Goal: Task Accomplishment & Management: Use online tool/utility

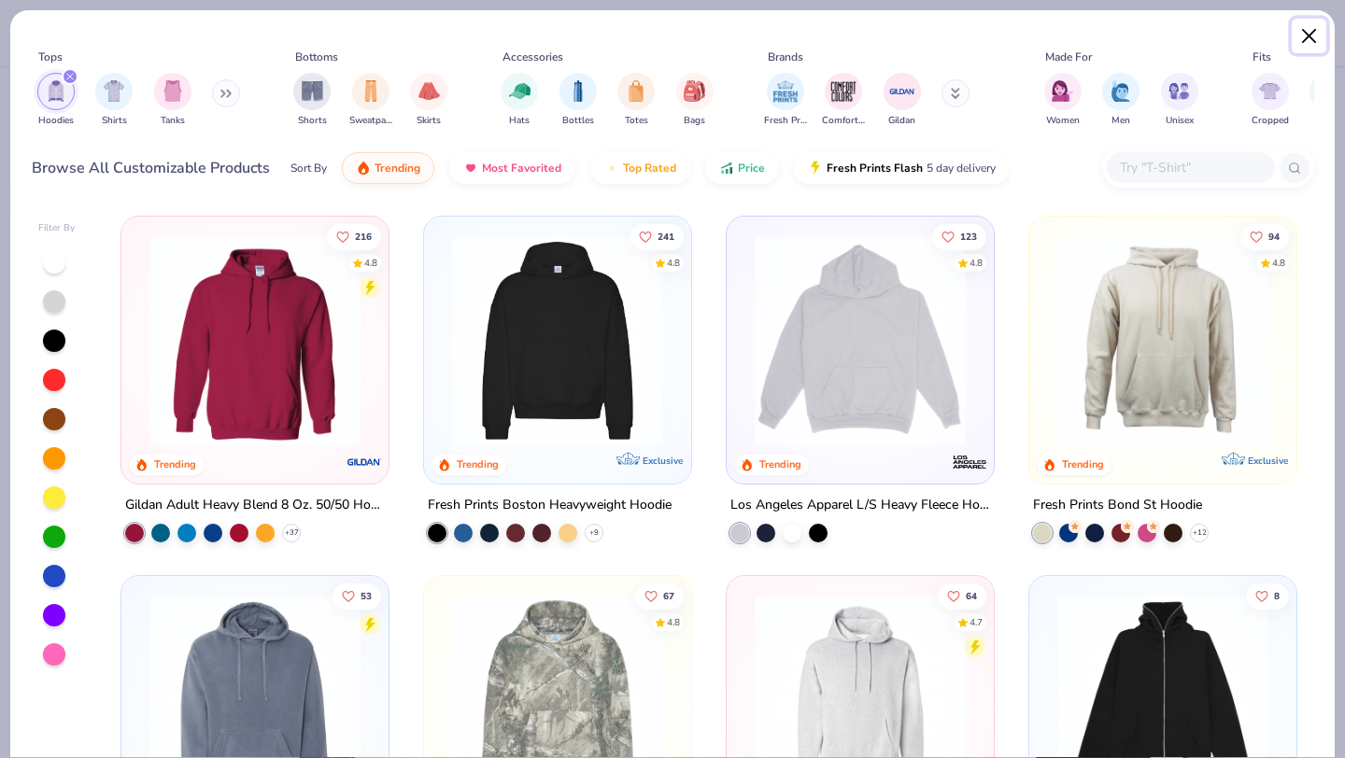
click at [1307, 41] on button "Close" at bounding box center [1309, 36] width 35 height 35
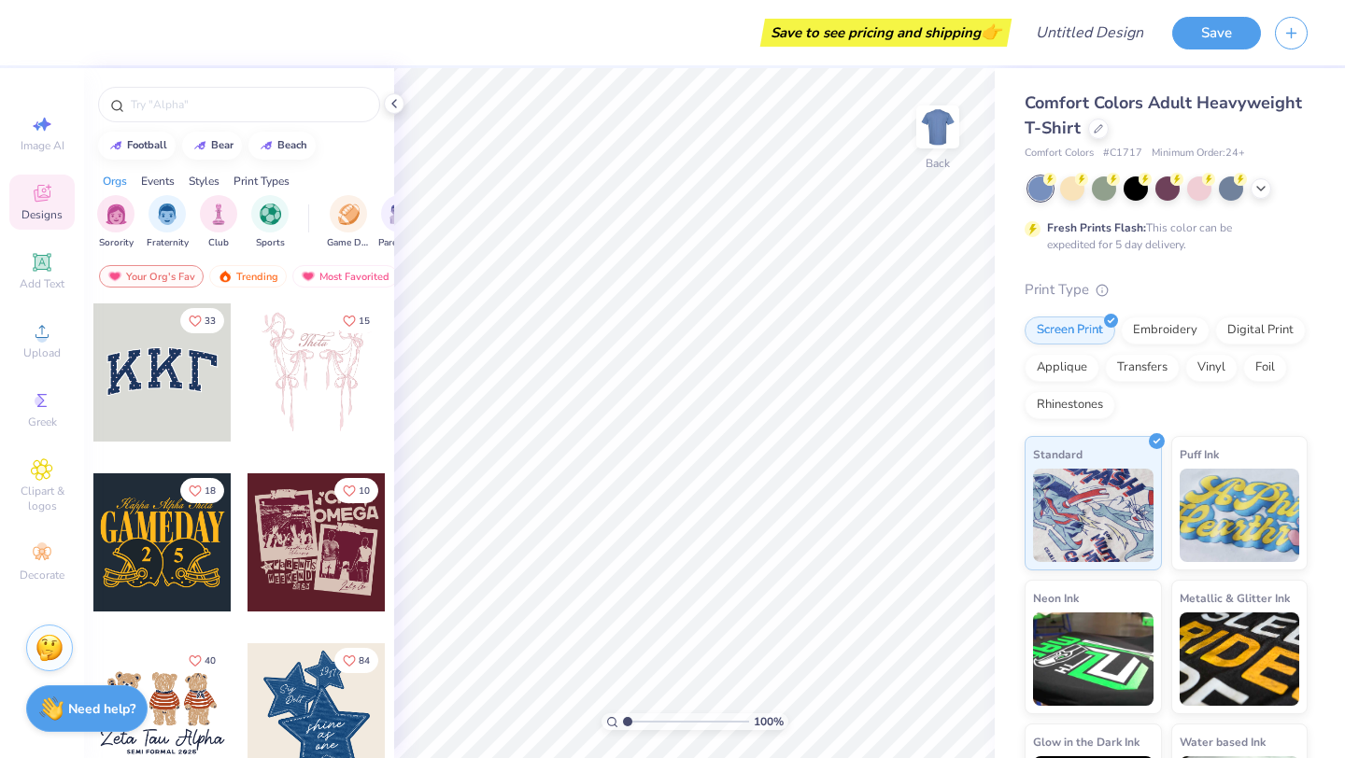
click at [64, 654] on div "Stuck? Our Art team will finish your design for free." at bounding box center [49, 648] width 47 height 47
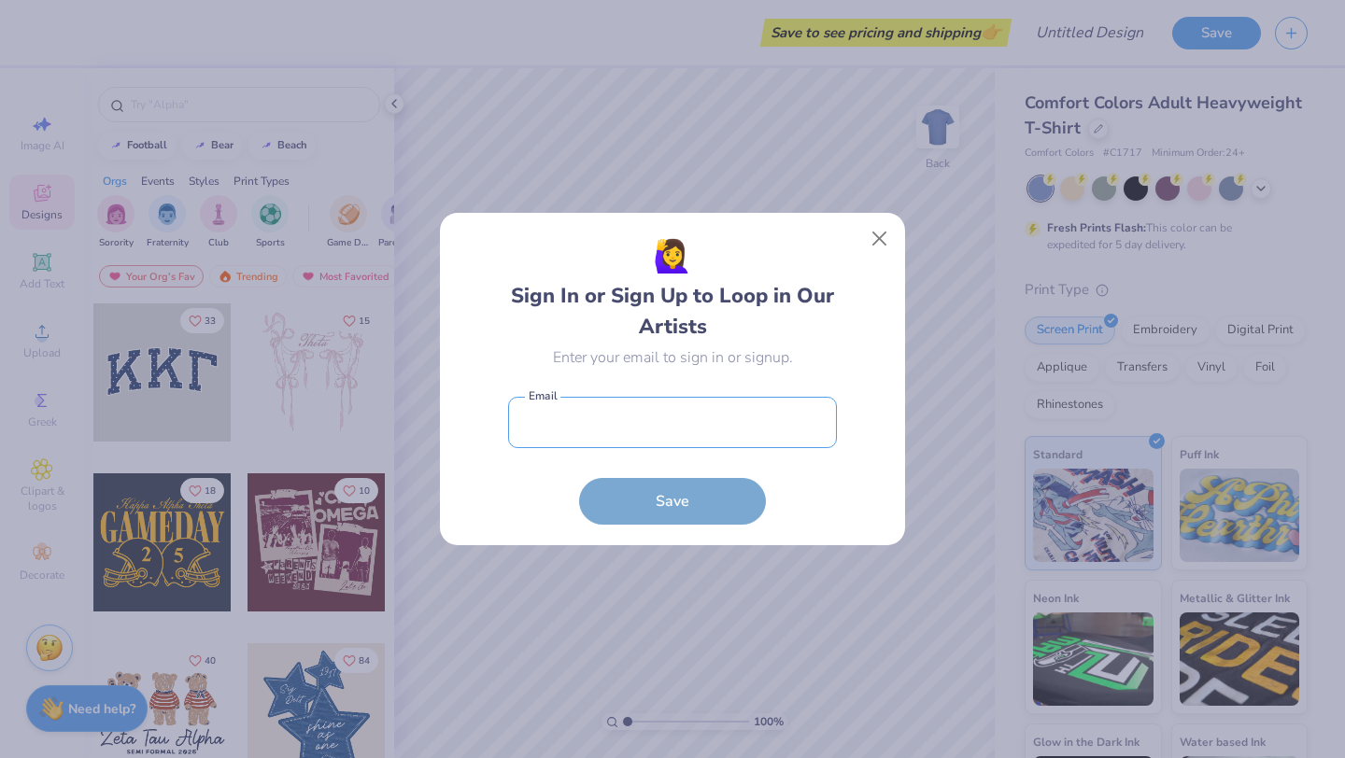
type input "etataumerchchair@gmail.com"
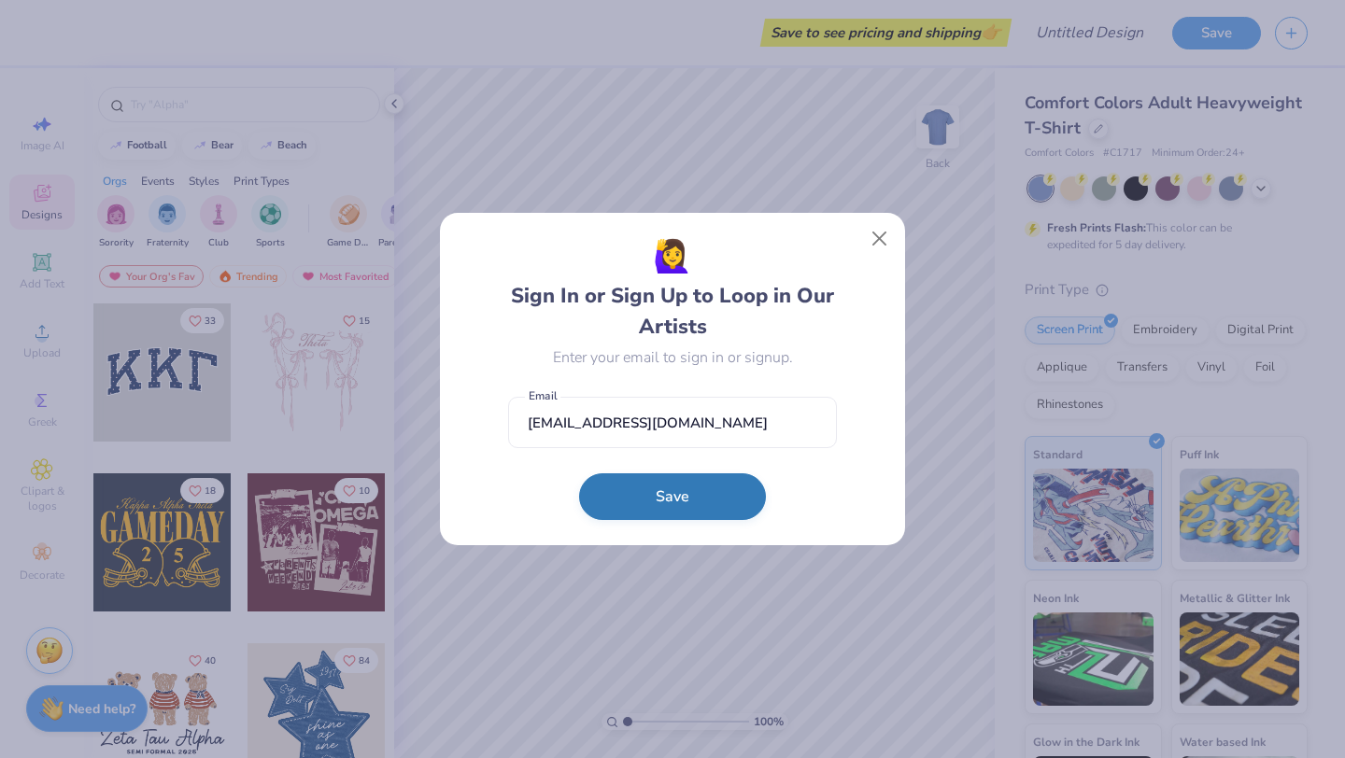
click at [676, 485] on button "Save" at bounding box center [672, 496] width 187 height 47
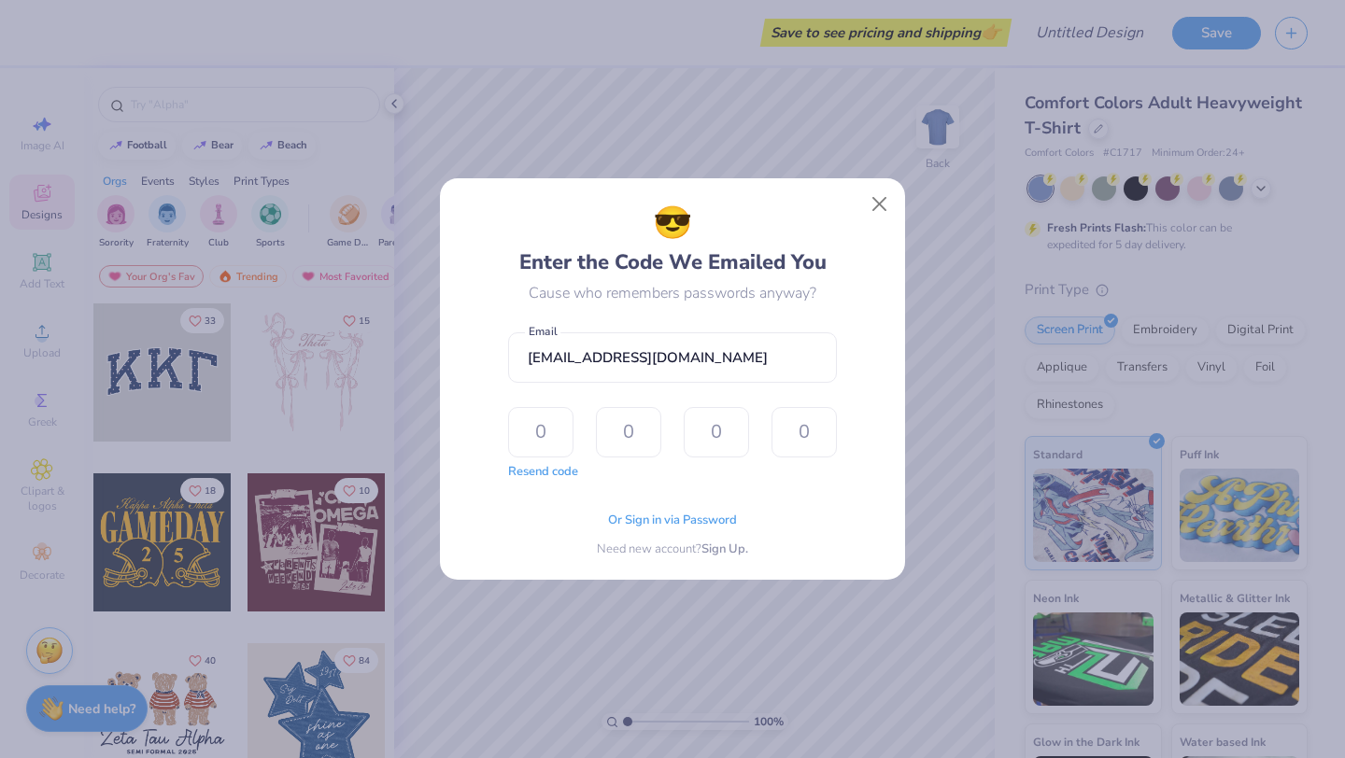
type input "1"
type input "0"
type input "3"
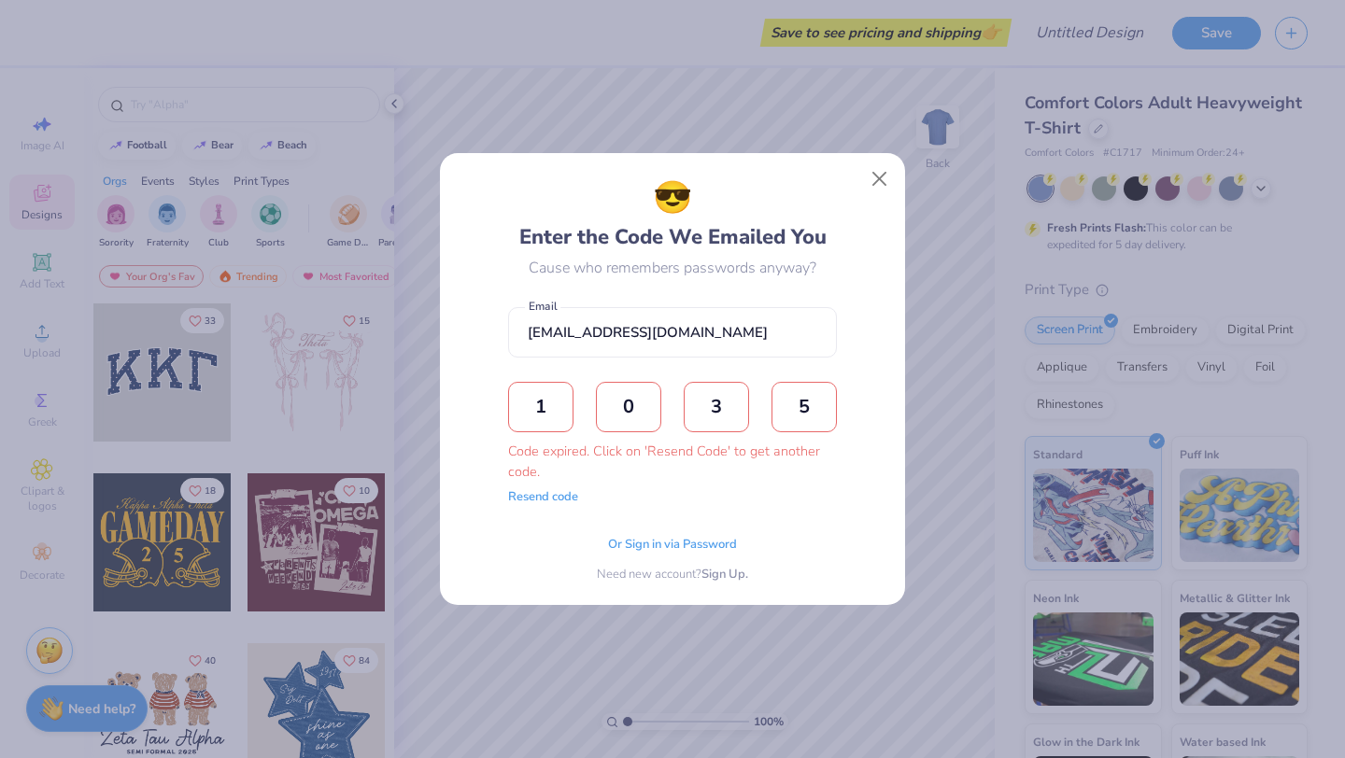
type input "5"
click at [552, 497] on button "Resend code" at bounding box center [543, 495] width 70 height 19
click at [551, 410] on input "text" at bounding box center [540, 407] width 65 height 50
type input "4"
type input "0"
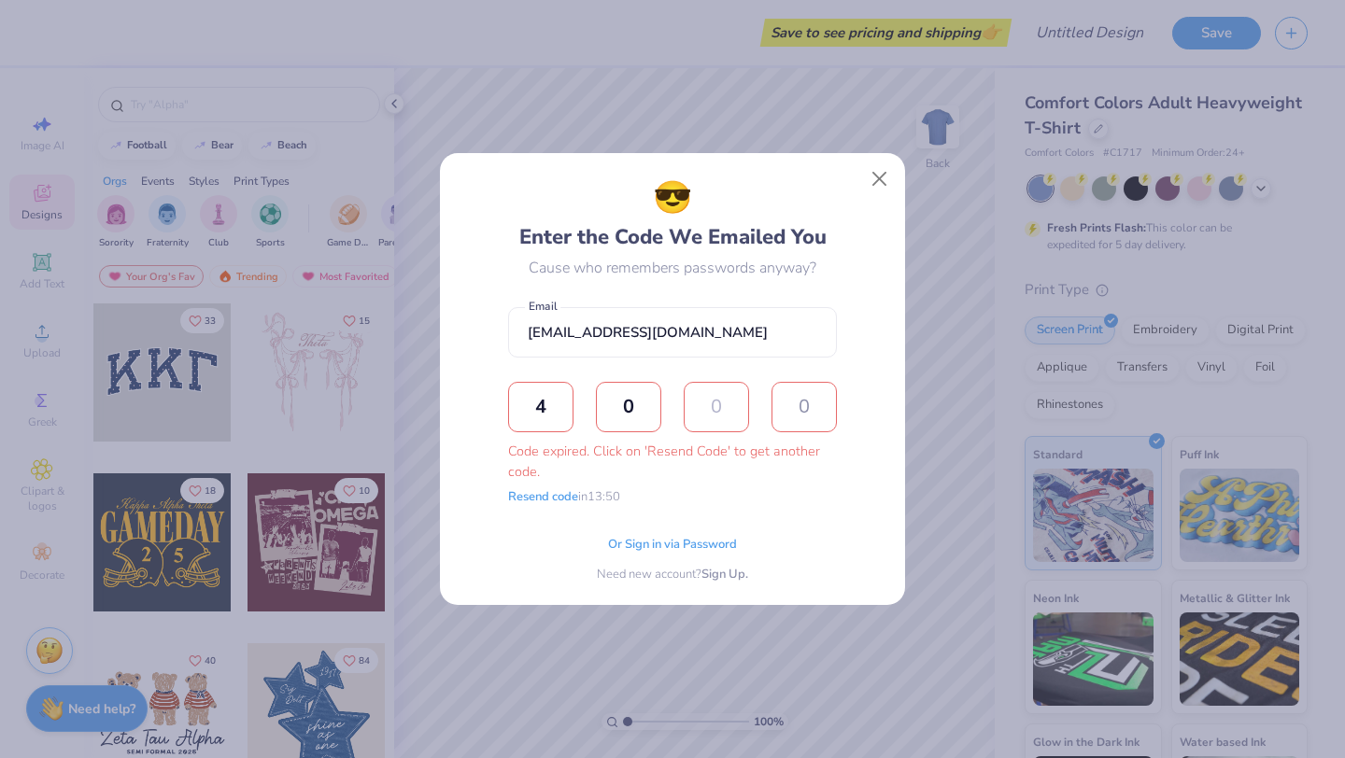
type input "2"
type input "4"
click at [664, 552] on div "Or Sign in via Password" at bounding box center [672, 545] width 129 height 19
click at [664, 545] on span "Or Sign in via Password" at bounding box center [672, 542] width 129 height 19
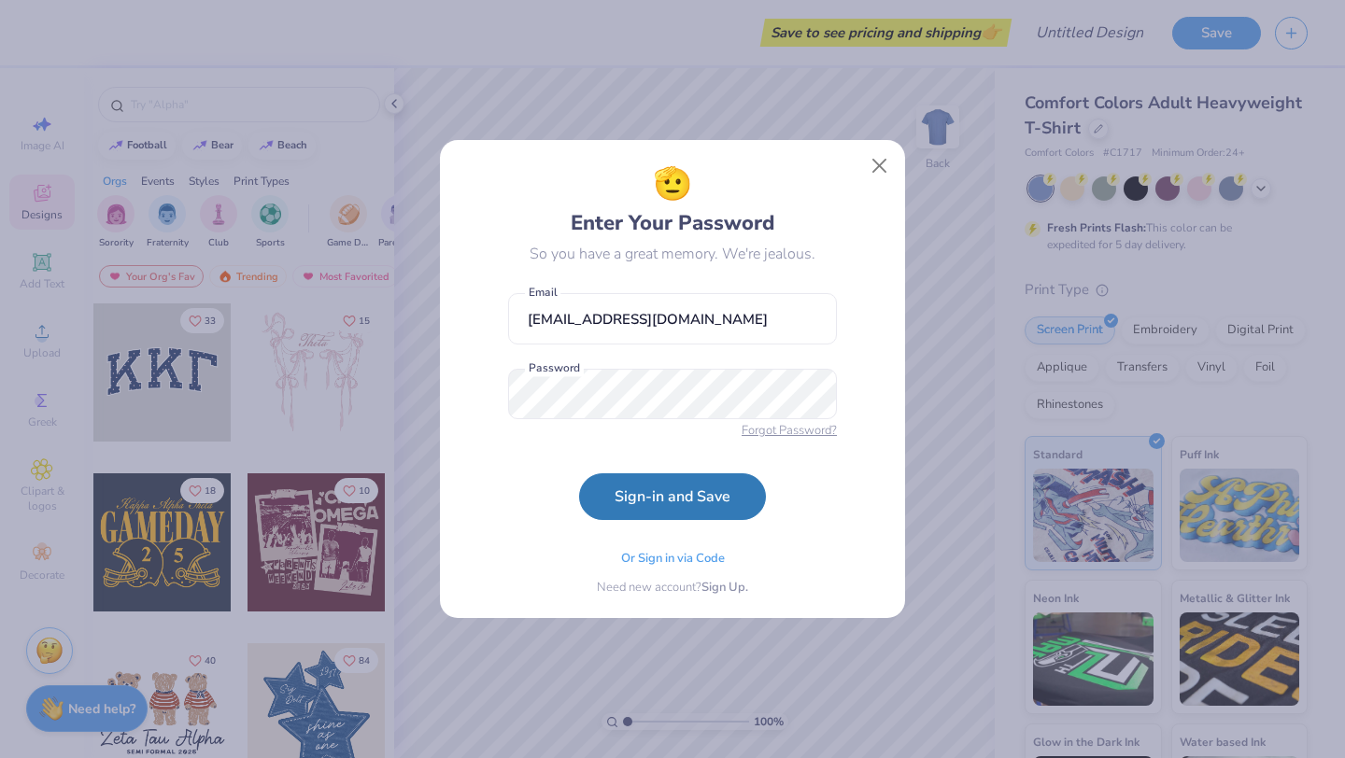
click at [796, 436] on span "Forgot Password?" at bounding box center [789, 431] width 95 height 19
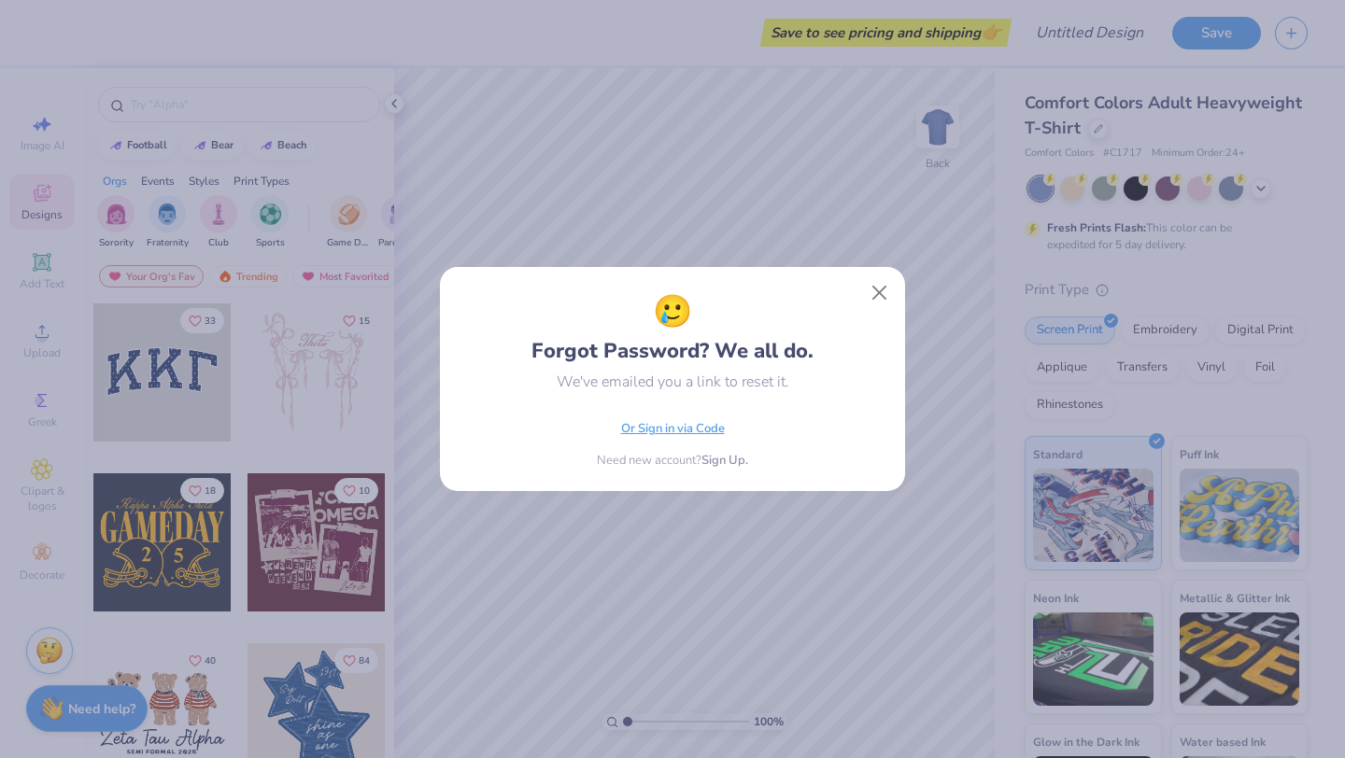
click at [692, 429] on span "Or Sign in via Code" at bounding box center [673, 429] width 104 height 19
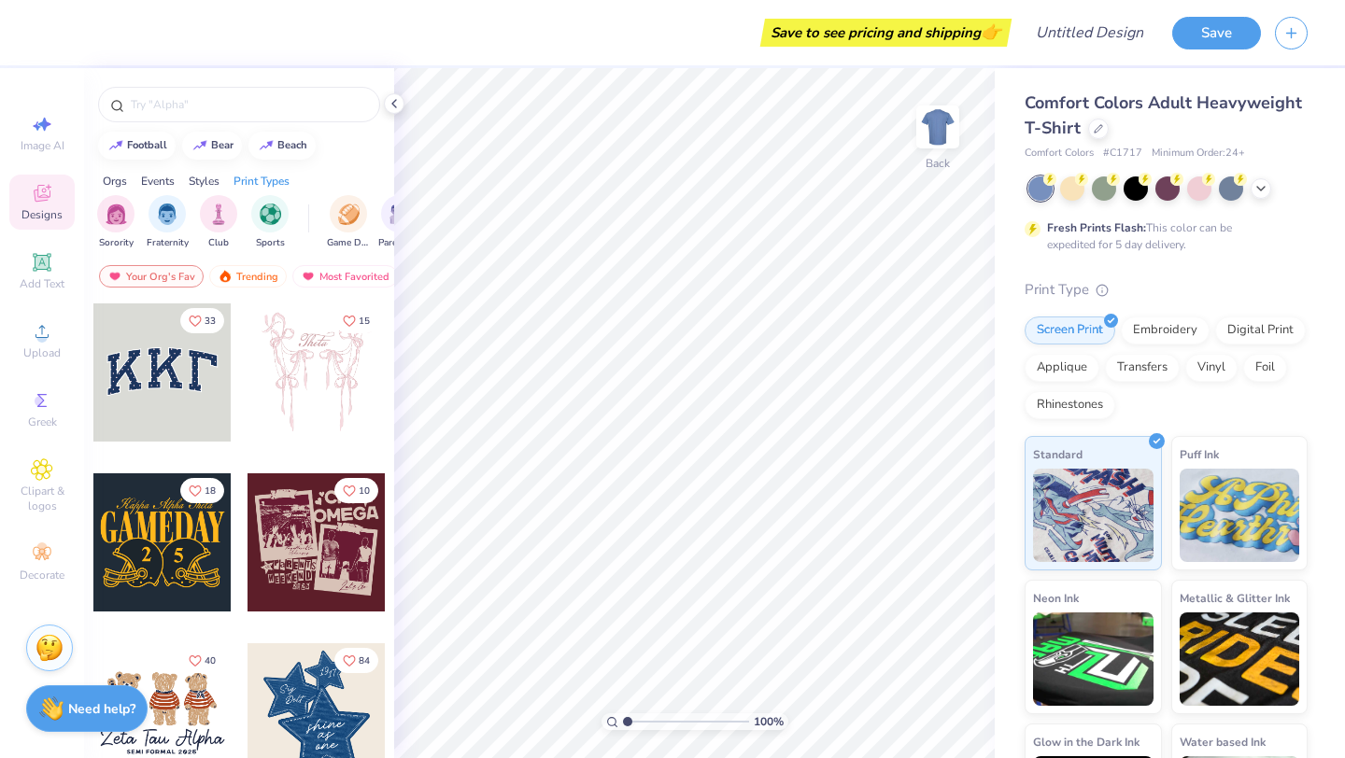
click at [56, 644] on img at bounding box center [49, 648] width 28 height 28
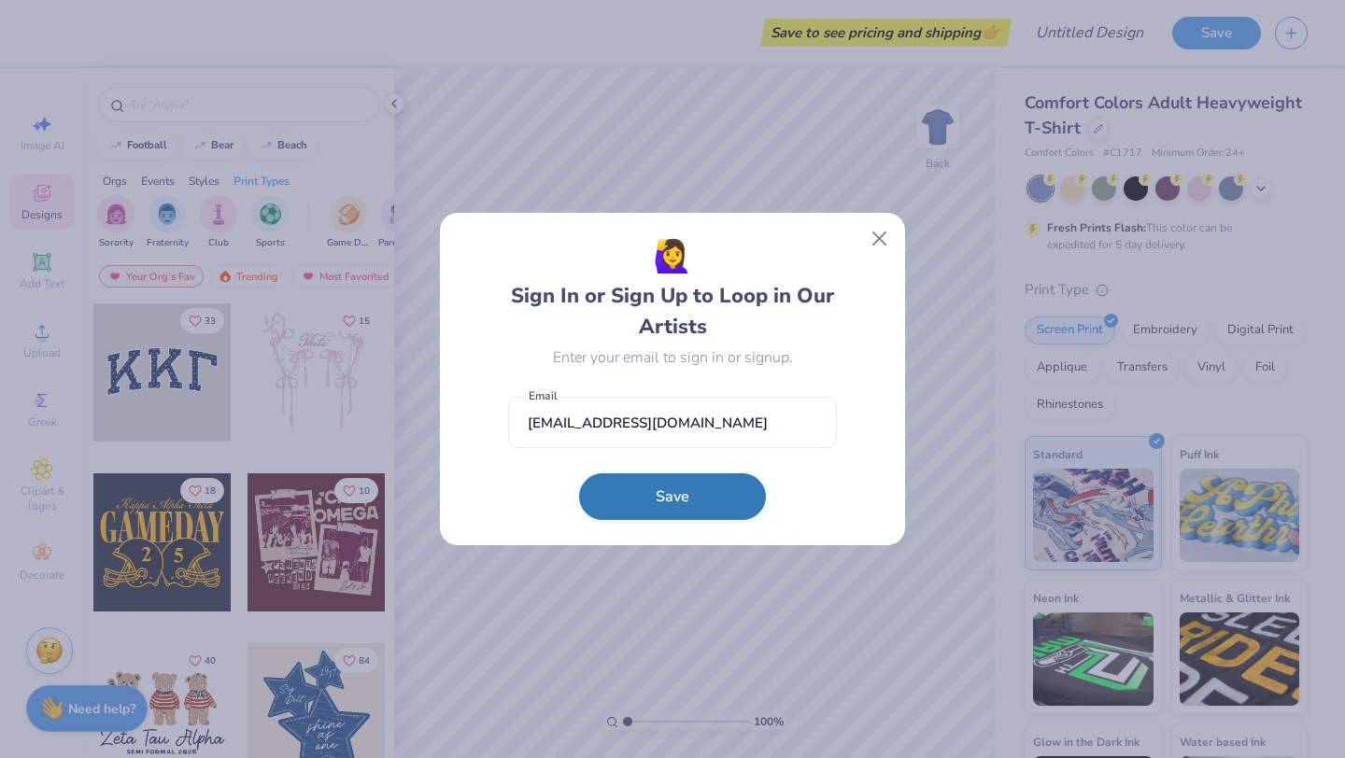
click at [674, 492] on button "Save" at bounding box center [672, 496] width 187 height 47
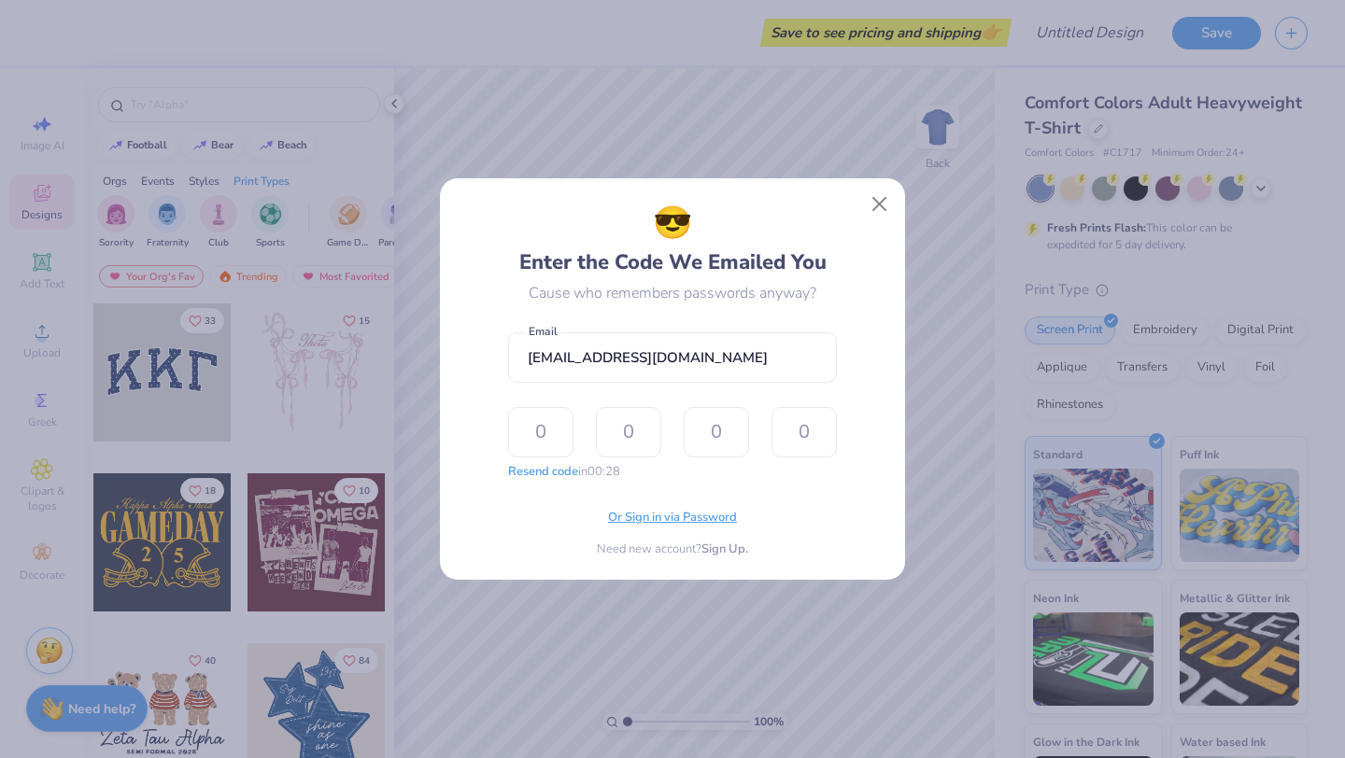
click at [692, 521] on span "Or Sign in via Password" at bounding box center [672, 518] width 129 height 19
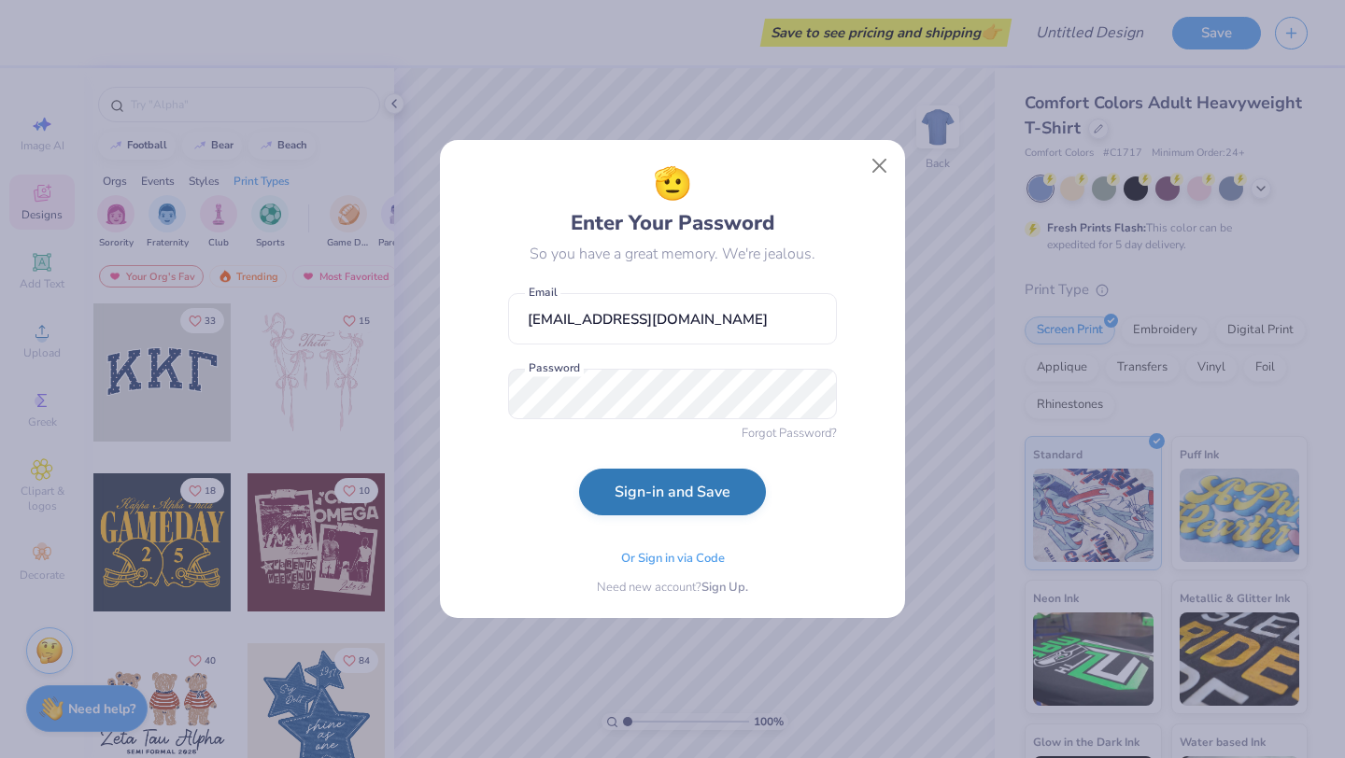
click at [678, 500] on button "Sign-in and Save" at bounding box center [672, 492] width 187 height 47
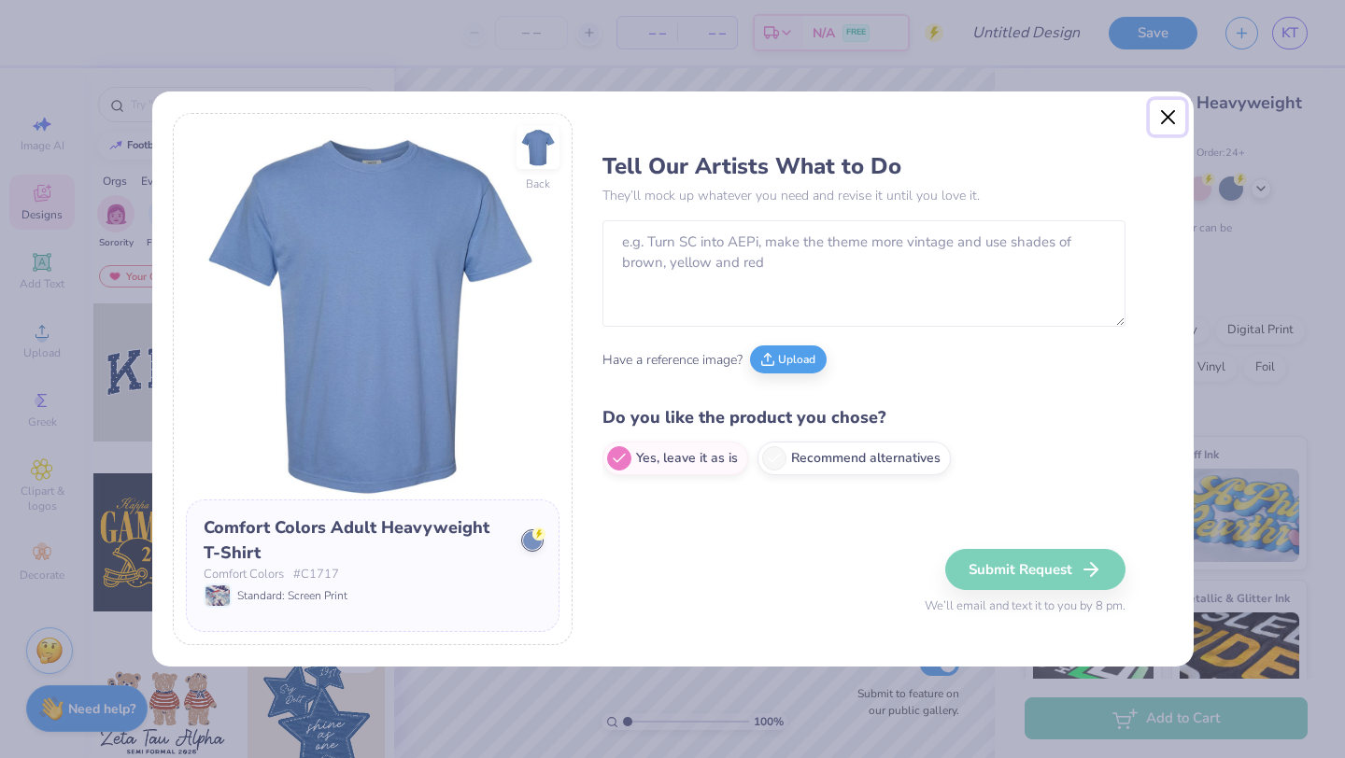
click at [1162, 112] on button "Close" at bounding box center [1167, 117] width 35 height 35
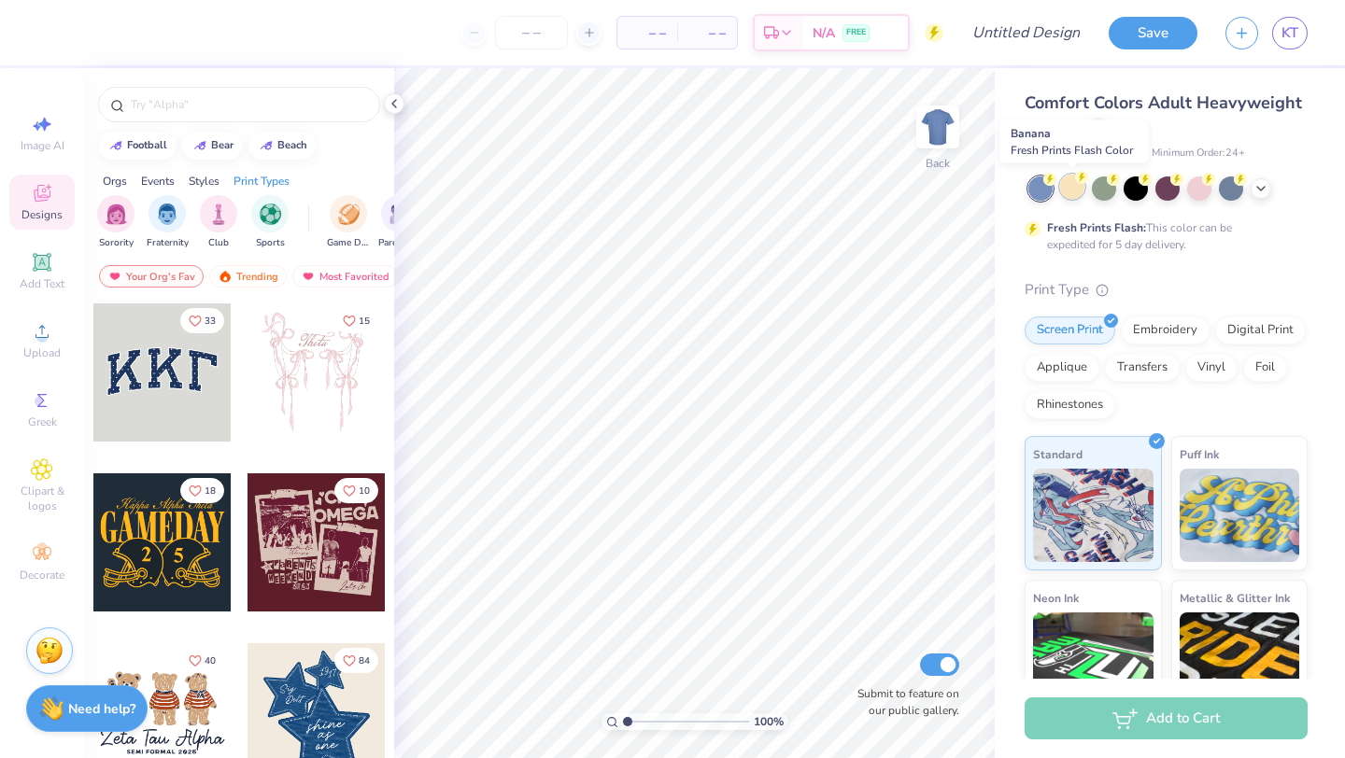
click at [1065, 190] on div at bounding box center [1072, 187] width 24 height 24
click at [1268, 179] on div at bounding box center [1167, 189] width 279 height 24
click at [1261, 190] on icon at bounding box center [1260, 186] width 15 height 15
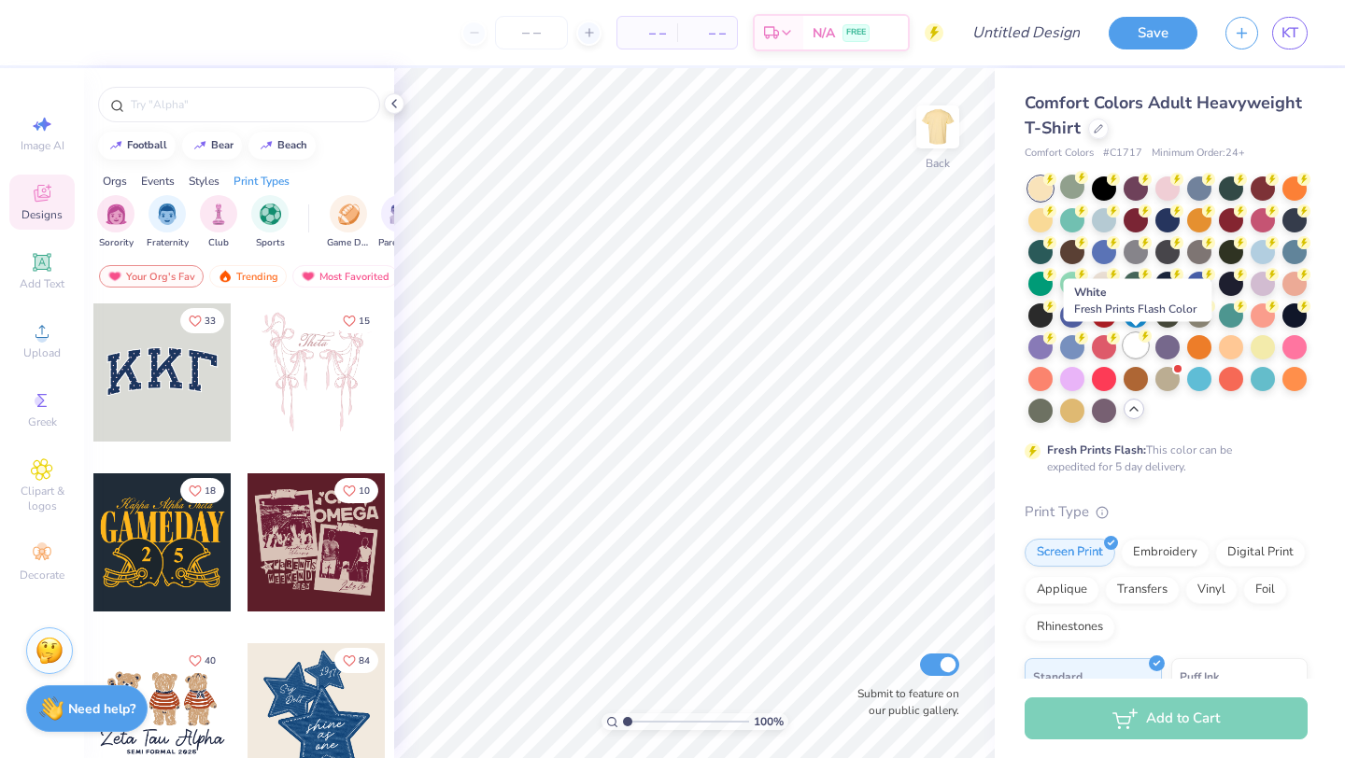
click at [1126, 339] on div at bounding box center [1135, 345] width 24 height 24
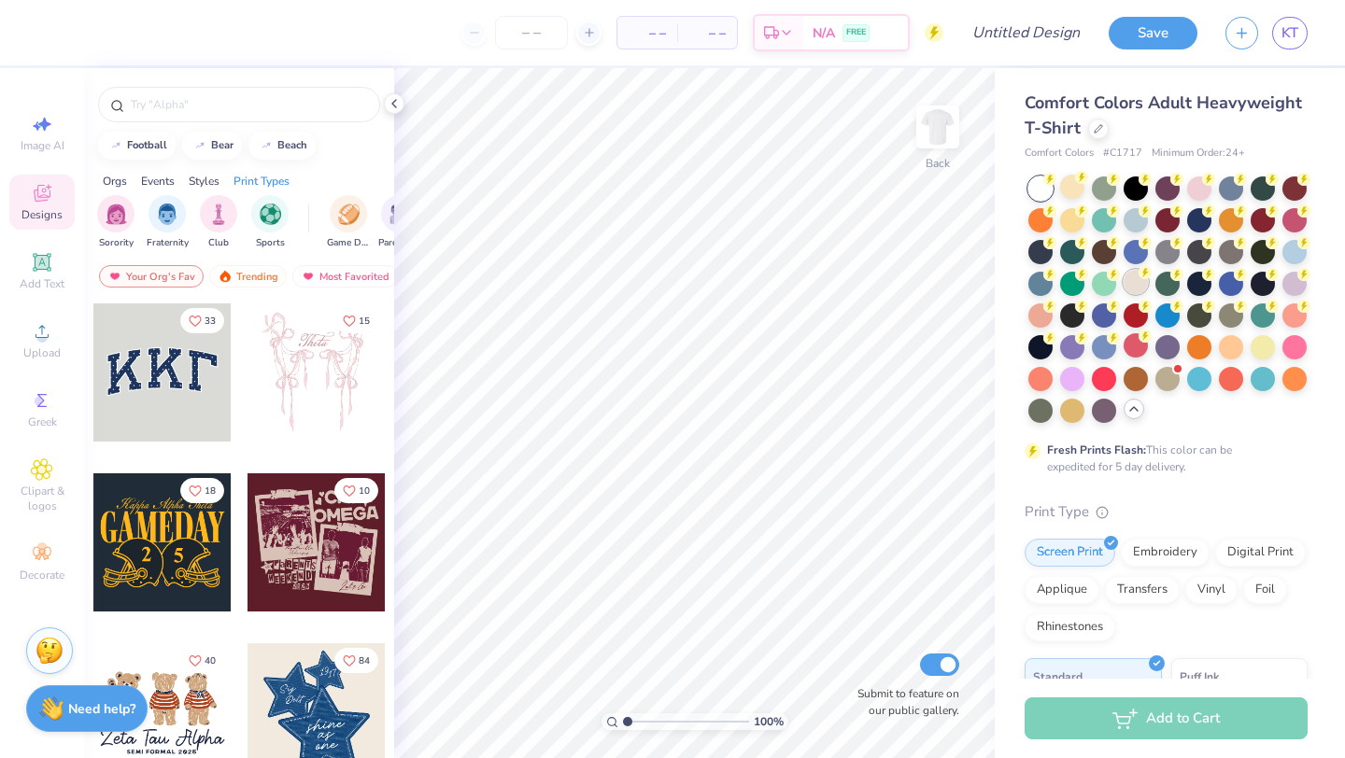
click at [1056, 186] on circle at bounding box center [1049, 179] width 13 height 13
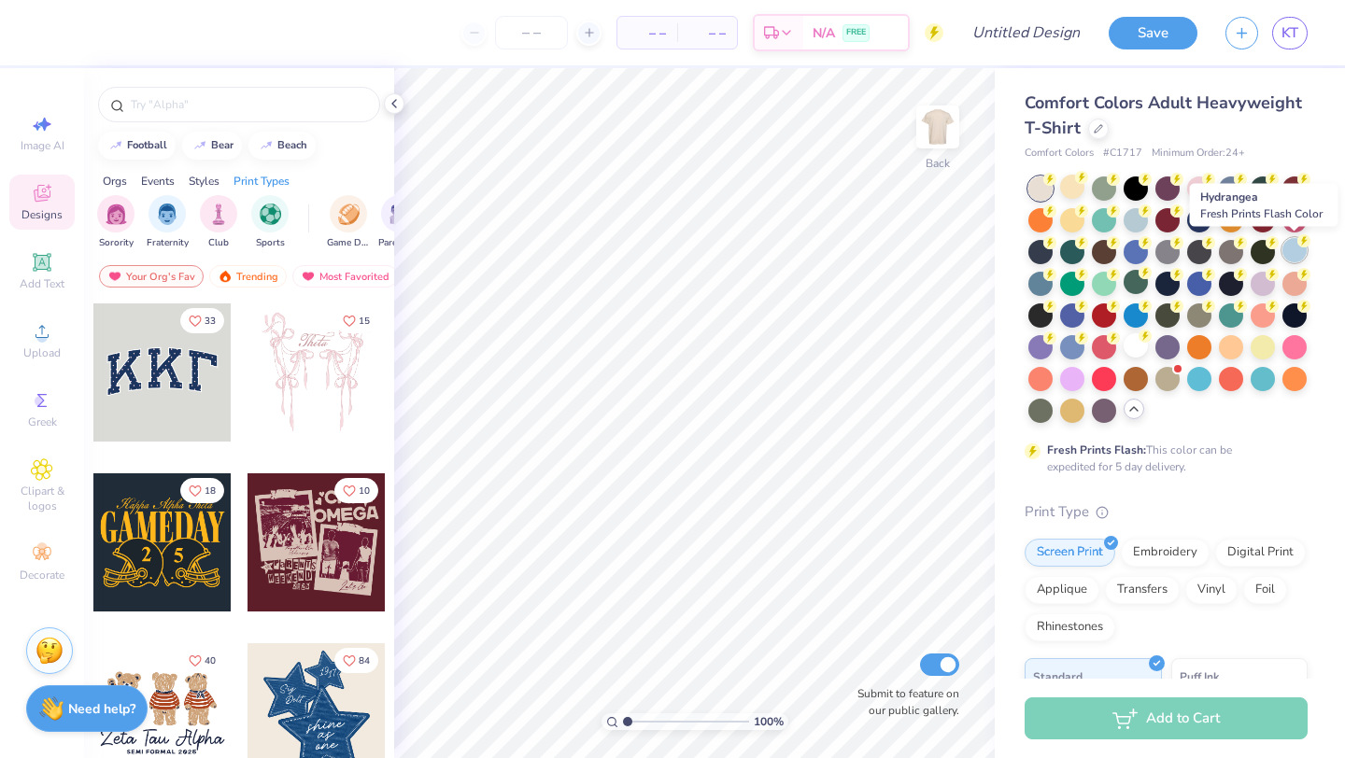
click at [1299, 253] on div at bounding box center [1294, 250] width 24 height 24
click at [1129, 343] on div at bounding box center [1135, 345] width 24 height 24
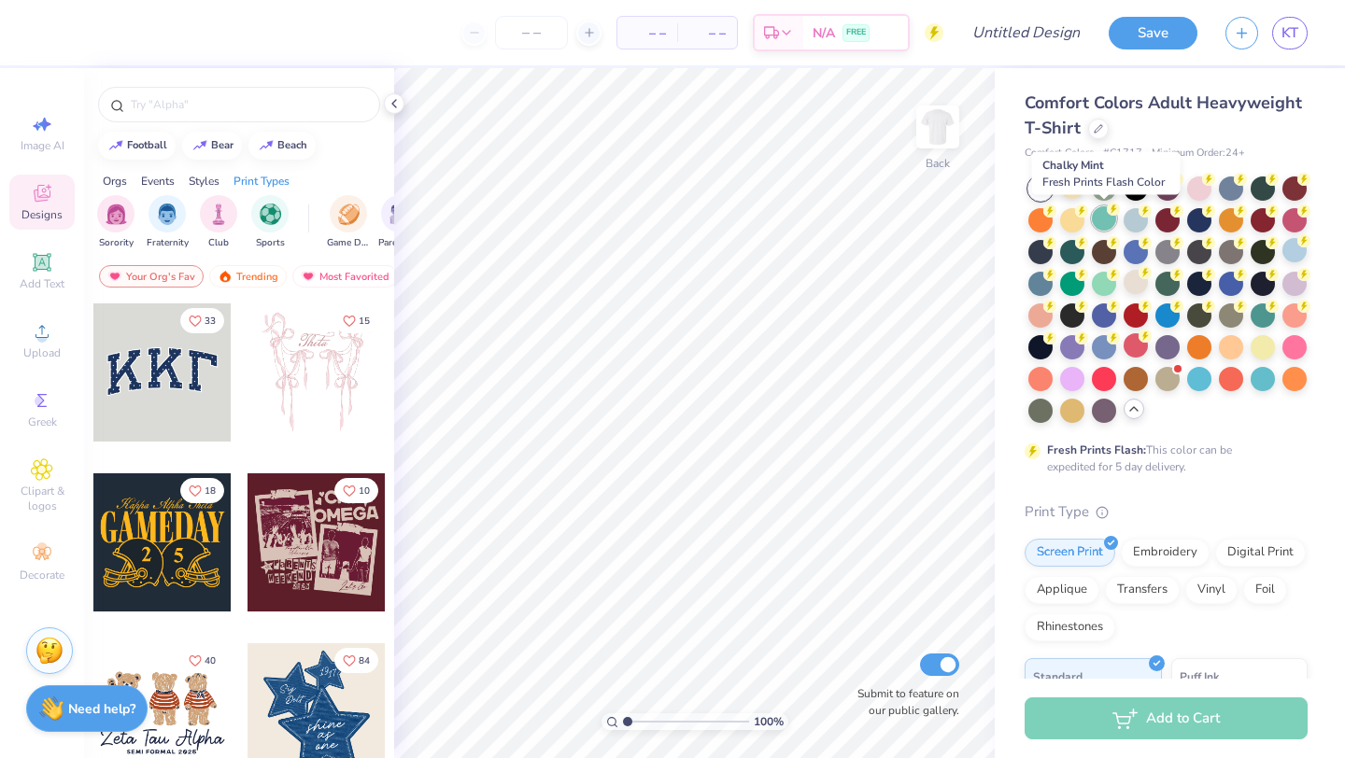
click at [1095, 219] on div at bounding box center [1104, 218] width 24 height 24
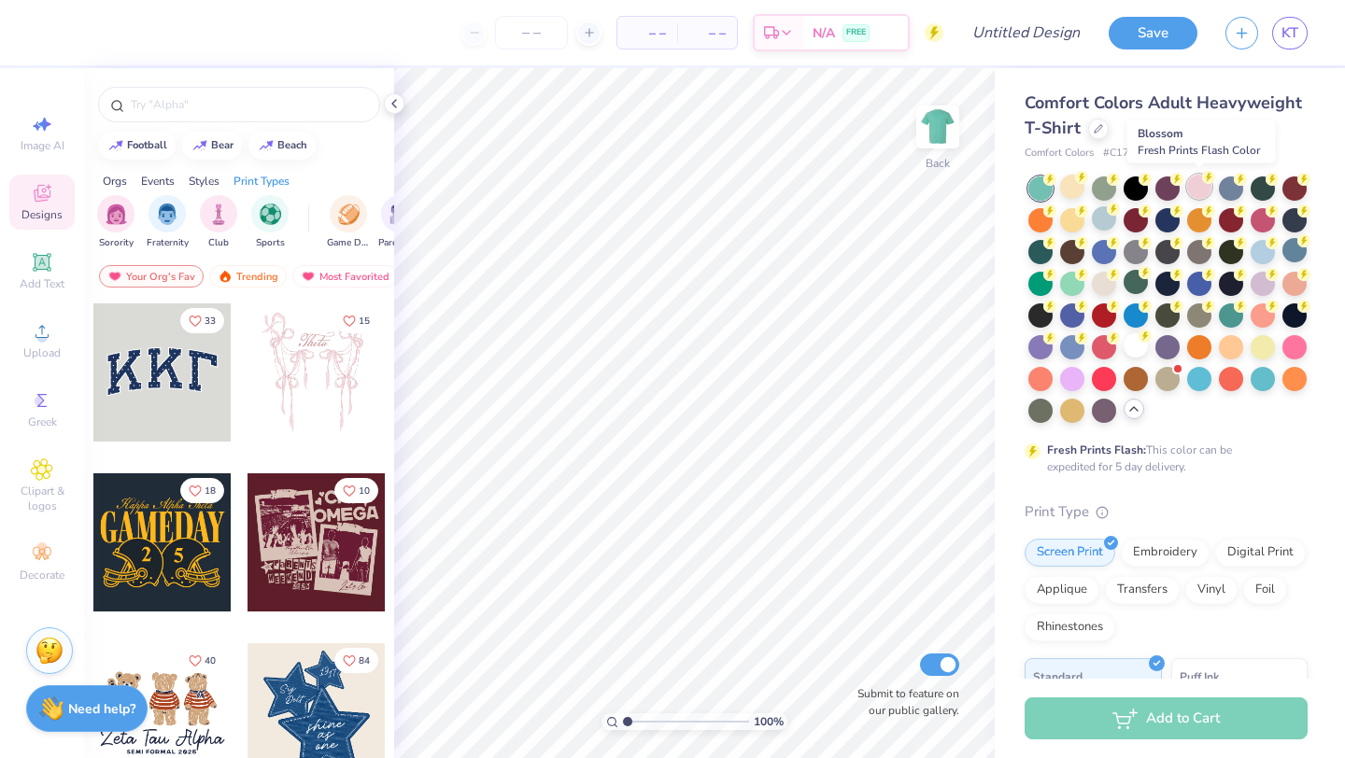
click at [1202, 183] on icon at bounding box center [1208, 177] width 13 height 13
click at [1134, 310] on div at bounding box center [1135, 314] width 24 height 24
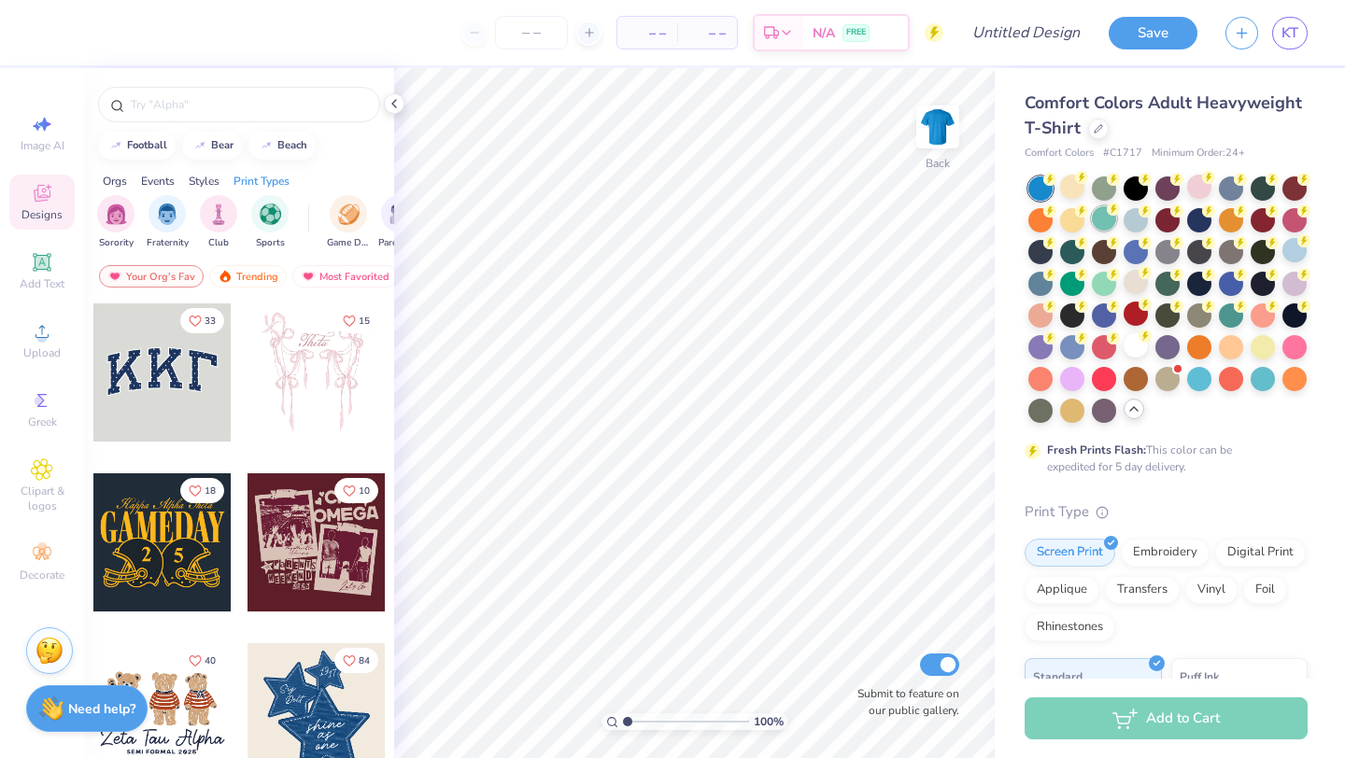
click at [1105, 227] on div at bounding box center [1104, 218] width 24 height 24
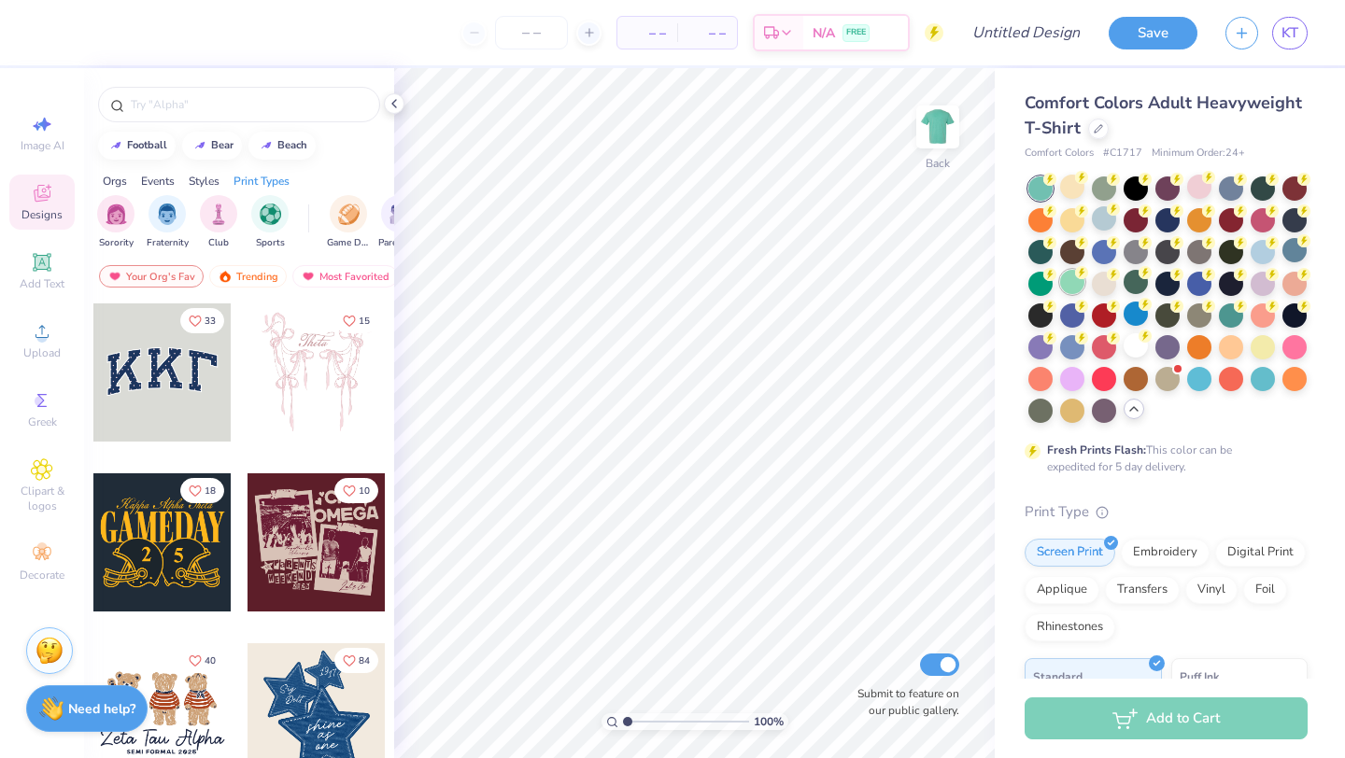
click at [1080, 282] on div at bounding box center [1072, 282] width 24 height 24
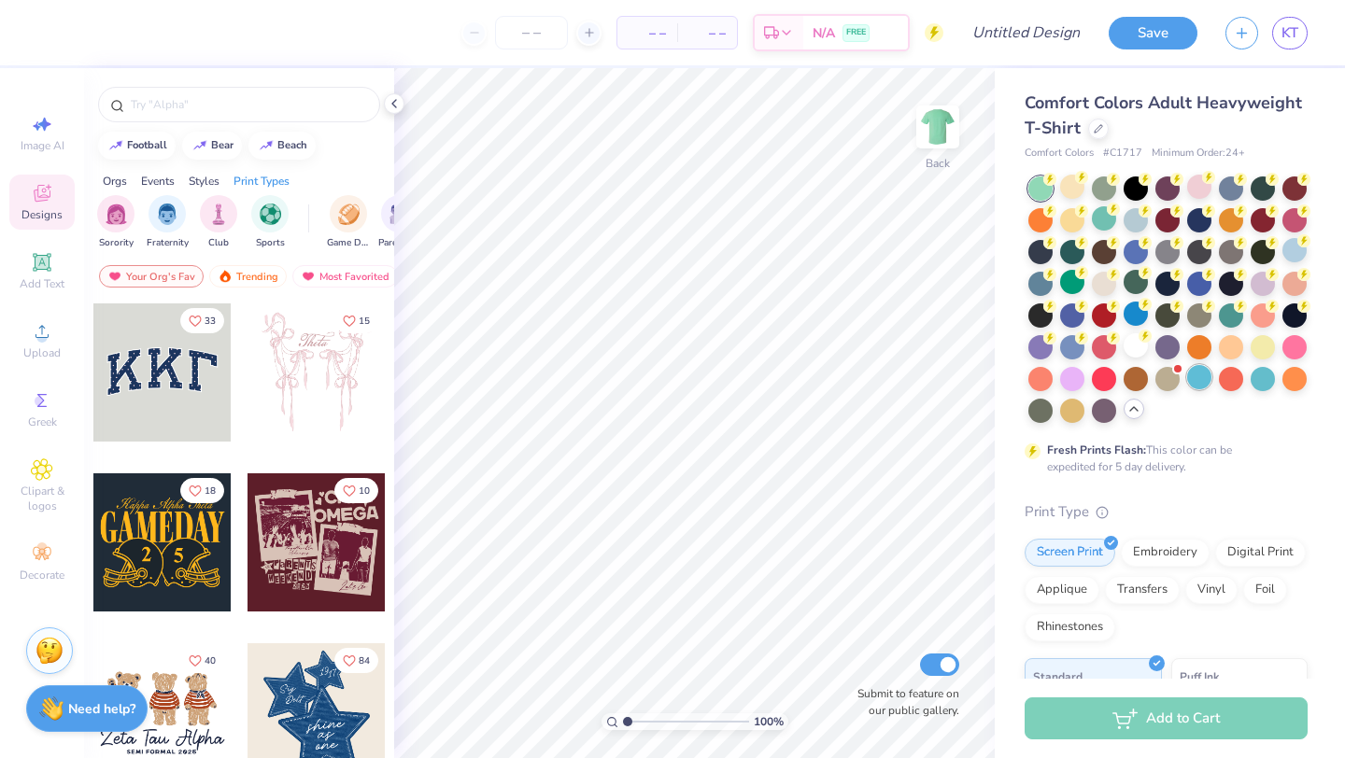
click at [1197, 374] on div at bounding box center [1199, 377] width 24 height 24
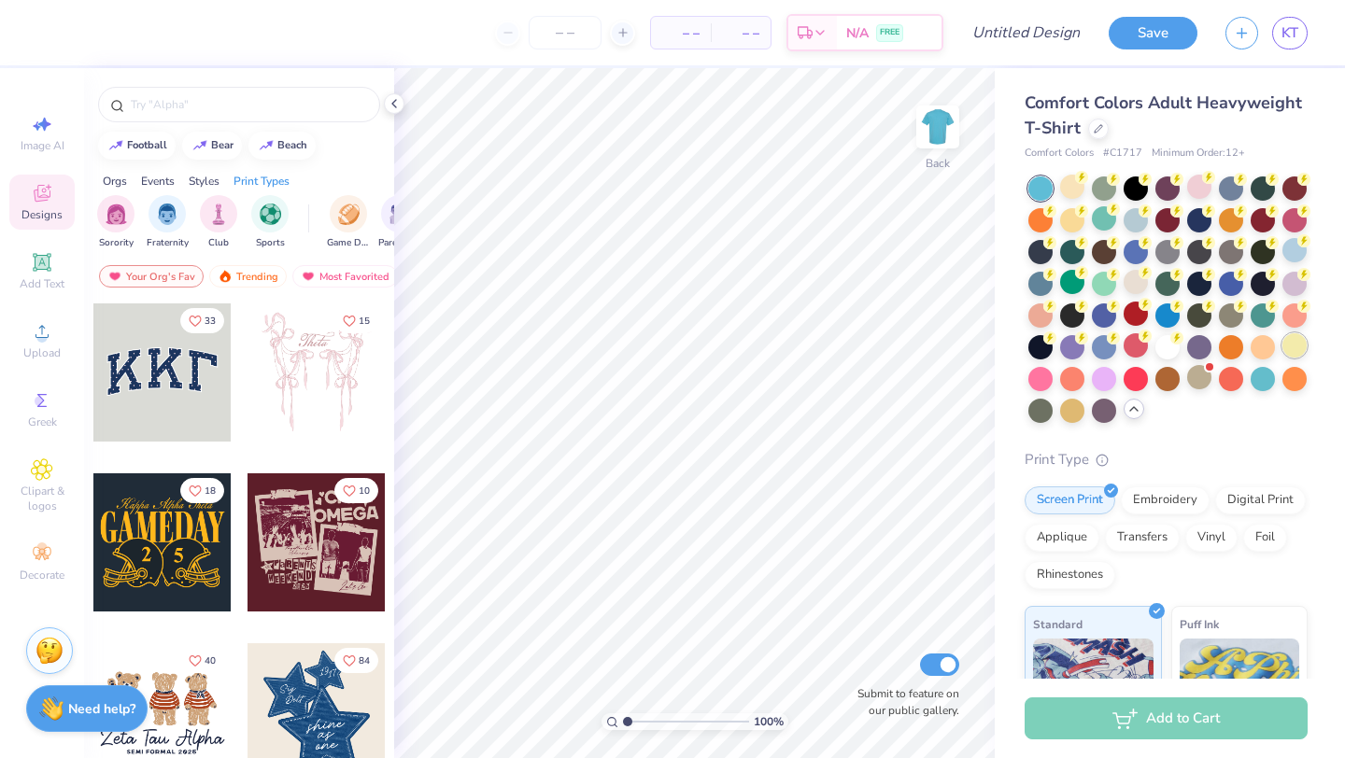
click at [1297, 344] on div at bounding box center [1294, 345] width 24 height 24
click at [1088, 184] on circle at bounding box center [1081, 177] width 13 height 13
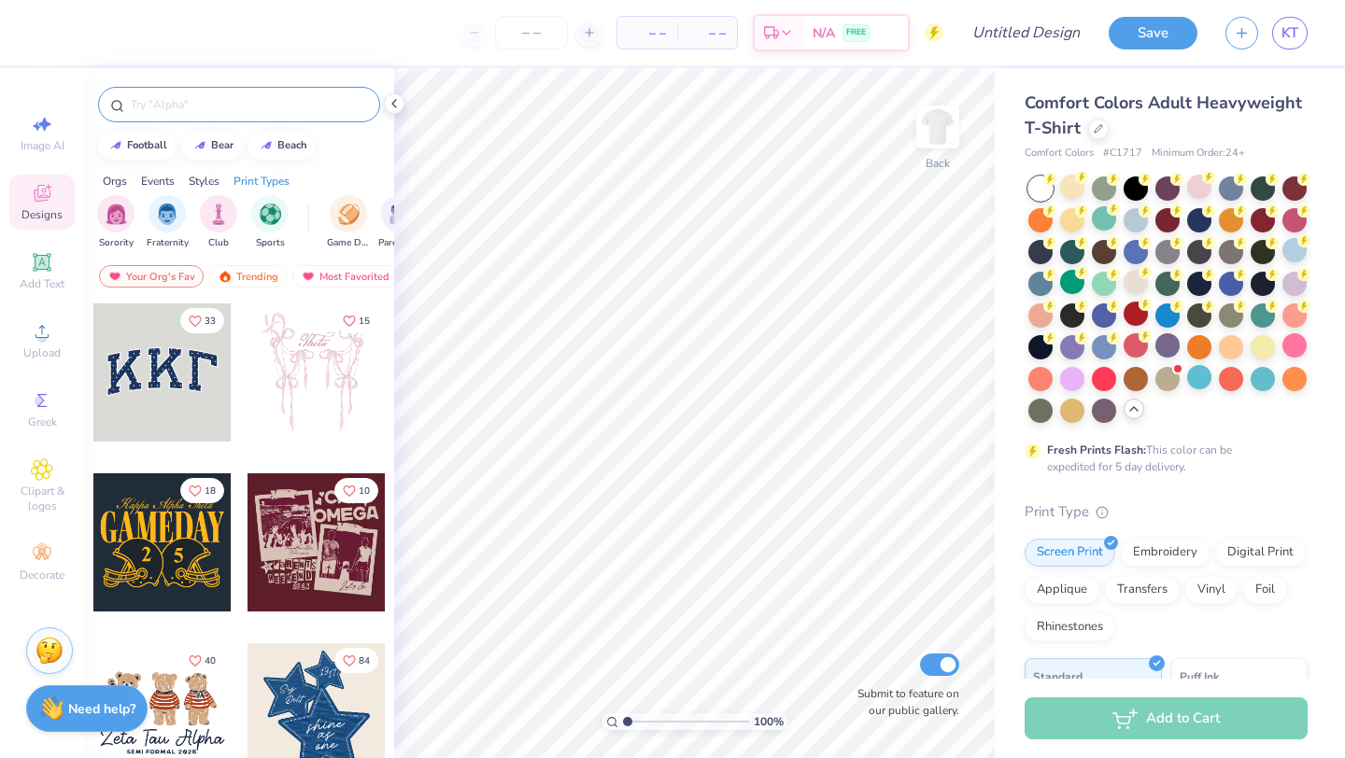
click at [197, 103] on input "text" at bounding box center [248, 104] width 239 height 19
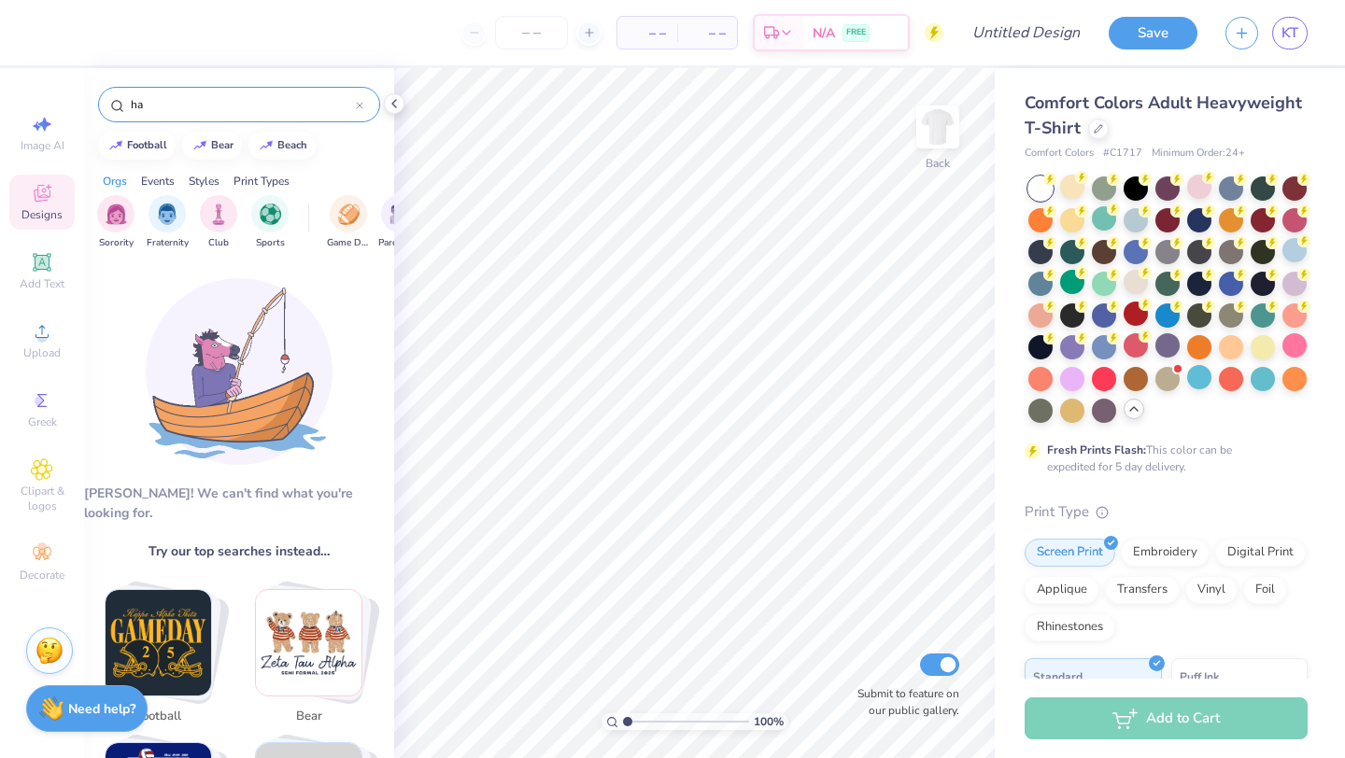
type input "h"
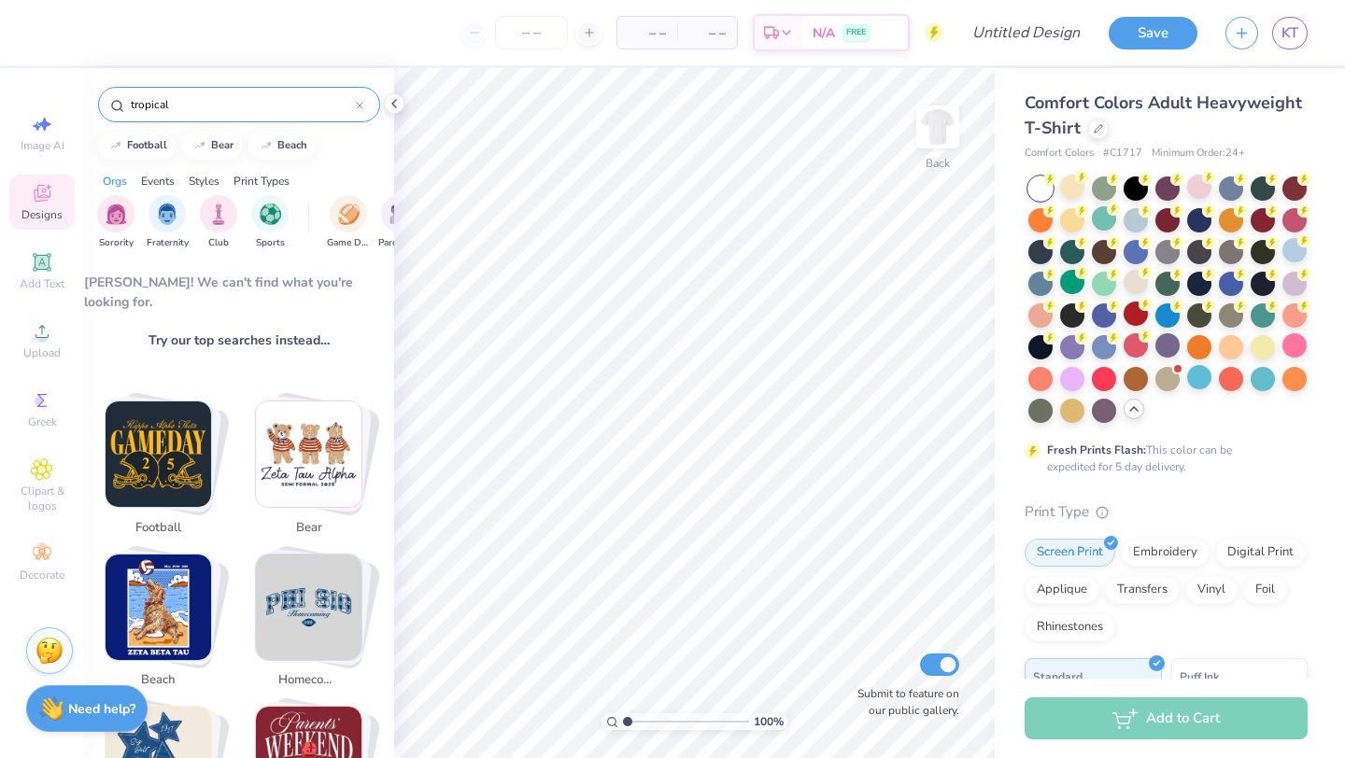
scroll to position [213, 0]
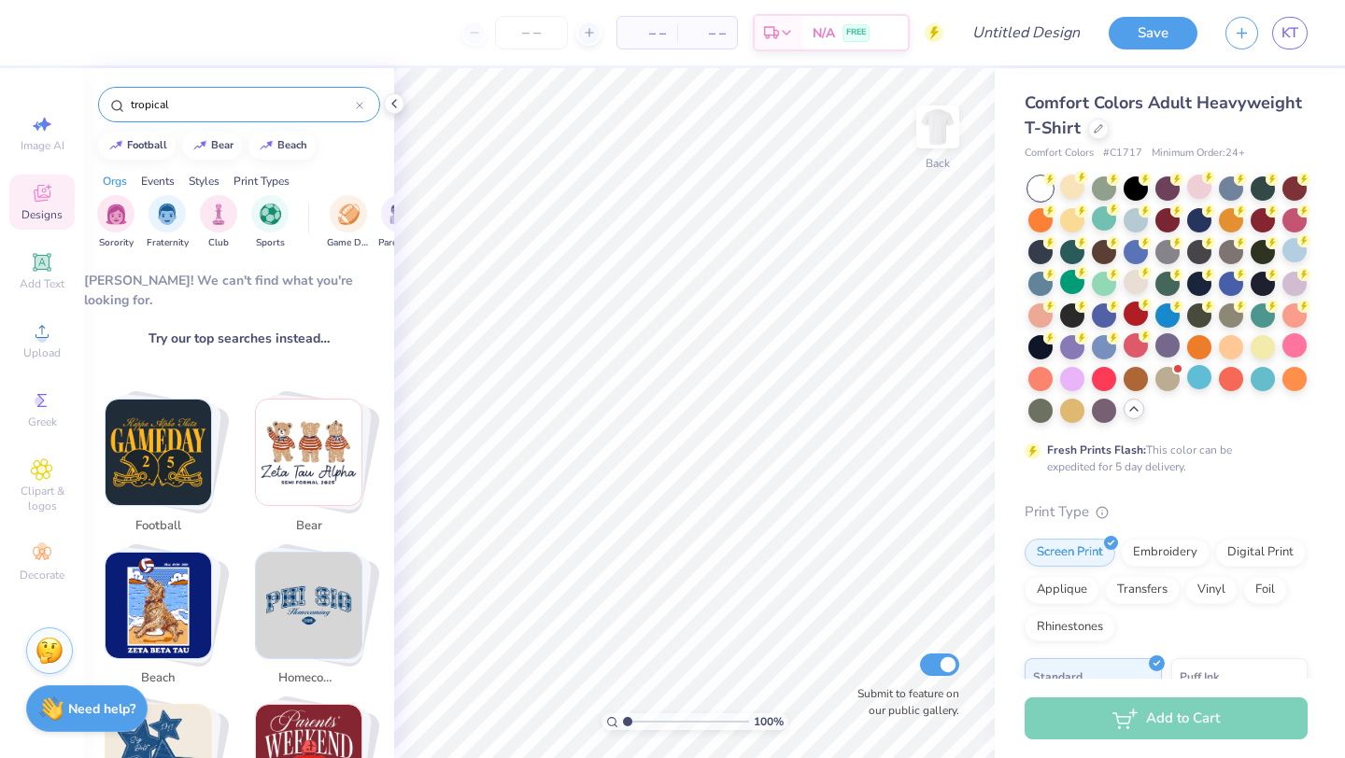
click at [155, 586] on img "Stack Card Button beach" at bounding box center [159, 606] width 106 height 106
type input "beach"
click at [168, 576] on img "Stack Card Button beach" at bounding box center [159, 606] width 106 height 106
click at [154, 580] on img "Stack Card Button beach" at bounding box center [159, 606] width 106 height 106
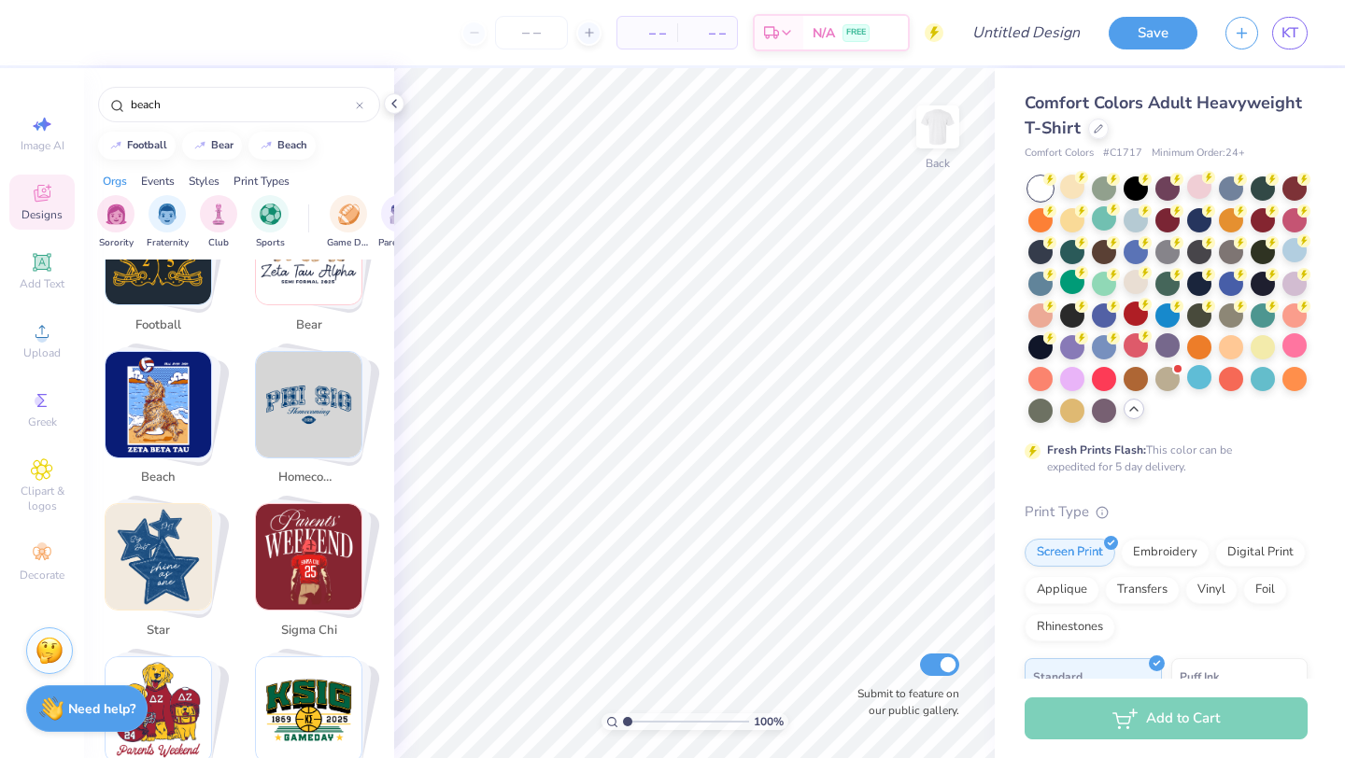
scroll to position [0, 0]
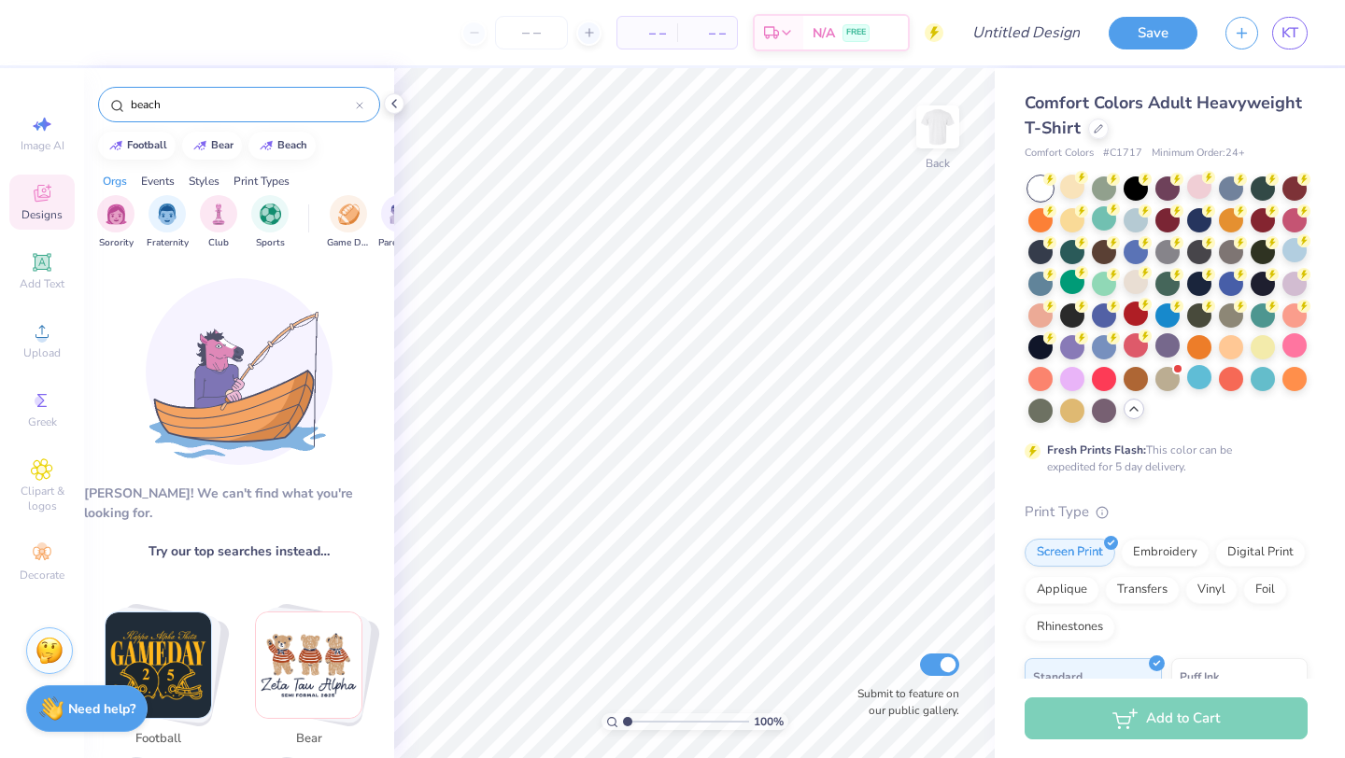
click at [236, 114] on div "beach" at bounding box center [239, 104] width 282 height 35
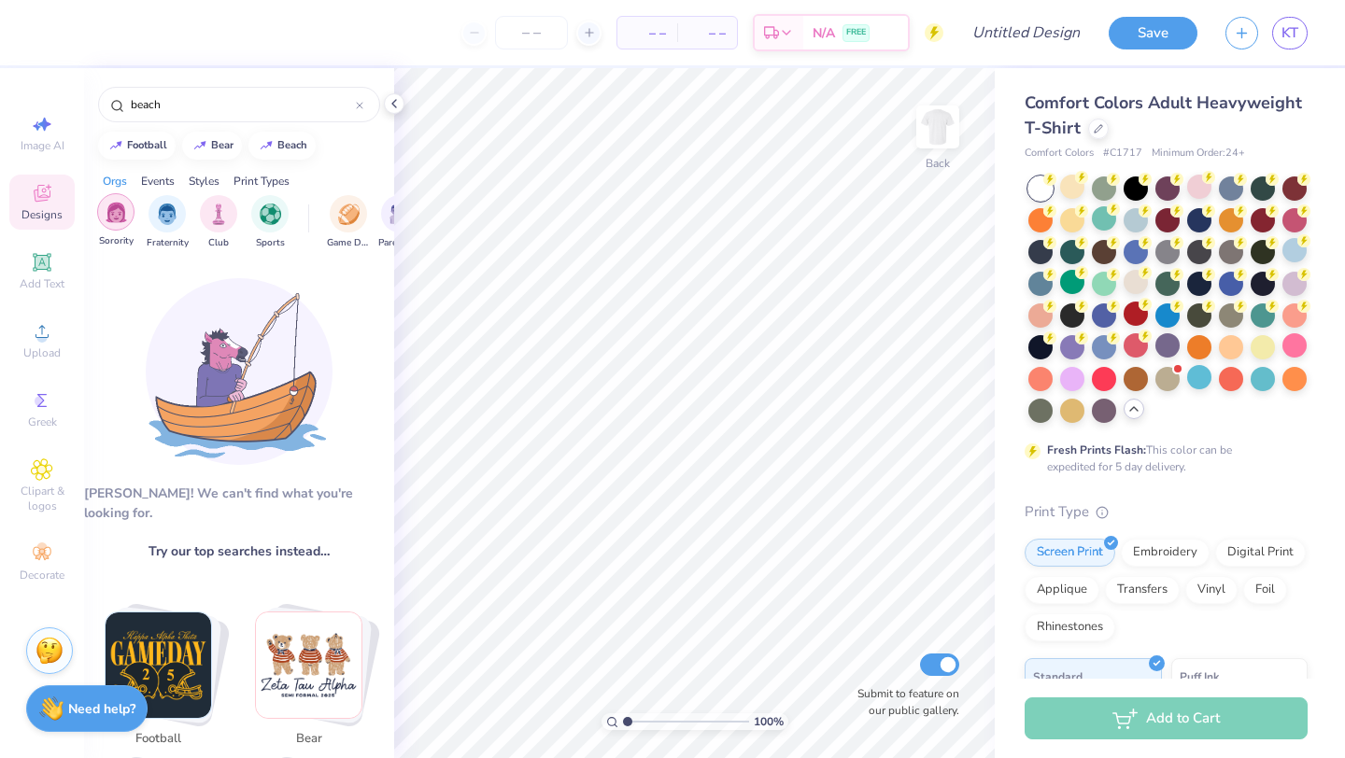
click at [122, 206] on img "filter for Sorority" at bounding box center [116, 212] width 21 height 21
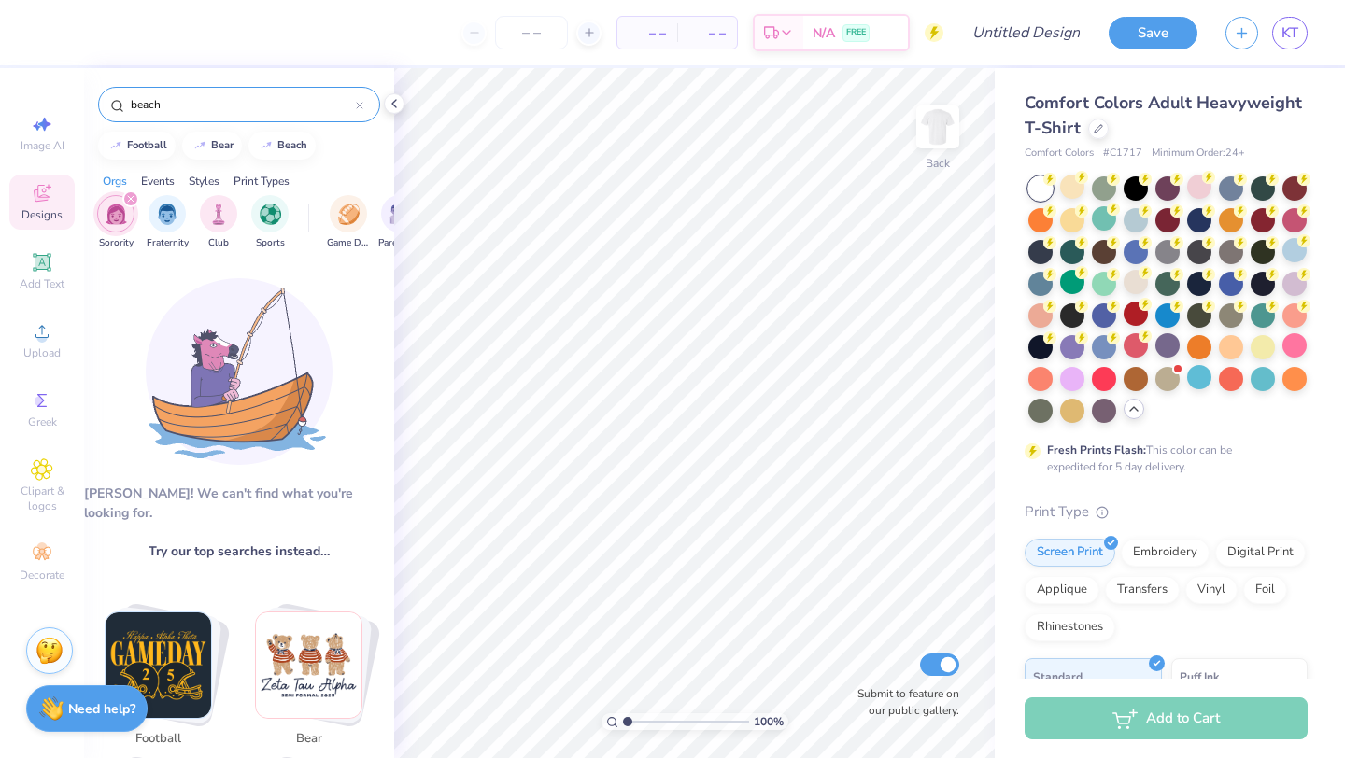
click at [217, 107] on input "beach" at bounding box center [242, 104] width 227 height 19
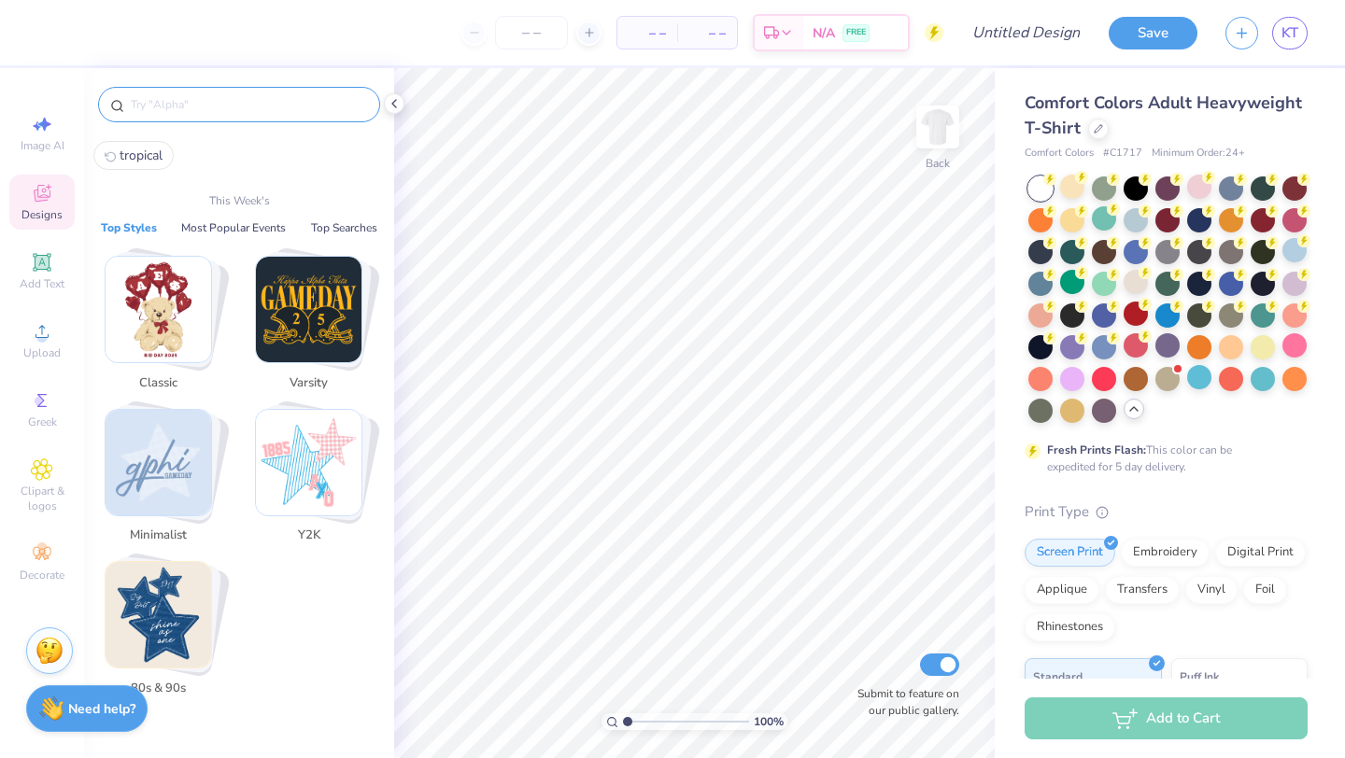
click at [151, 302] on img "Stack Card Button Classic" at bounding box center [159, 310] width 106 height 106
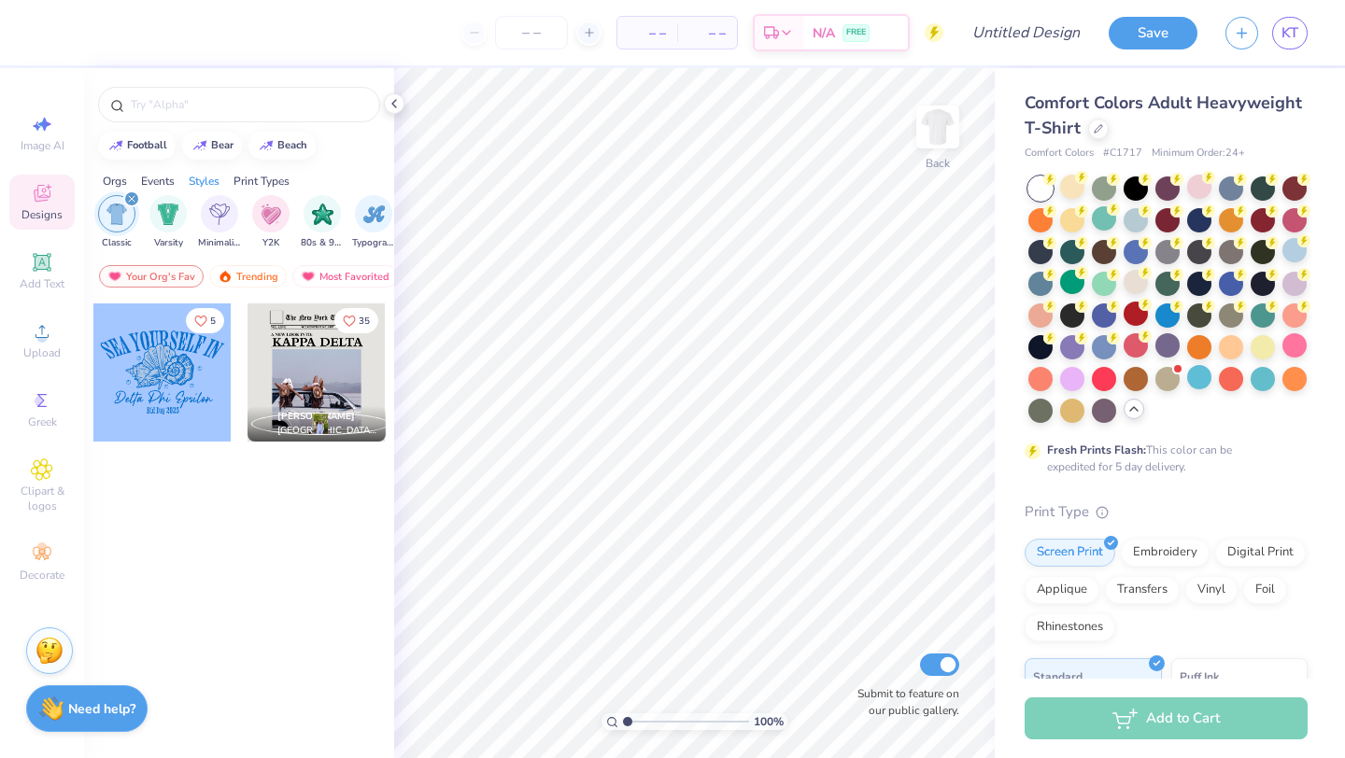
scroll to position [0, 979]
click at [362, 315] on span "35" at bounding box center [364, 319] width 11 height 9
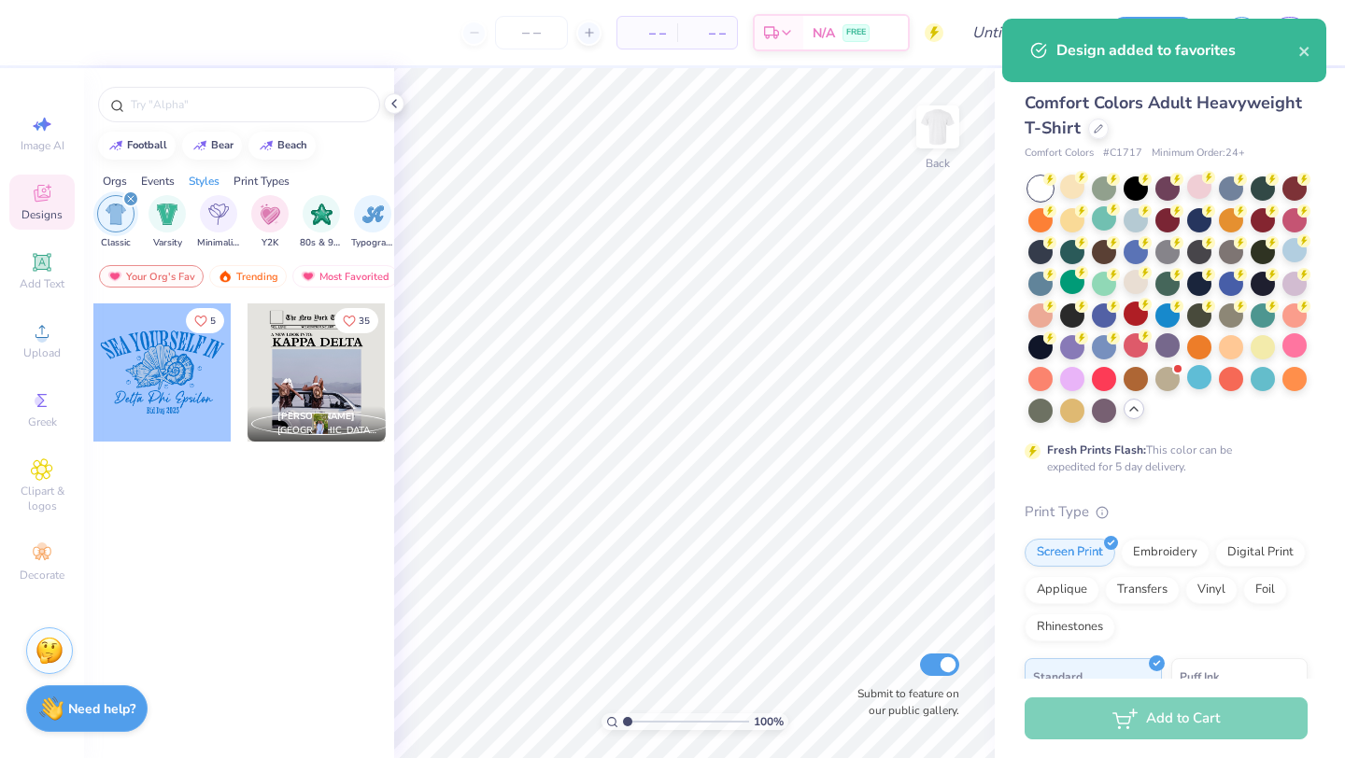
click at [116, 214] on img "filter for Classic" at bounding box center [116, 214] width 21 height 21
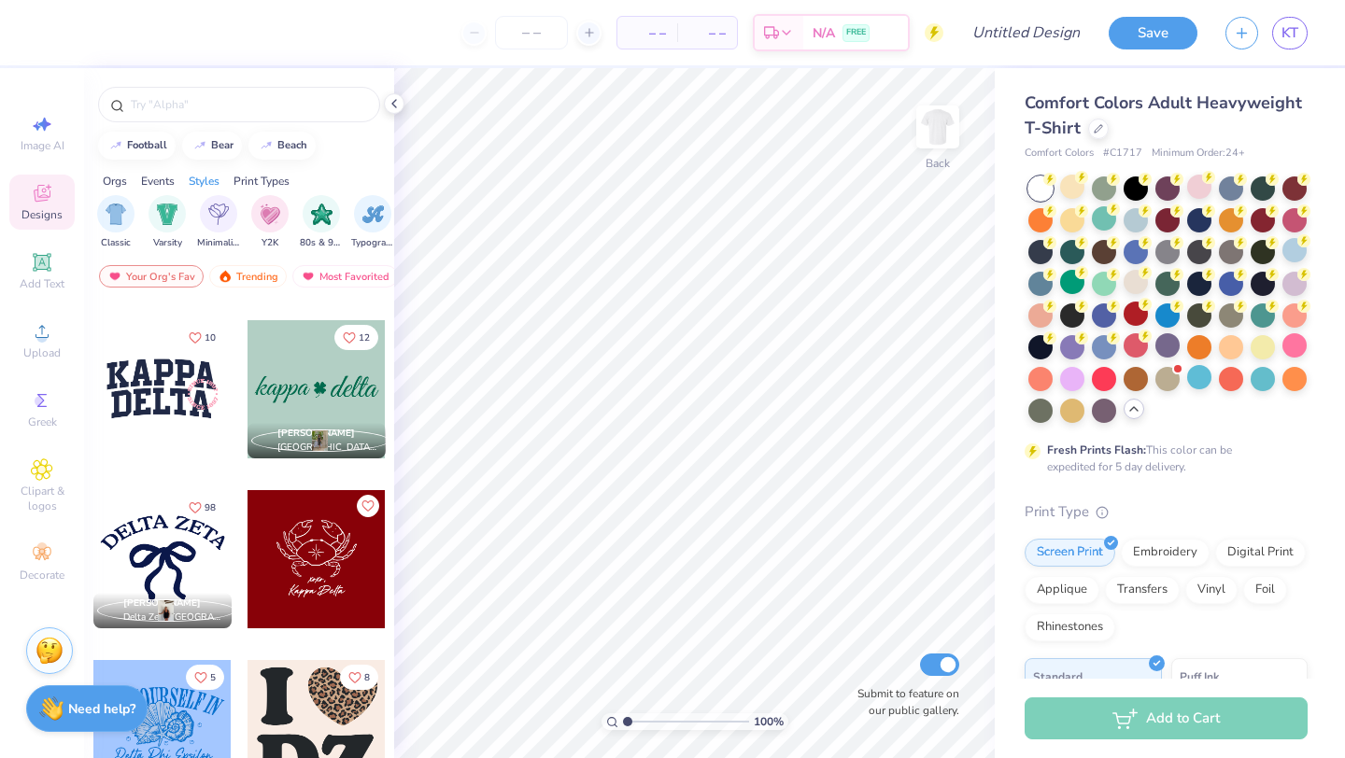
scroll to position [0, 0]
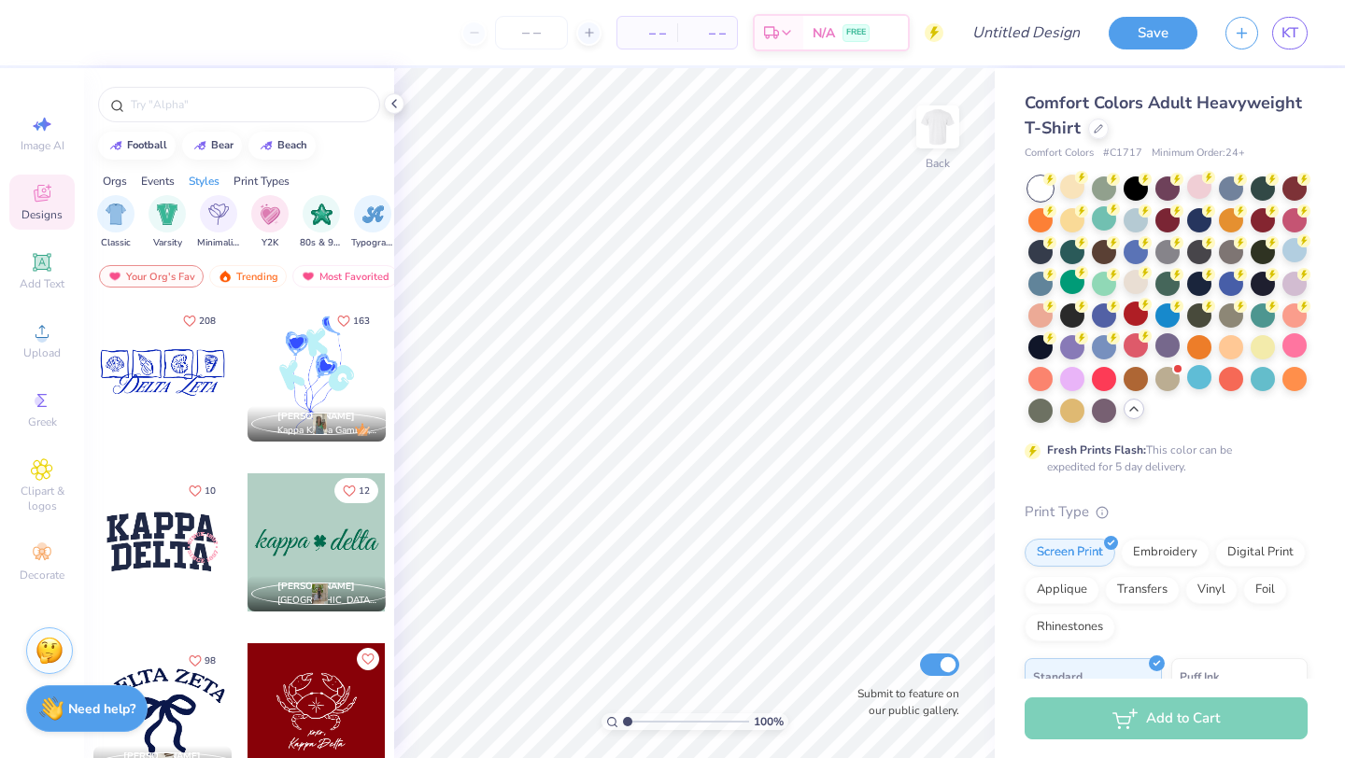
click at [43, 208] on span "Designs" at bounding box center [41, 214] width 41 height 15
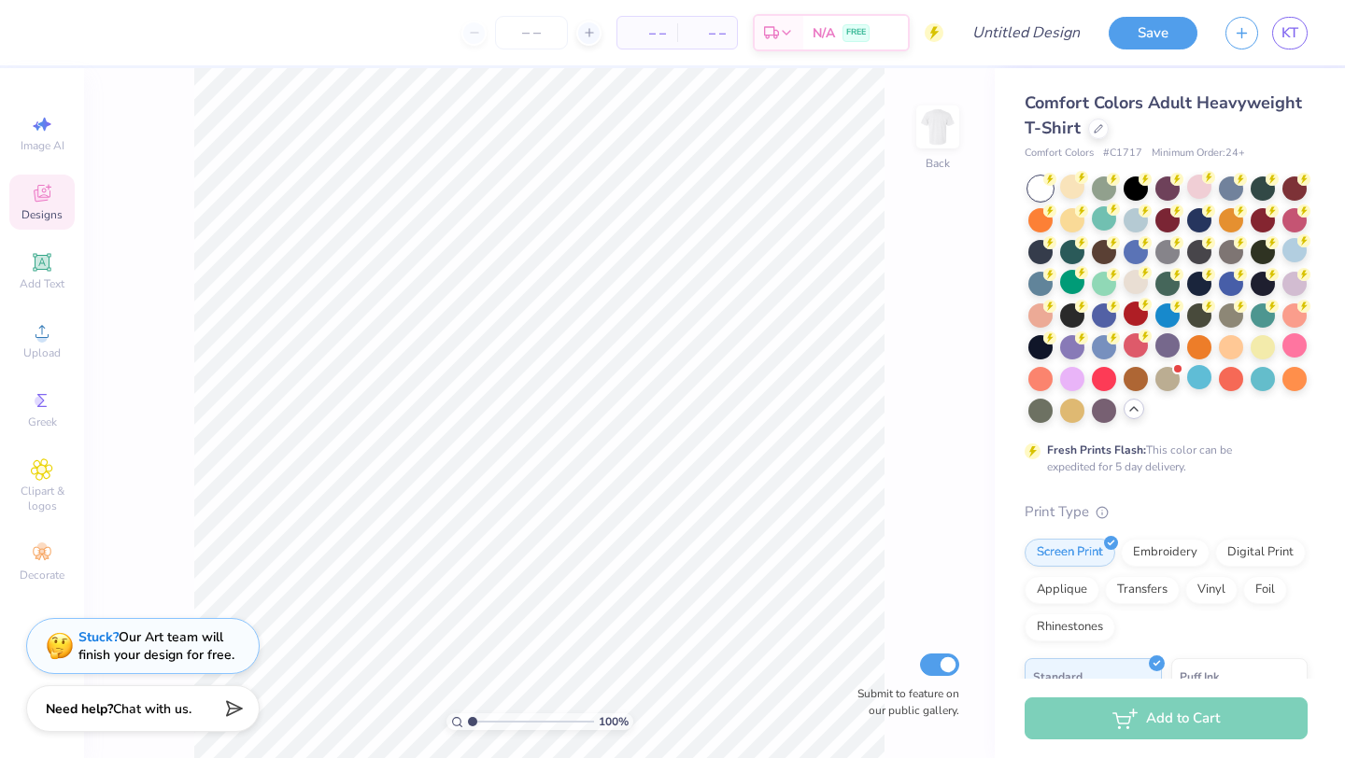
click at [49, 177] on div "Designs" at bounding box center [41, 202] width 65 height 55
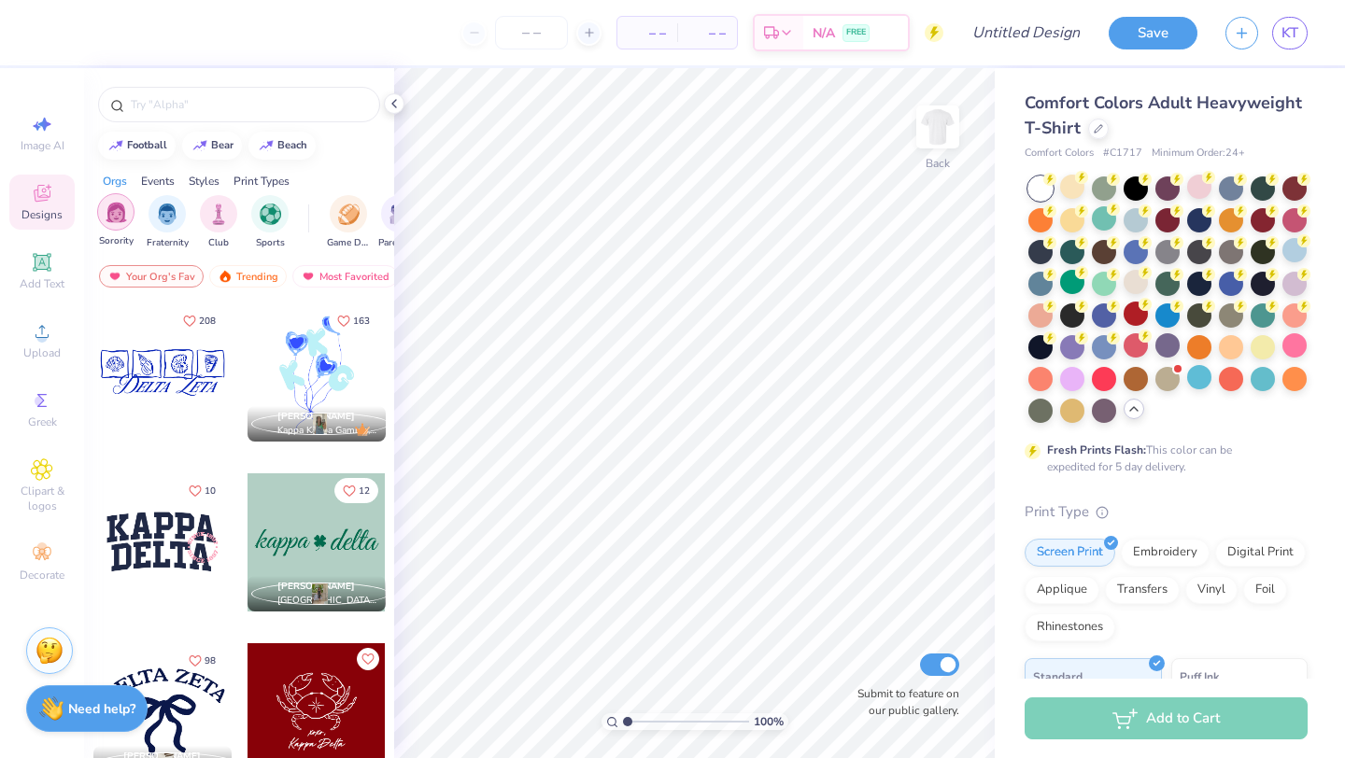
click at [113, 211] on img "filter for Sorority" at bounding box center [116, 212] width 21 height 21
click at [1294, 24] on span "KT" at bounding box center [1289, 32] width 17 height 21
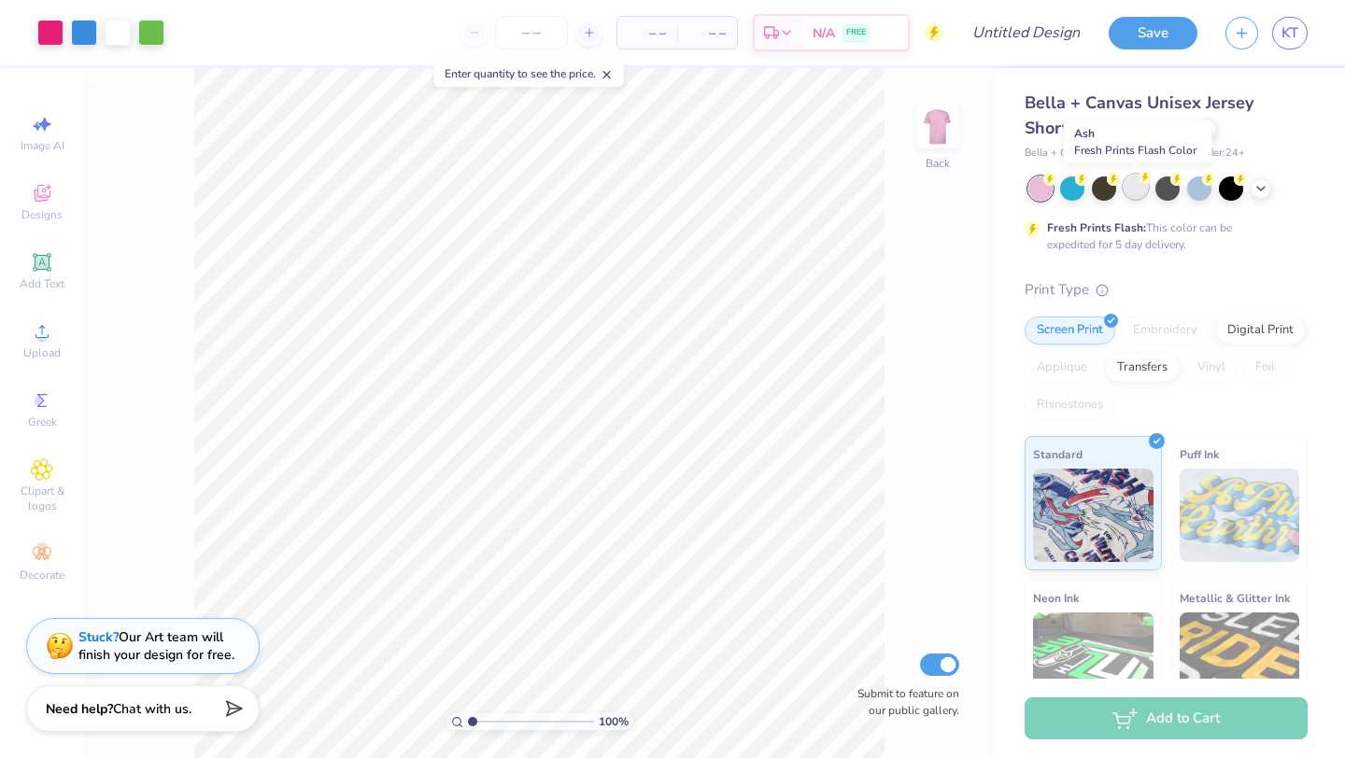
click at [1139, 182] on icon at bounding box center [1144, 177] width 13 height 13
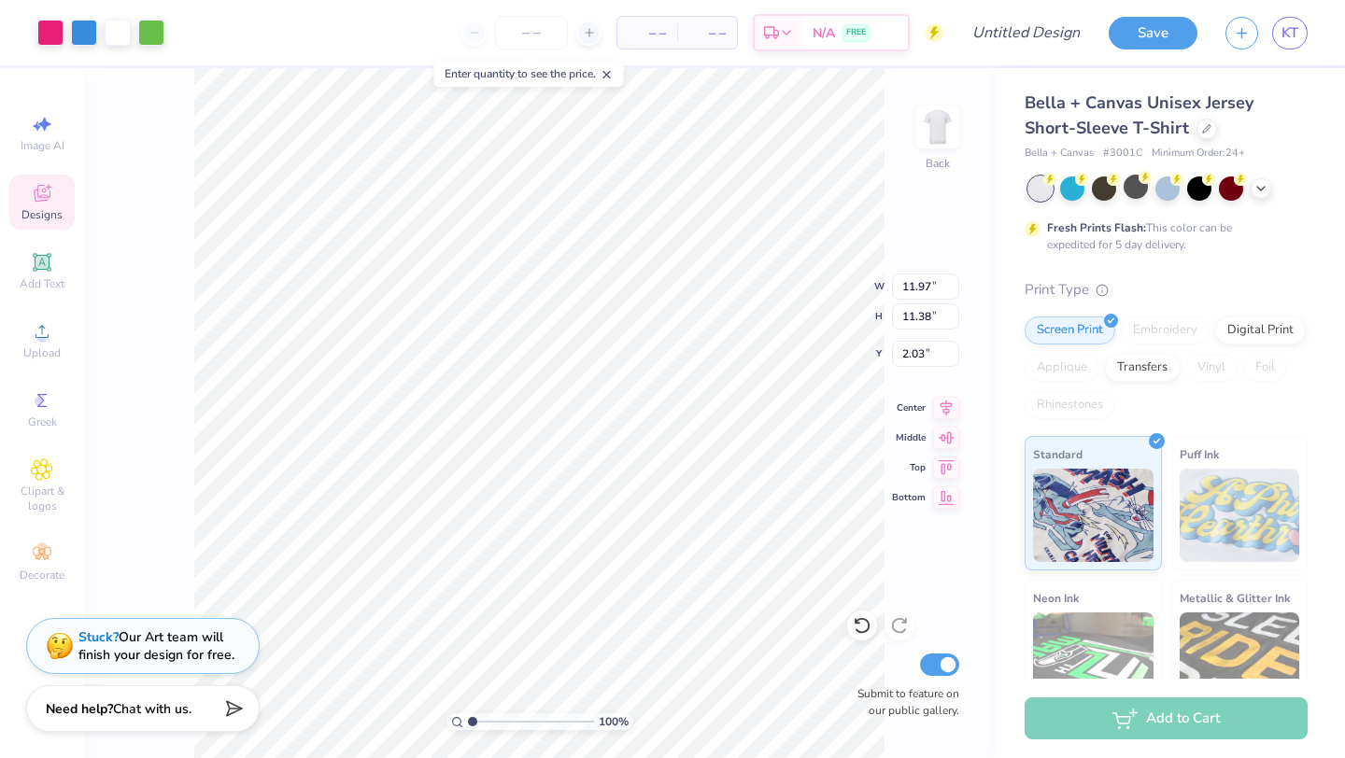
type input "1.87"
click at [944, 126] on img at bounding box center [937, 127] width 75 height 75
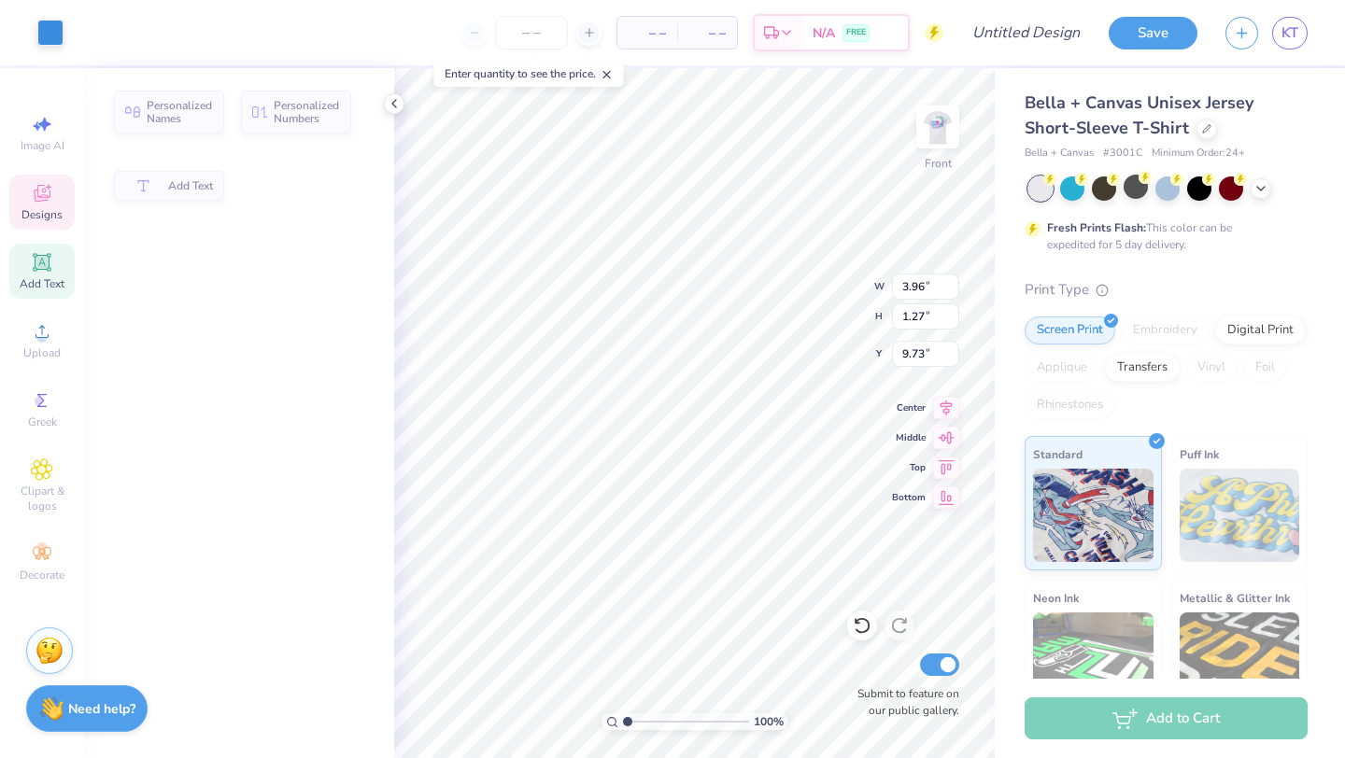
type input "3.96"
type input "1.27"
type input "9.73"
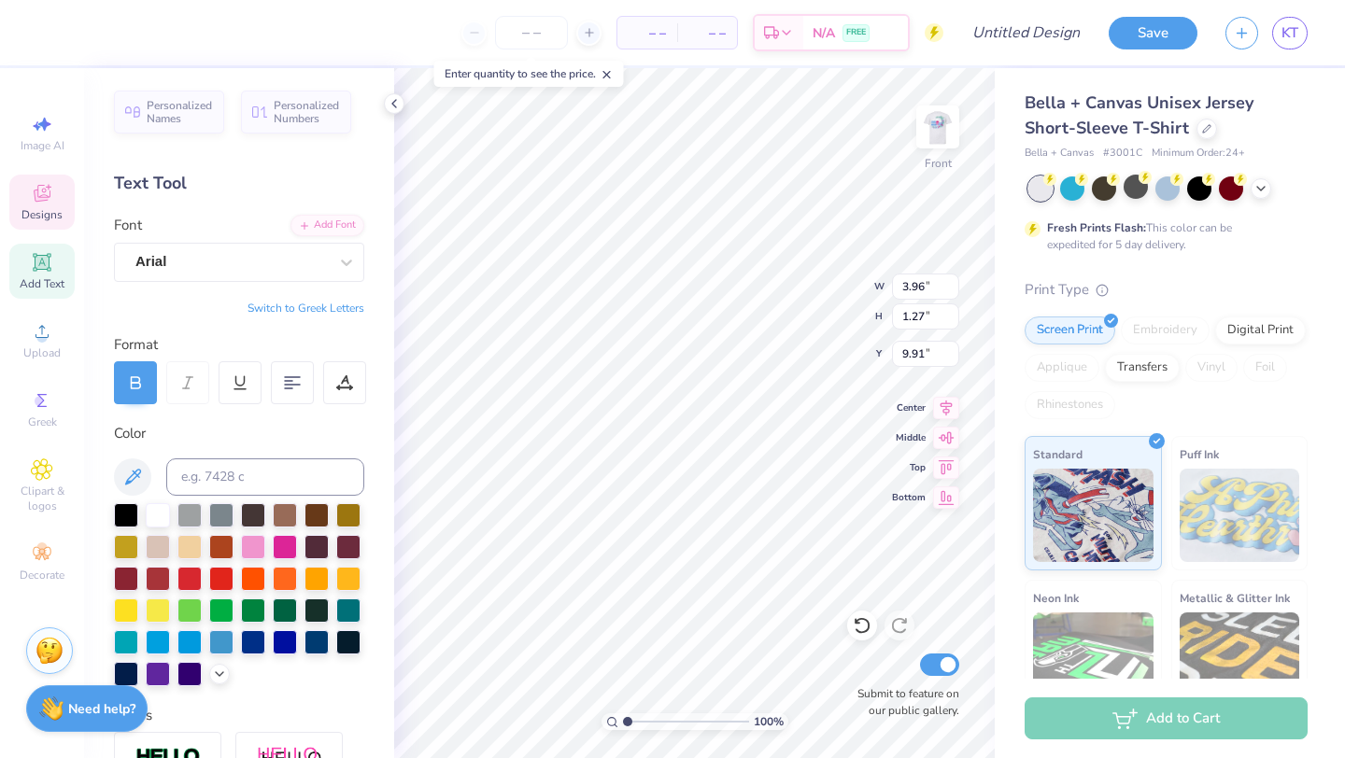
type textarea "KAPPA ADEL"
type input "11.62"
type input "11.19"
type input "4.95"
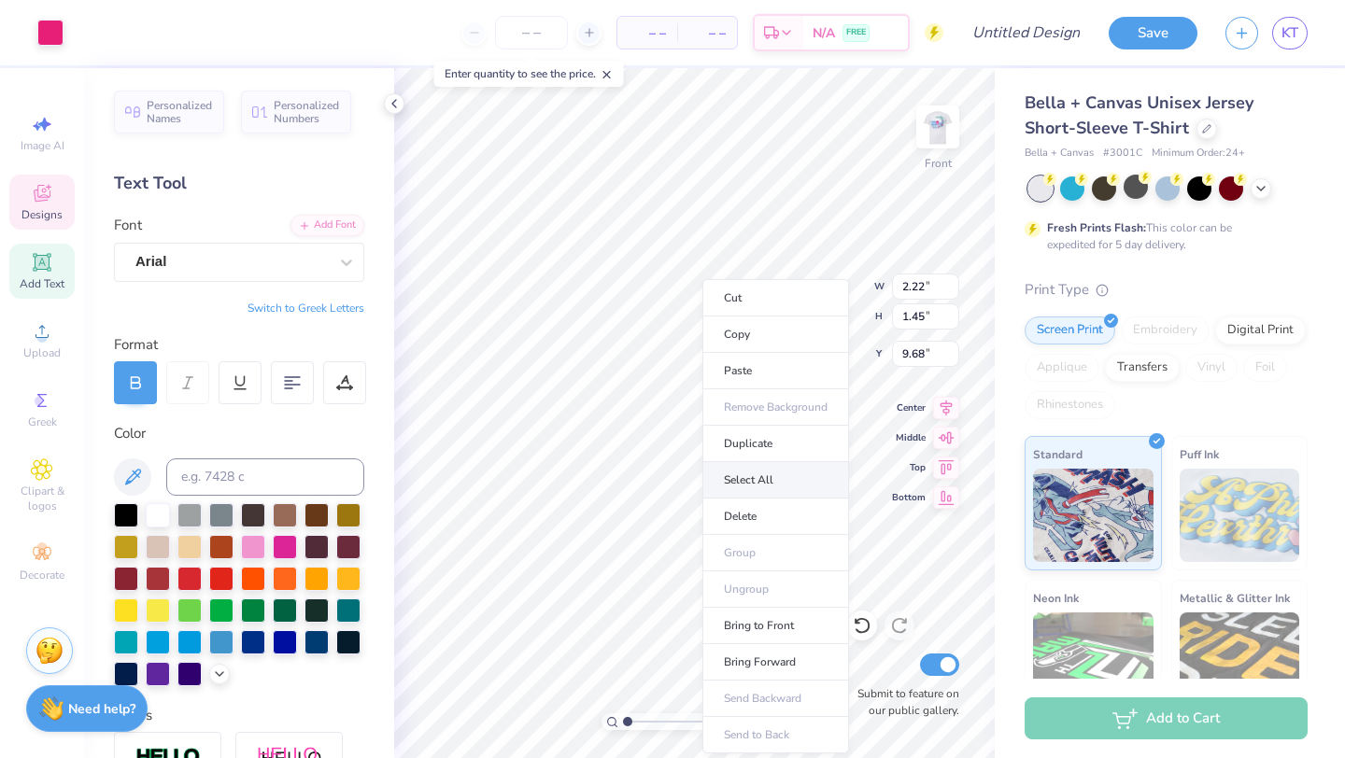
click at [766, 468] on li "Select All" at bounding box center [775, 480] width 147 height 36
type input "9.84"
type input "6.71"
type input "7.12"
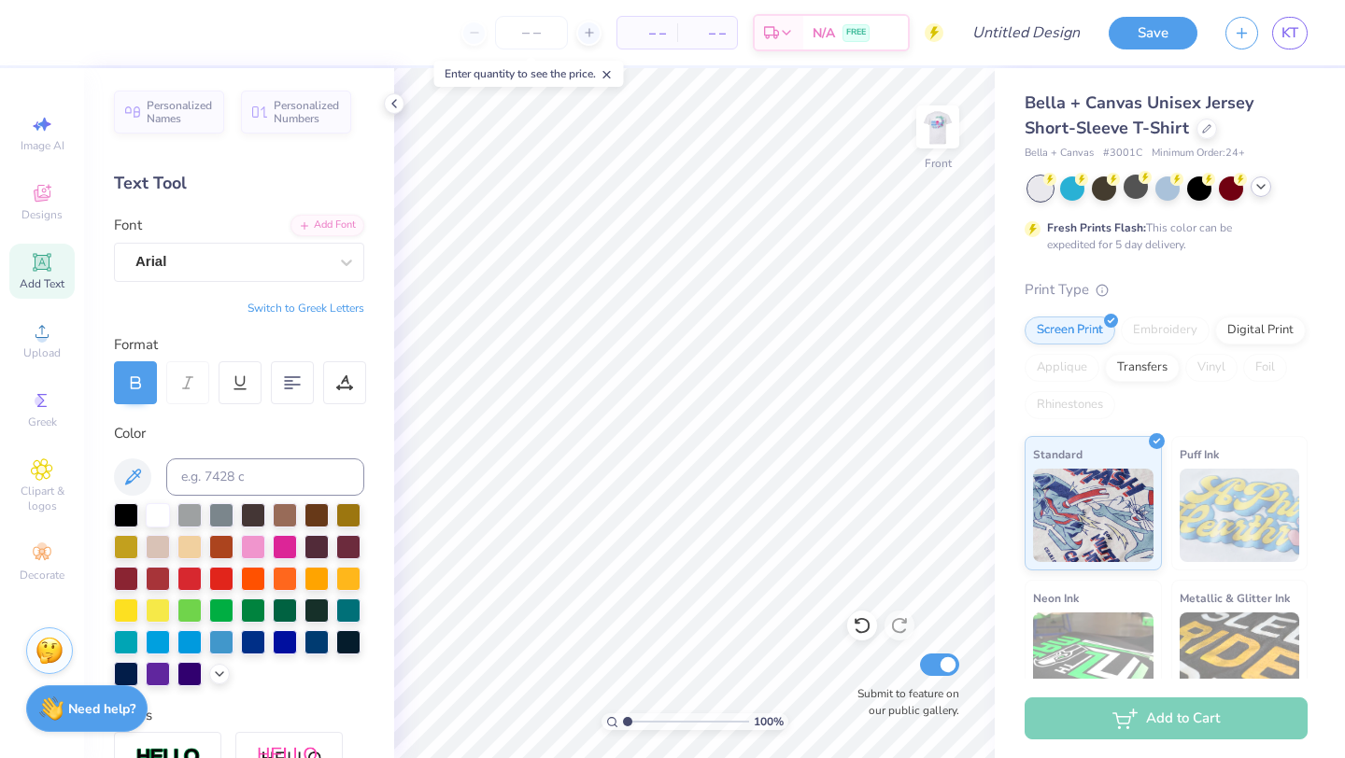
click at [1256, 193] on icon at bounding box center [1260, 186] width 15 height 15
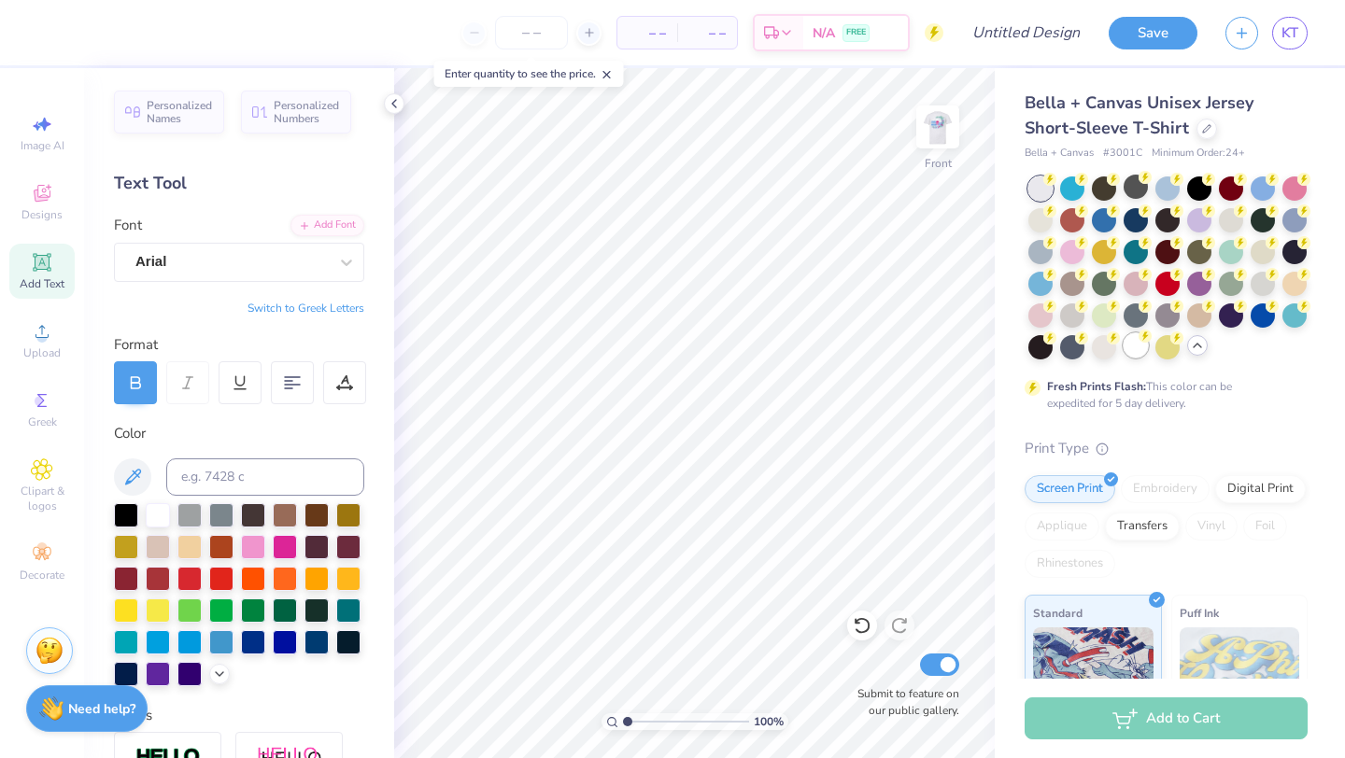
click at [1130, 341] on div at bounding box center [1135, 345] width 24 height 24
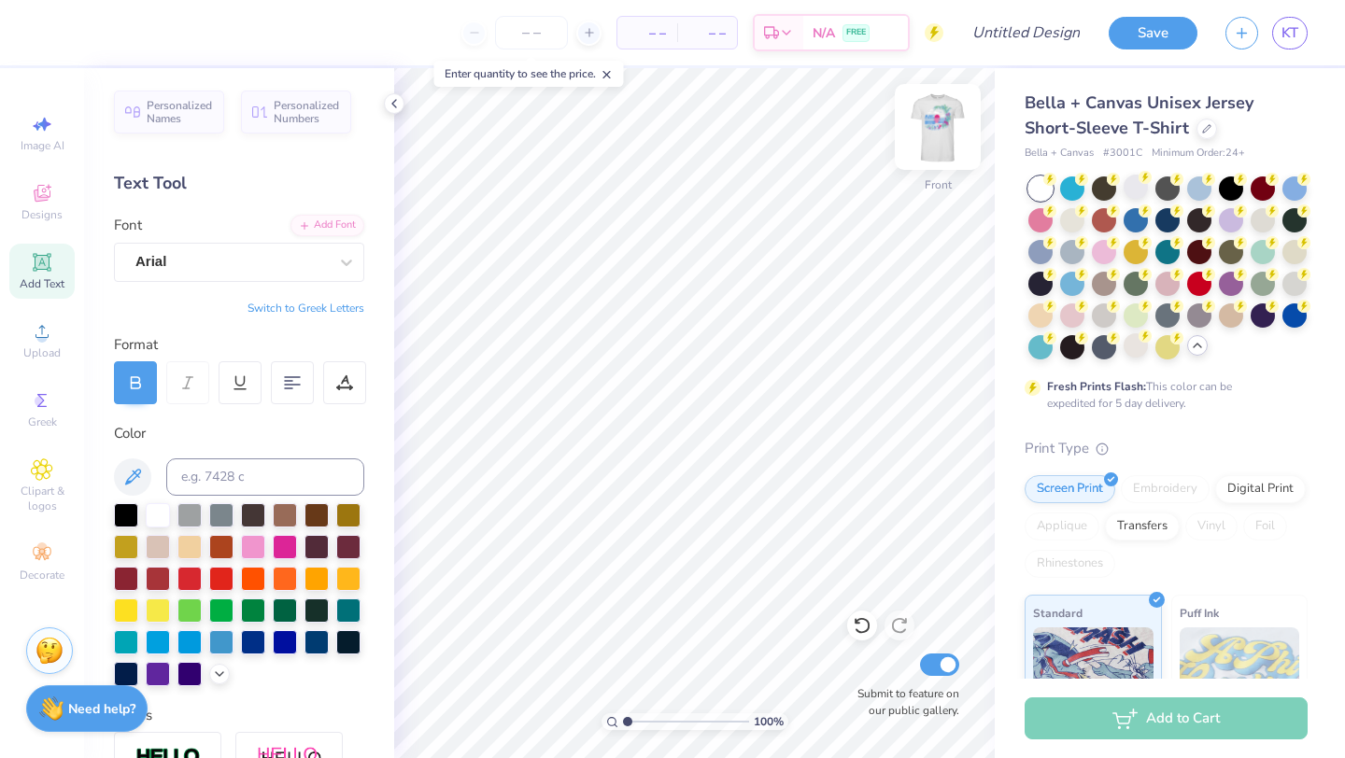
click at [942, 131] on img at bounding box center [937, 127] width 75 height 75
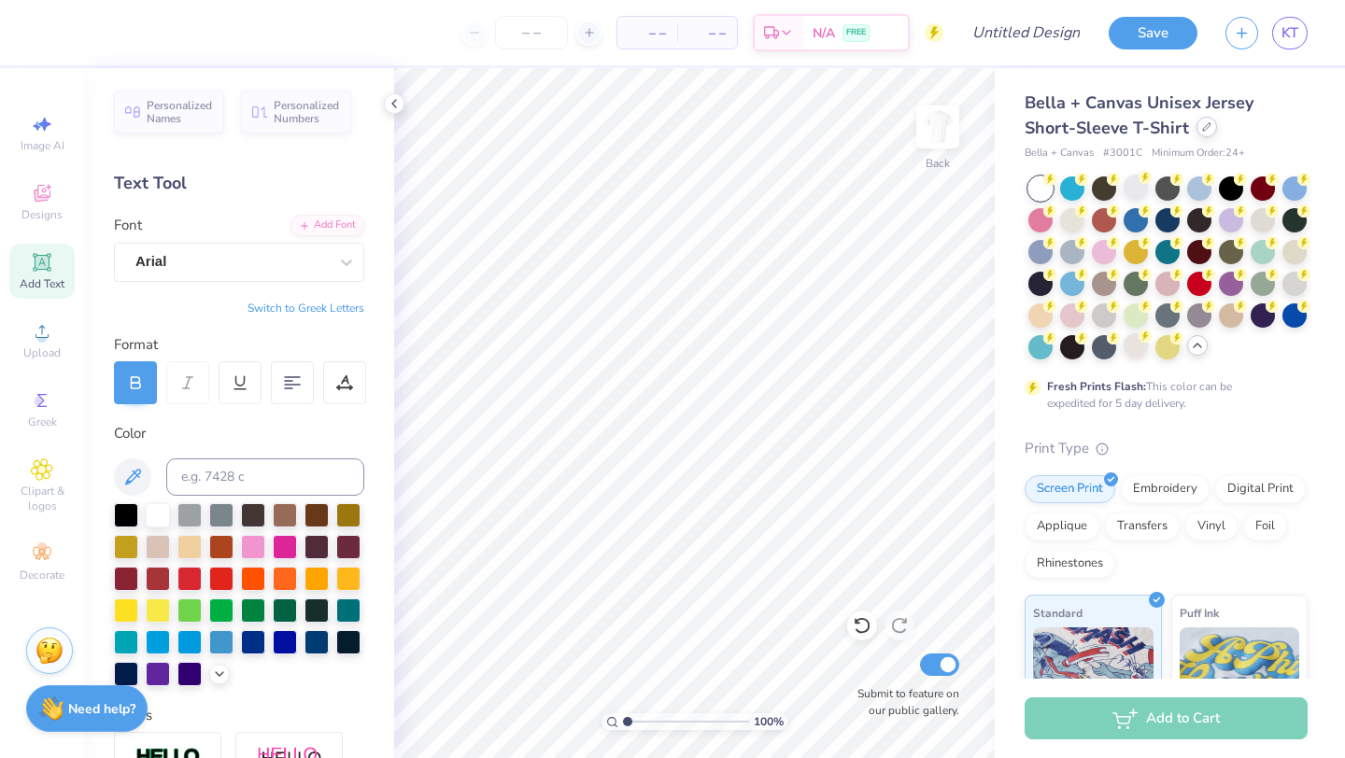
click at [1196, 133] on div at bounding box center [1206, 127] width 21 height 21
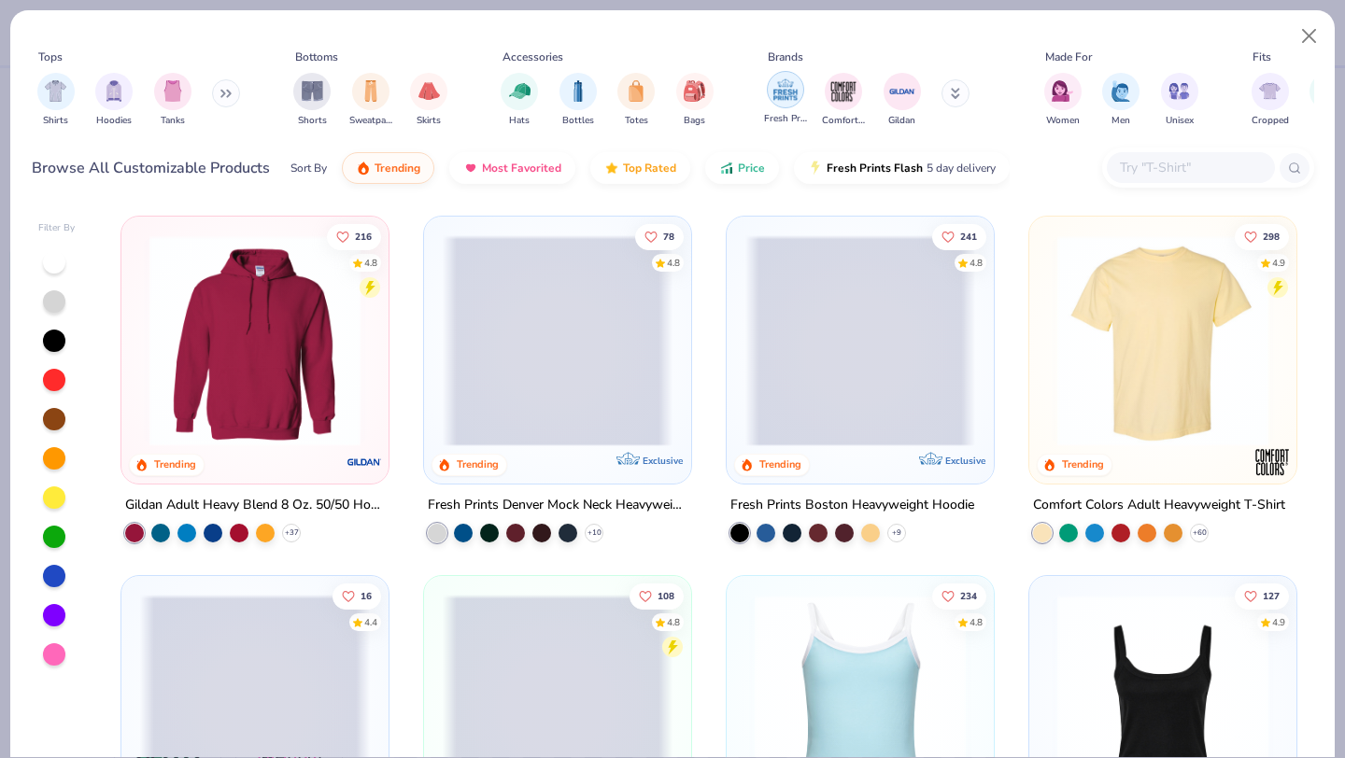
click at [847, 90] on img "filter for Comfort Colors" at bounding box center [843, 92] width 28 height 28
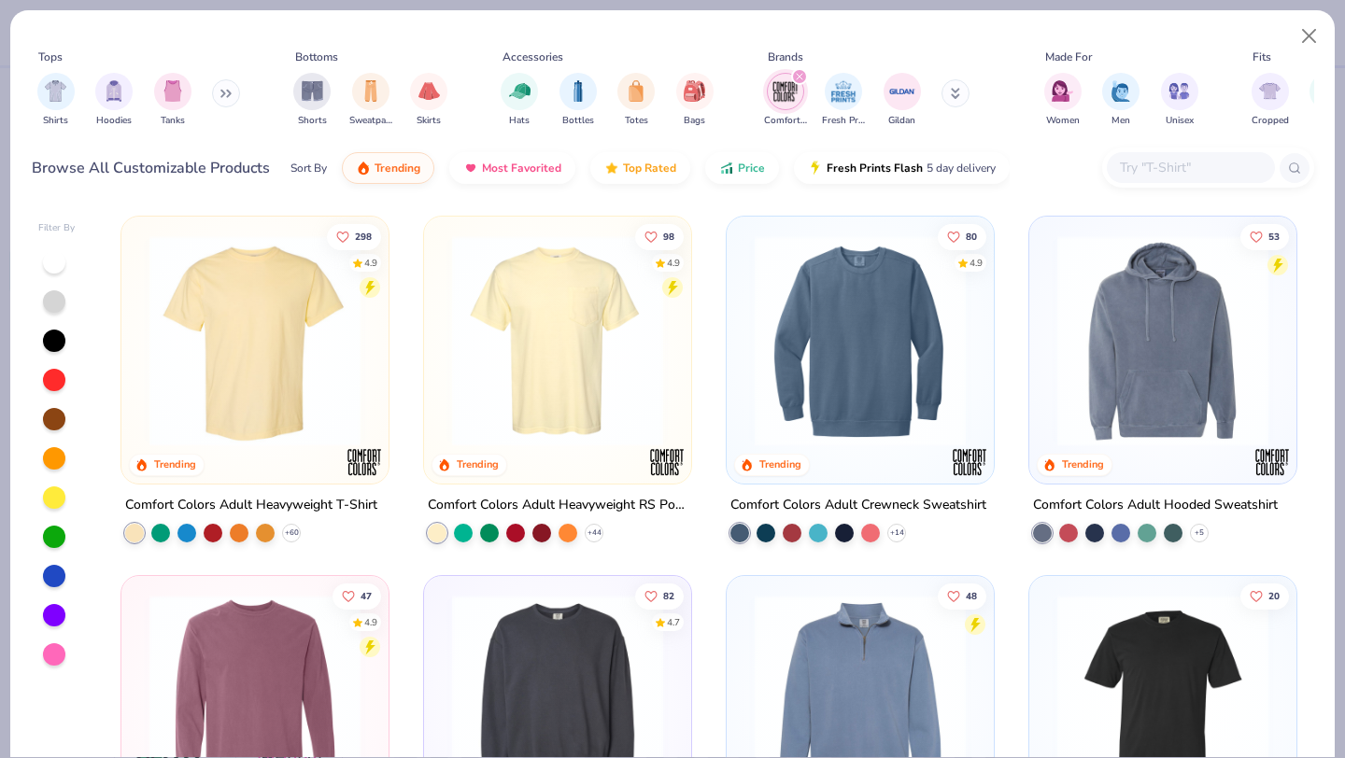
click at [303, 354] on img at bounding box center [255, 340] width 230 height 211
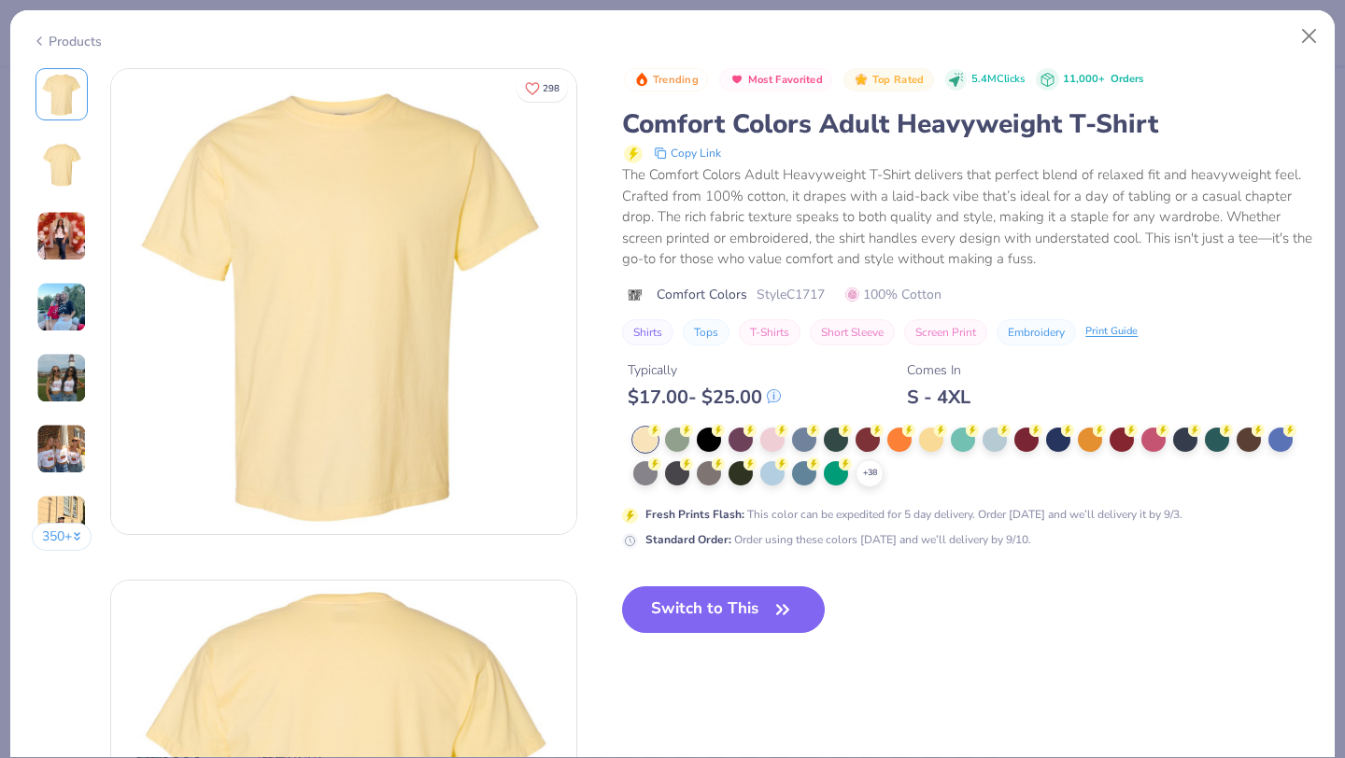
click at [0, 0] on icon at bounding box center [0, 0] width 0 height 0
click at [757, 548] on div "Standard Order : Order using these colors [DATE] and we’ll delivery by 9/10." at bounding box center [838, 539] width 386 height 17
click at [757, 619] on div "Trending Most Favorited Top Rated 5.4M Clicks 11,000+ Orders Comfort Colors Adu…" at bounding box center [967, 365] width 691 height 595
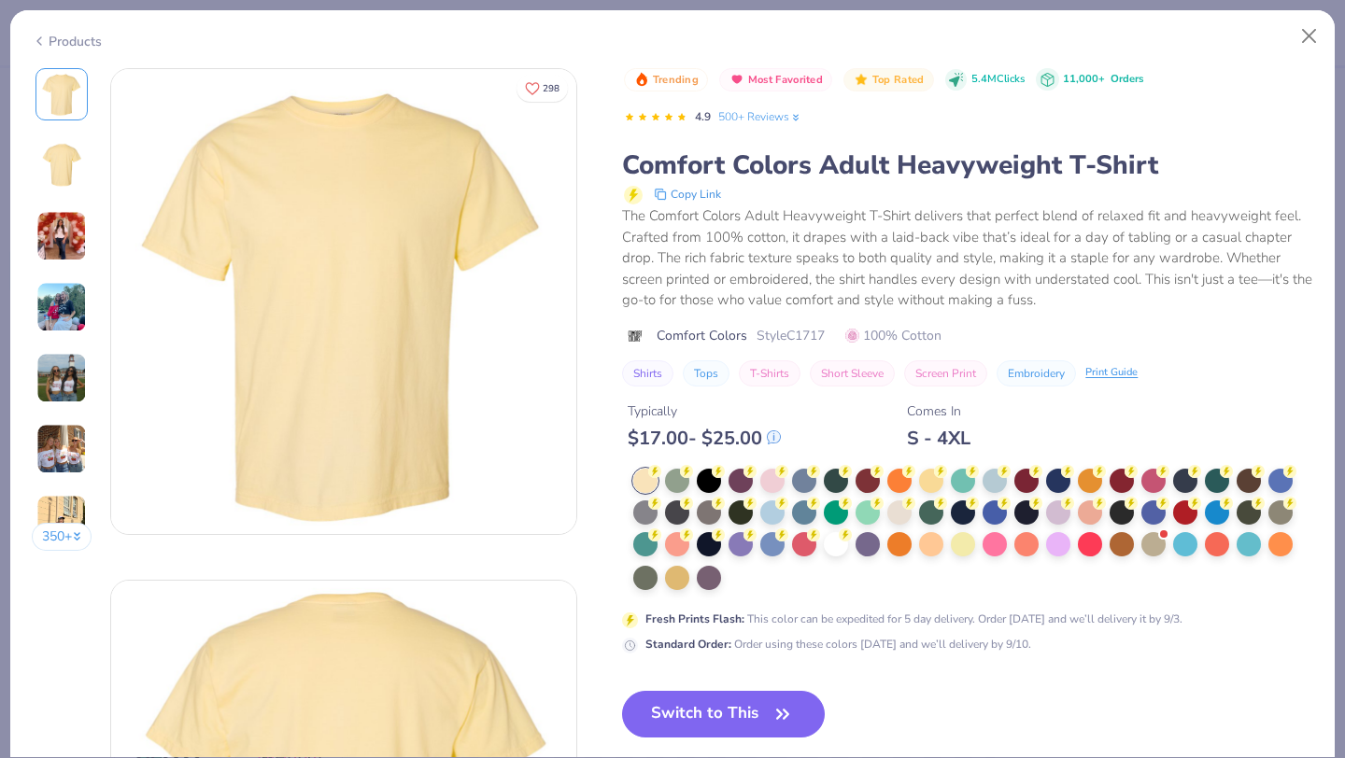
click at [833, 548] on div at bounding box center [836, 544] width 24 height 24
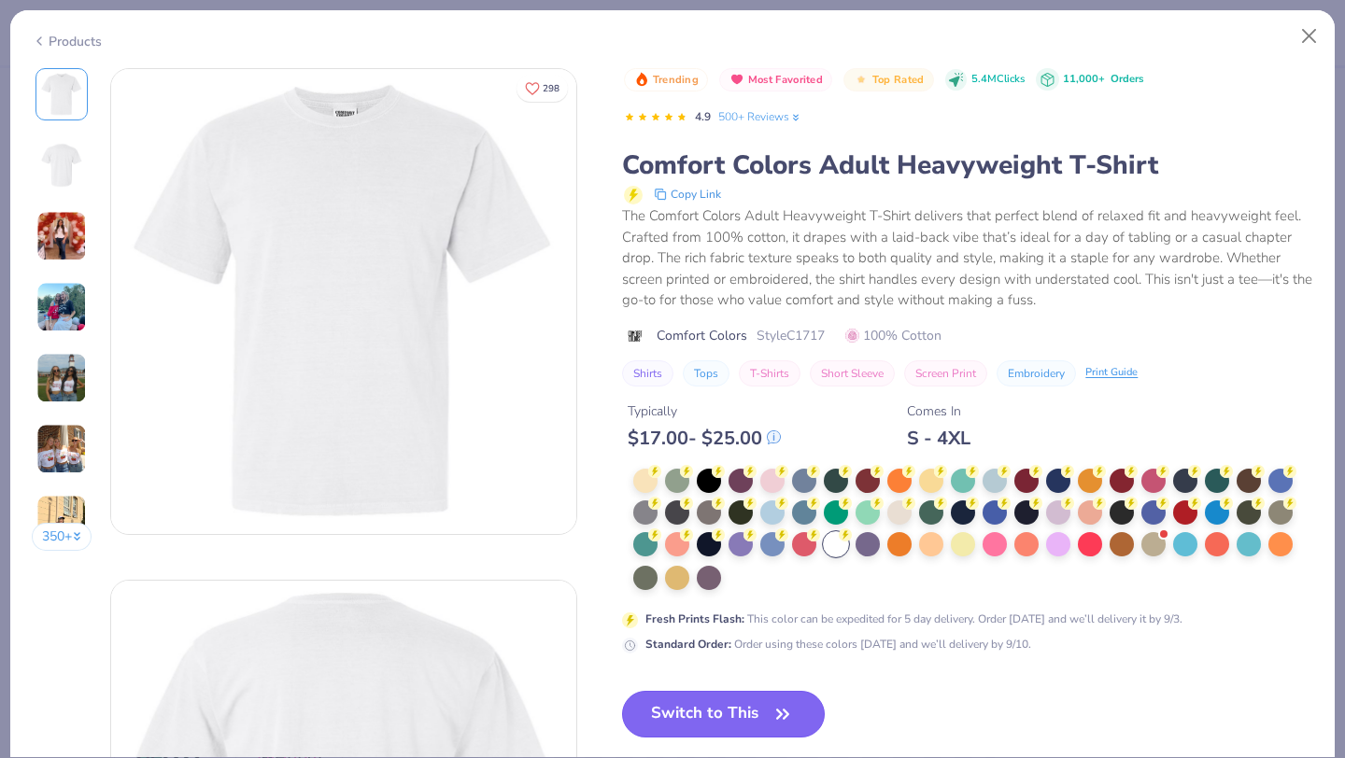
click at [720, 715] on button "Switch to This" at bounding box center [723, 714] width 203 height 47
click at [726, 707] on button "Switch to This" at bounding box center [723, 714] width 203 height 47
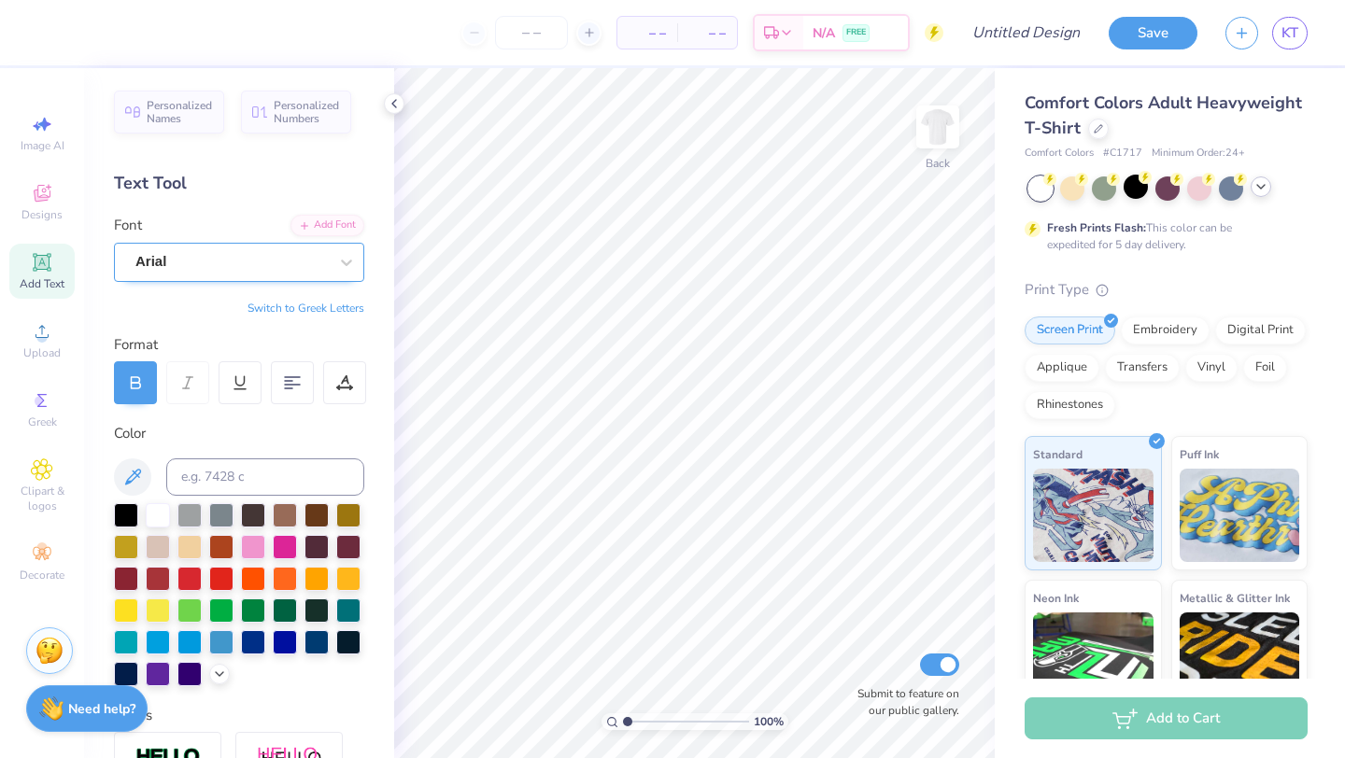
click at [264, 261] on div "Arial" at bounding box center [232, 261] width 196 height 29
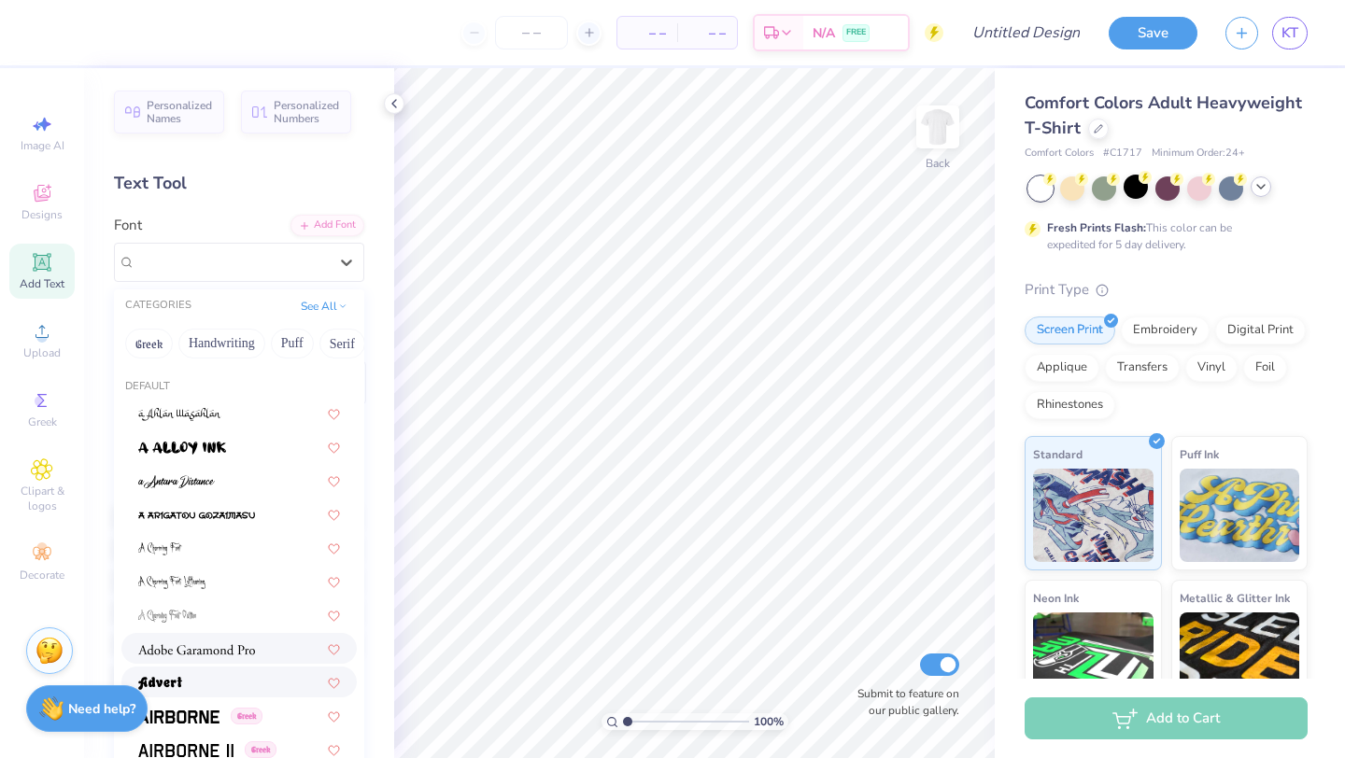
scroll to position [204, 0]
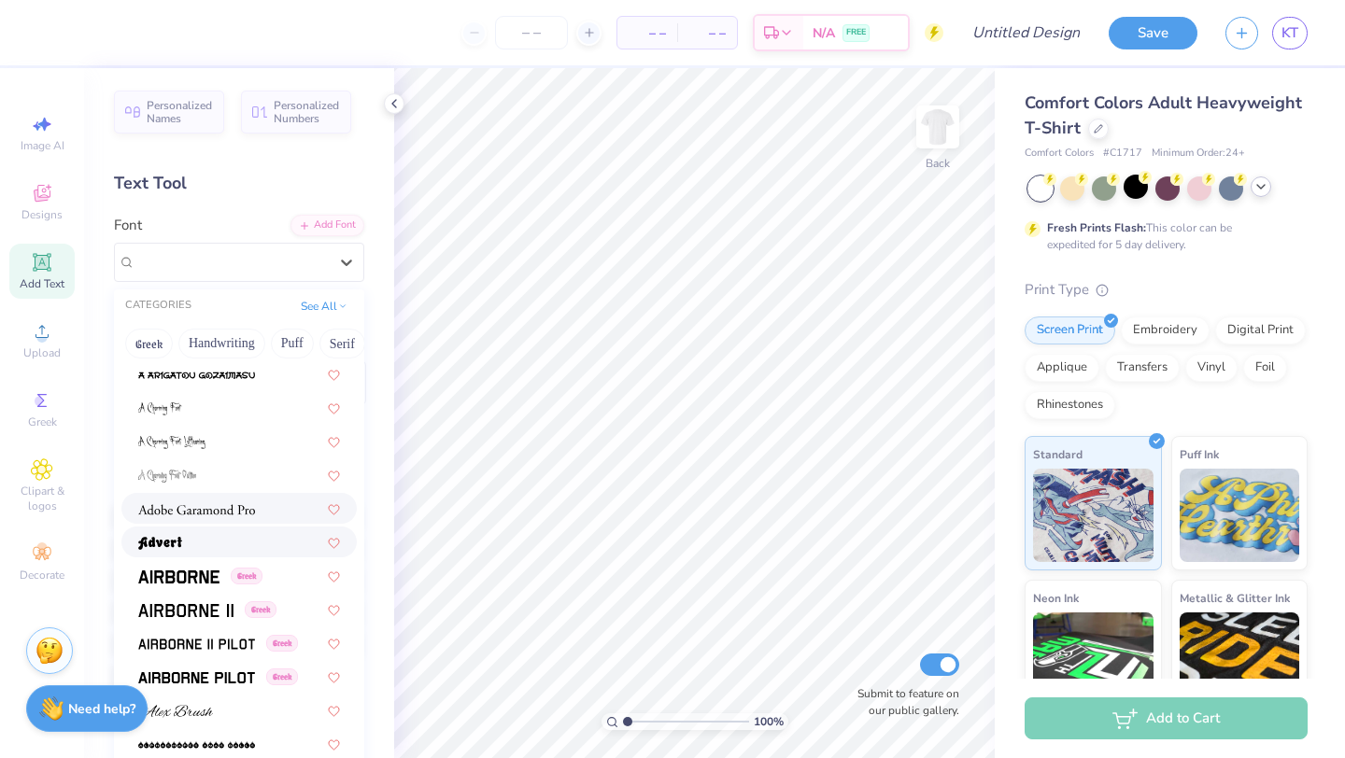
click at [222, 521] on div at bounding box center [238, 508] width 235 height 31
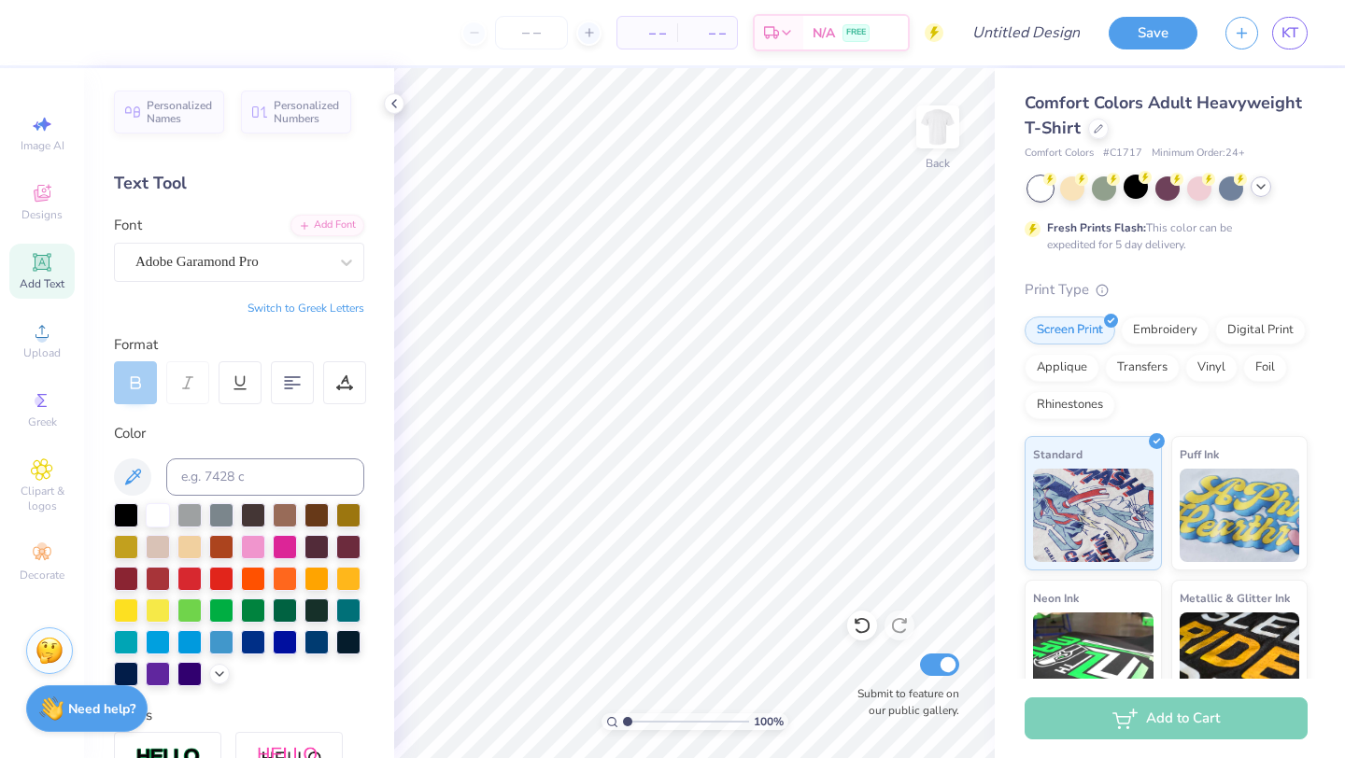
click at [49, 265] on icon at bounding box center [42, 262] width 22 height 22
type textarea "Kappa Delta Parents Weekend"
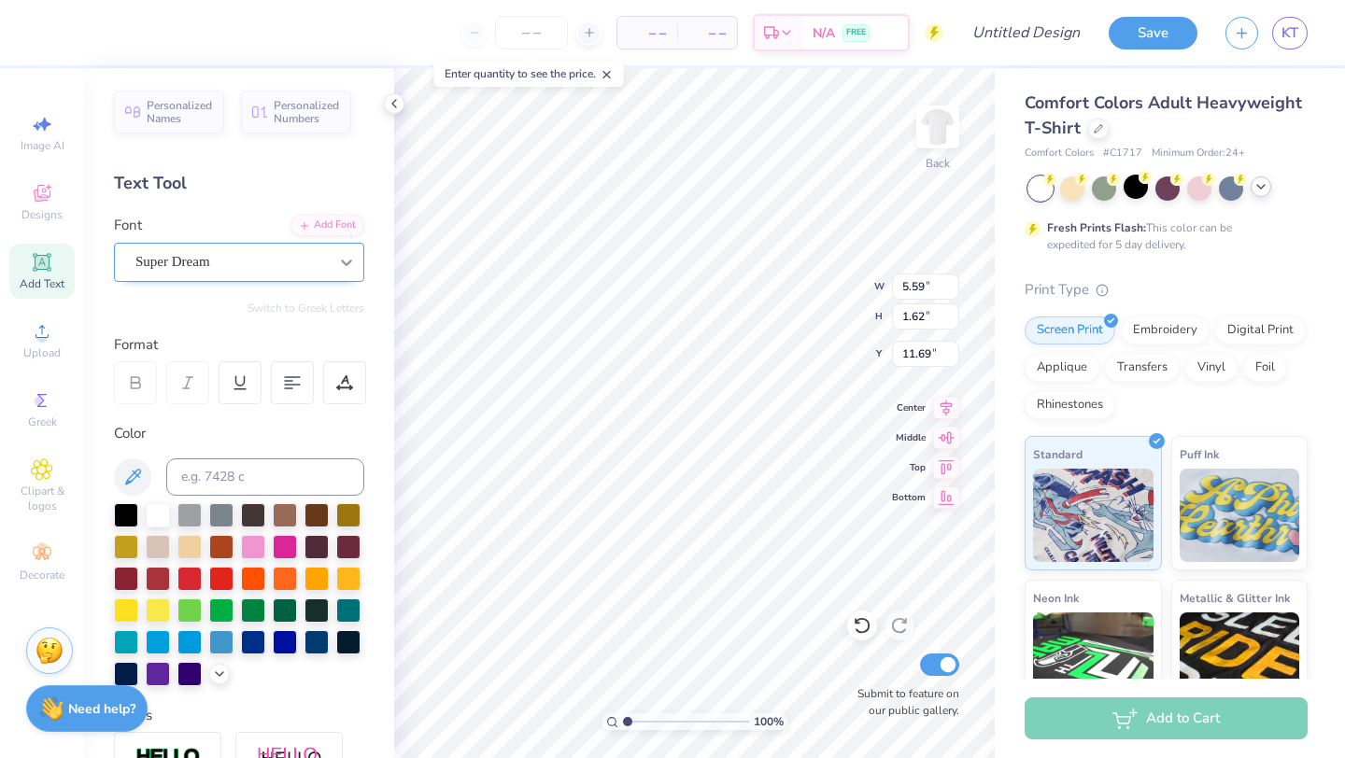
click at [355, 260] on icon at bounding box center [346, 262] width 19 height 19
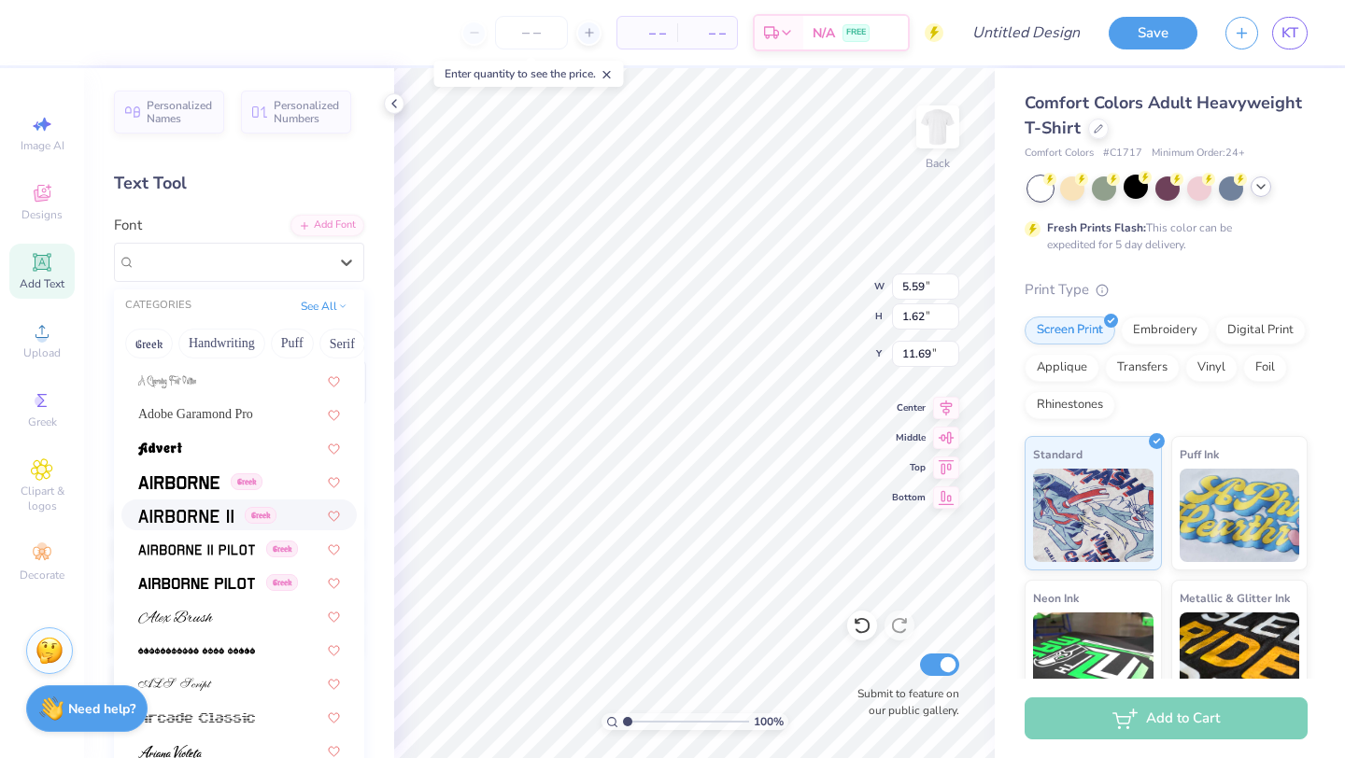
scroll to position [300, 0]
click at [257, 403] on div "Adobe Garamond Pro" at bounding box center [239, 413] width 202 height 20
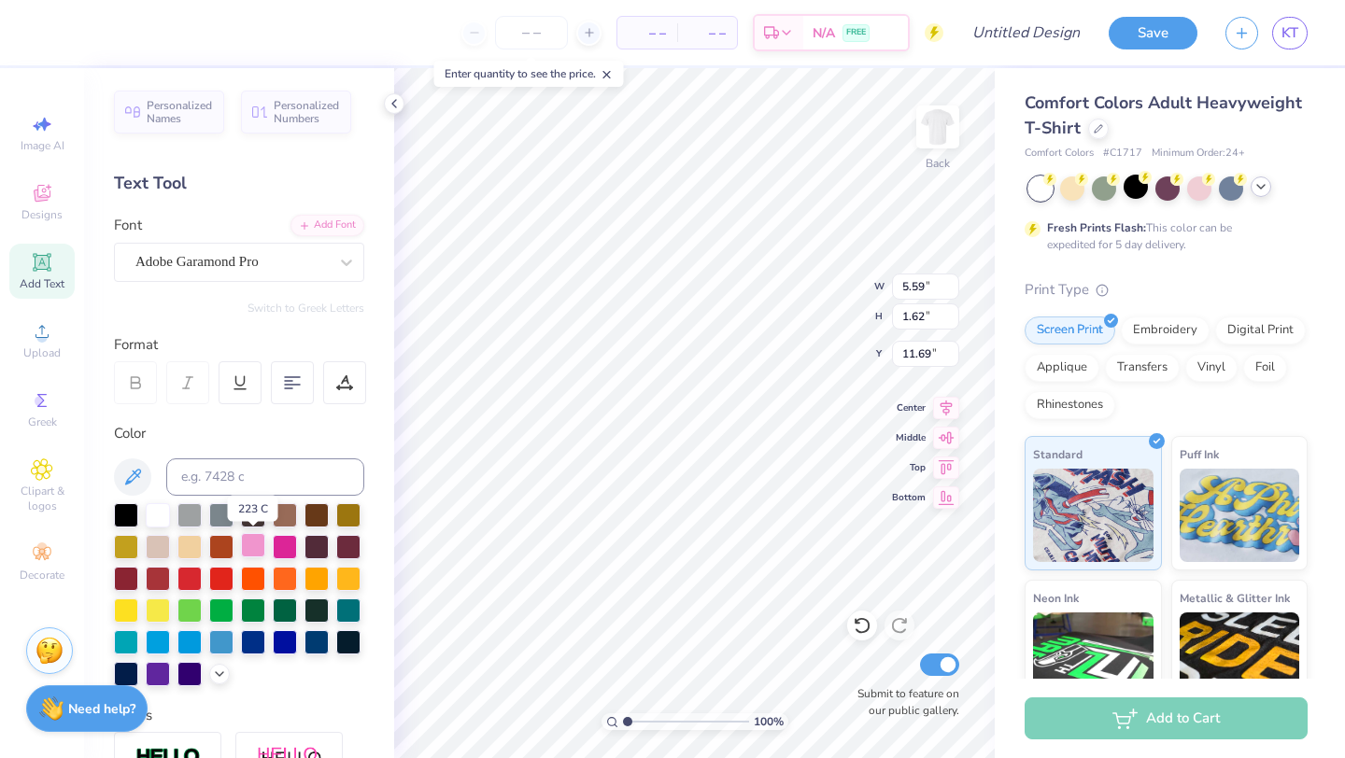
click at [259, 546] on div at bounding box center [253, 545] width 24 height 24
click at [188, 648] on div at bounding box center [189, 641] width 24 height 24
type textarea "Kappa Delta Parents Weekend"
type input "6.08"
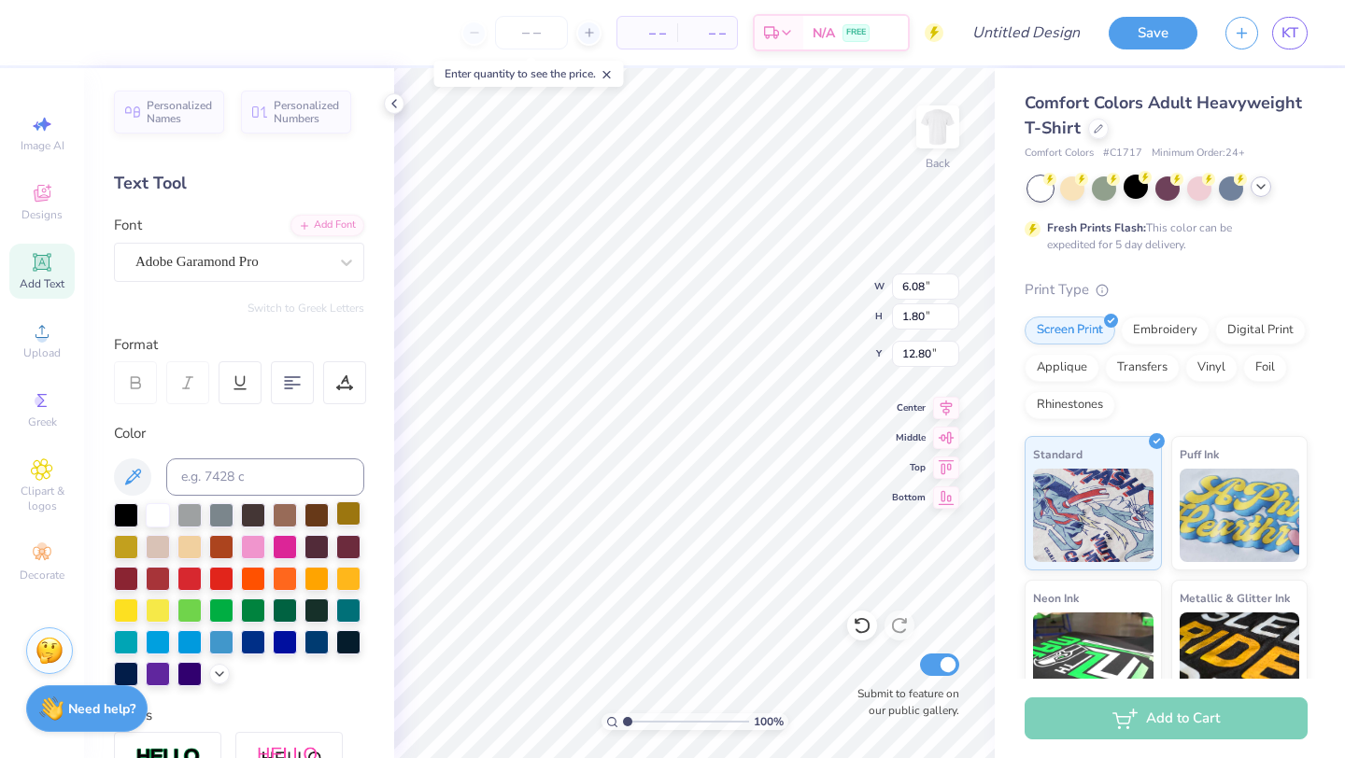
type input "1.80"
type input "12.80"
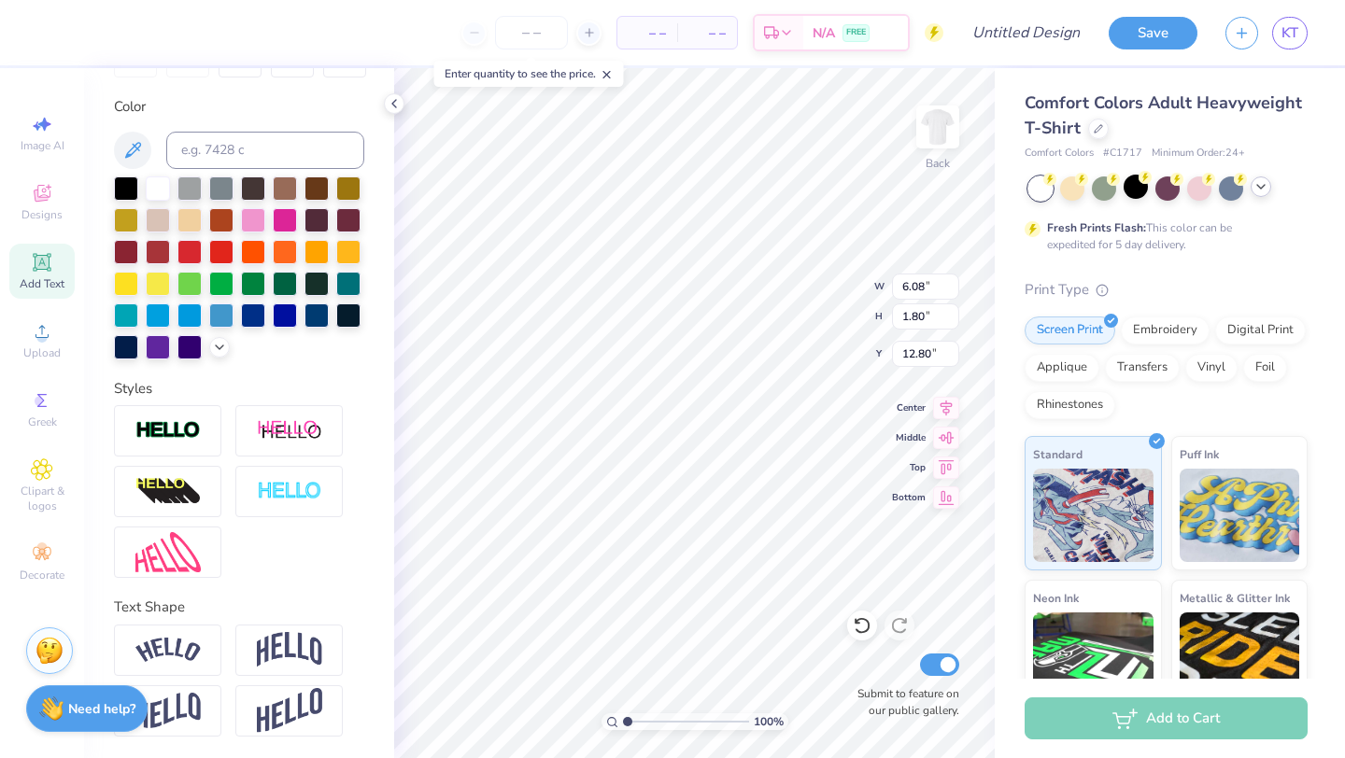
scroll to position [1, 6]
click at [191, 638] on img at bounding box center [167, 650] width 65 height 25
type input "12.50"
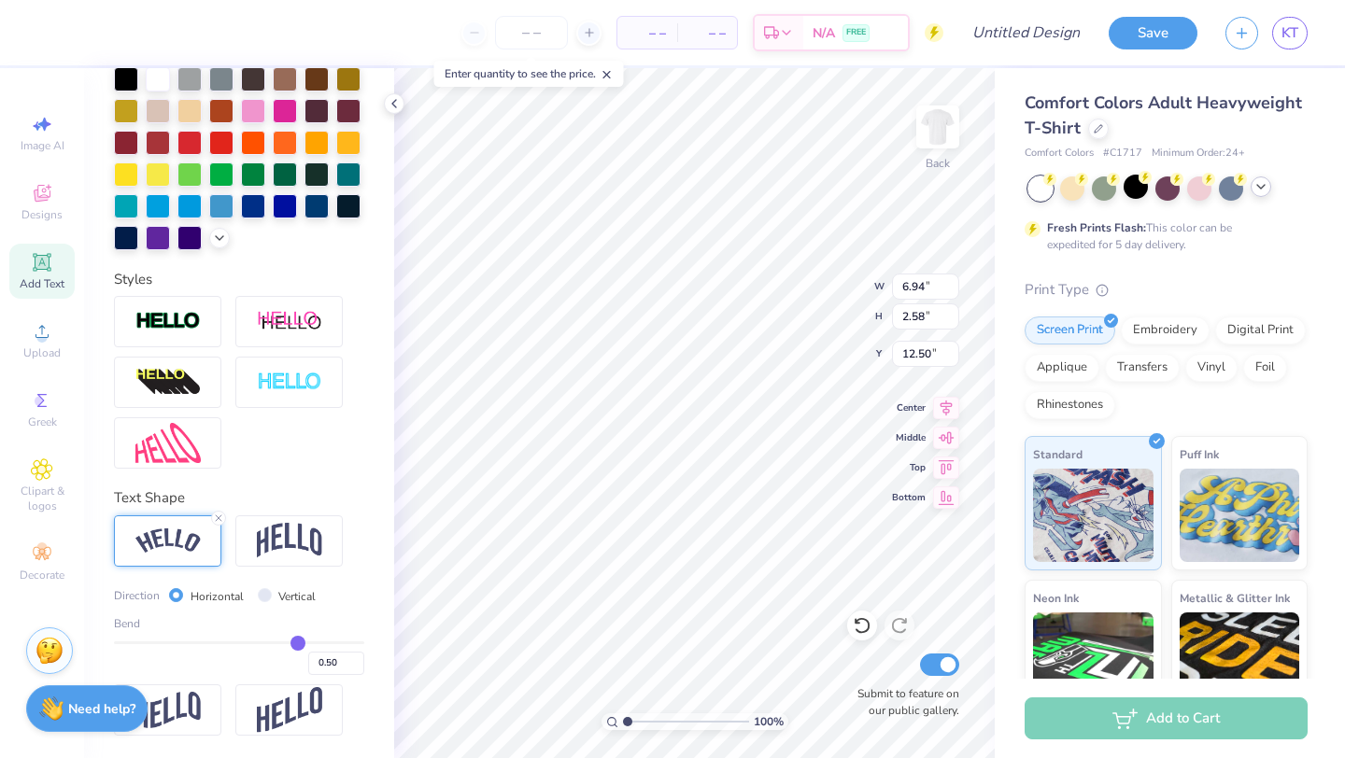
click at [196, 538] on img at bounding box center [167, 541] width 65 height 25
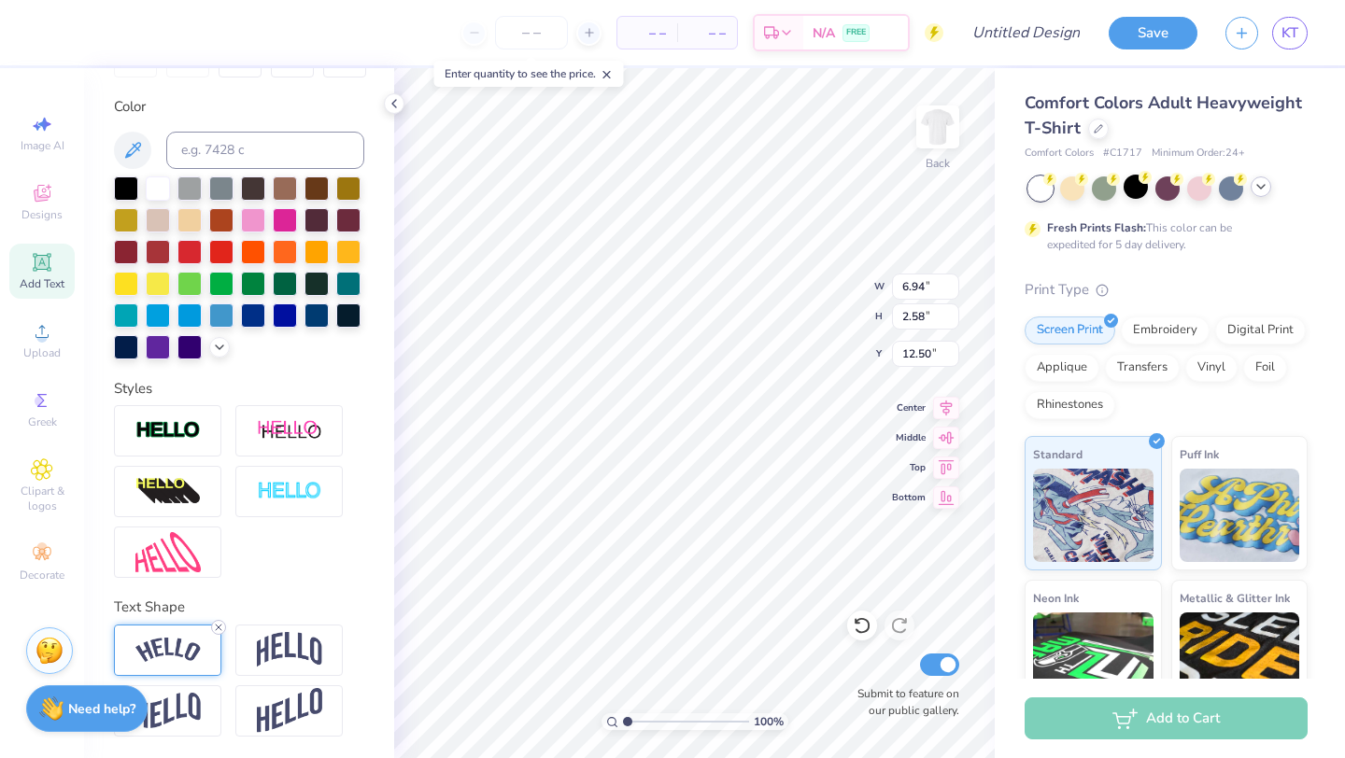
click at [219, 625] on icon at bounding box center [218, 627] width 11 height 11
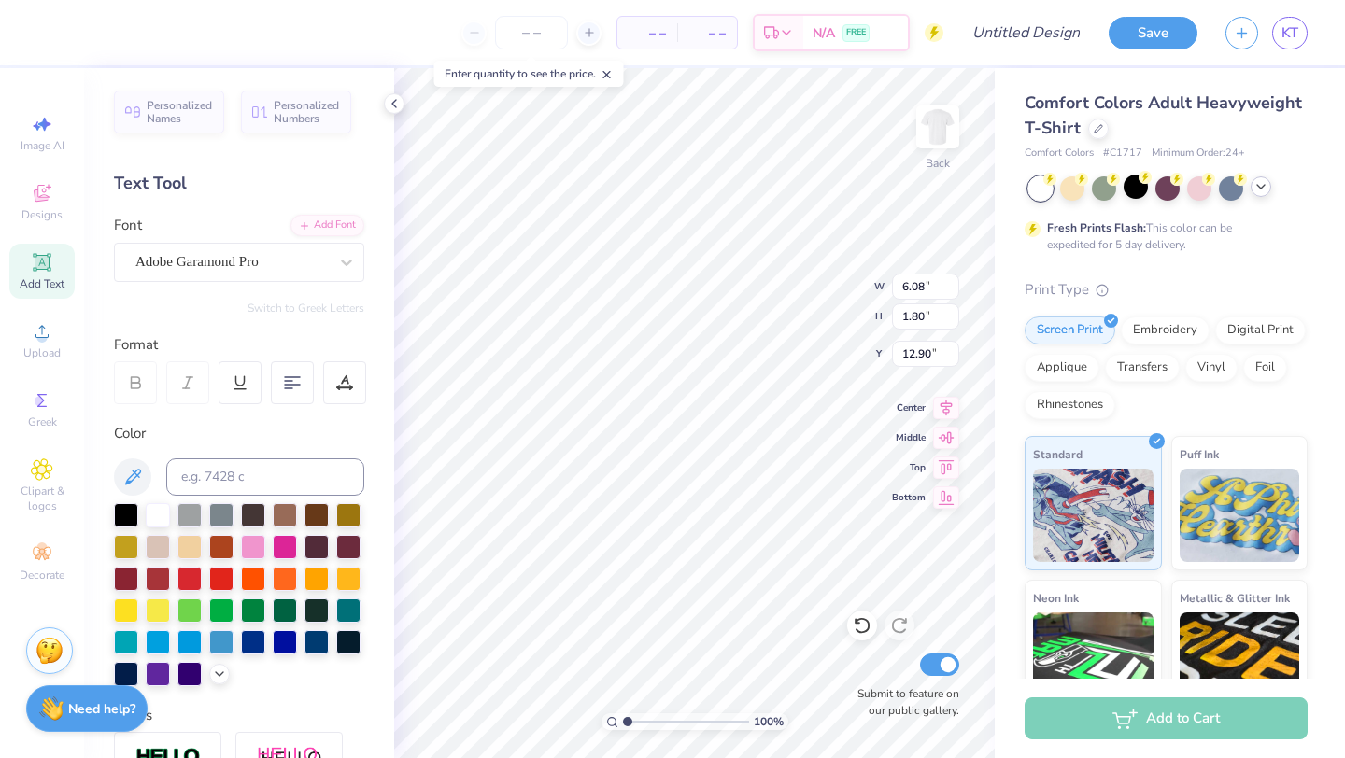
scroll to position [1, 2]
type textarea "KD Parents Weekend"
type input "1.75"
type input "12.94"
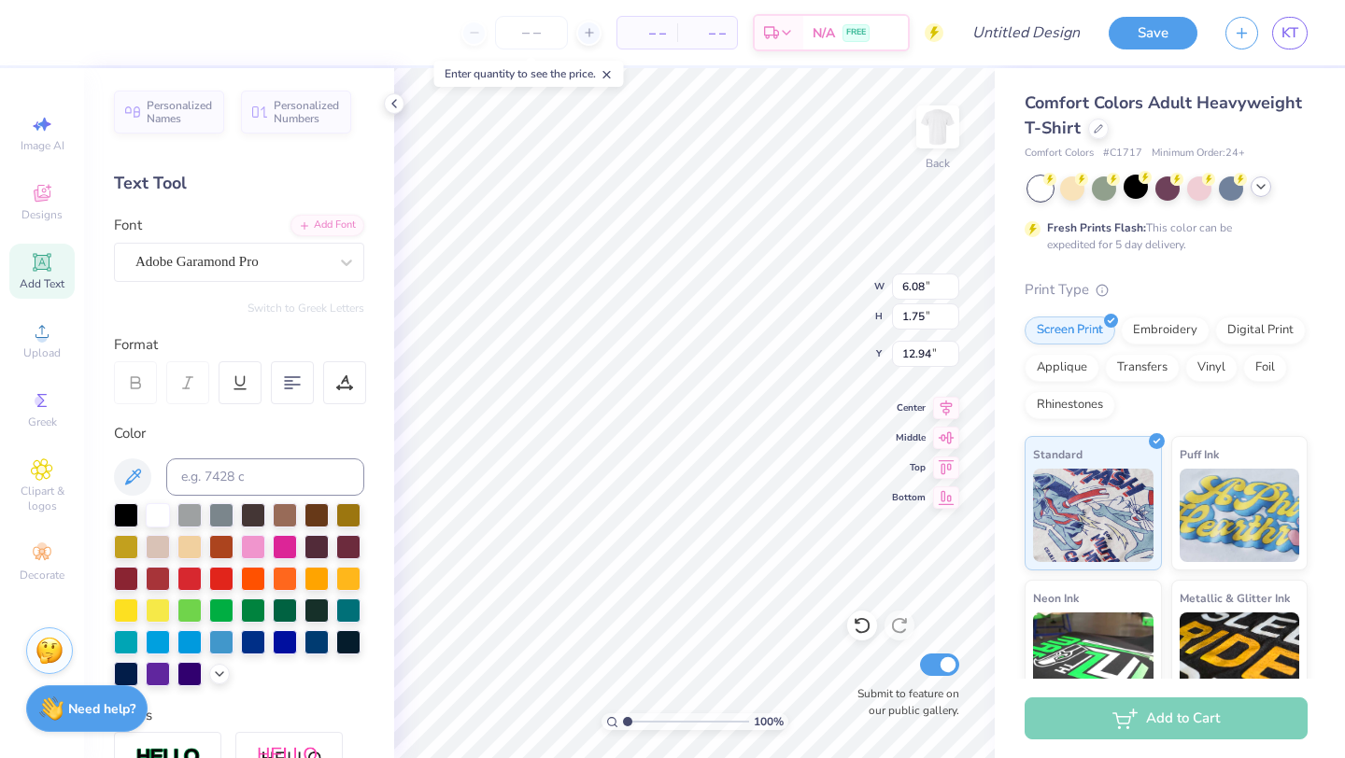
type textarea "Kappa Delta"
type input "3.00"
click at [48, 262] on icon at bounding box center [42, 262] width 14 height 14
type textarea "Parents Weekend '25"
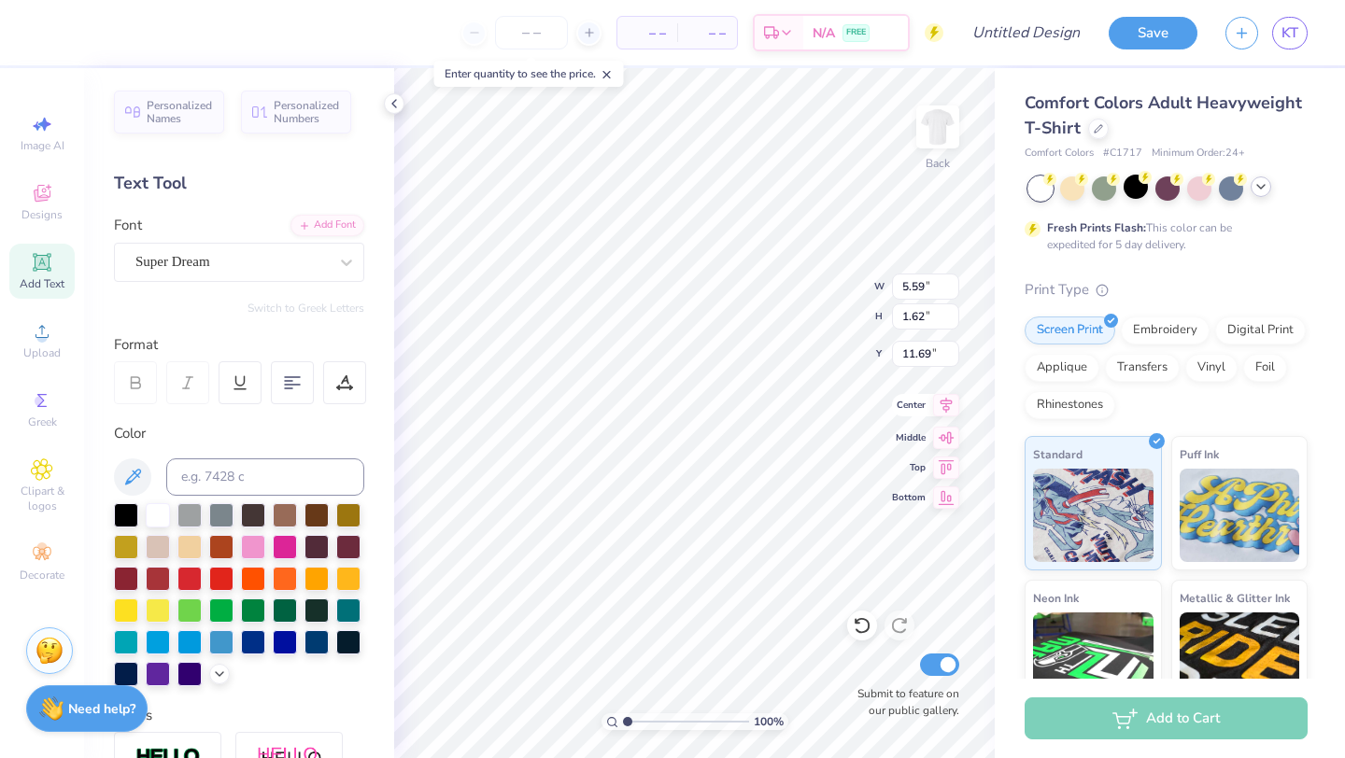
scroll to position [0, 0]
click at [942, 457] on div "100 % Back W 5.59 5.59 " H 1.62 1.62 " Y 11.69 11.69 " Center Middle Top Bottom…" at bounding box center [694, 413] width 600 height 690
click at [237, 270] on div "Super Dream" at bounding box center [232, 261] width 196 height 29
click at [339, 267] on icon at bounding box center [346, 262] width 19 height 19
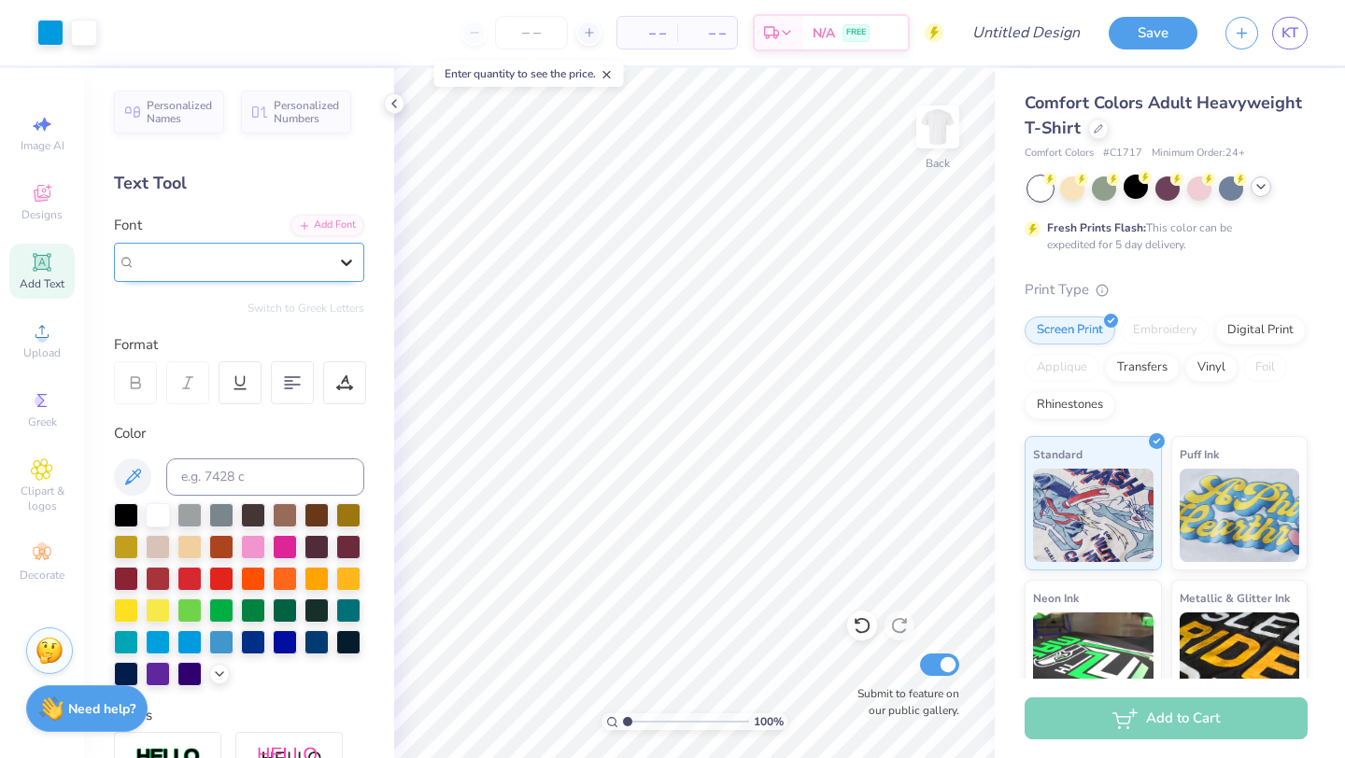
click at [340, 269] on icon at bounding box center [346, 262] width 19 height 19
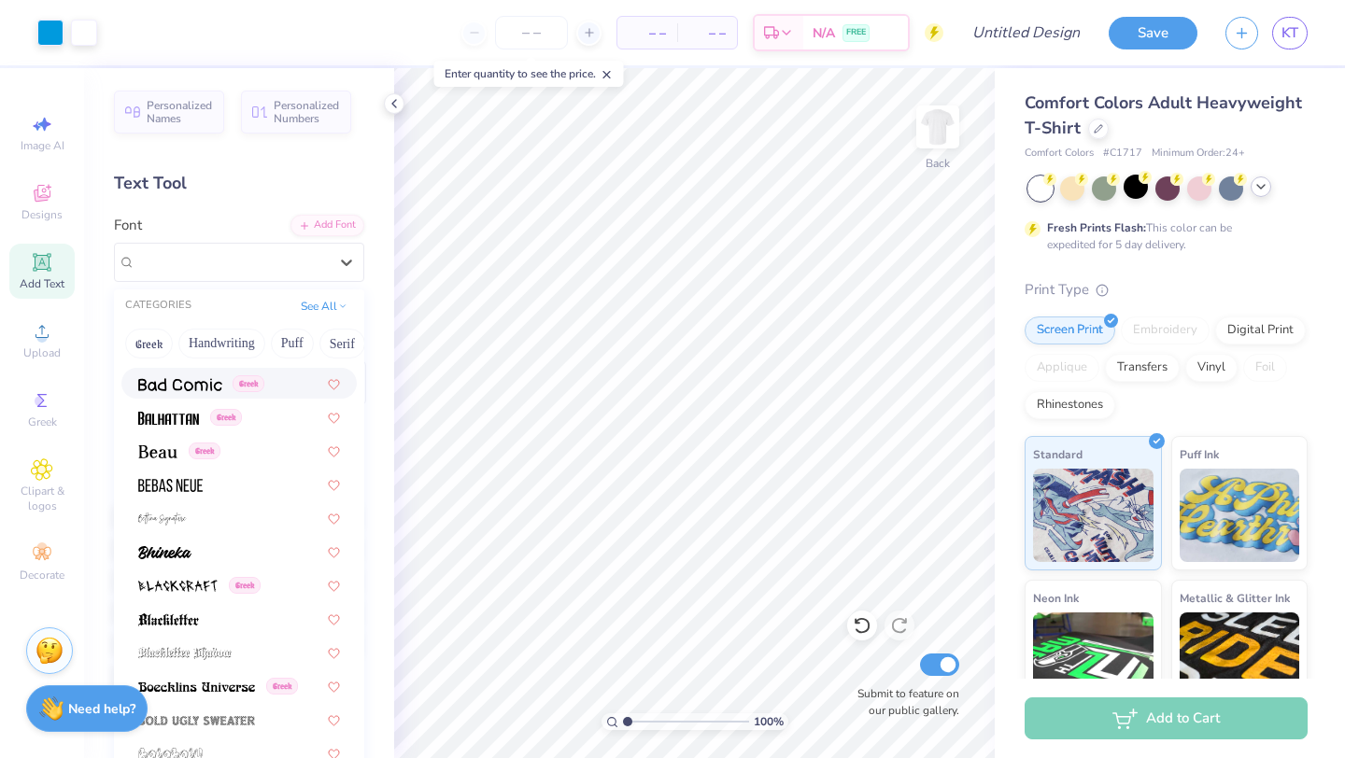
scroll to position [868, 0]
click at [247, 473] on div at bounding box center [238, 483] width 235 height 31
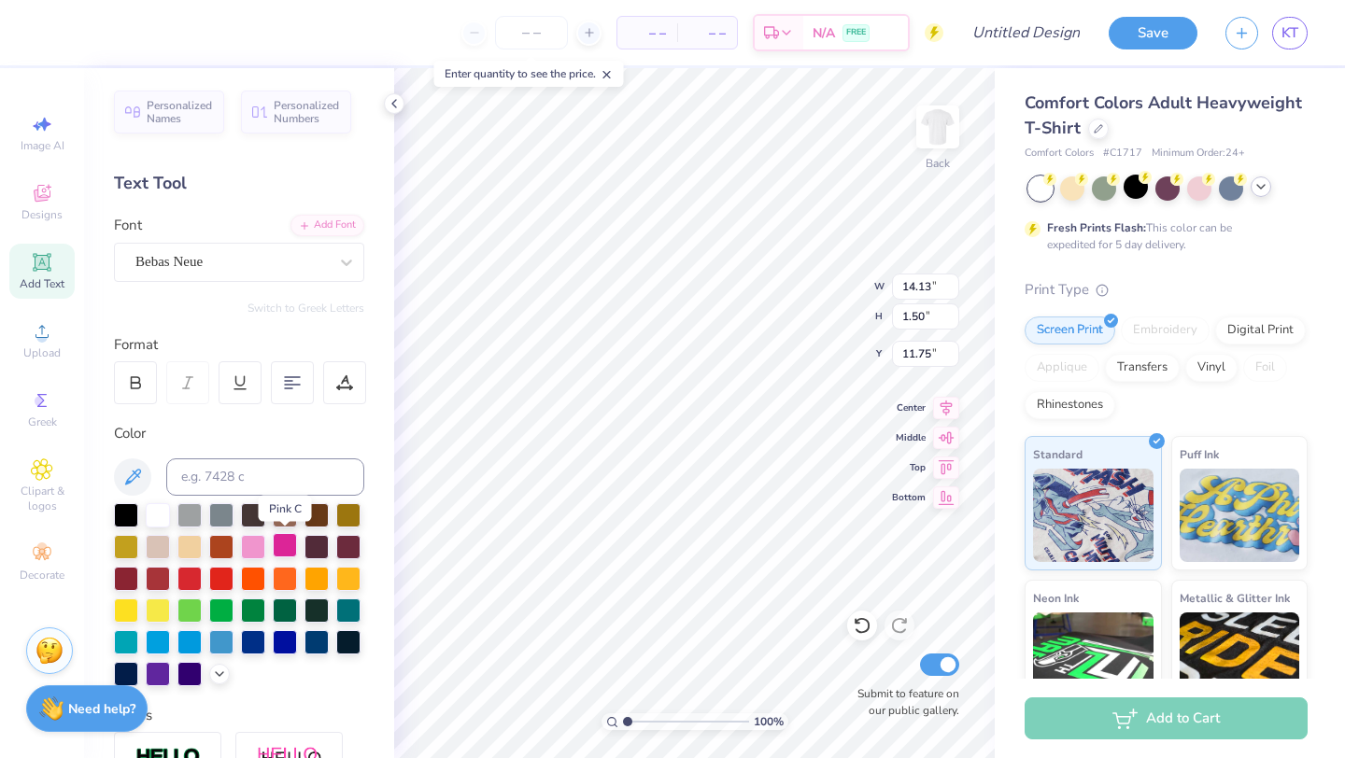
click at [283, 547] on div at bounding box center [285, 545] width 24 height 24
click at [255, 543] on div at bounding box center [253, 545] width 24 height 24
click at [292, 638] on div at bounding box center [285, 641] width 24 height 24
click at [215, 642] on div at bounding box center [221, 641] width 24 height 24
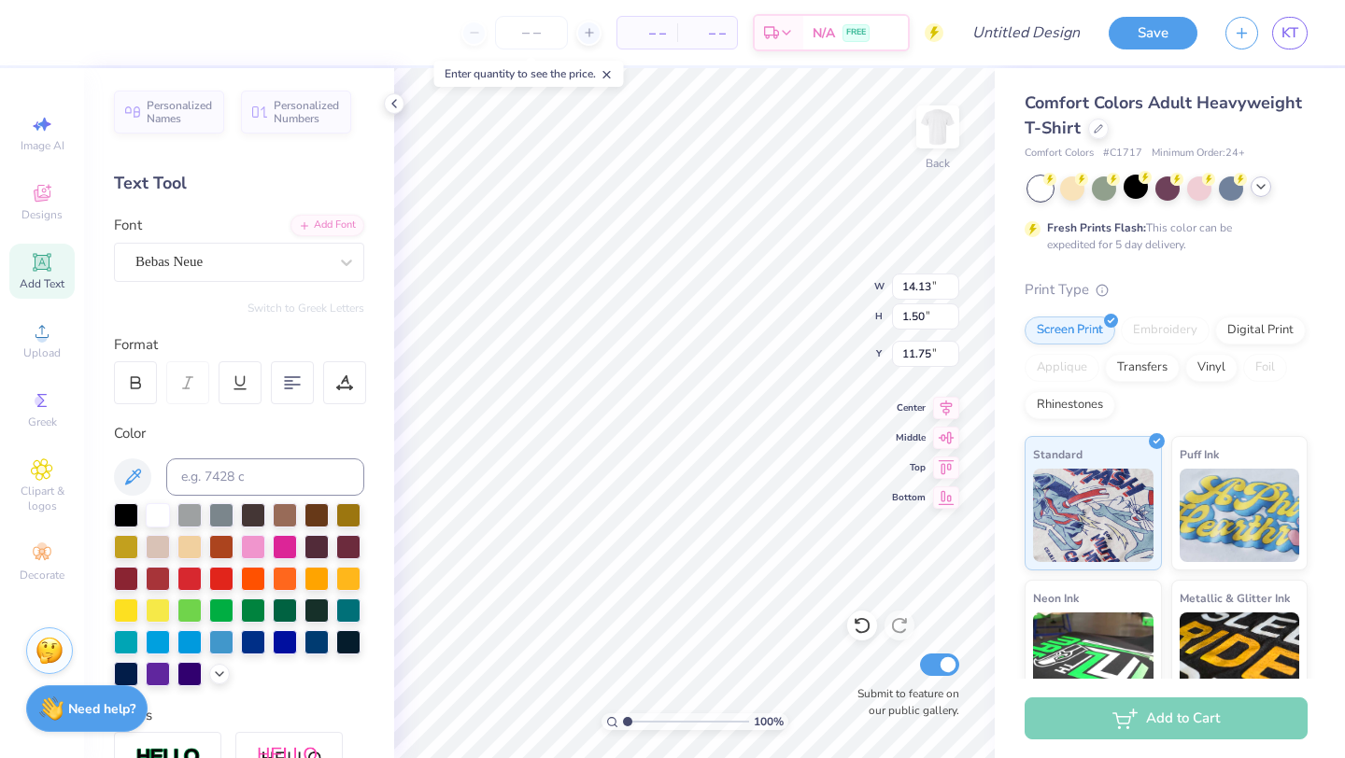
type textarea "Parents Weekend"
click at [348, 254] on icon at bounding box center [346, 262] width 19 height 19
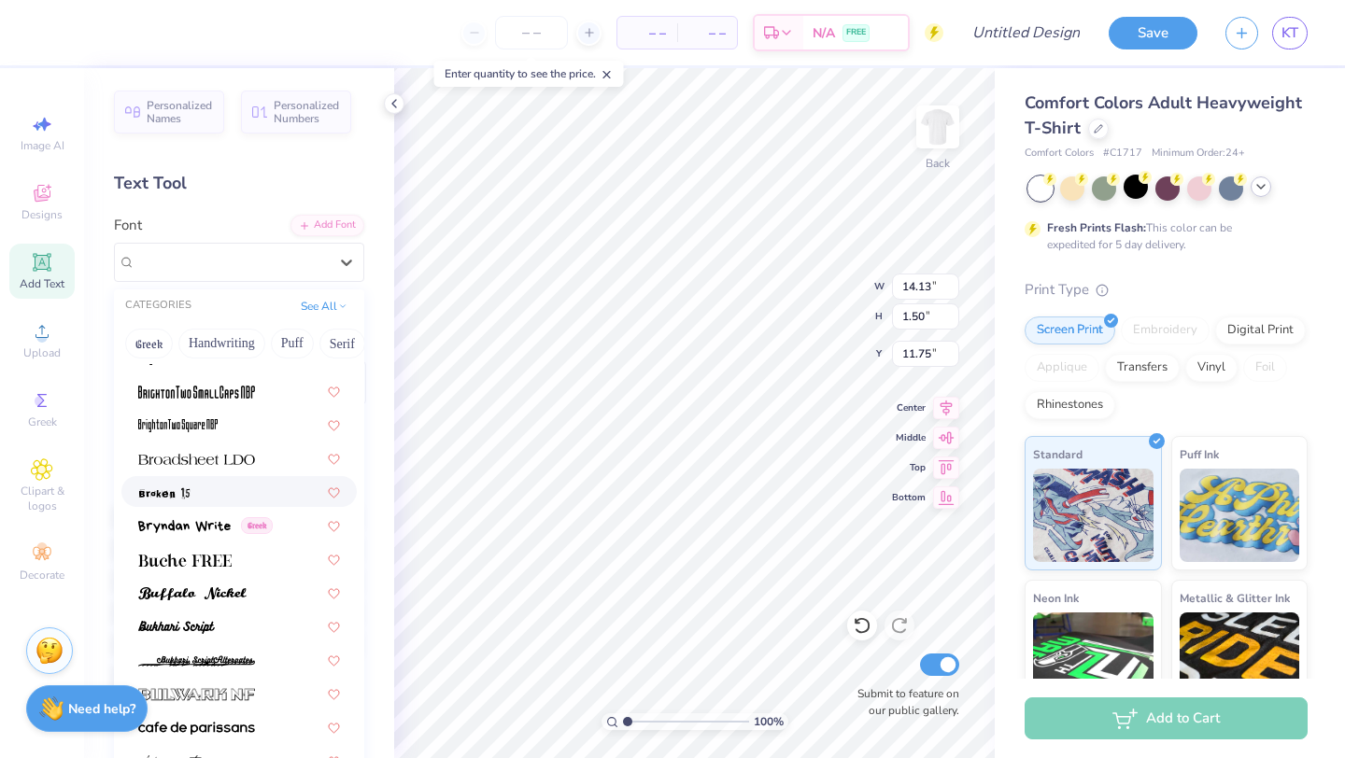
scroll to position [1635, 0]
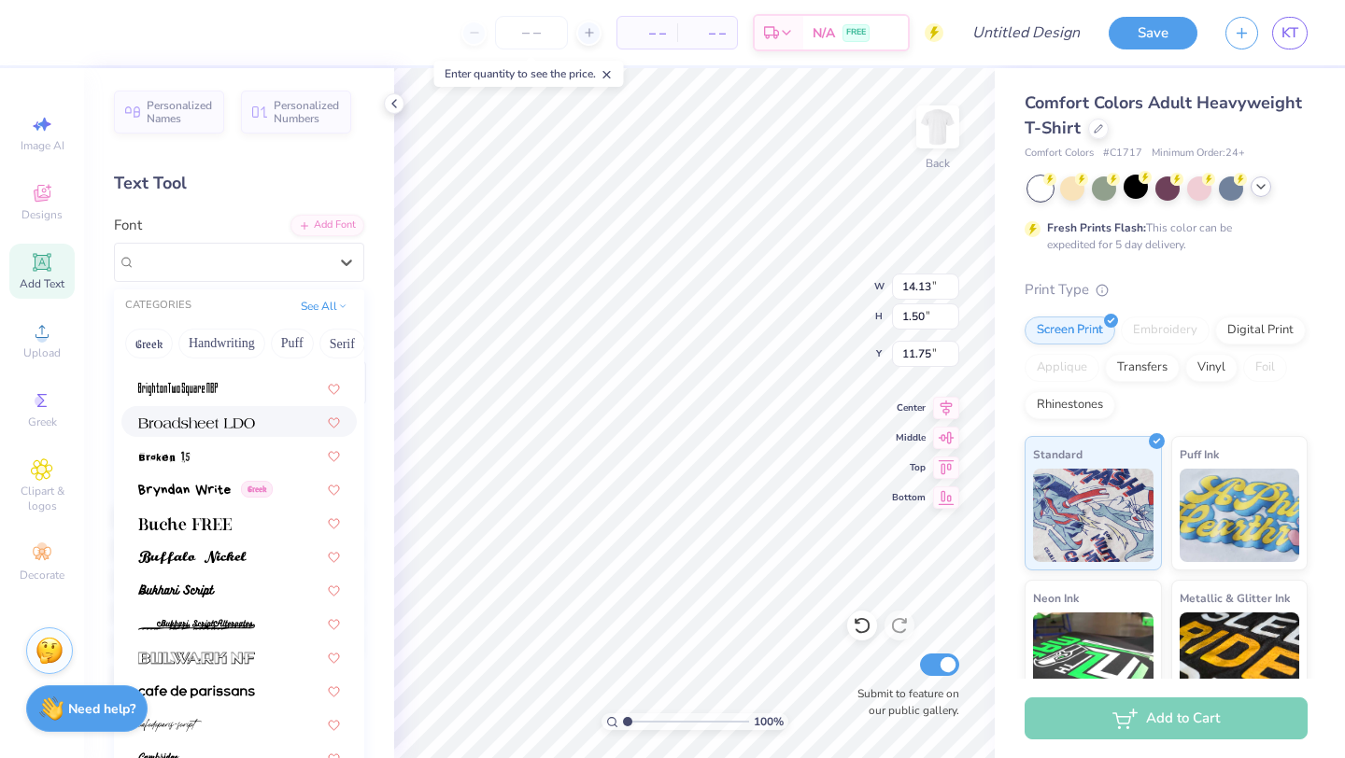
click at [241, 421] on img at bounding box center [196, 423] width 117 height 13
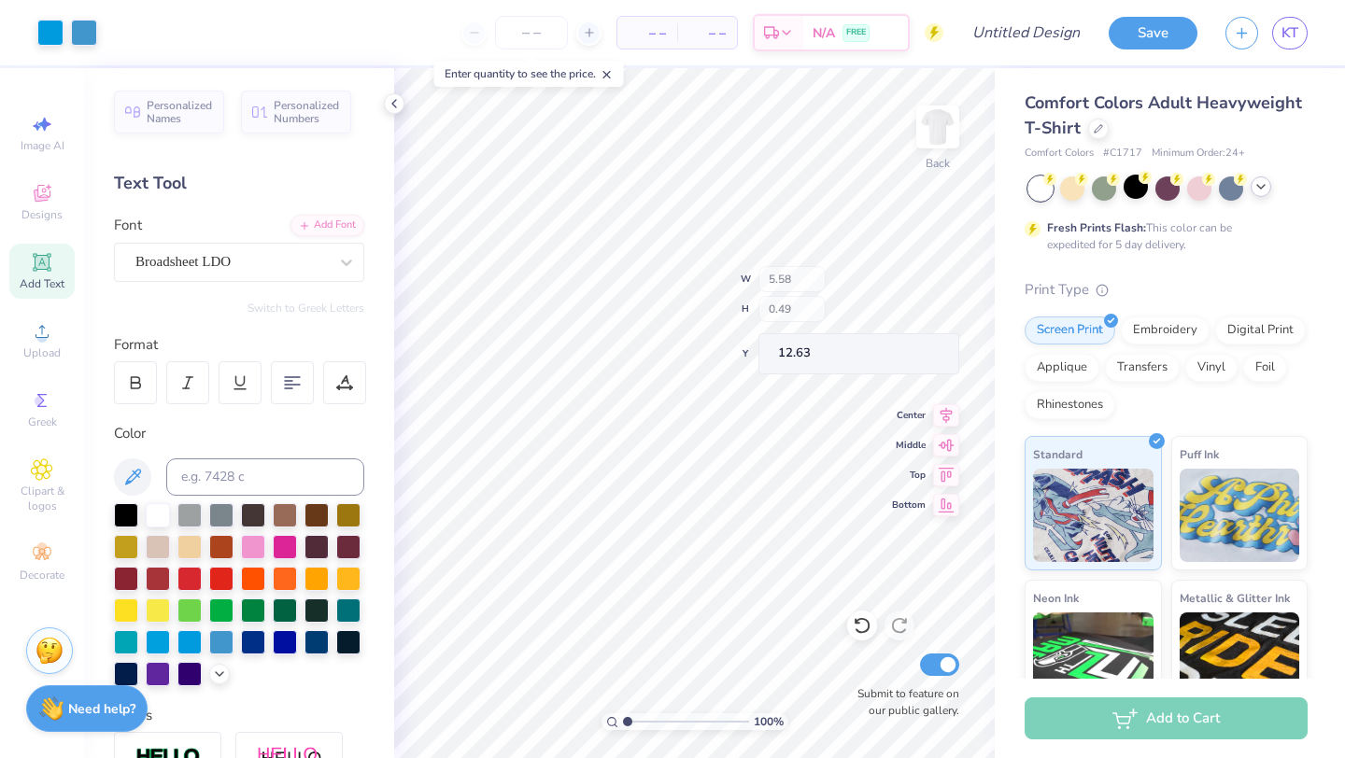
type input "5.58"
type input "0.49"
type input "12.63"
type input "4.49"
type input "0.90"
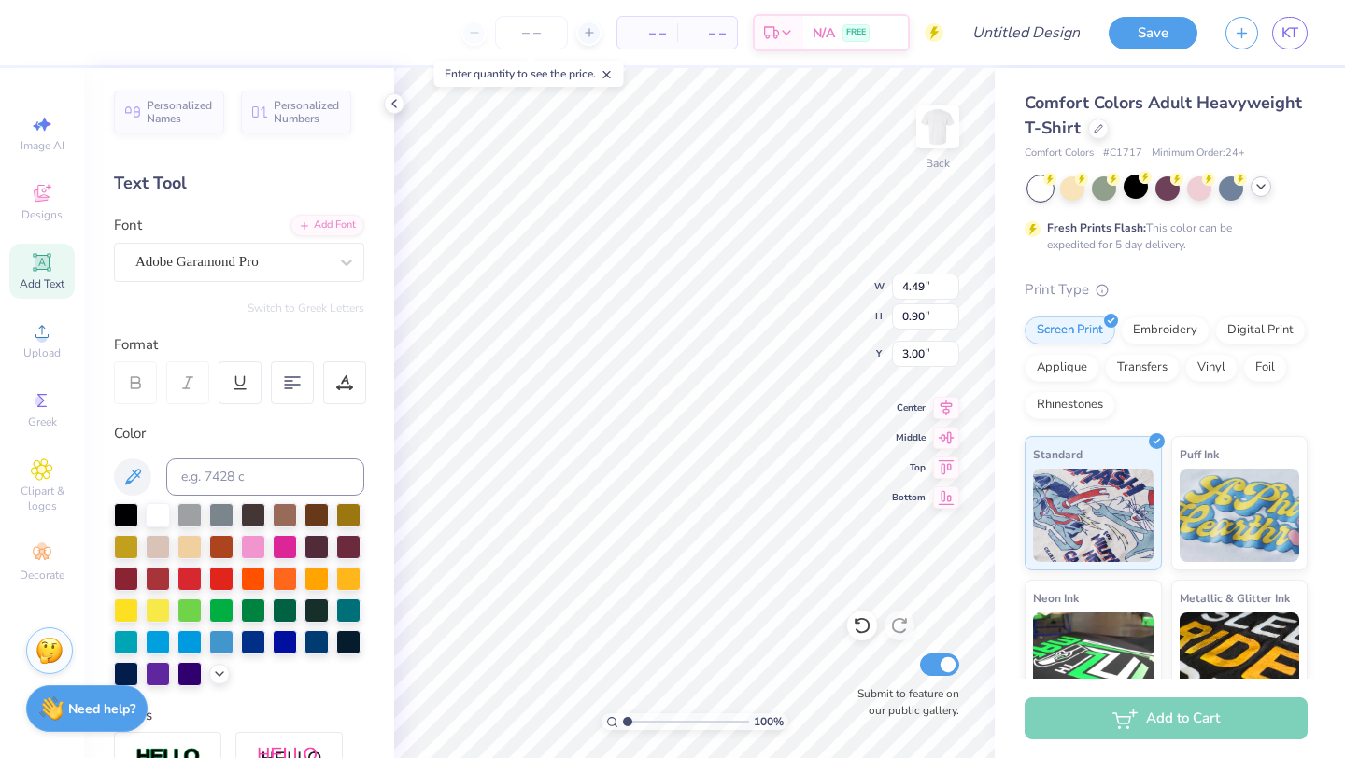
type input "3.00"
click at [342, 277] on div at bounding box center [347, 263] width 34 height 34
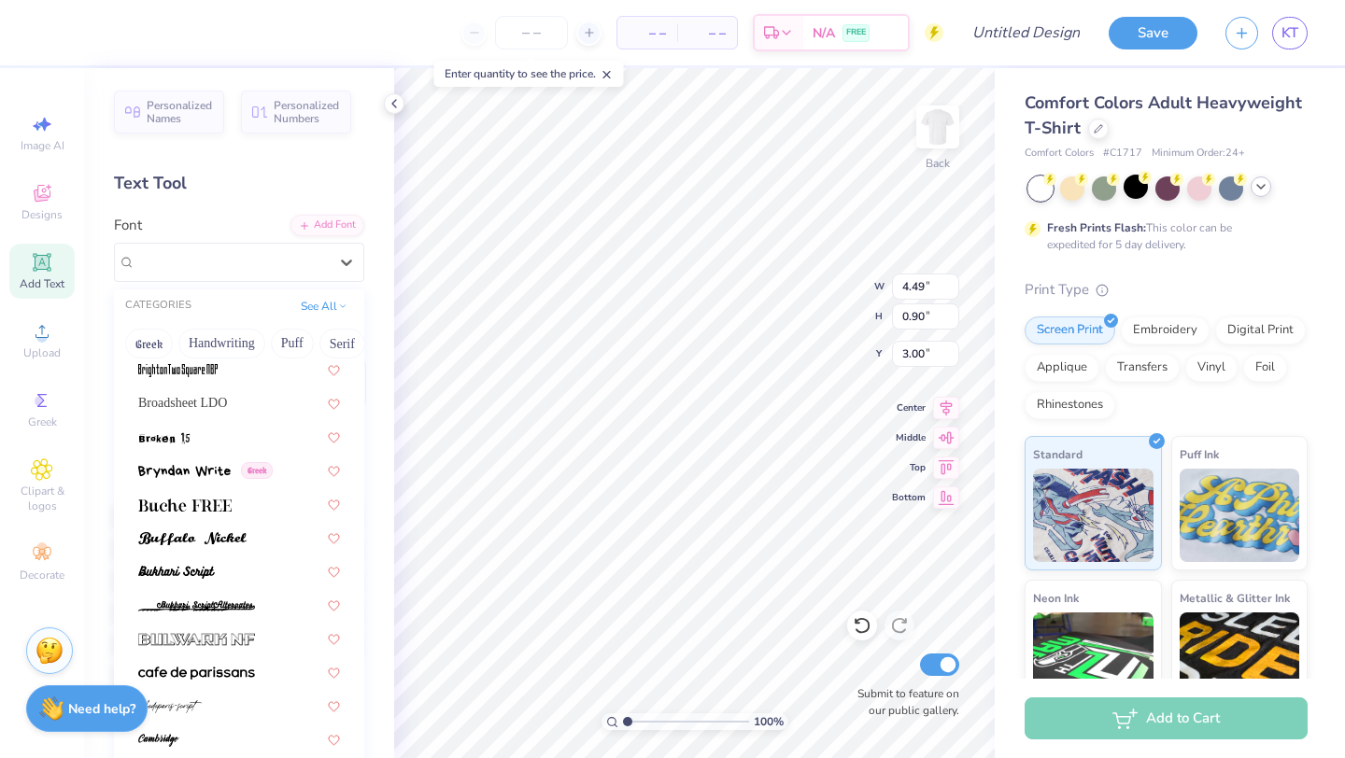
scroll to position [1655, 0]
click at [205, 405] on span "Broadsheet LDO" at bounding box center [182, 402] width 89 height 20
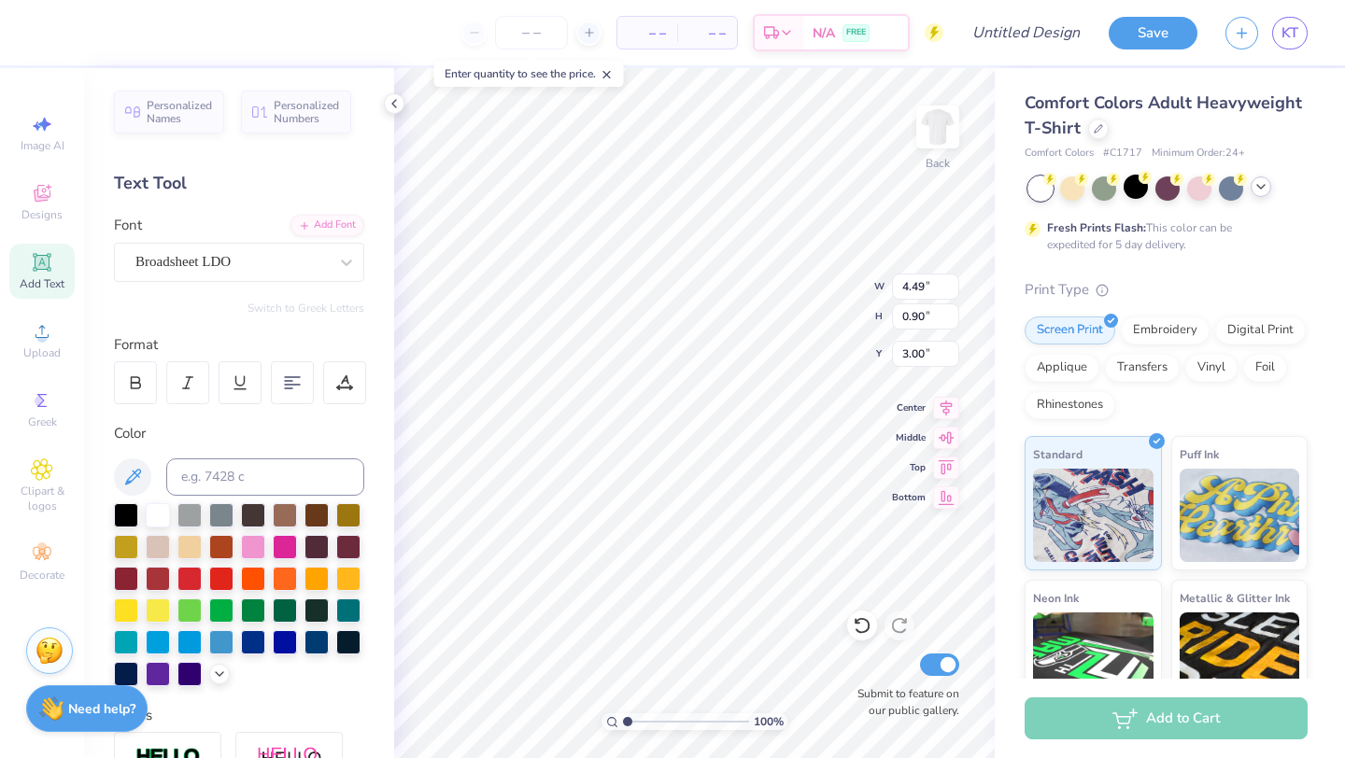
type input "5.35"
type input "0.86"
type textarea "KD"
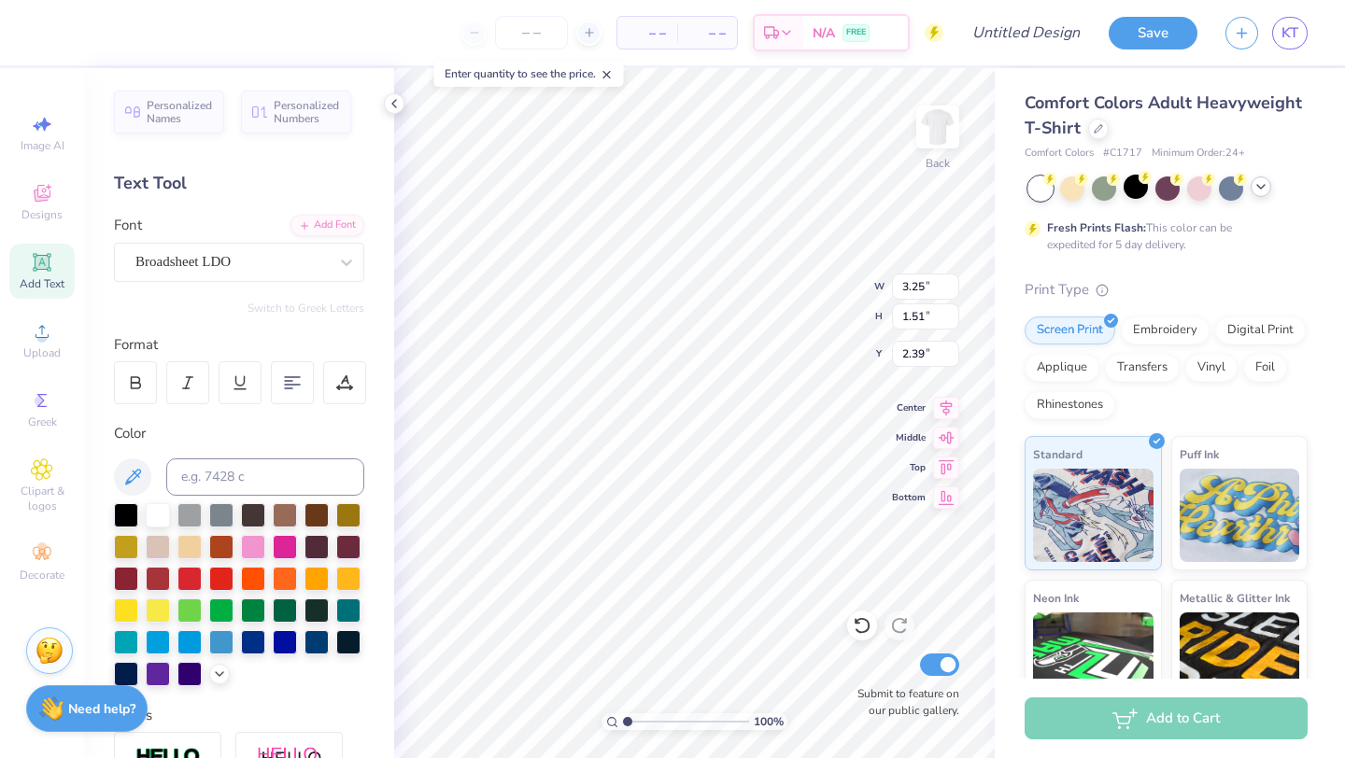
type input "3.25"
type input "1.51"
type input "2.39"
type input "2.74"
type input "1.27"
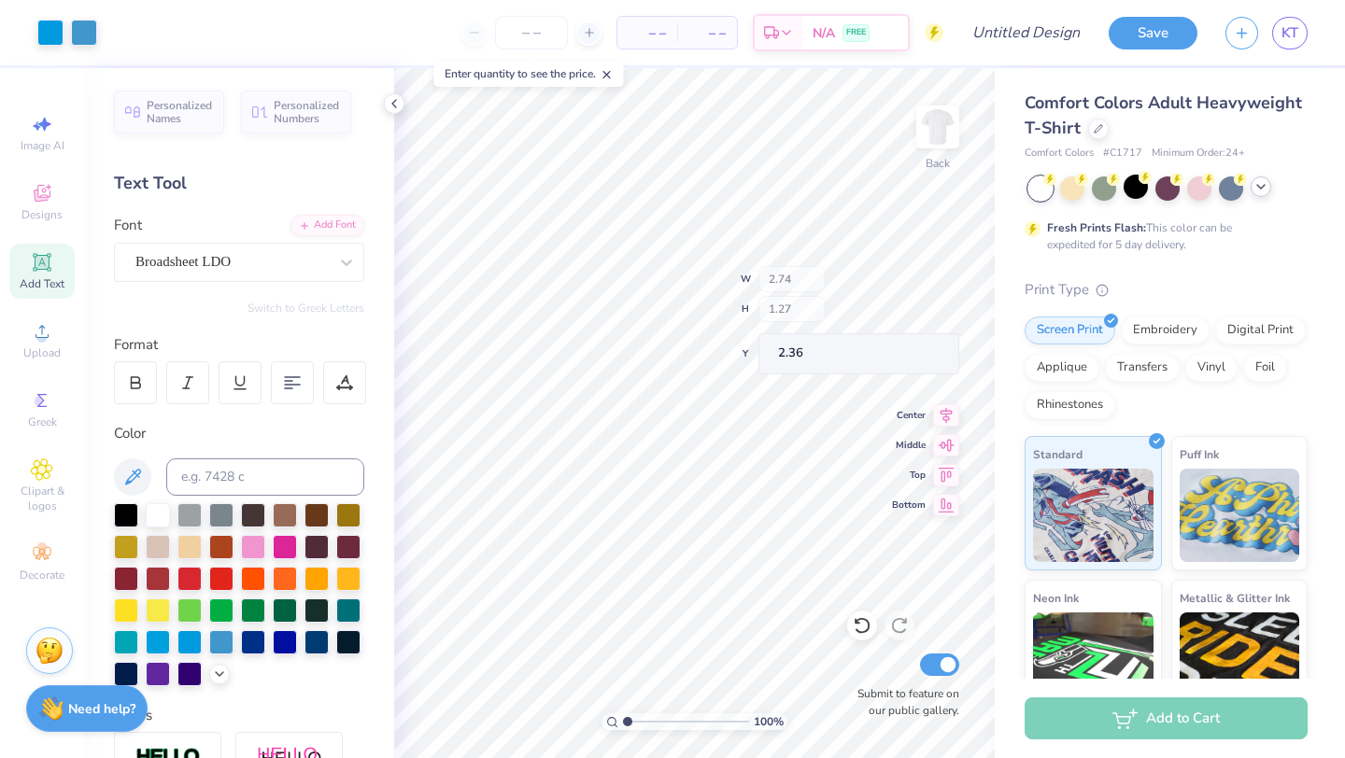
type input "2.36"
type input "2.74"
type input "1.27"
type input "3.00"
type input "1.98"
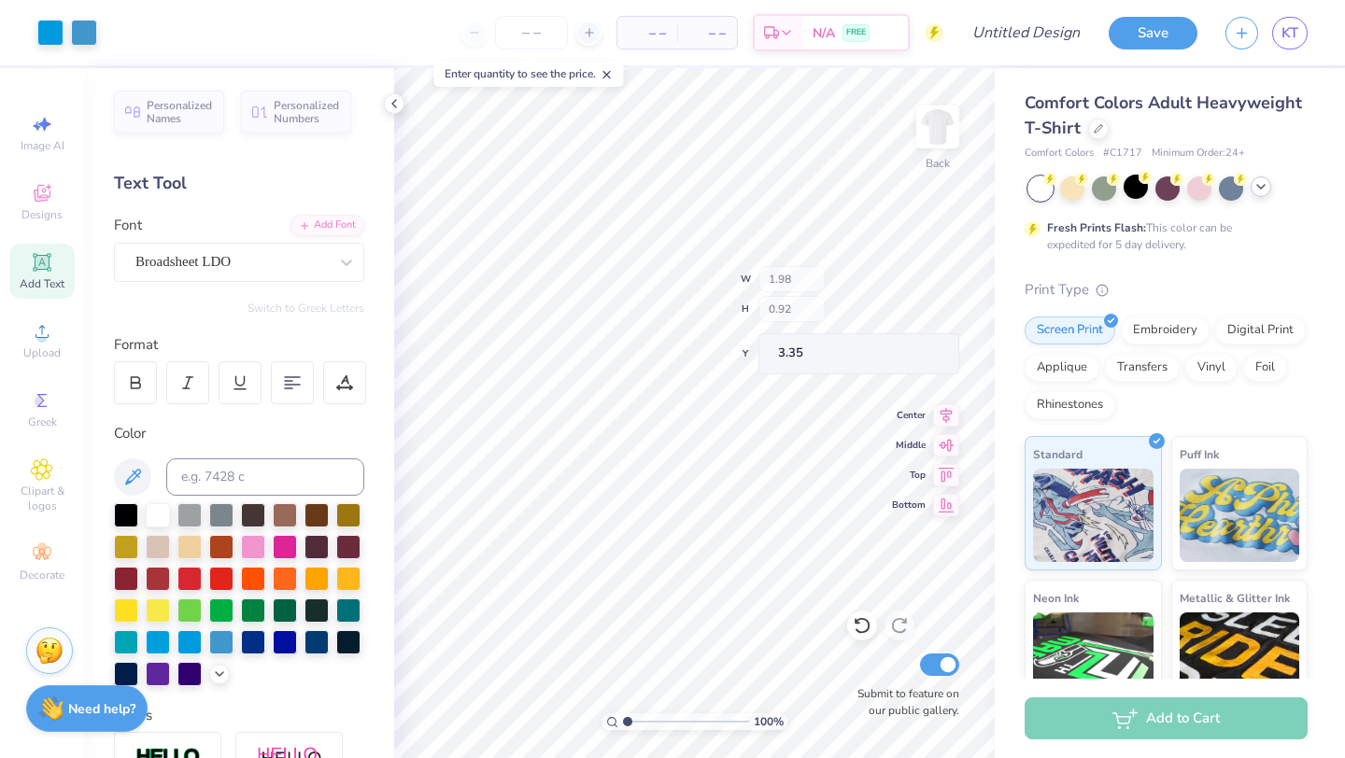
type input "0.92"
type input "3.35"
click at [187, 646] on div at bounding box center [189, 641] width 24 height 24
type input "4.65"
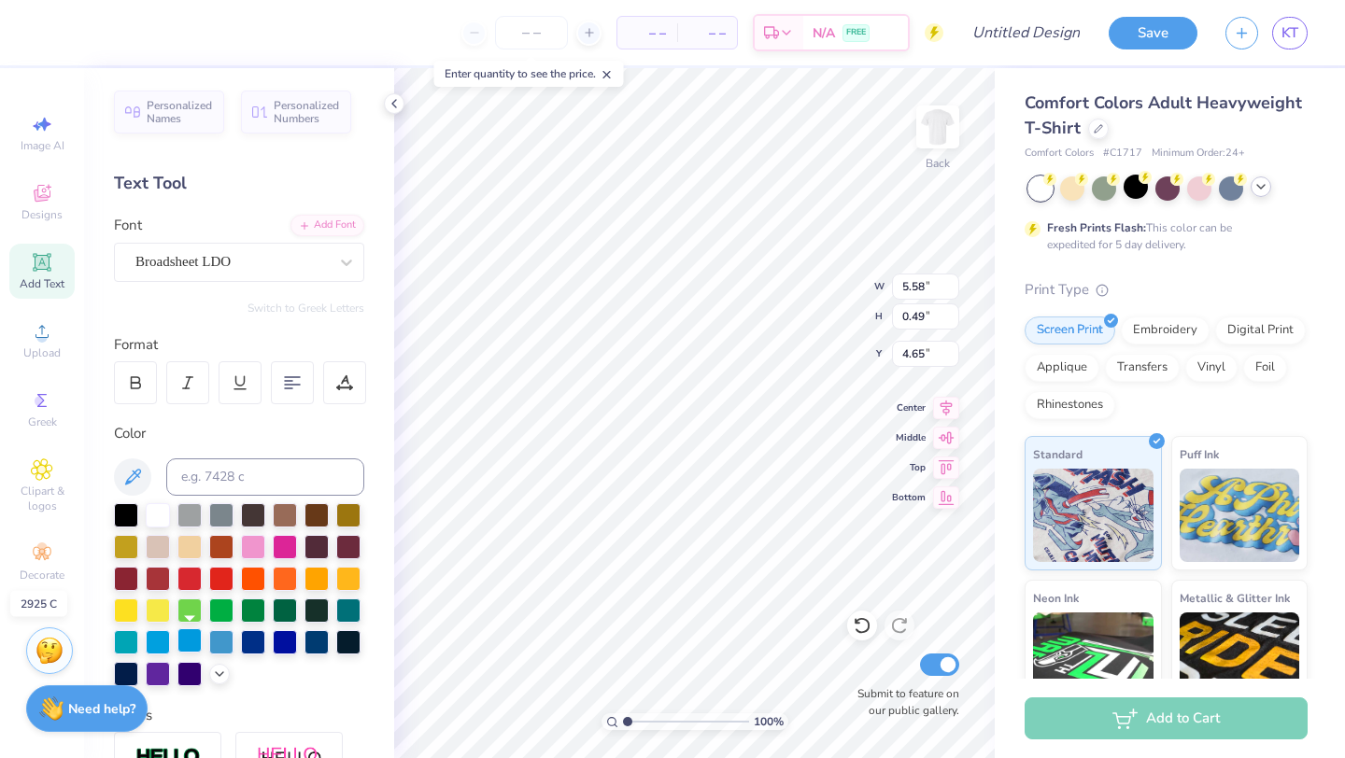
click at [177, 645] on div at bounding box center [189, 641] width 24 height 24
click at [155, 643] on div at bounding box center [158, 641] width 24 height 24
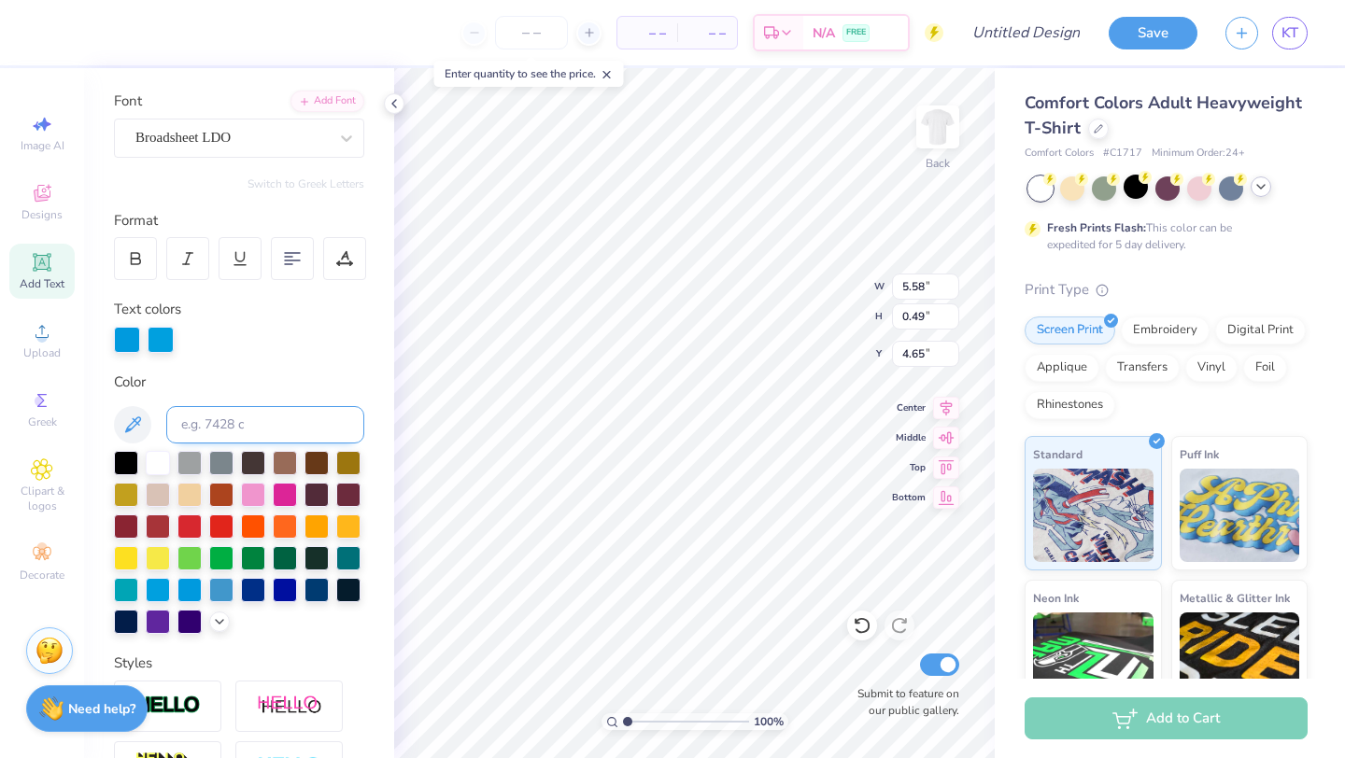
scroll to position [149, 0]
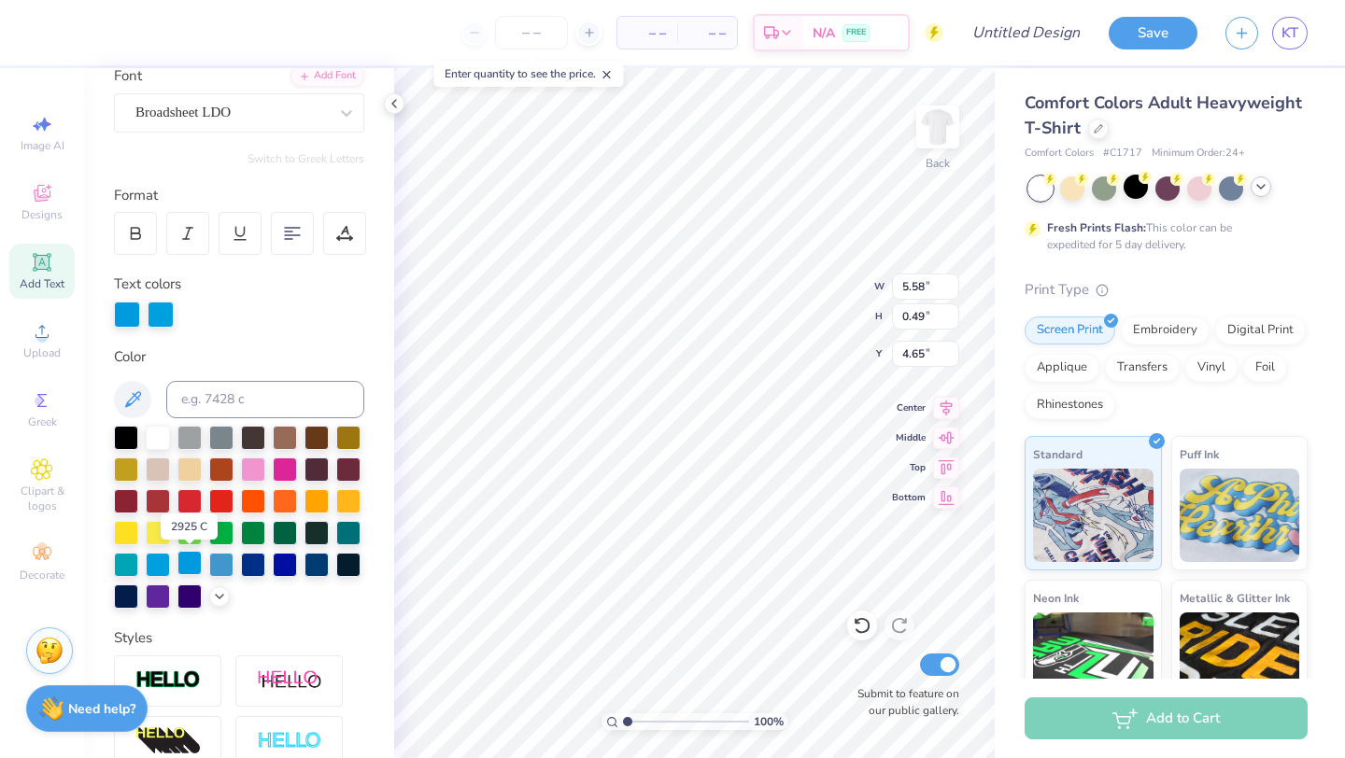
click at [192, 558] on div at bounding box center [189, 563] width 24 height 24
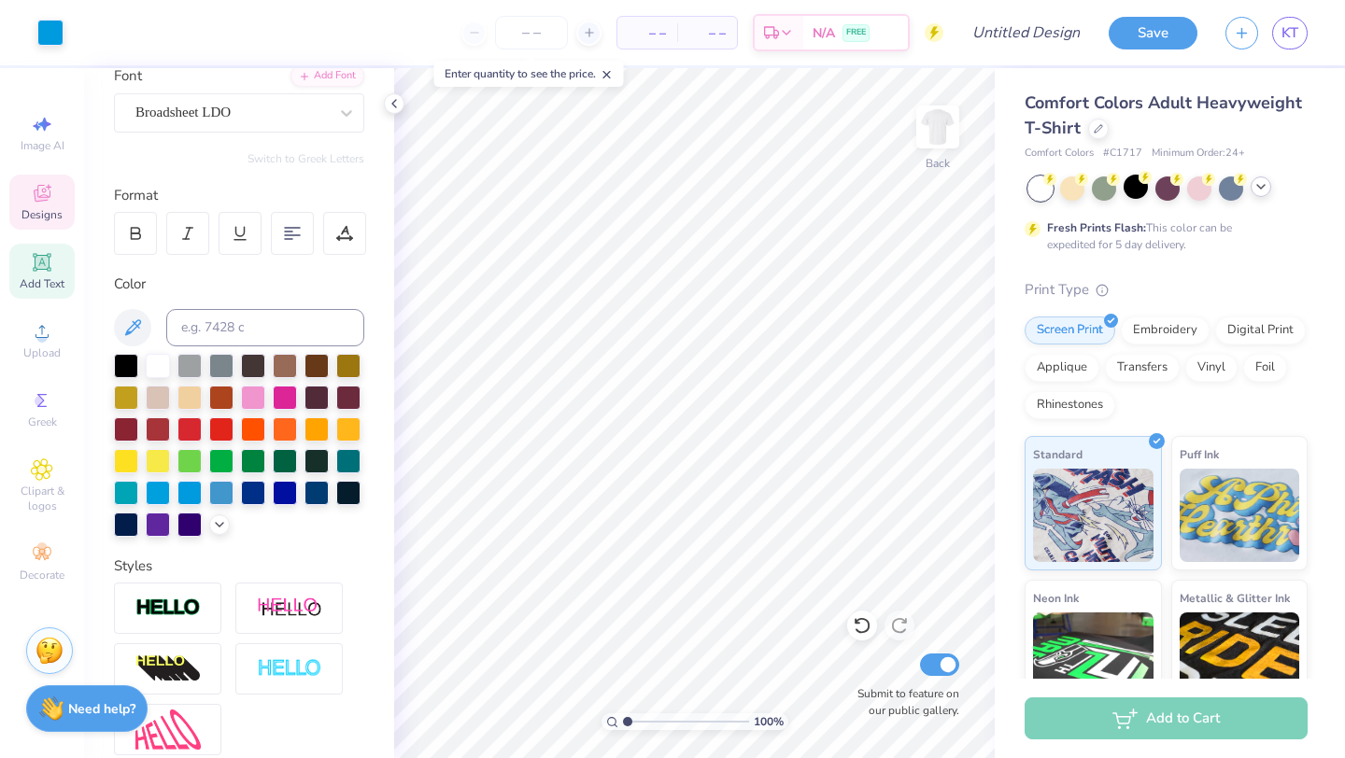
click at [44, 192] on icon at bounding box center [42, 193] width 22 height 22
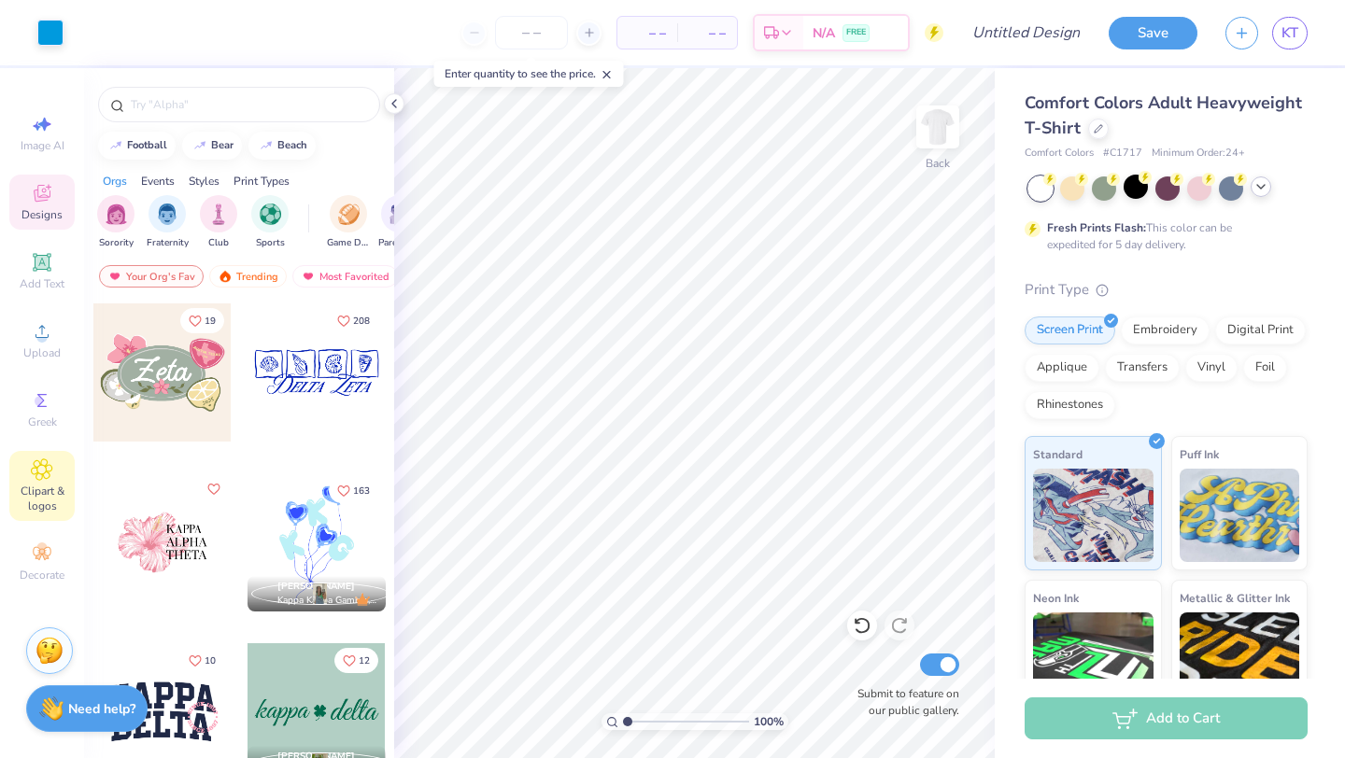
click at [28, 468] on div "Clipart & logos" at bounding box center [41, 486] width 65 height 70
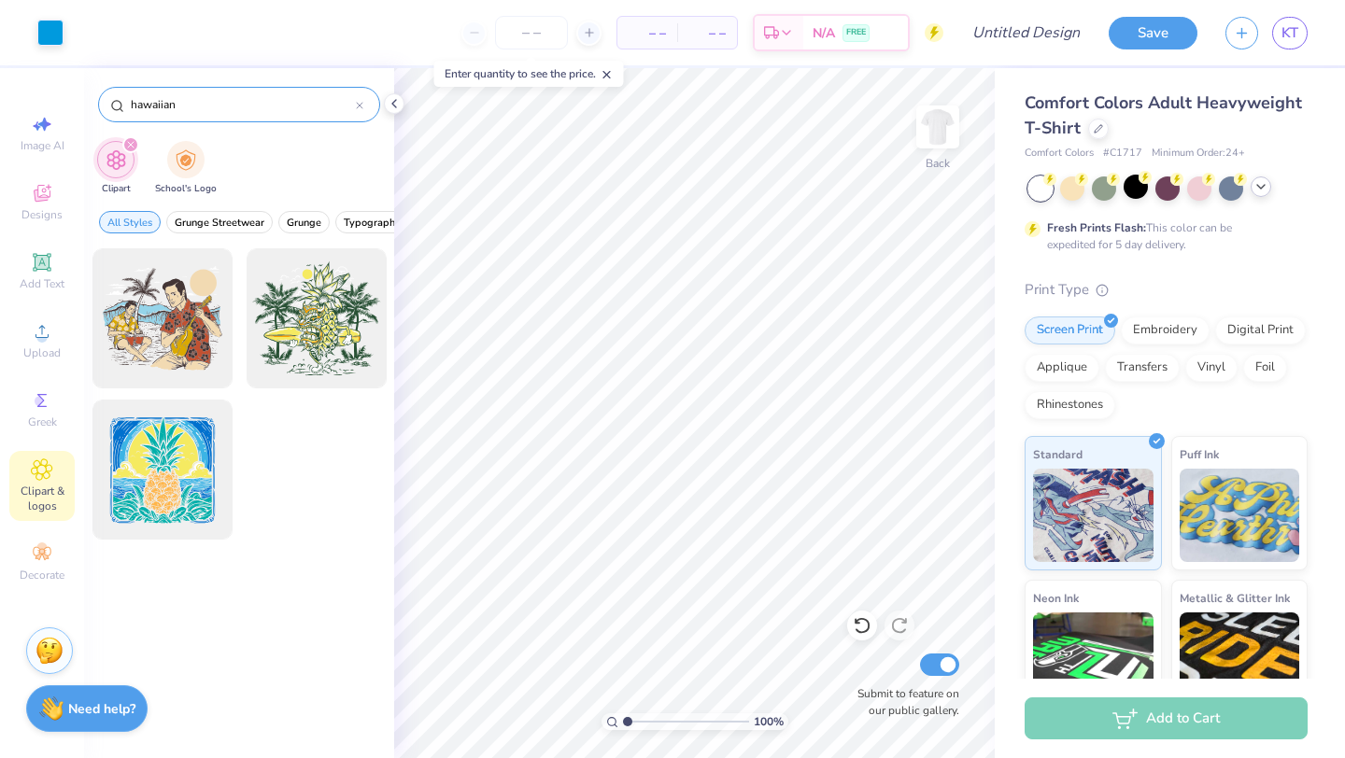
click at [260, 105] on input "hawaiian" at bounding box center [242, 104] width 227 height 19
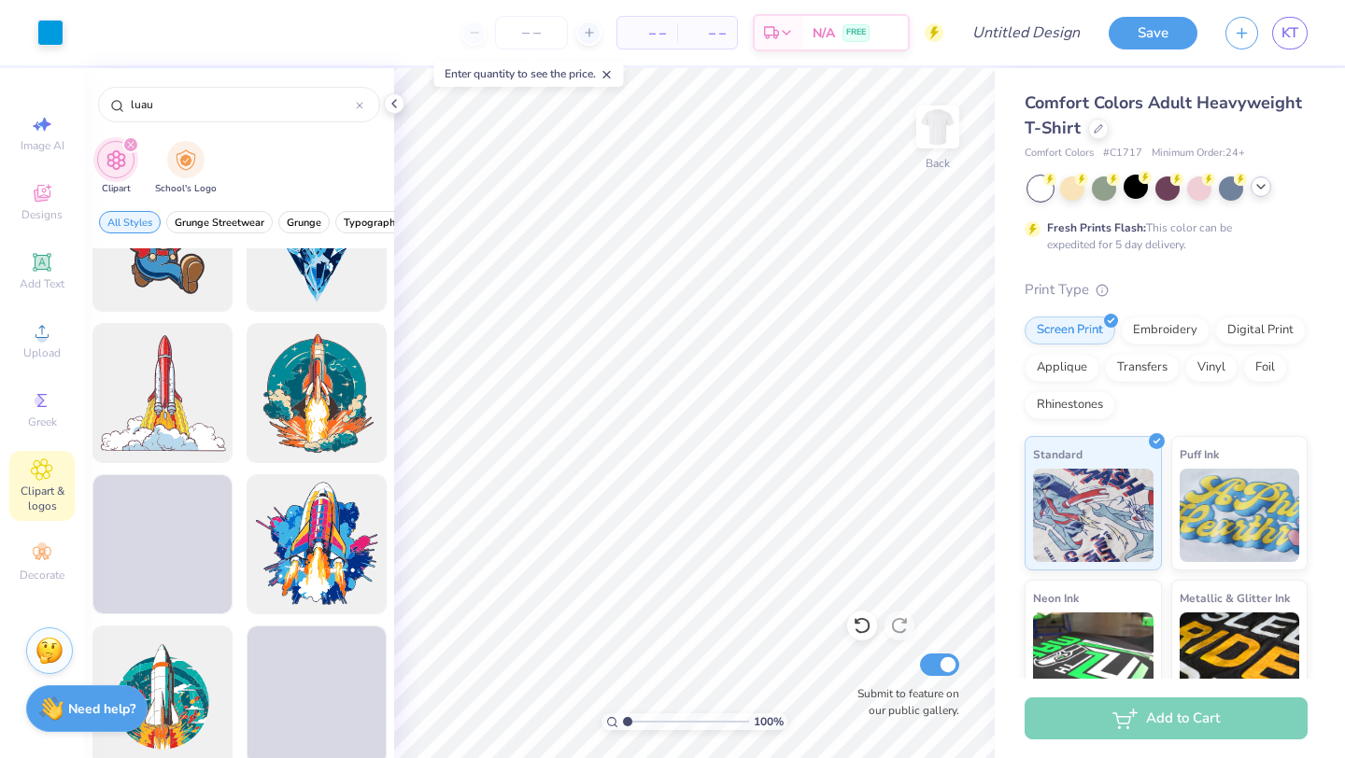
scroll to position [5259, 0]
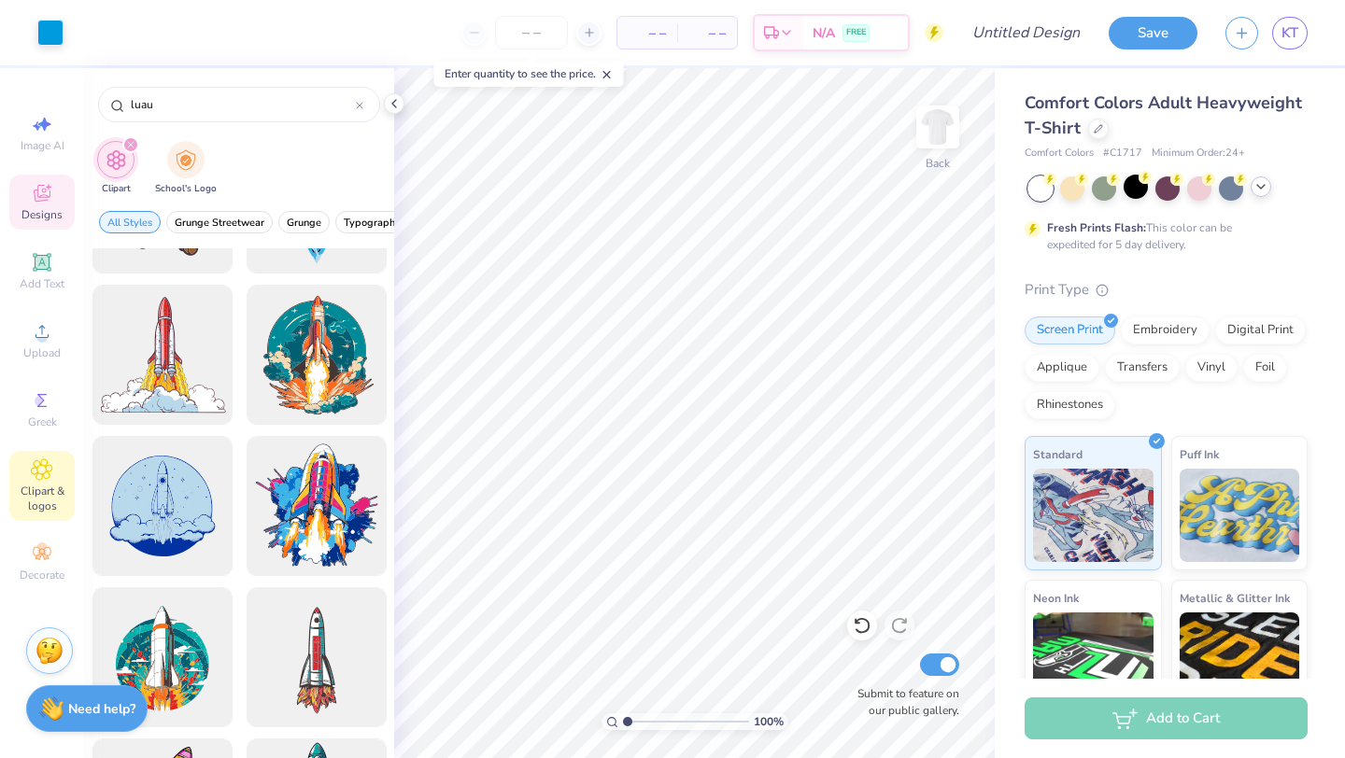
type input "luau"
click at [46, 219] on span "Designs" at bounding box center [41, 214] width 41 height 15
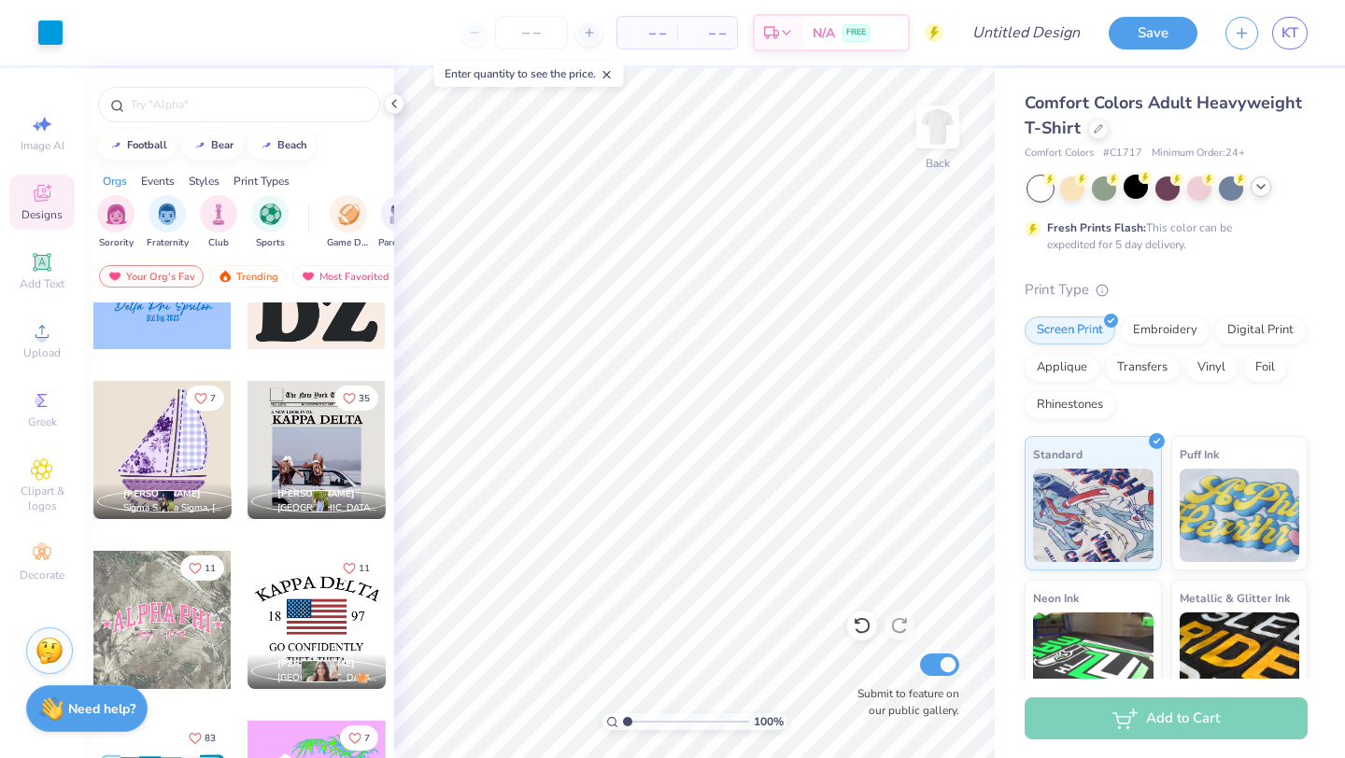
scroll to position [834, 0]
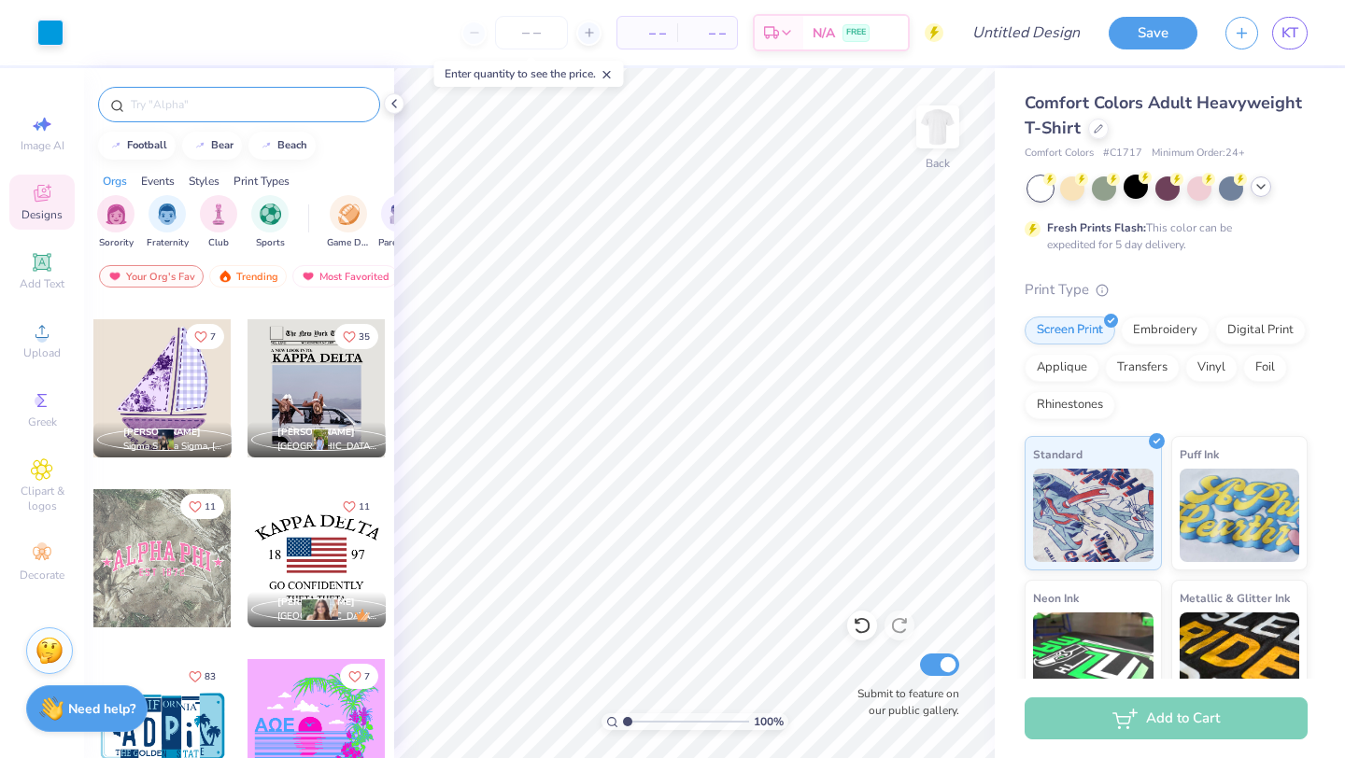
click at [215, 93] on div at bounding box center [239, 104] width 282 height 35
click at [211, 111] on input "text" at bounding box center [248, 104] width 239 height 19
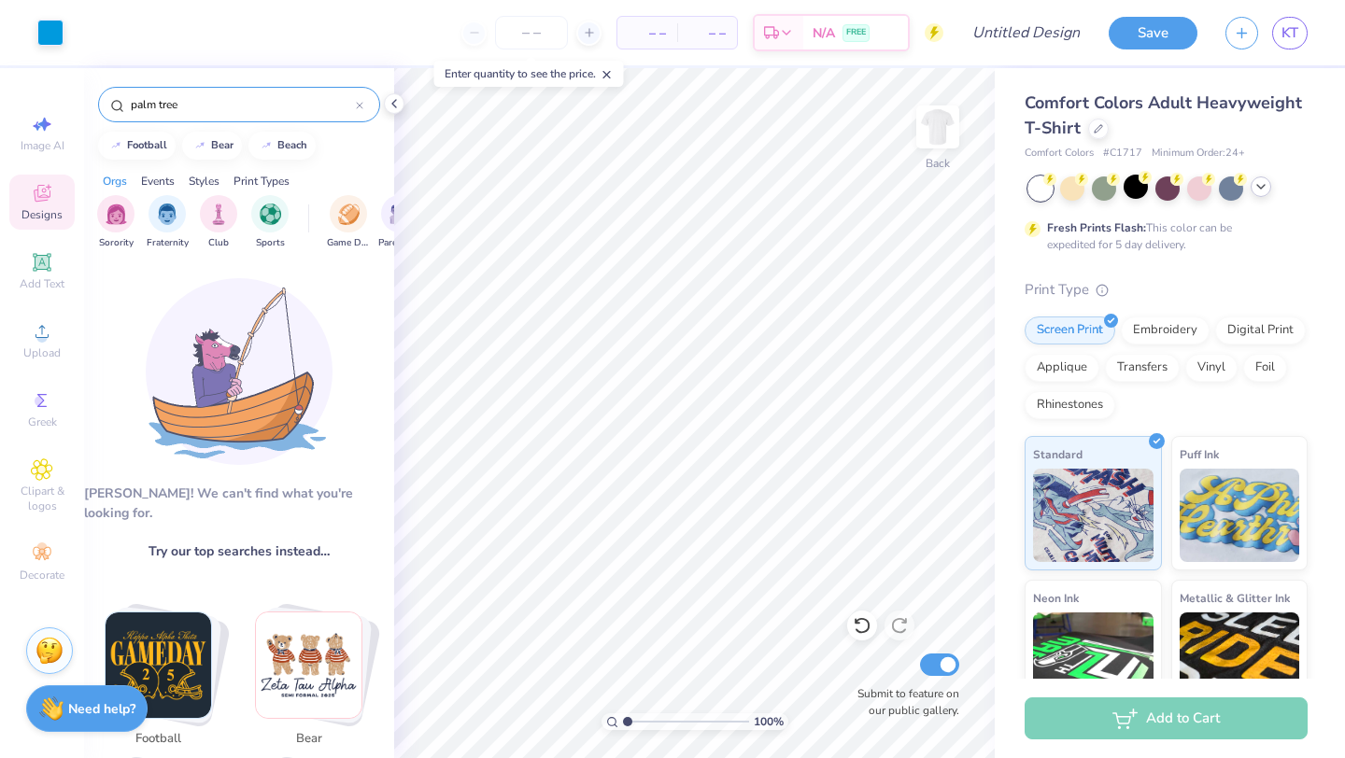
click at [166, 106] on input "palm tree" at bounding box center [242, 104] width 227 height 19
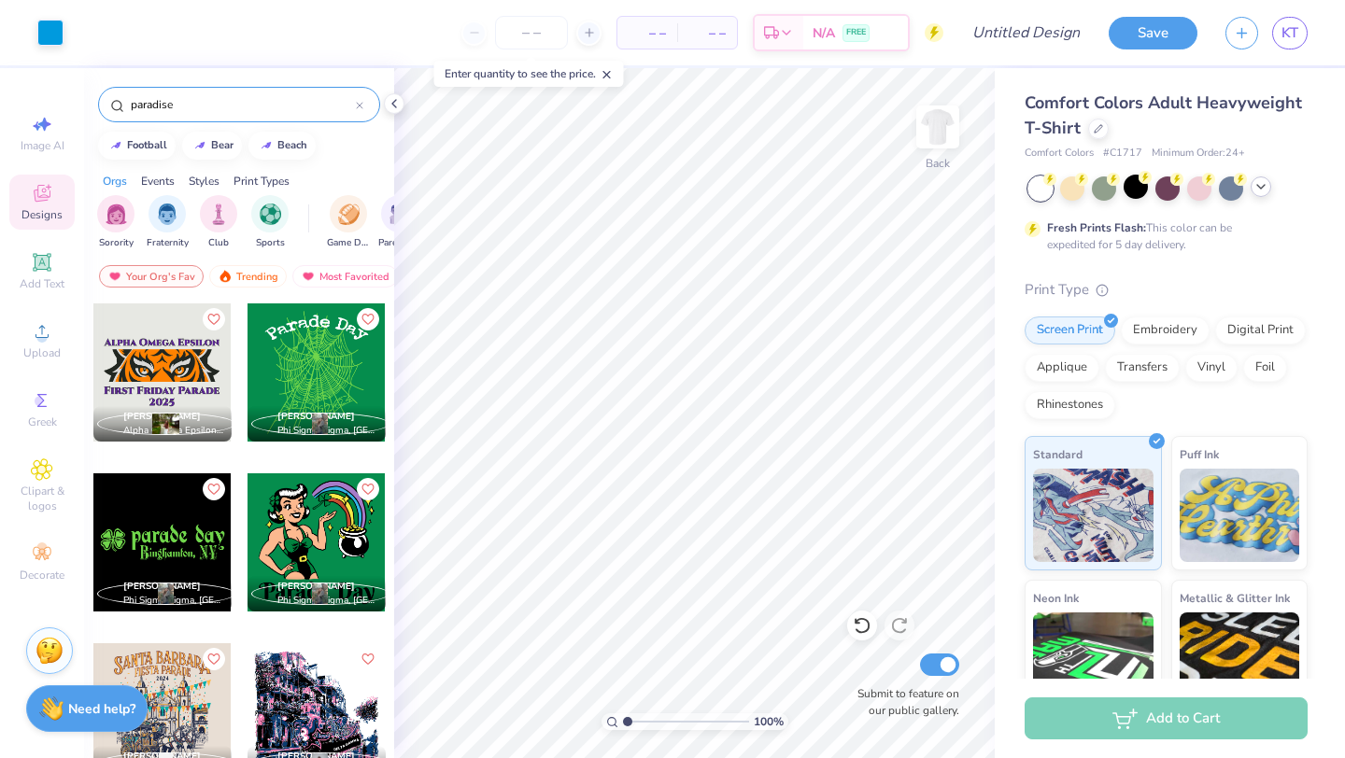
scroll to position [154, 0]
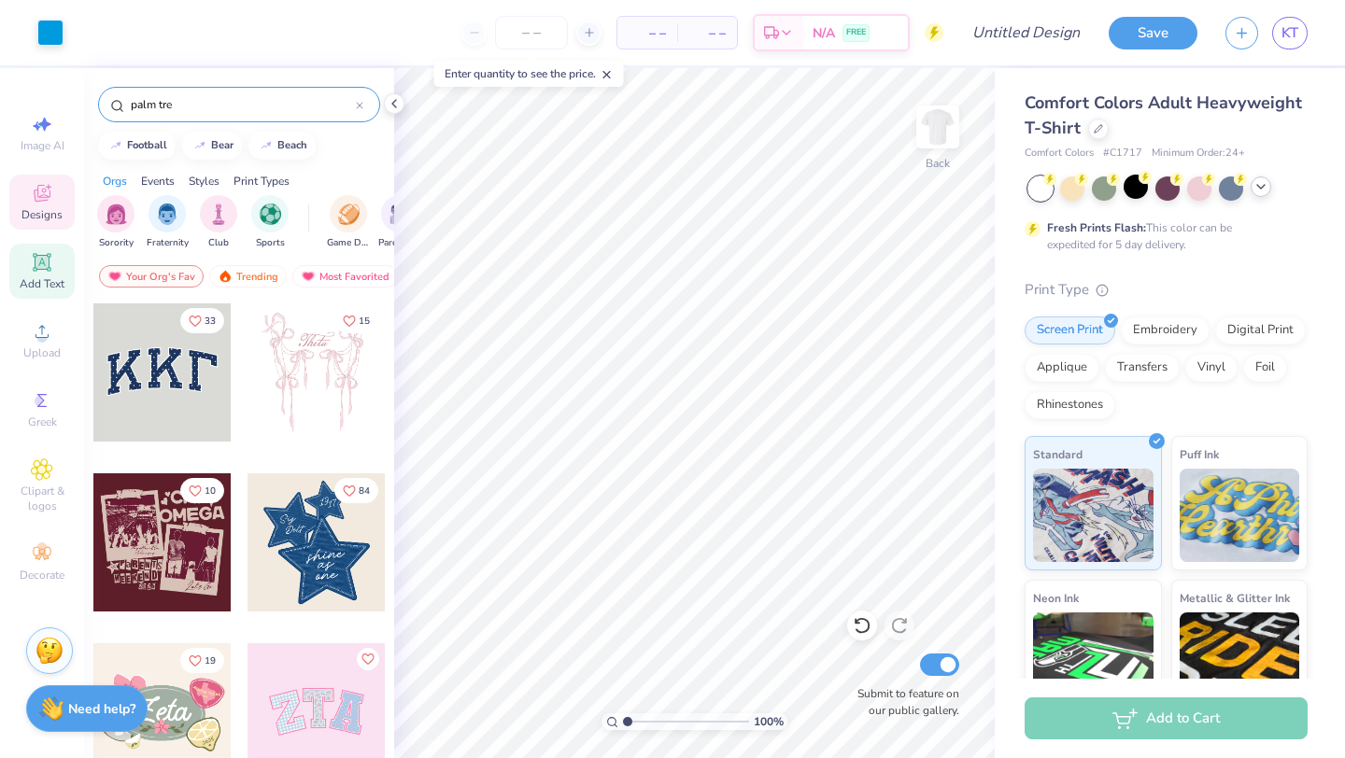
type input "palm tree"
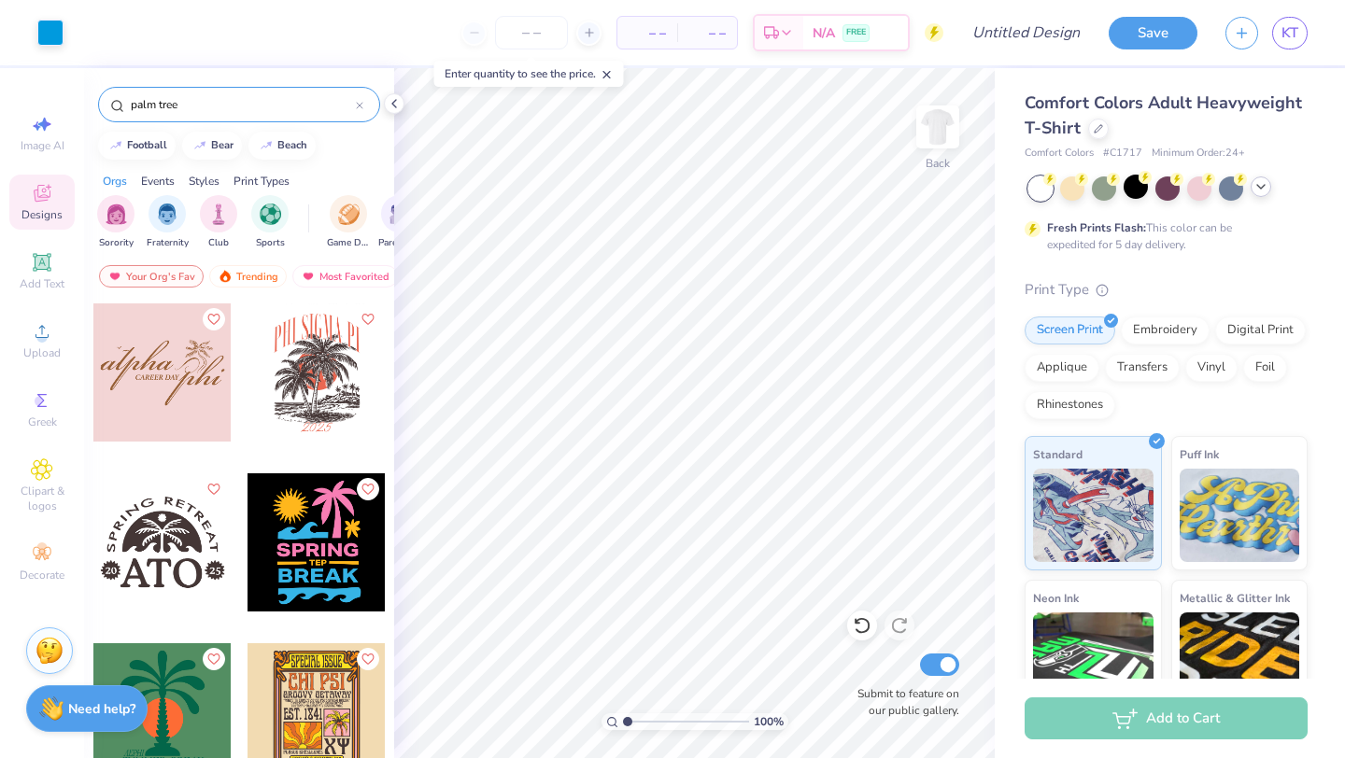
click at [202, 384] on div at bounding box center [162, 373] width 138 height 138
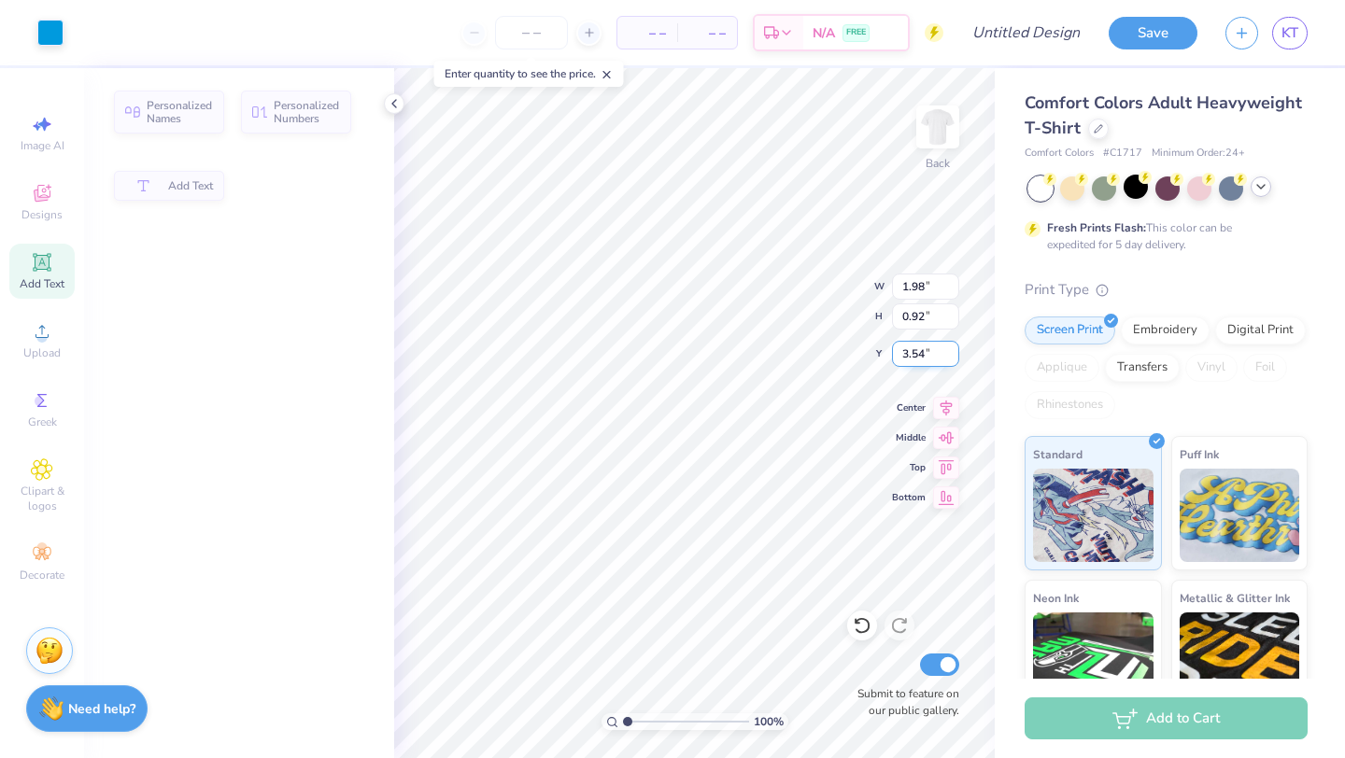
type input "1.98"
type input "0.92"
type input "3.54"
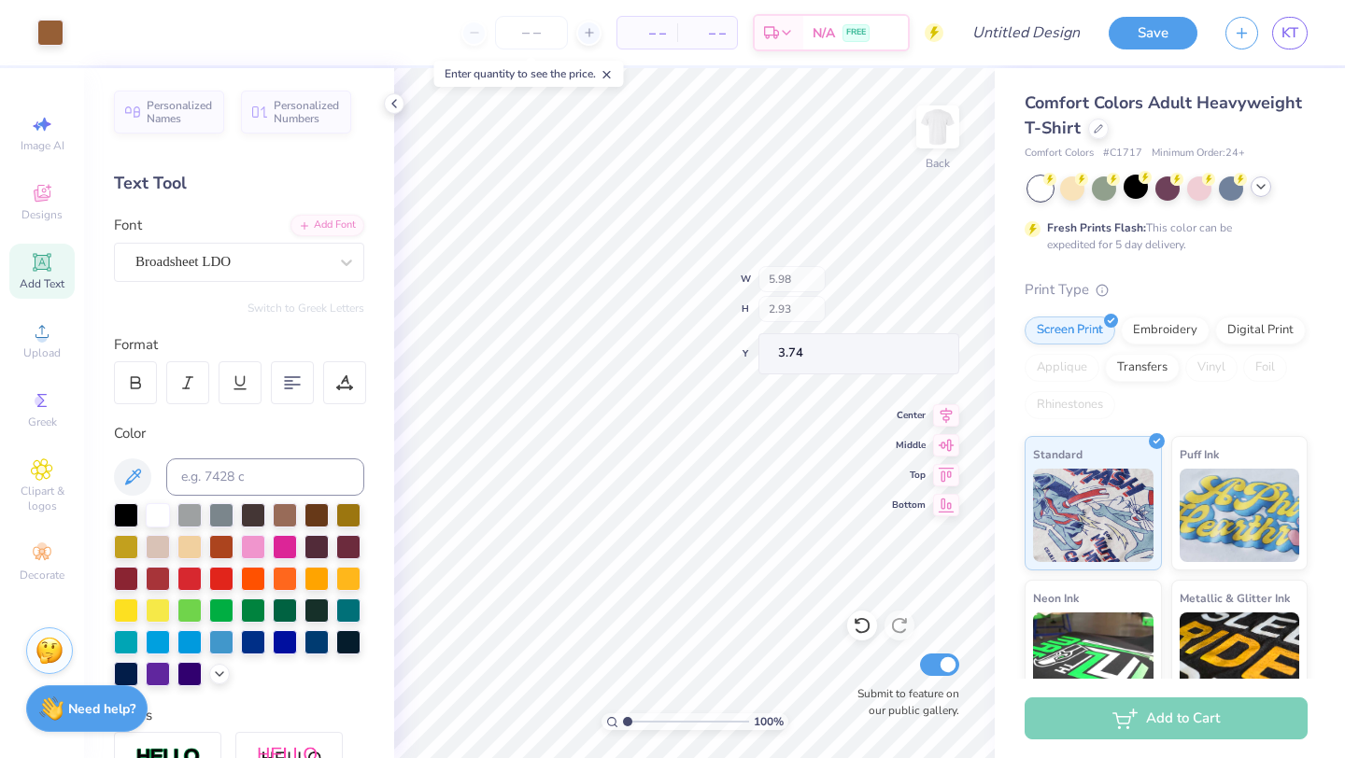
type input "3.74"
type textarea "K"
type textarea "kappa"
type input "2.65"
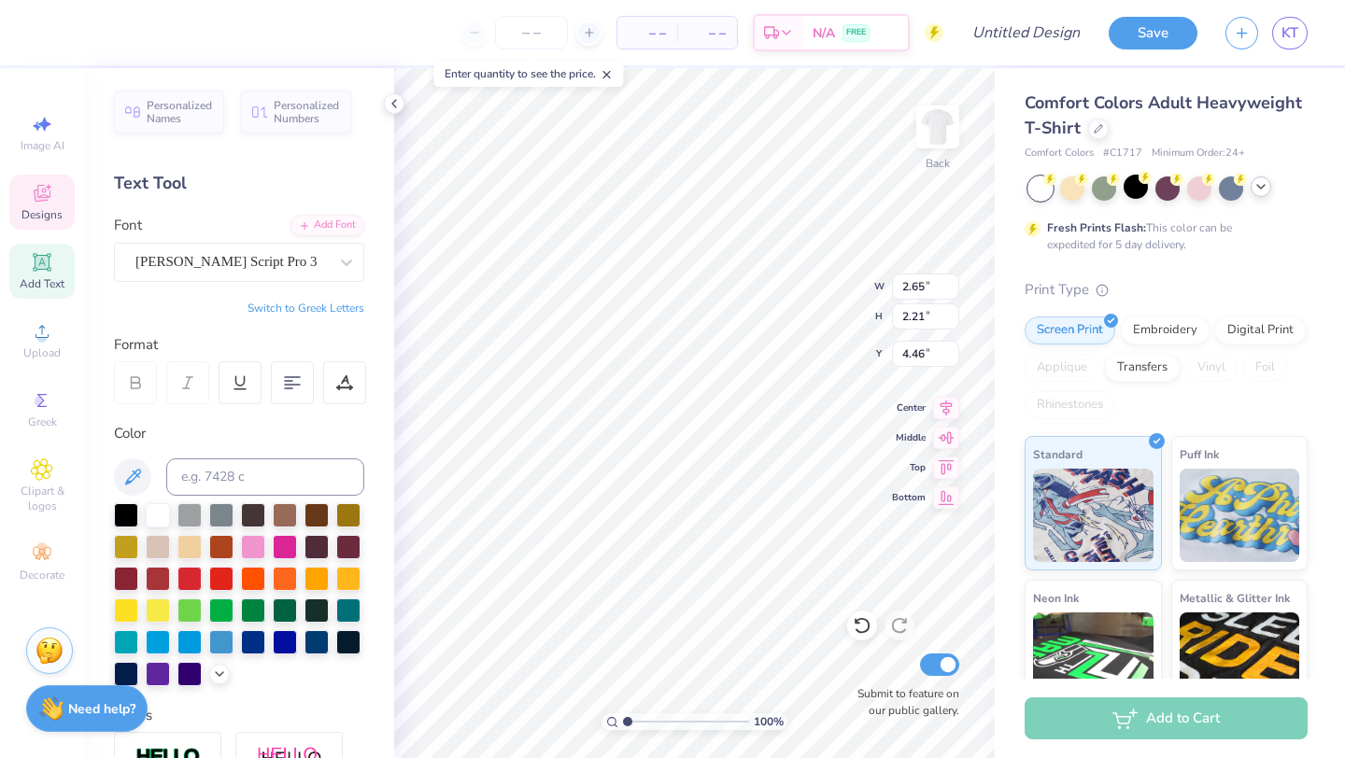
type input "4.43"
type textarea "delta"
type textarea "p"
type textarea "Parents Weekend"
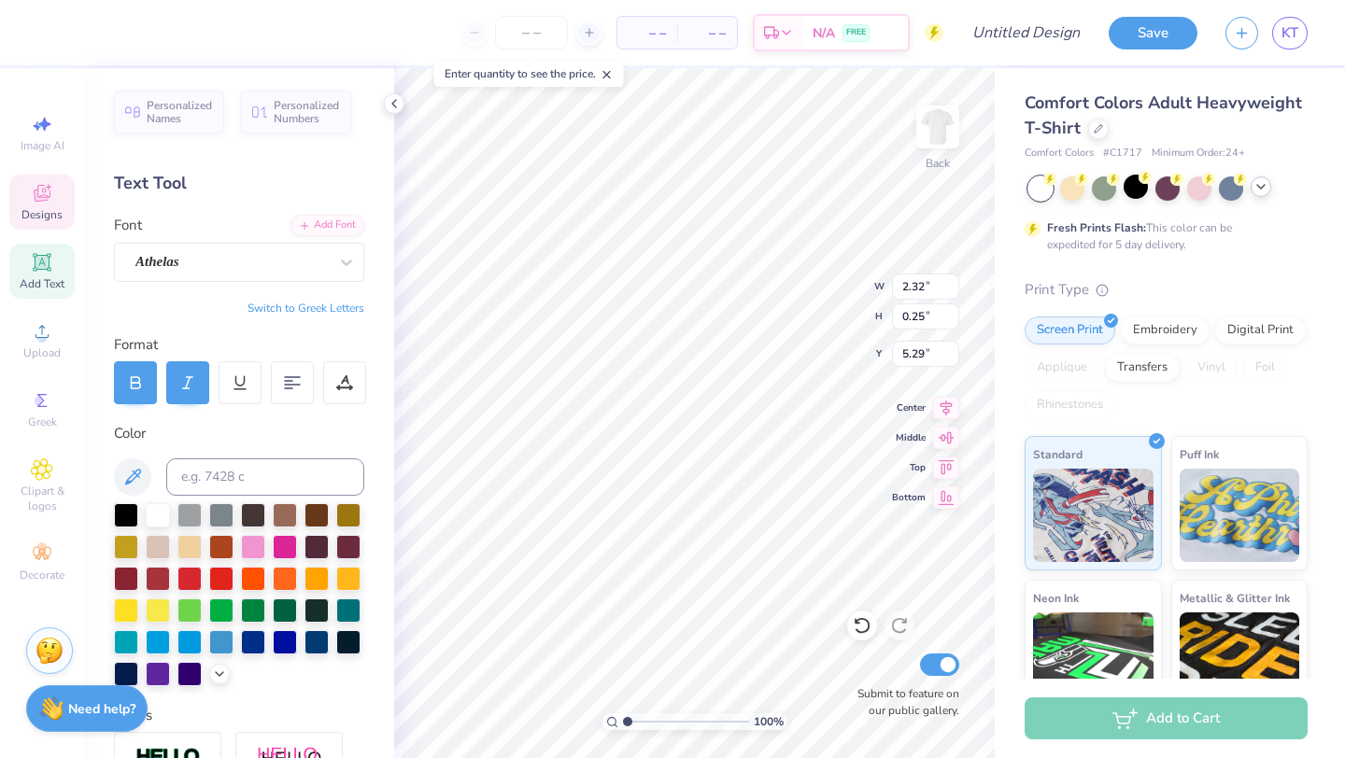
scroll to position [0, 3]
type textarea "Parents Weekend"
type textarea "Parents Wknd"
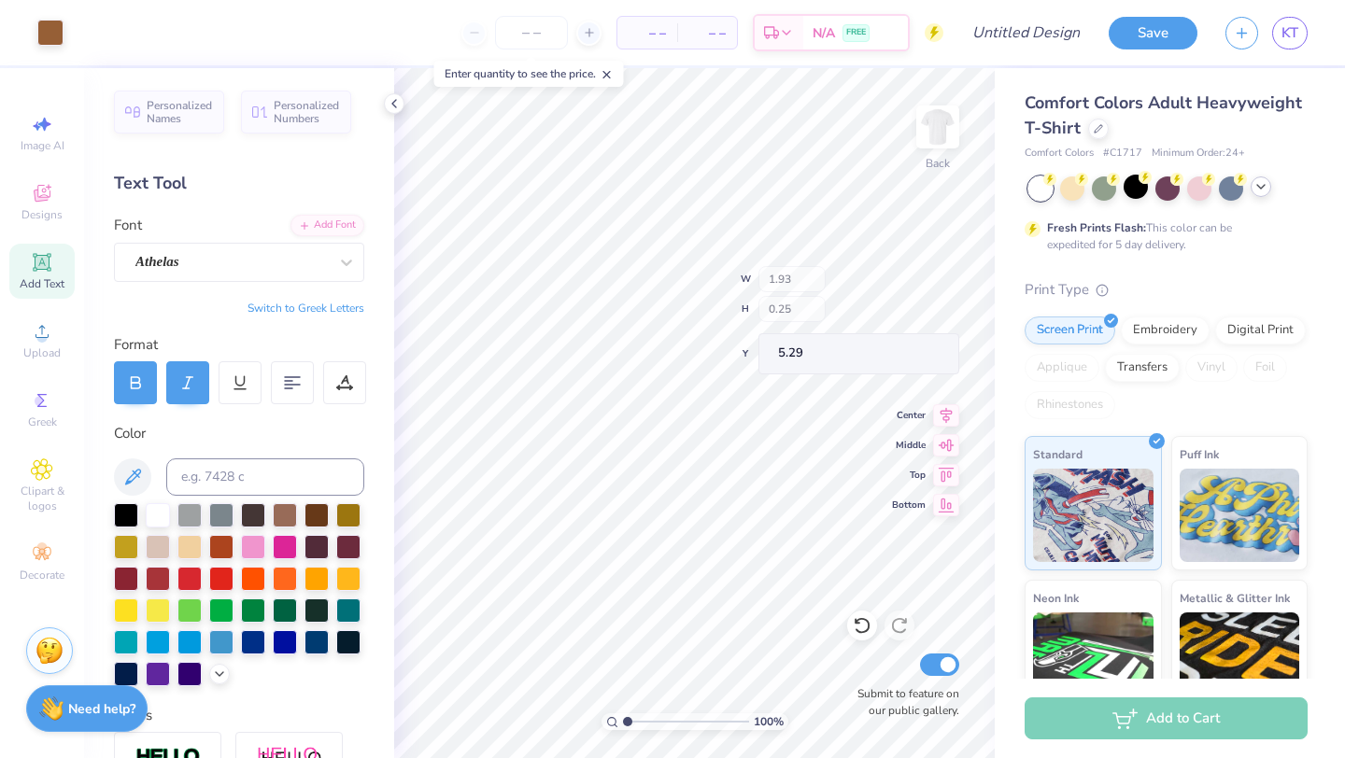
type input "5.29"
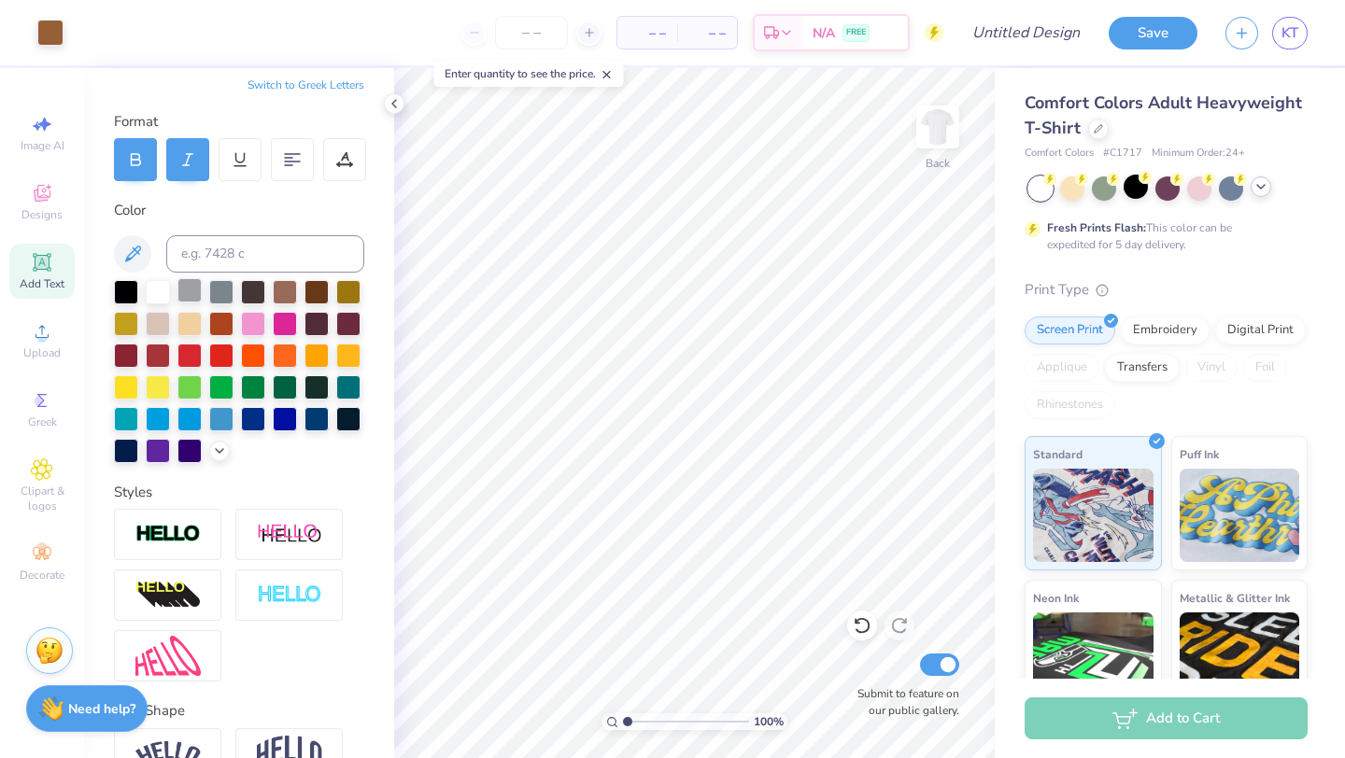
scroll to position [327, 0]
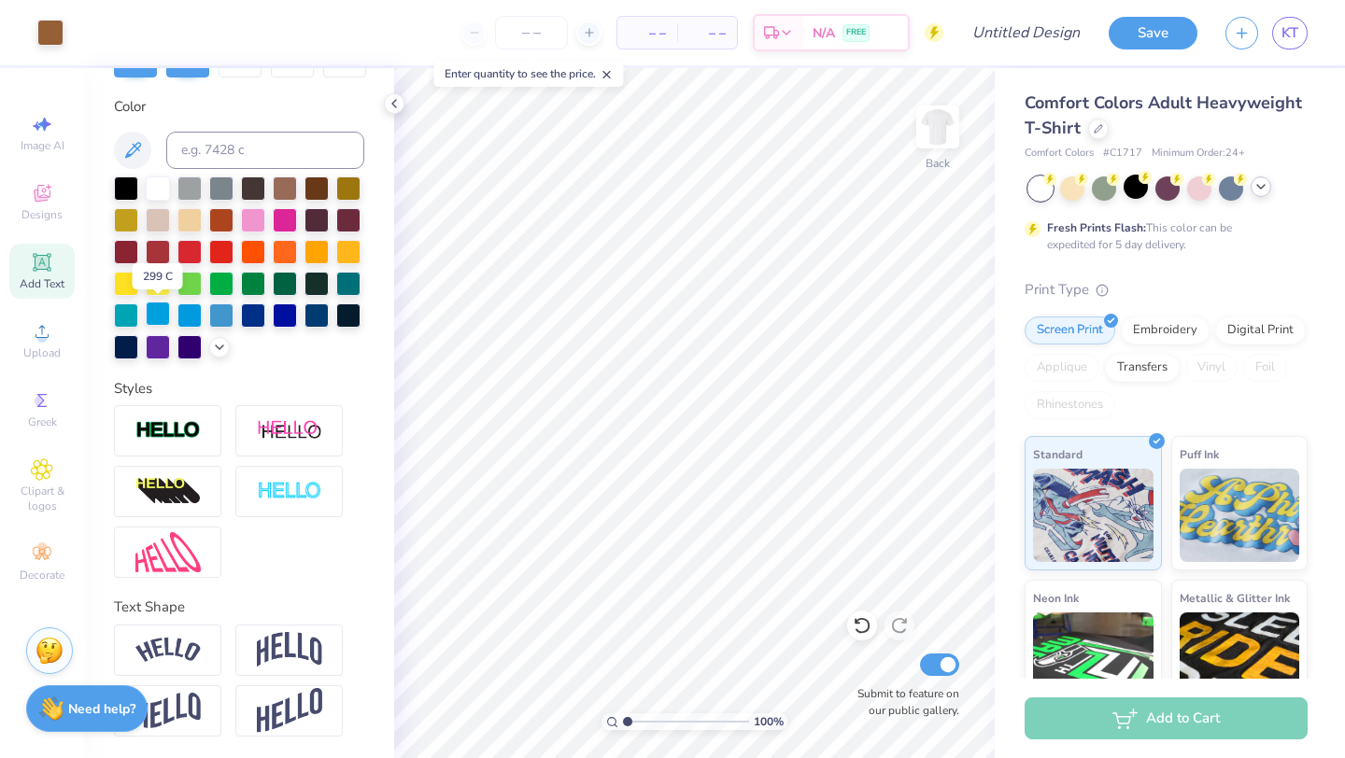
click at [164, 314] on div at bounding box center [158, 314] width 24 height 24
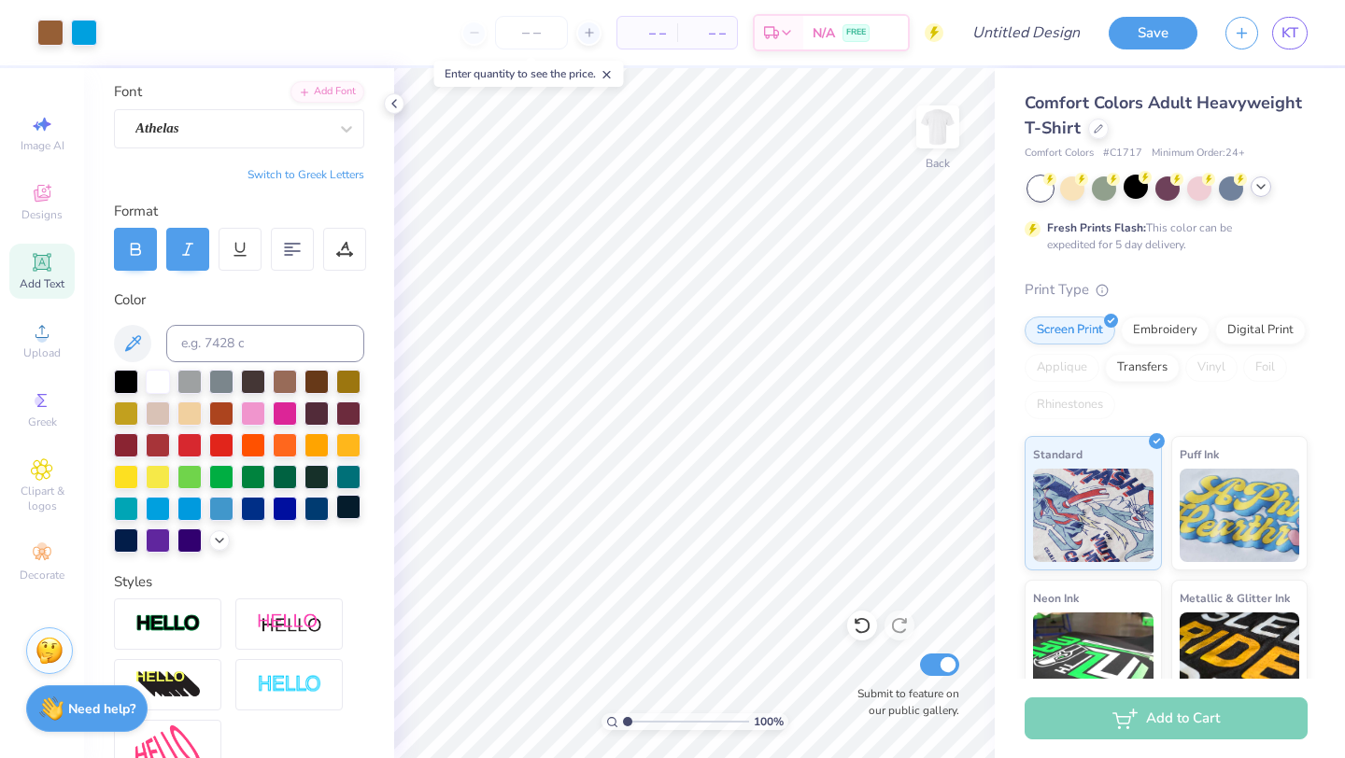
scroll to position [0, 0]
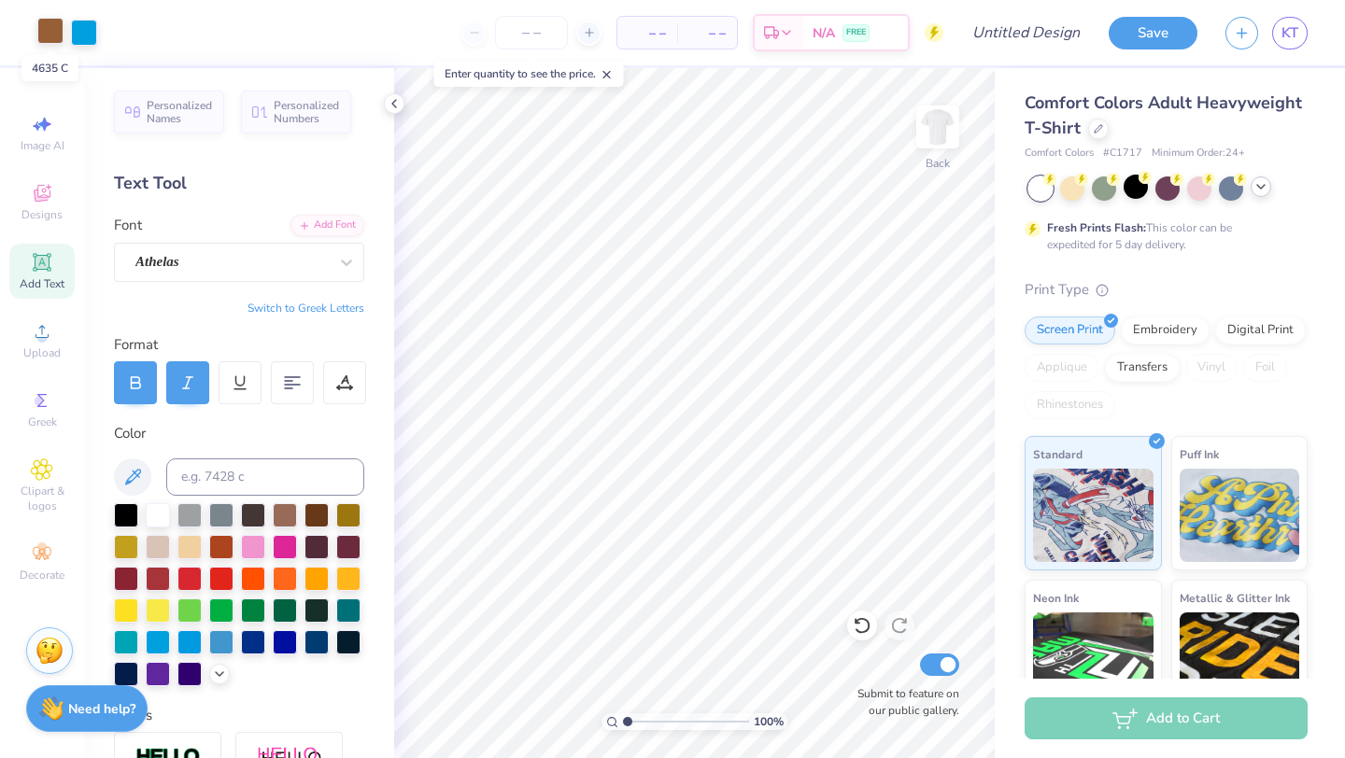
click at [56, 37] on div at bounding box center [50, 31] width 26 height 26
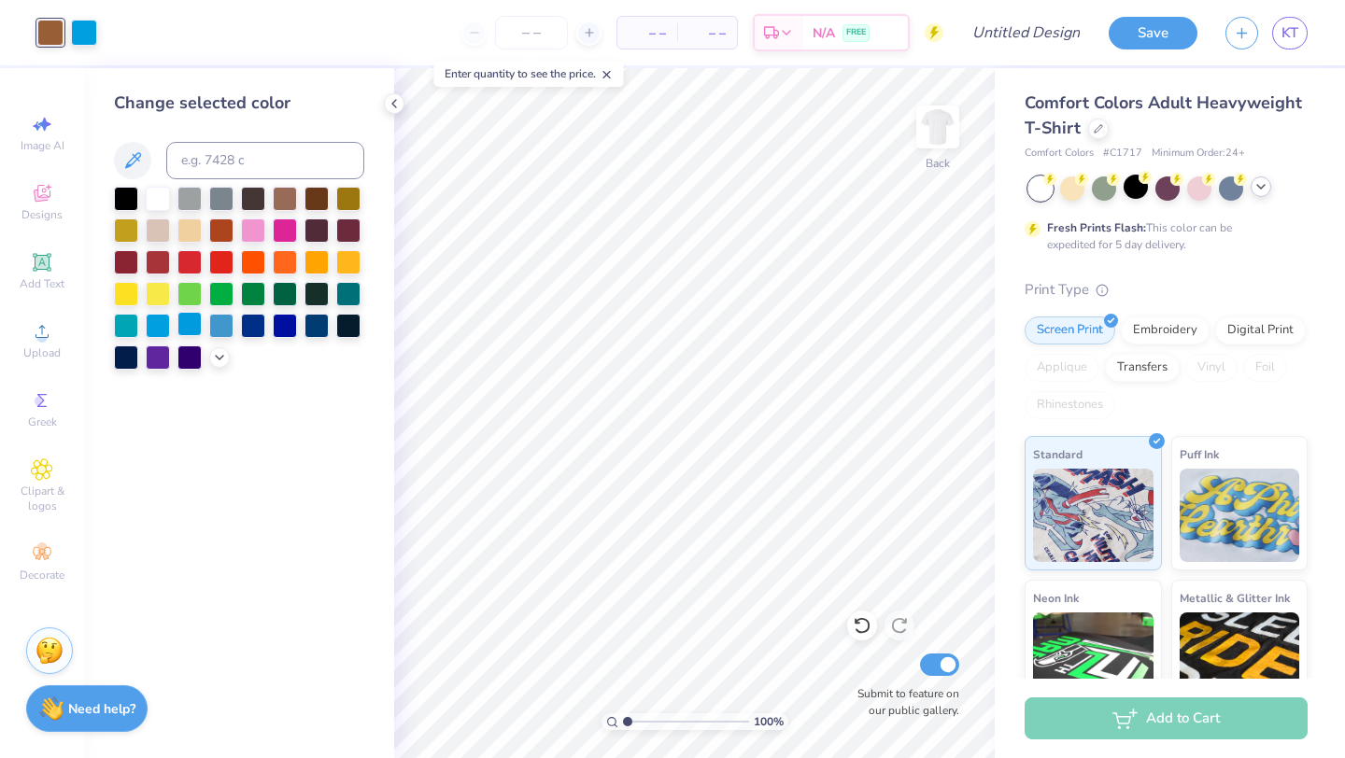
click at [189, 323] on div at bounding box center [189, 324] width 24 height 24
click at [84, 42] on div at bounding box center [84, 31] width 26 height 26
click at [279, 331] on div at bounding box center [285, 324] width 24 height 24
click at [154, 317] on div at bounding box center [158, 324] width 24 height 24
click at [196, 323] on div at bounding box center [189, 324] width 24 height 24
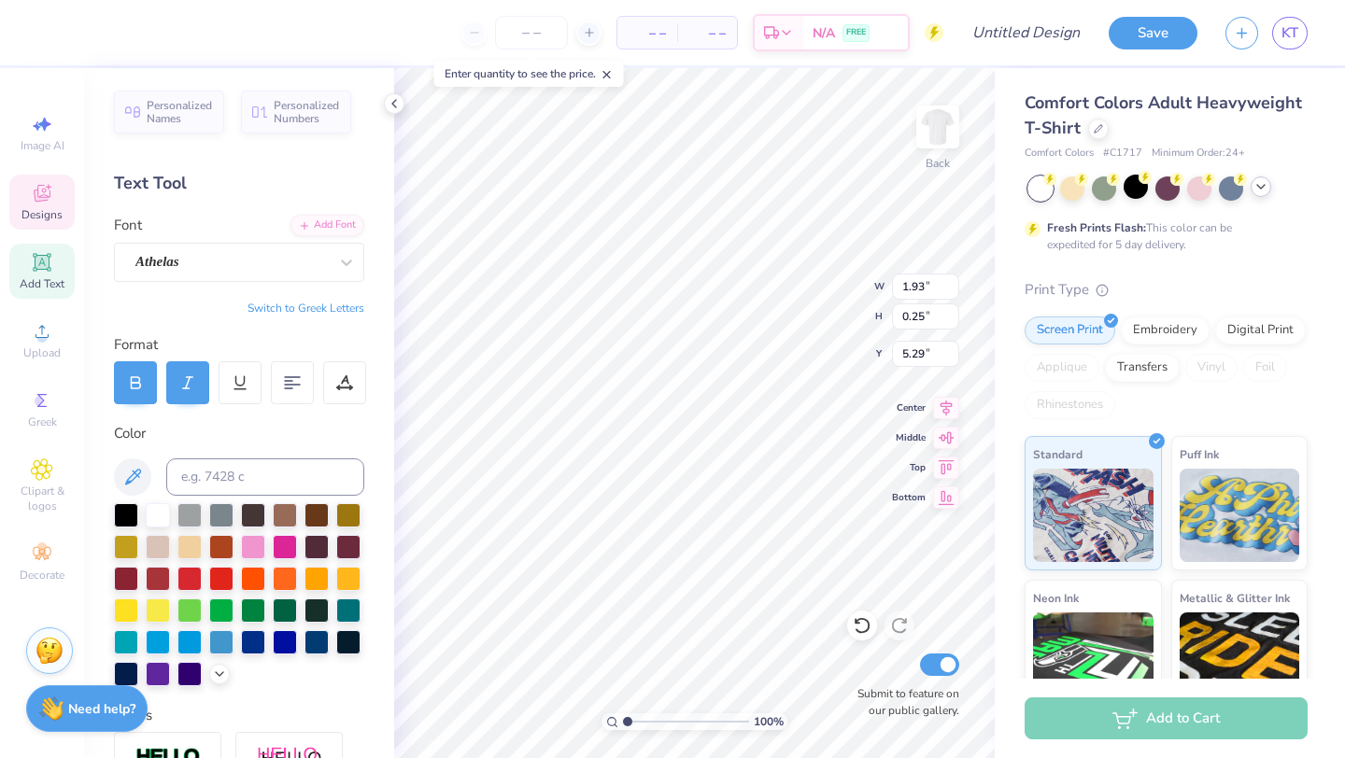
scroll to position [1, 2]
type textarea "Parents Weekend"
type input "1.23"
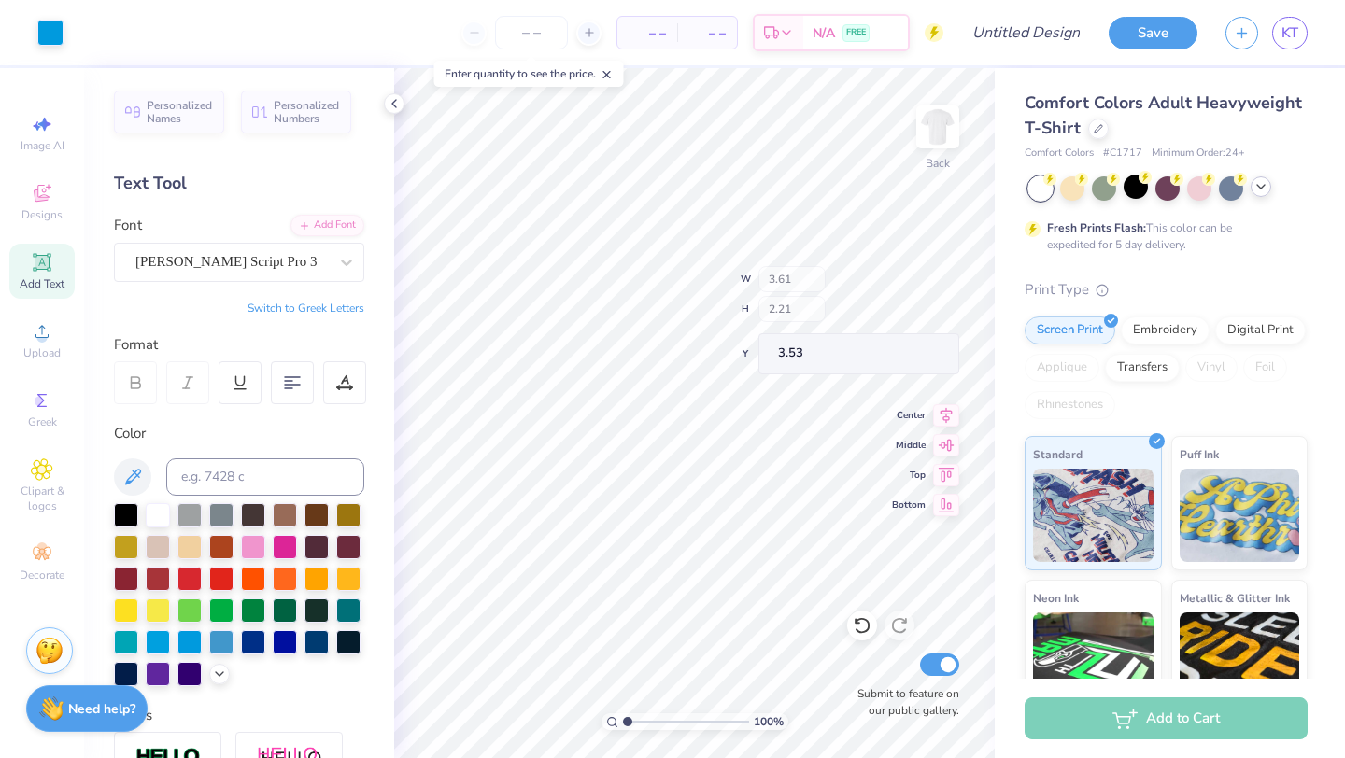
type input "3.53"
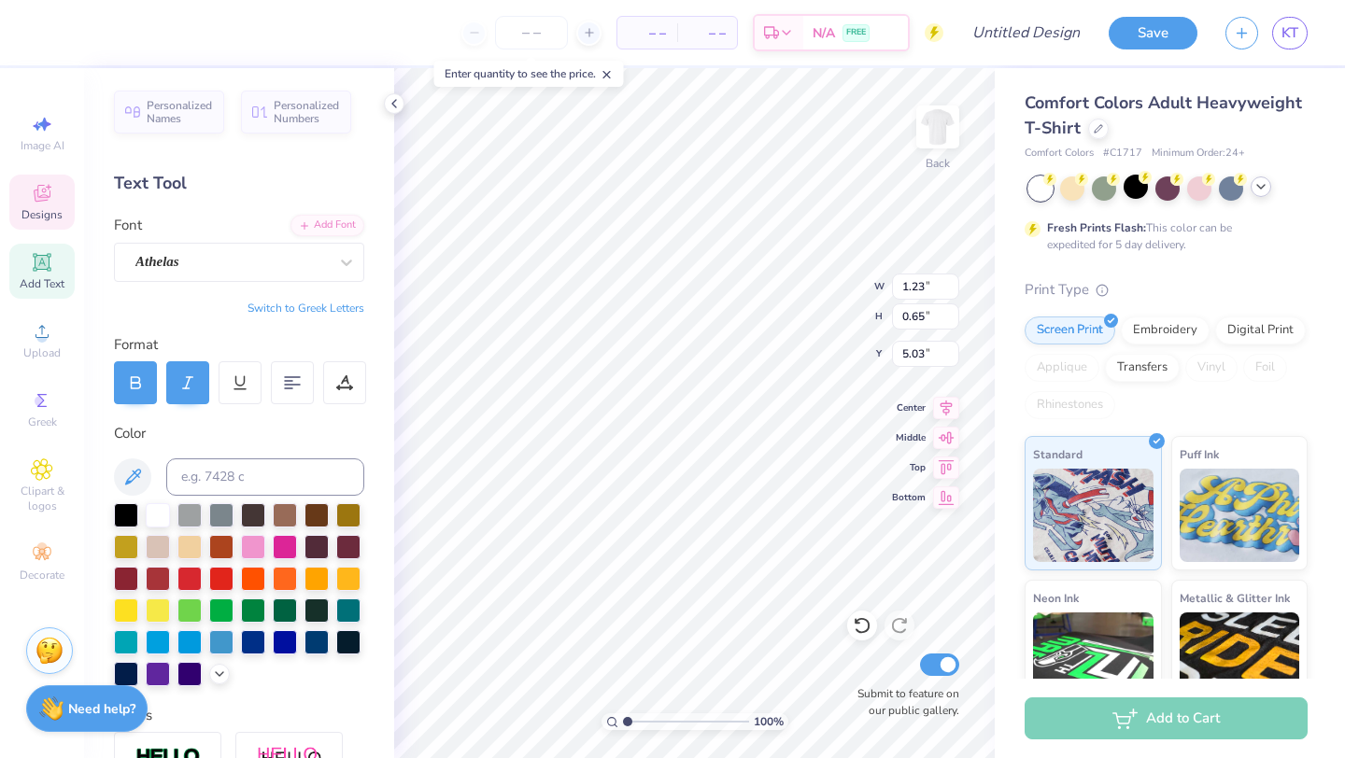
type input "5.03"
type textarea "Parents Weekend"
click at [932, 145] on img at bounding box center [937, 127] width 75 height 75
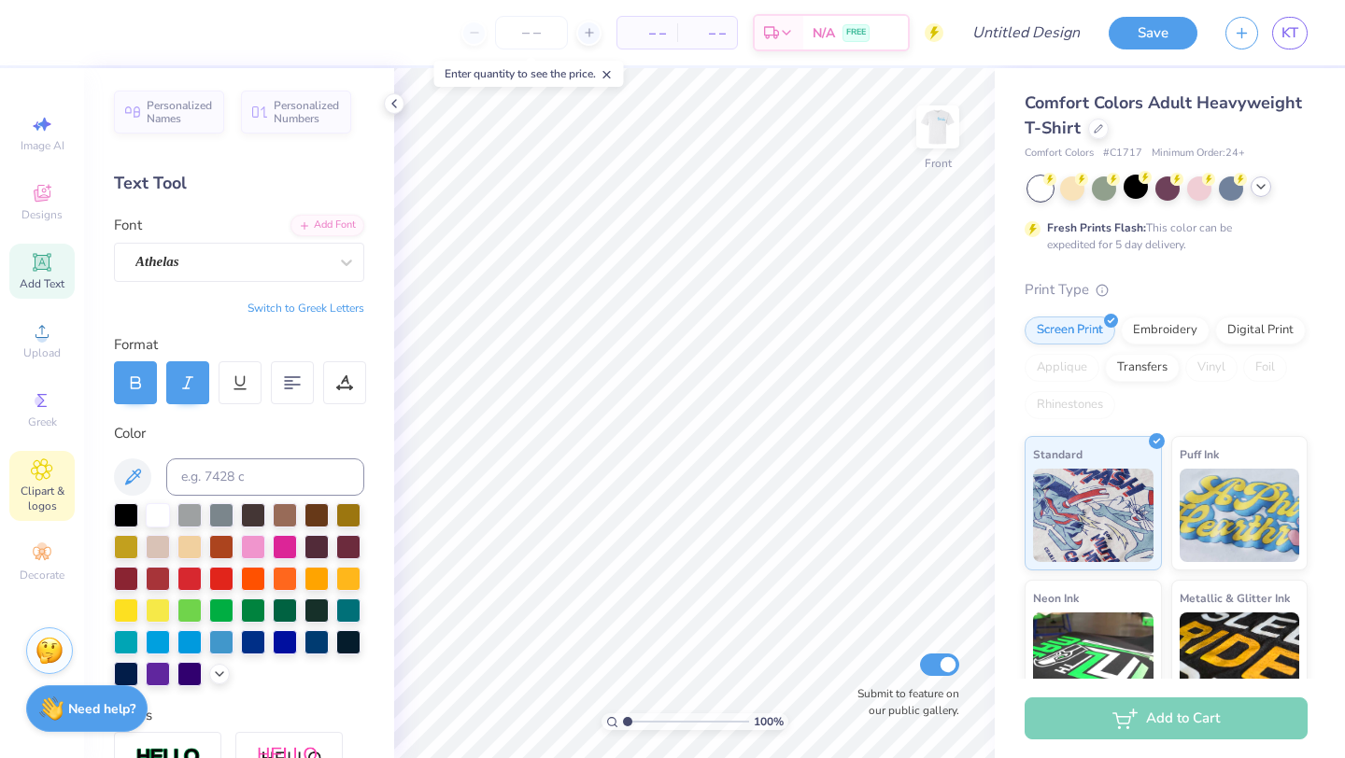
click at [47, 479] on icon at bounding box center [42, 469] width 21 height 21
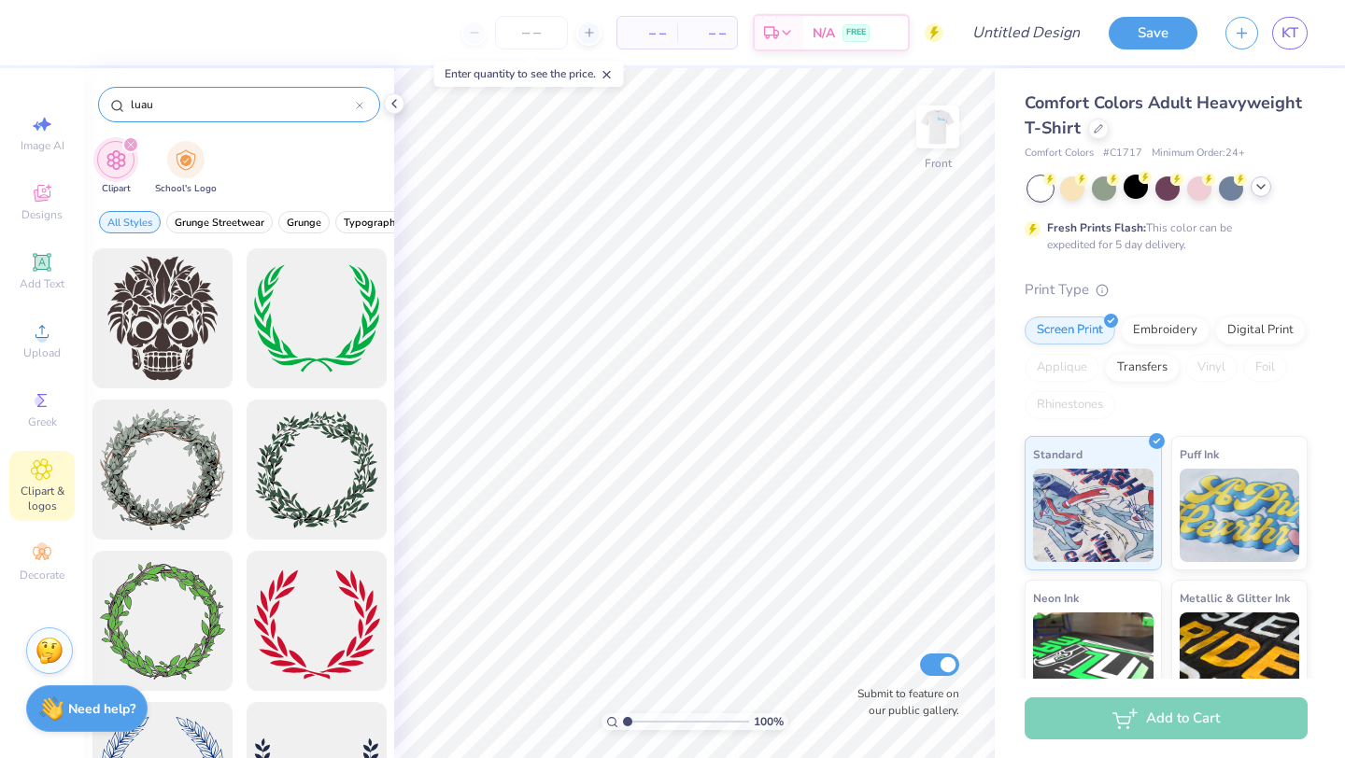
click at [254, 110] on input "luau" at bounding box center [242, 104] width 227 height 19
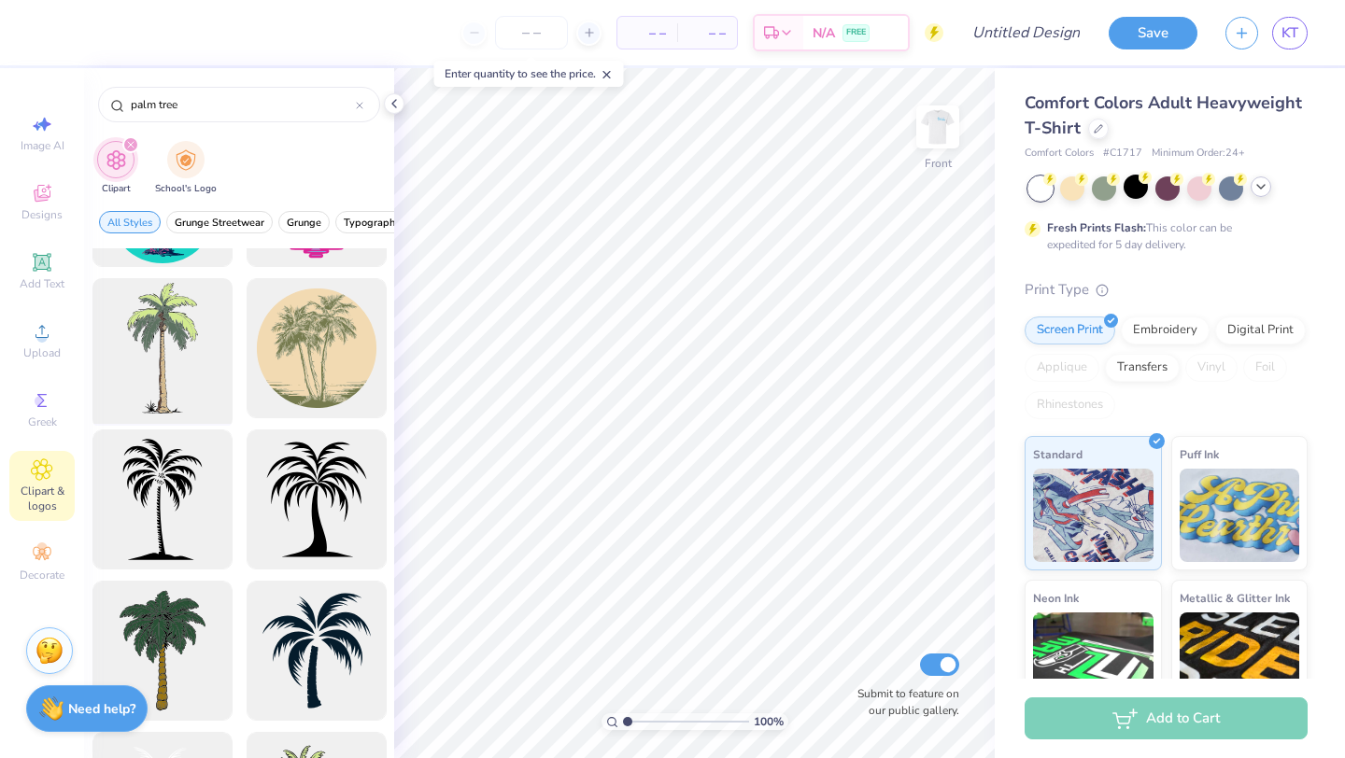
scroll to position [126, 0]
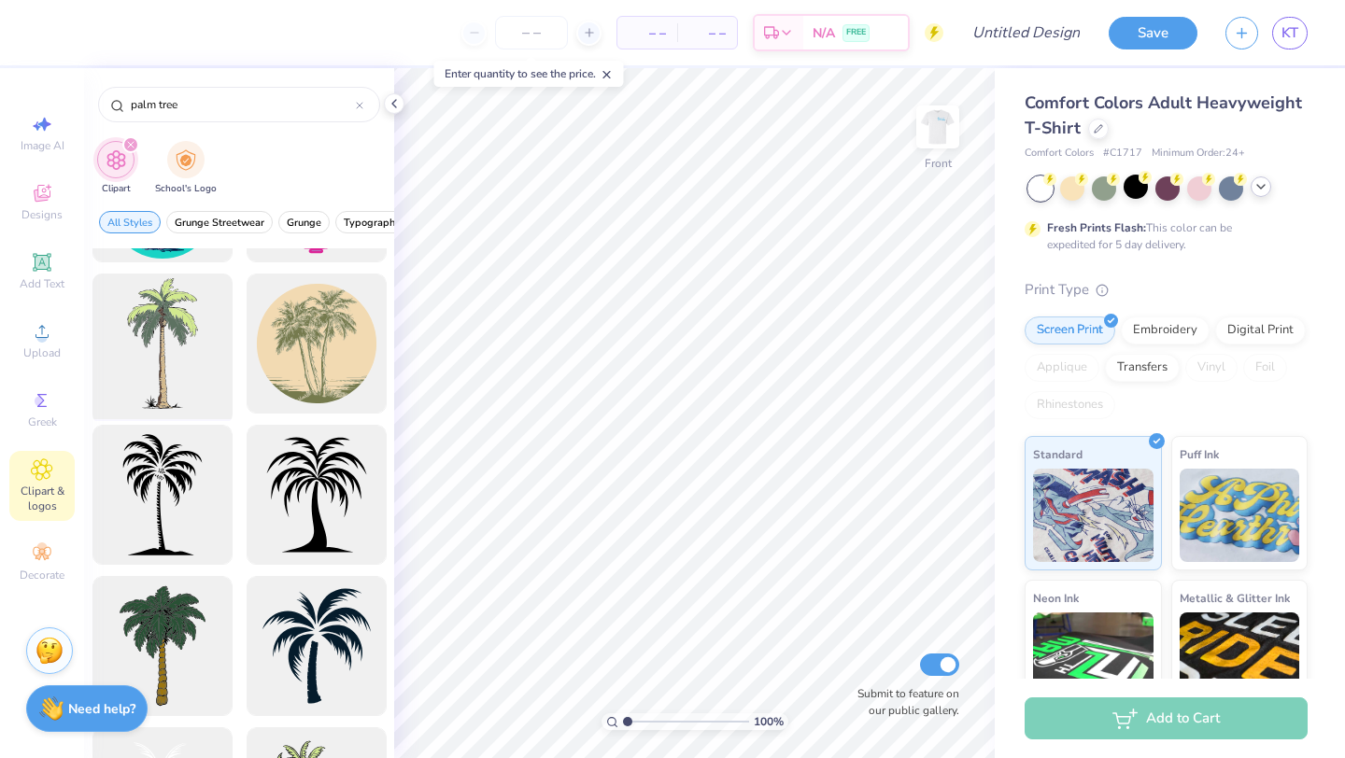
type input "palm tree"
click at [186, 386] on div at bounding box center [162, 344] width 154 height 154
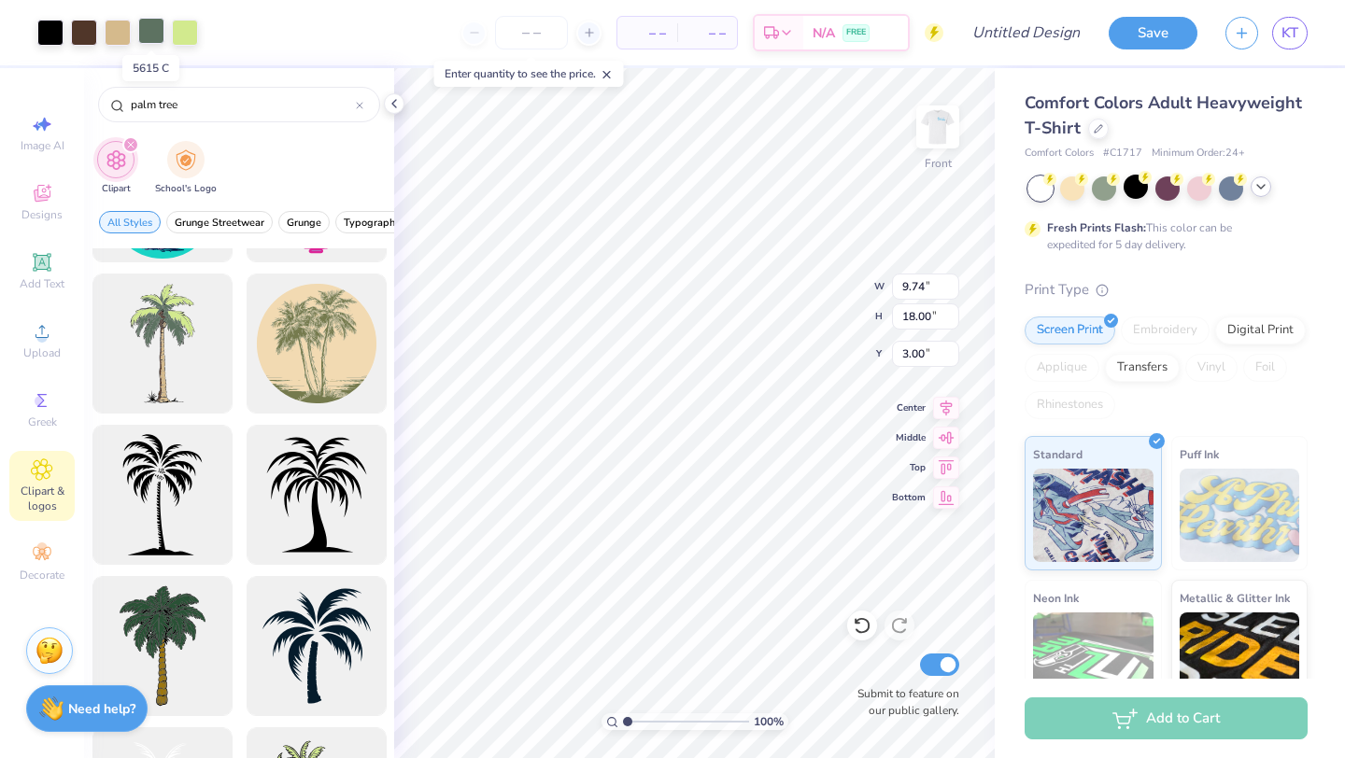
click at [156, 22] on div at bounding box center [151, 31] width 26 height 26
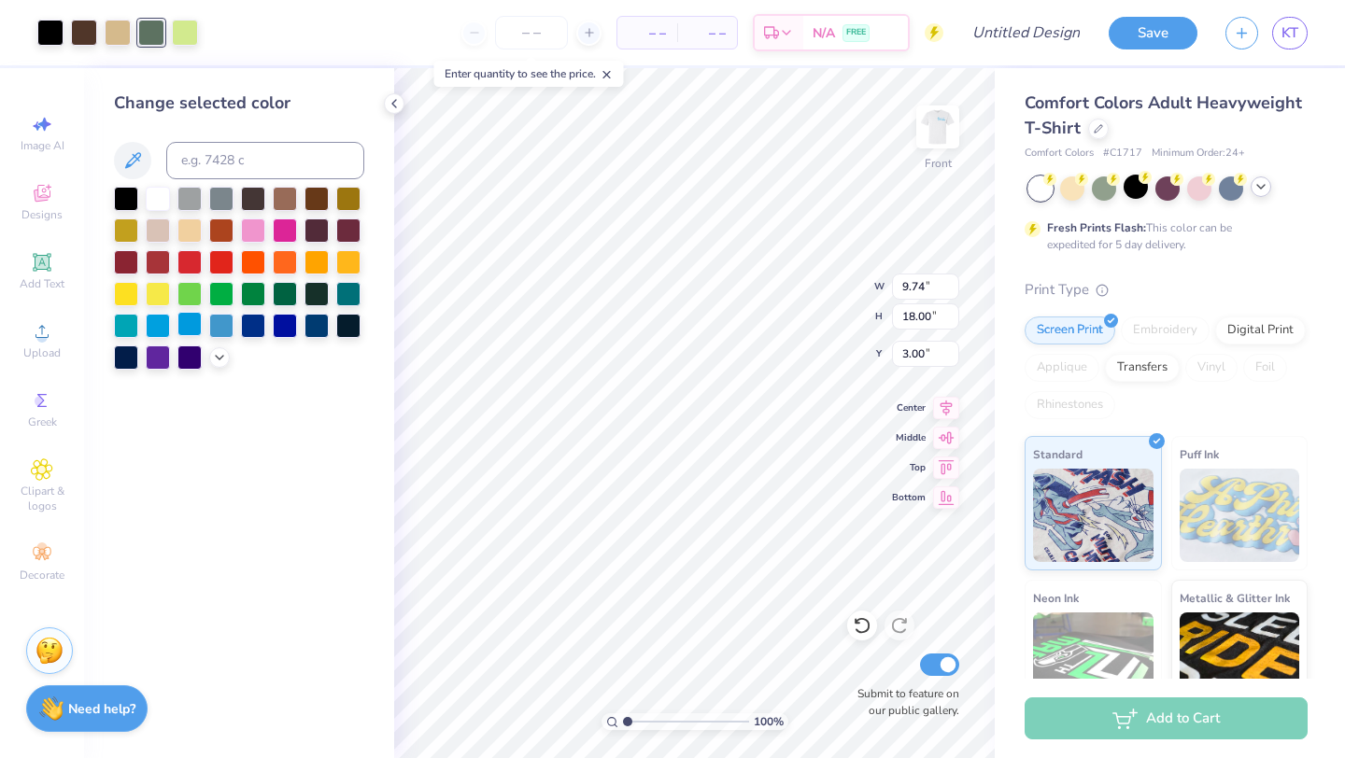
click at [180, 318] on div at bounding box center [189, 324] width 24 height 24
click at [188, 37] on div at bounding box center [185, 31] width 26 height 26
click at [218, 330] on div at bounding box center [221, 324] width 24 height 24
click at [135, 318] on div at bounding box center [126, 324] width 24 height 24
click at [264, 225] on div at bounding box center [253, 229] width 24 height 24
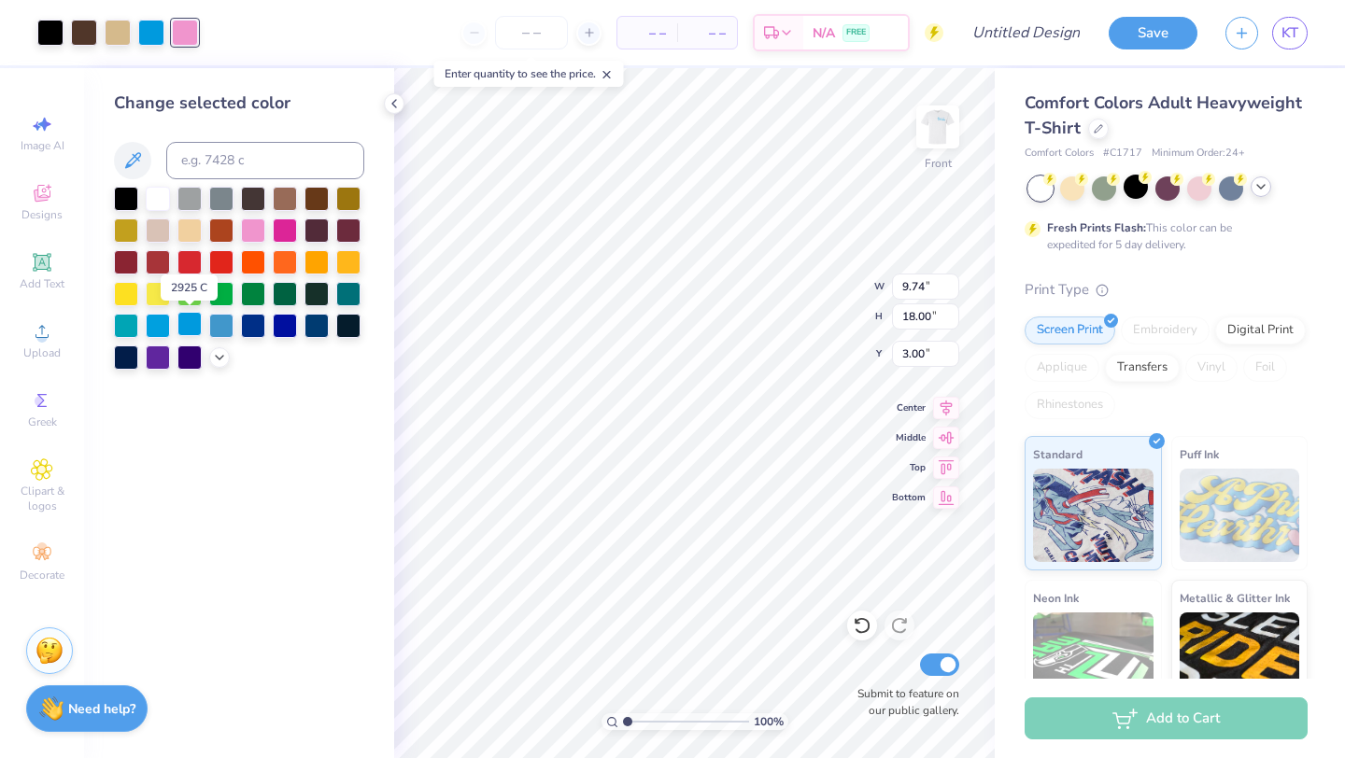
click at [187, 323] on div at bounding box center [189, 324] width 24 height 24
type input "5.07"
type input "9.36"
type input "9.95"
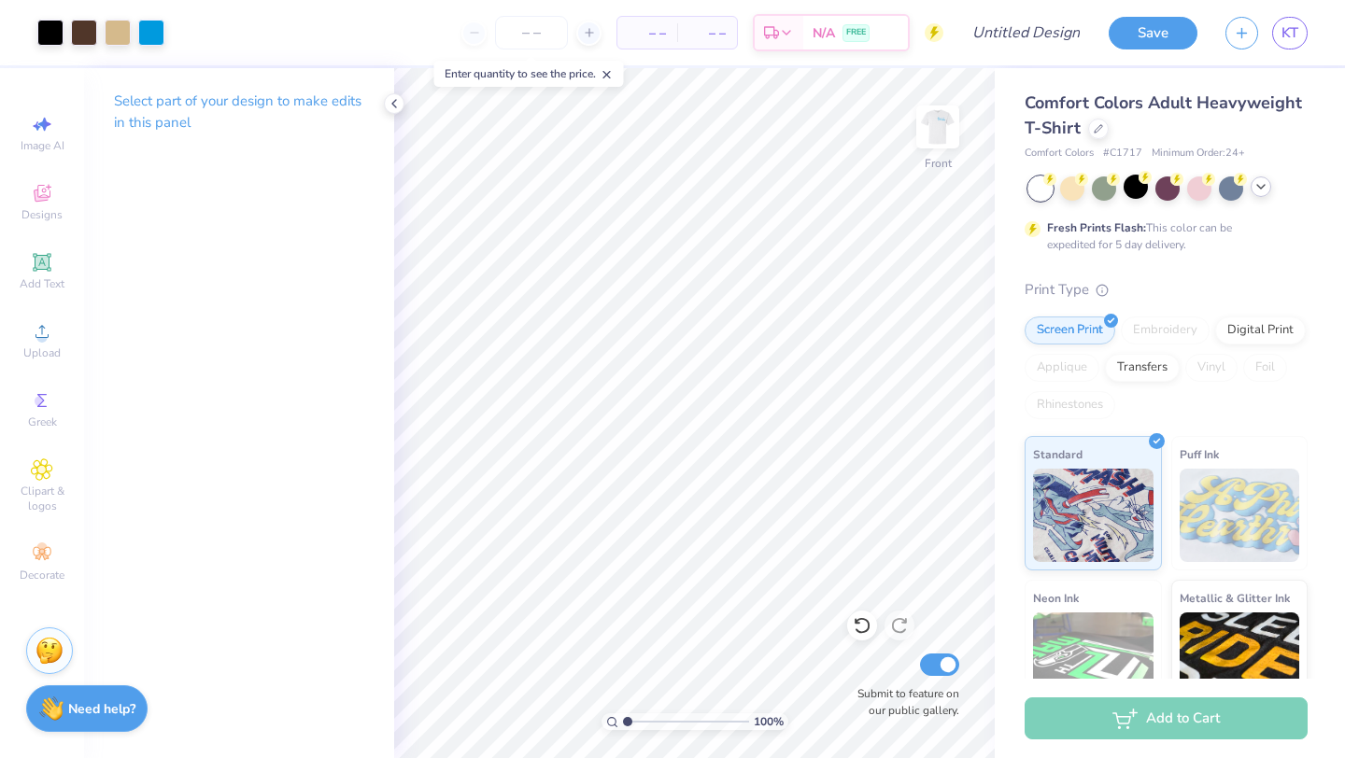
click at [36, 443] on div "Image AI Designs Add Text Upload Greek Clipart & logos Decorate" at bounding box center [41, 348] width 65 height 485
click at [36, 463] on icon at bounding box center [41, 470] width 21 height 22
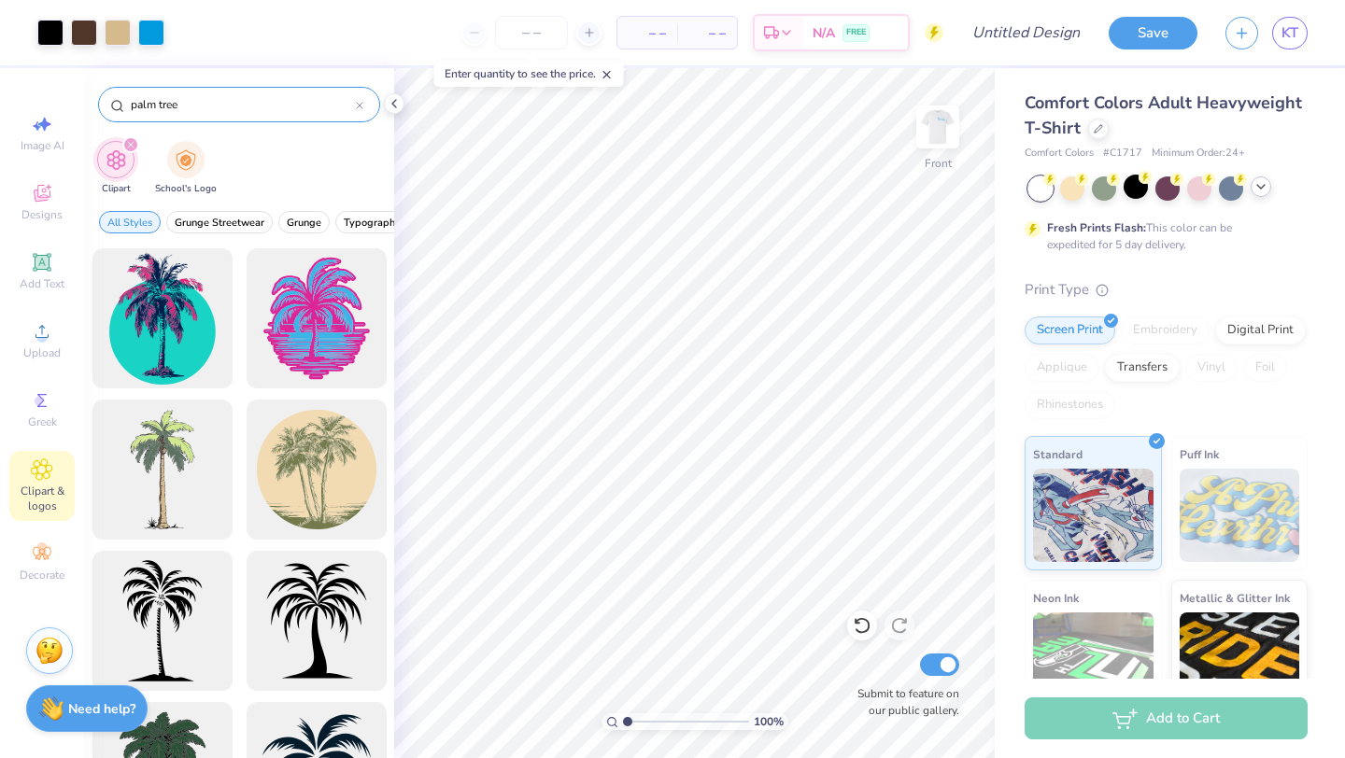
click at [218, 102] on input "palm tree" at bounding box center [242, 104] width 227 height 19
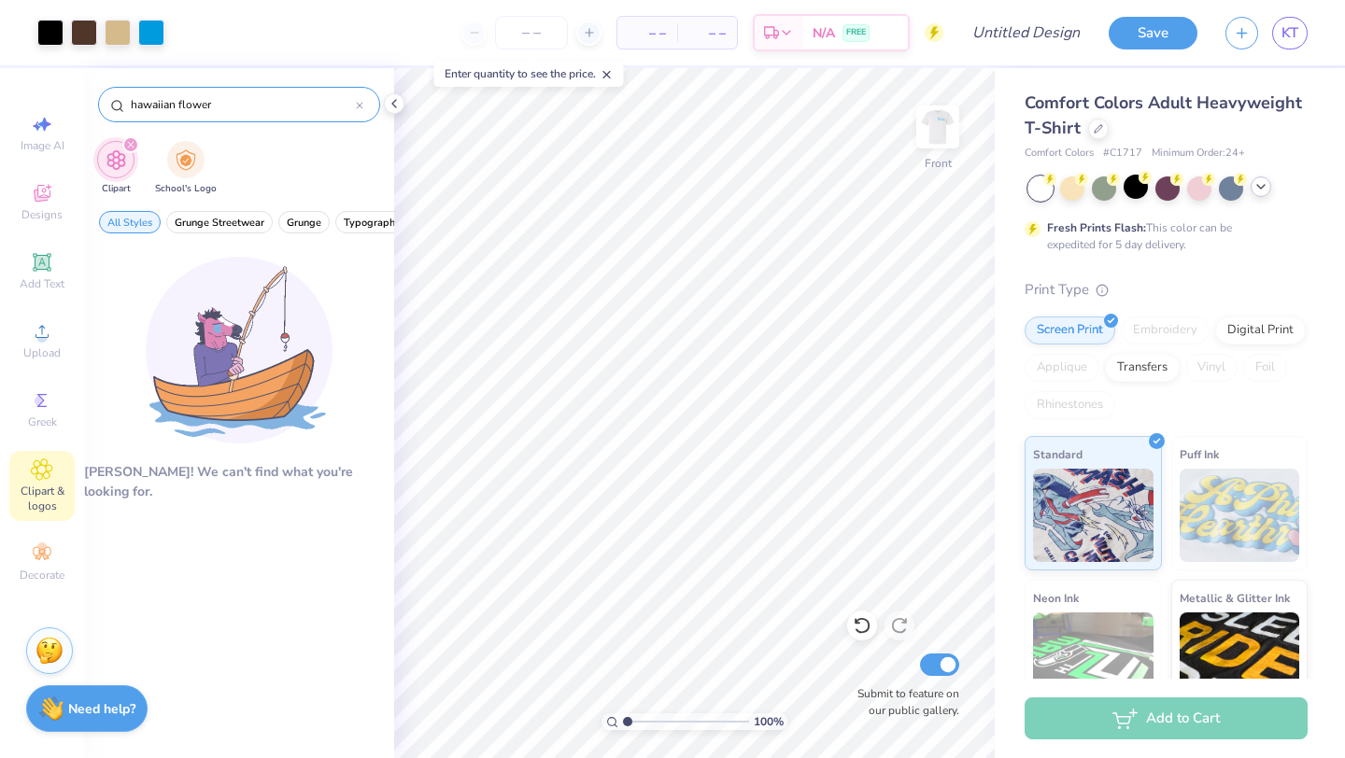
click at [160, 97] on input "hawaiian flower" at bounding box center [242, 104] width 227 height 19
type input "flower"
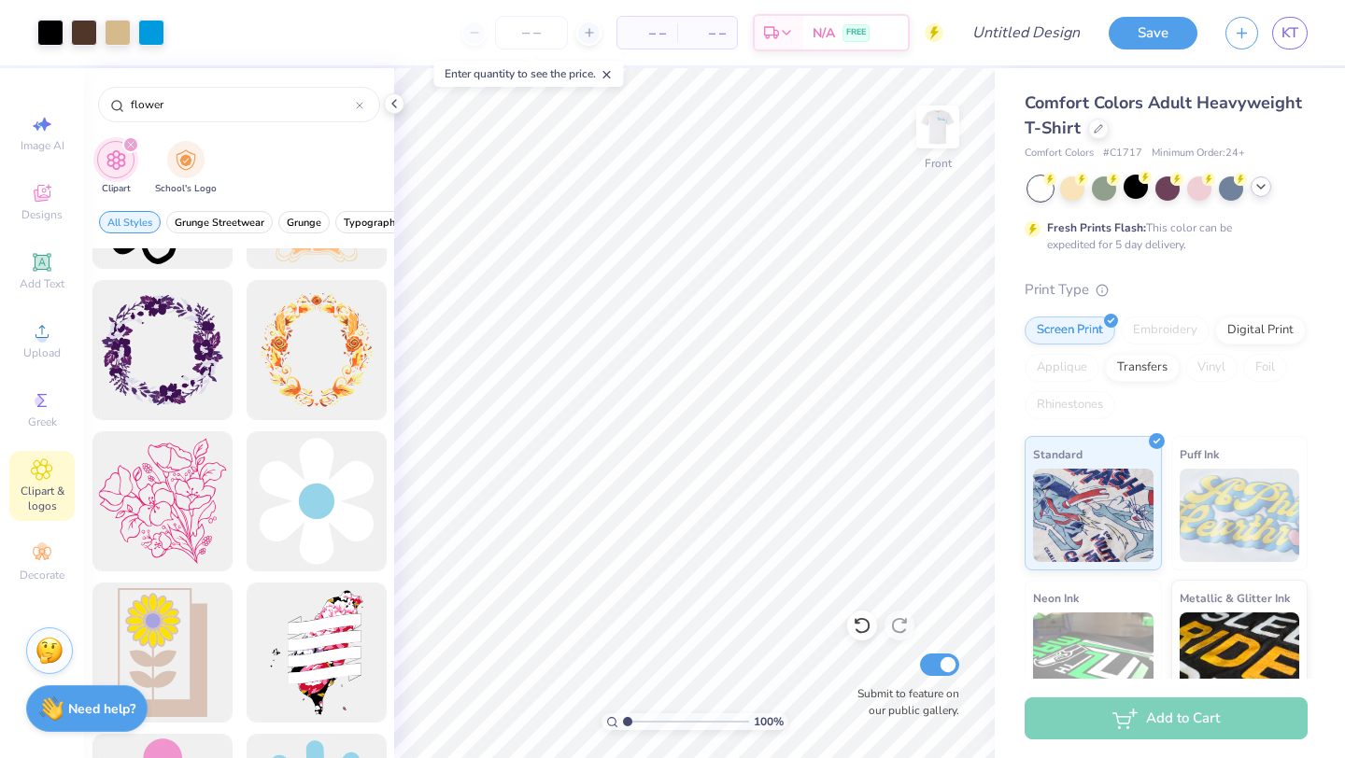
scroll to position [879, 0]
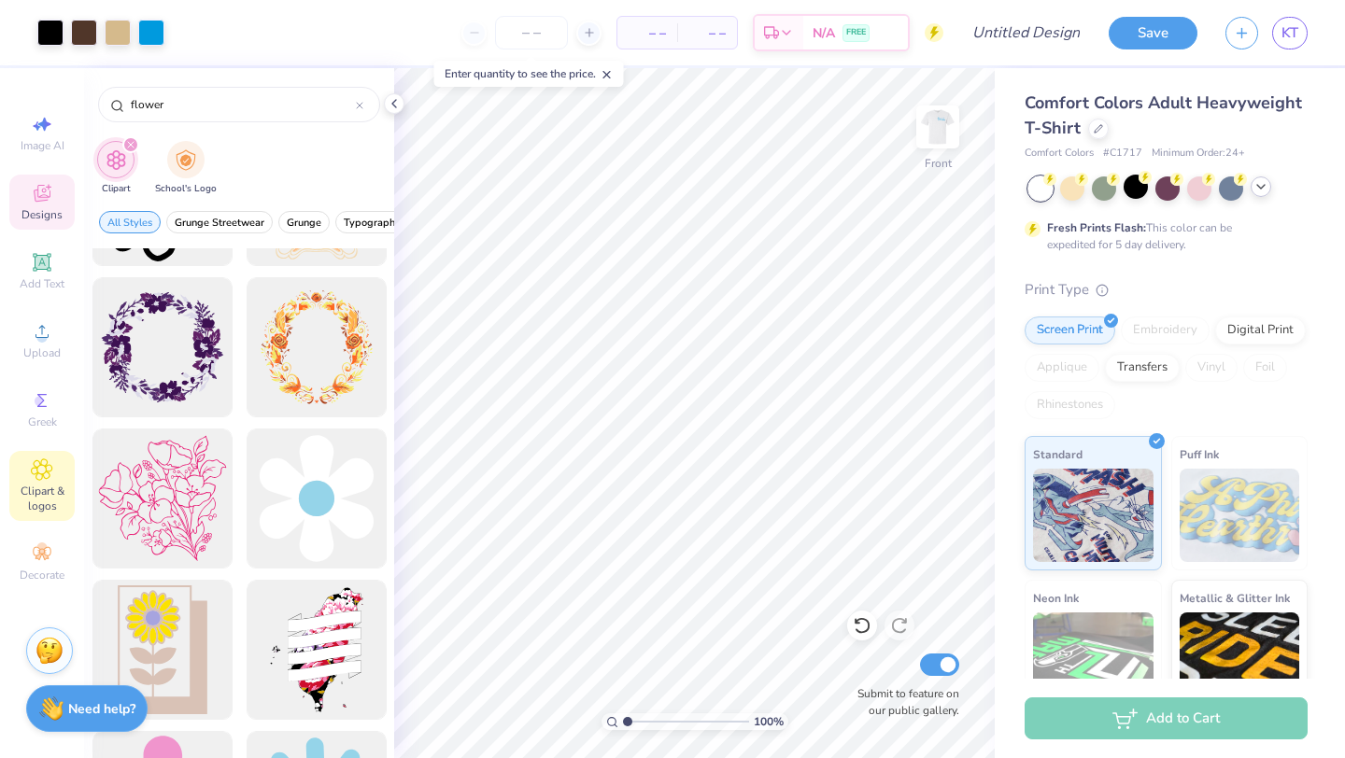
click at [50, 213] on span "Designs" at bounding box center [41, 214] width 41 height 15
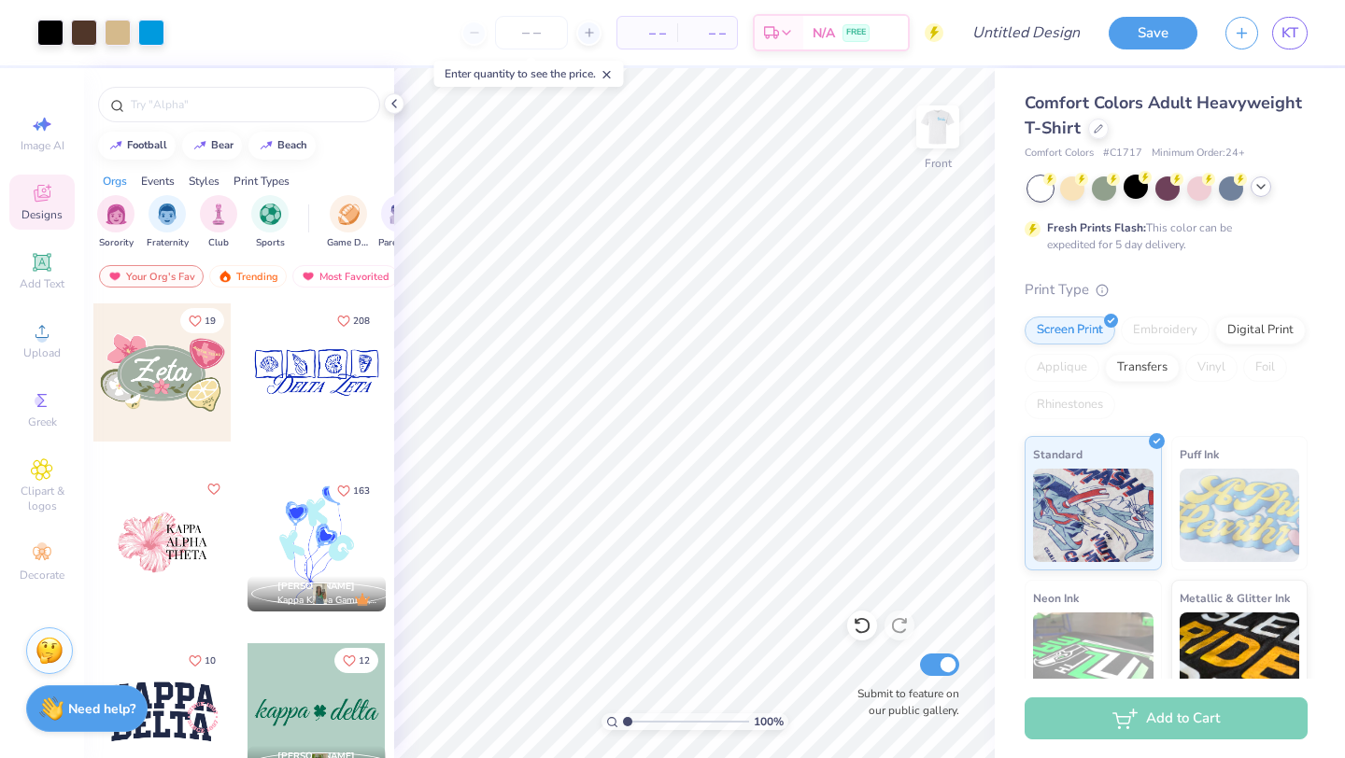
click at [160, 563] on div at bounding box center [162, 542] width 138 height 138
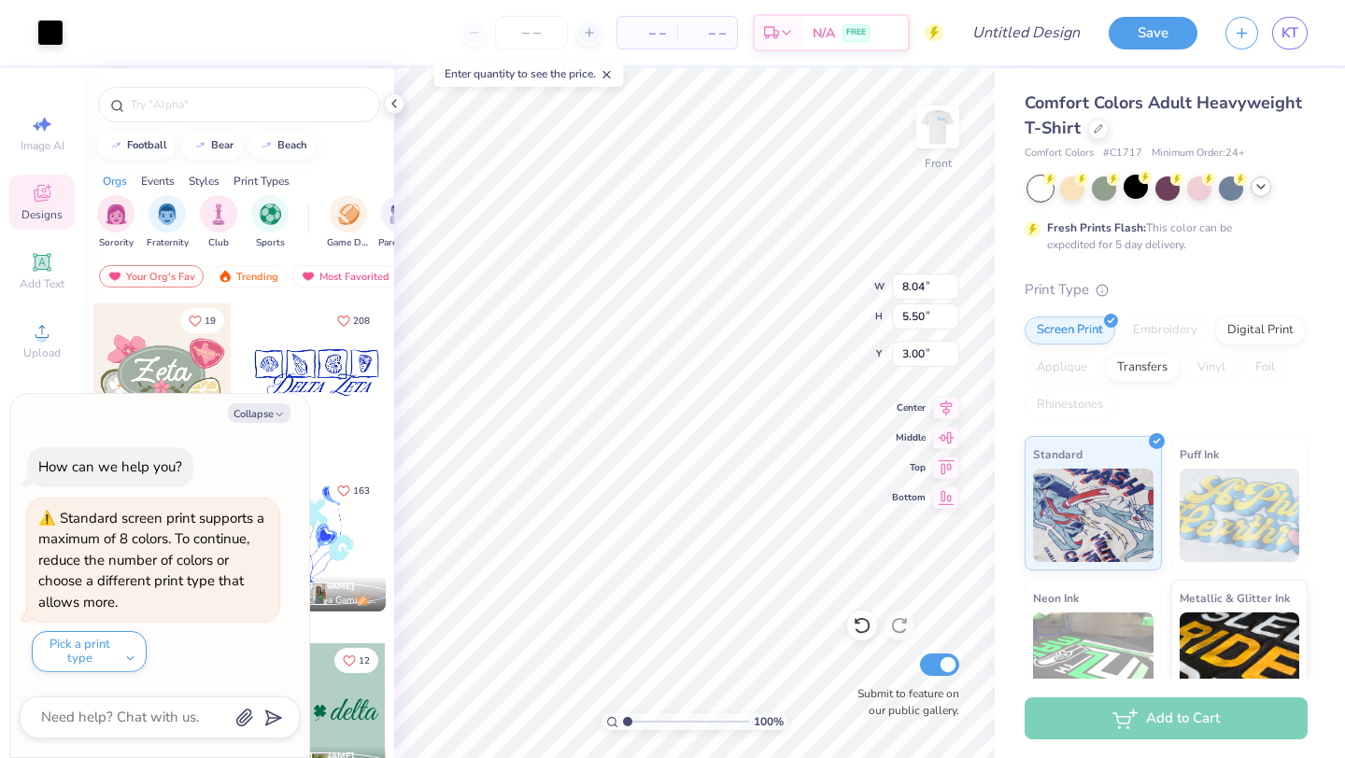
type textarea "x"
type input "3.67"
type input "0.82"
type input "5.29"
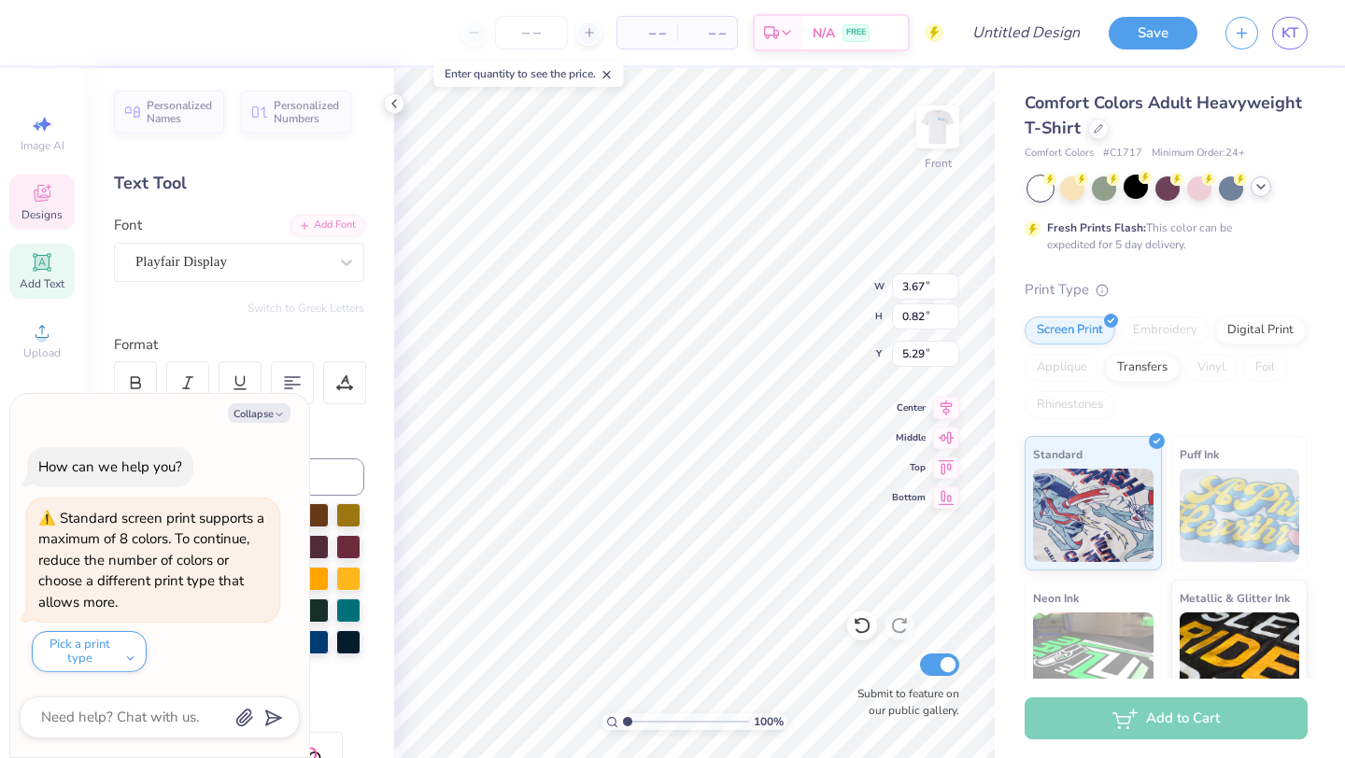
type textarea "x"
type input "3.65"
type input "6.46"
type textarea "x"
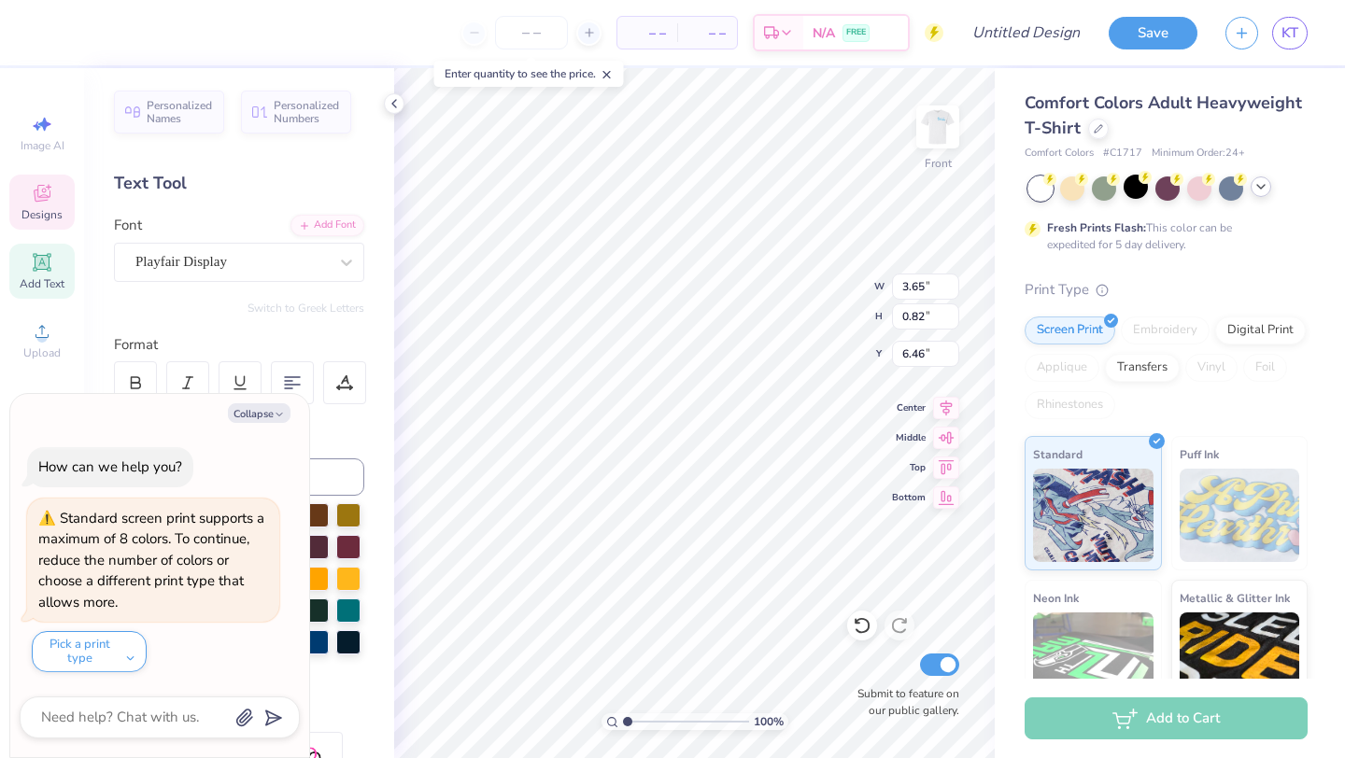
type textarea "T"
type textarea "x"
type input "3.22"
type input "0.78"
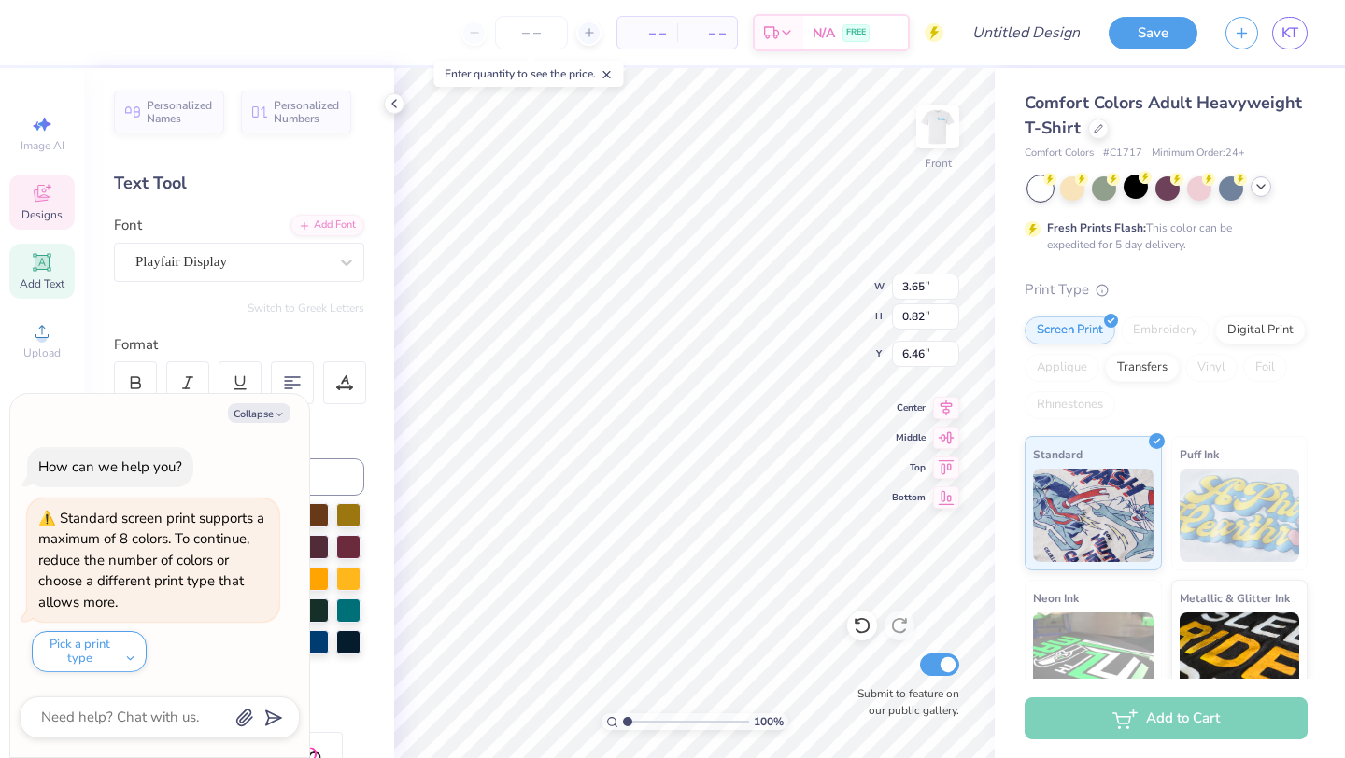
type input "4.13"
type textarea "x"
type input "6.42"
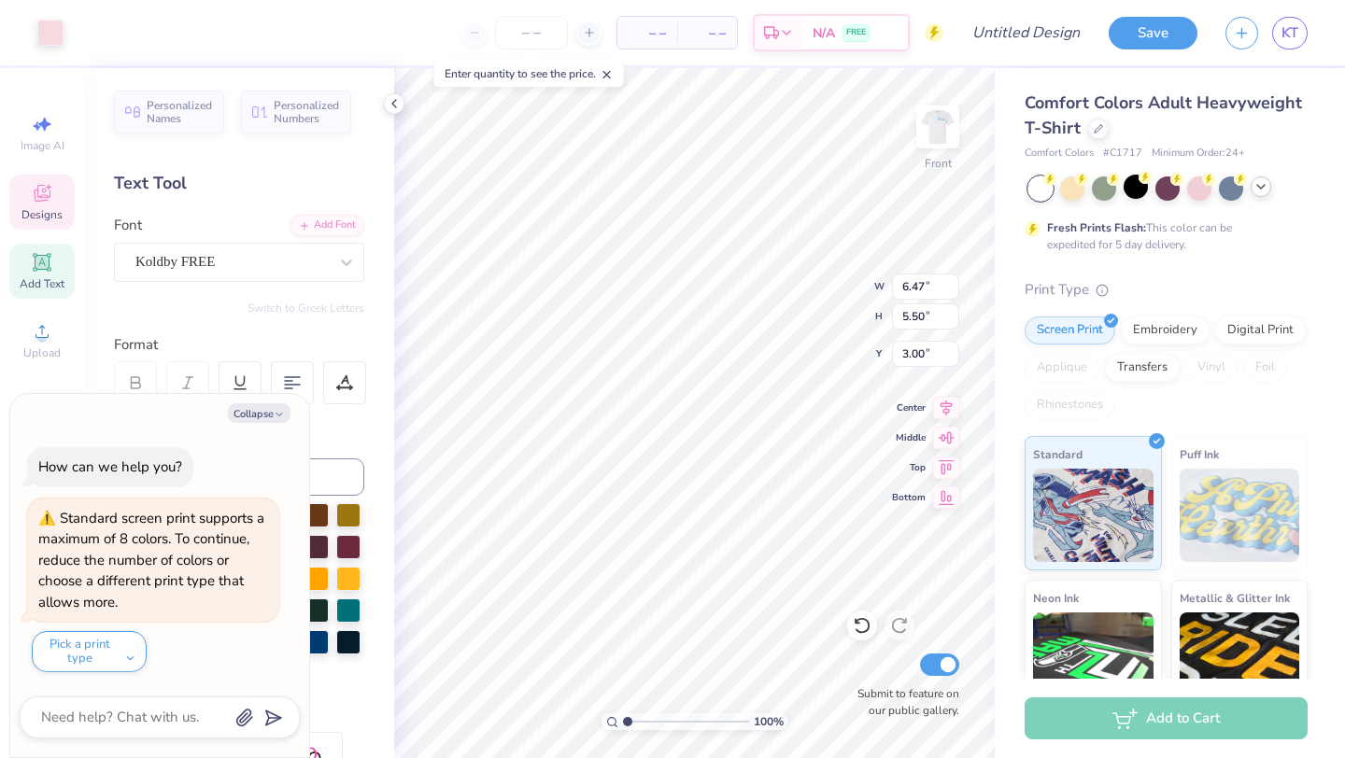
type input "5.42"
type input "3.06"
type textarea "x"
type input "5.75"
type input "4.86"
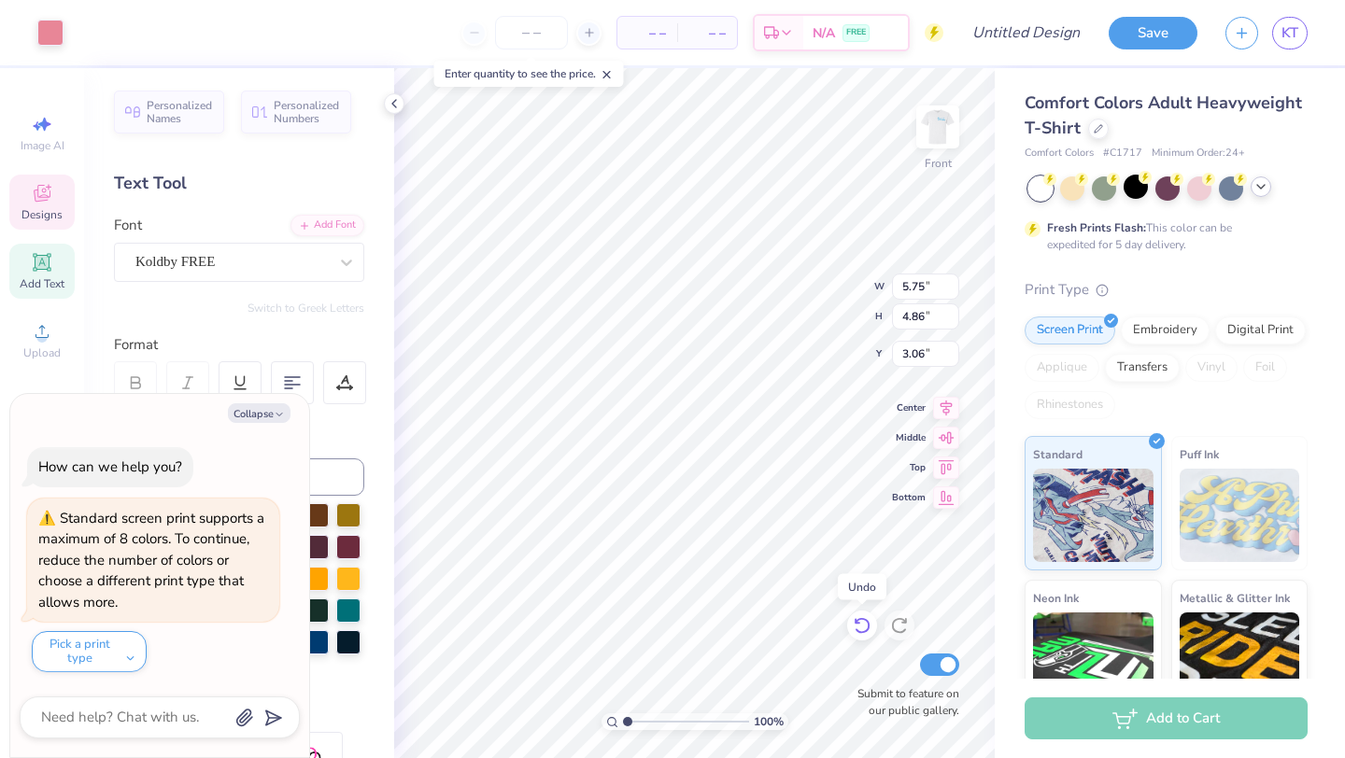
click at [859, 635] on div at bounding box center [862, 626] width 30 height 30
type textarea "x"
type input "6.42"
type input "5.42"
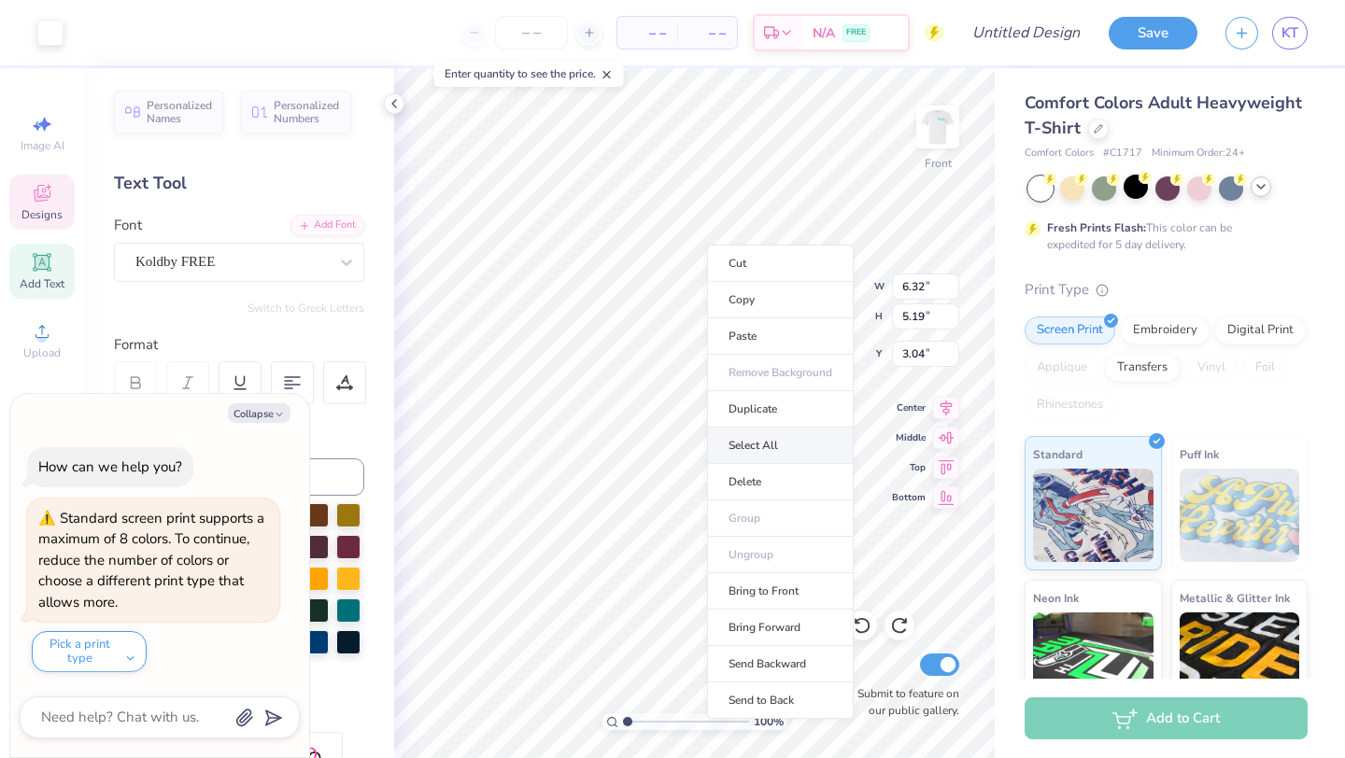
click at [770, 453] on li "Select All" at bounding box center [780, 446] width 147 height 36
type textarea "x"
type input "6.47"
type input "5.50"
type input "3.00"
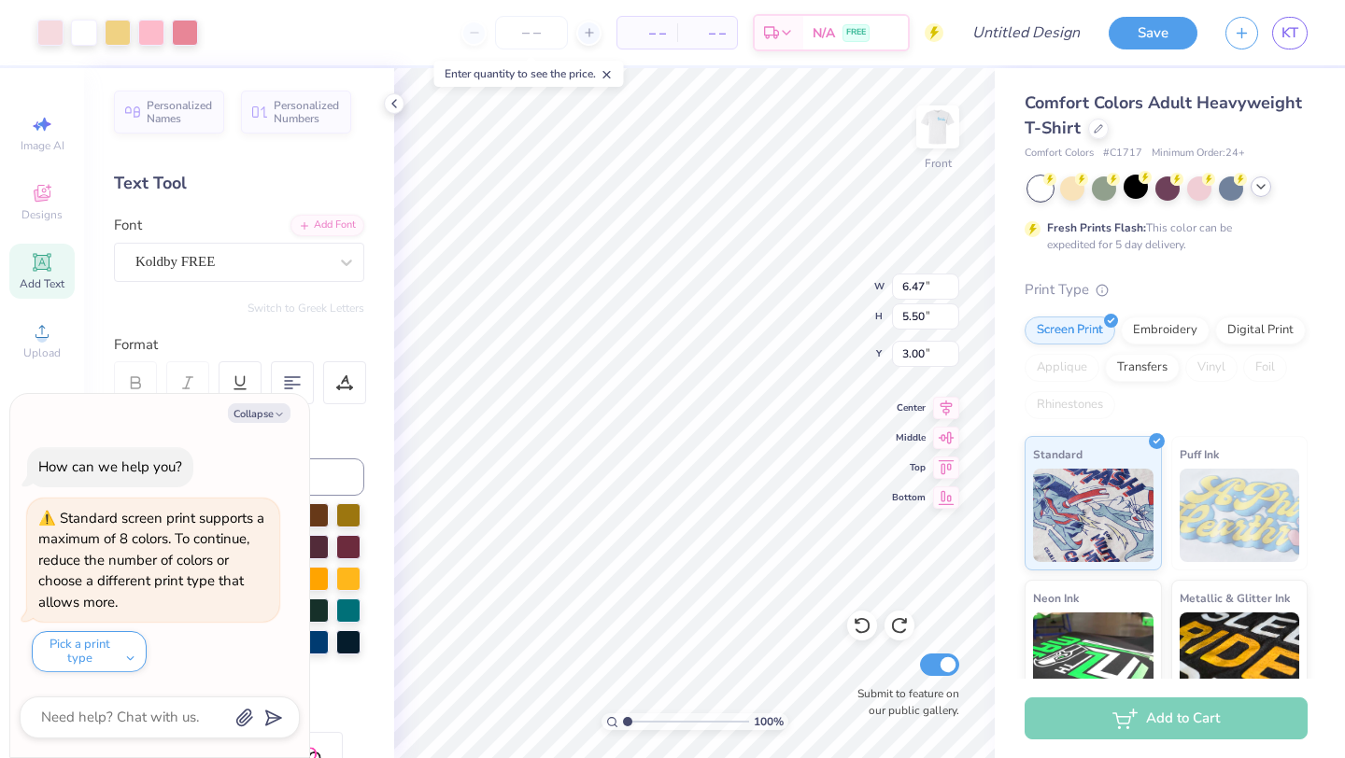
type textarea "x"
type input "11.00"
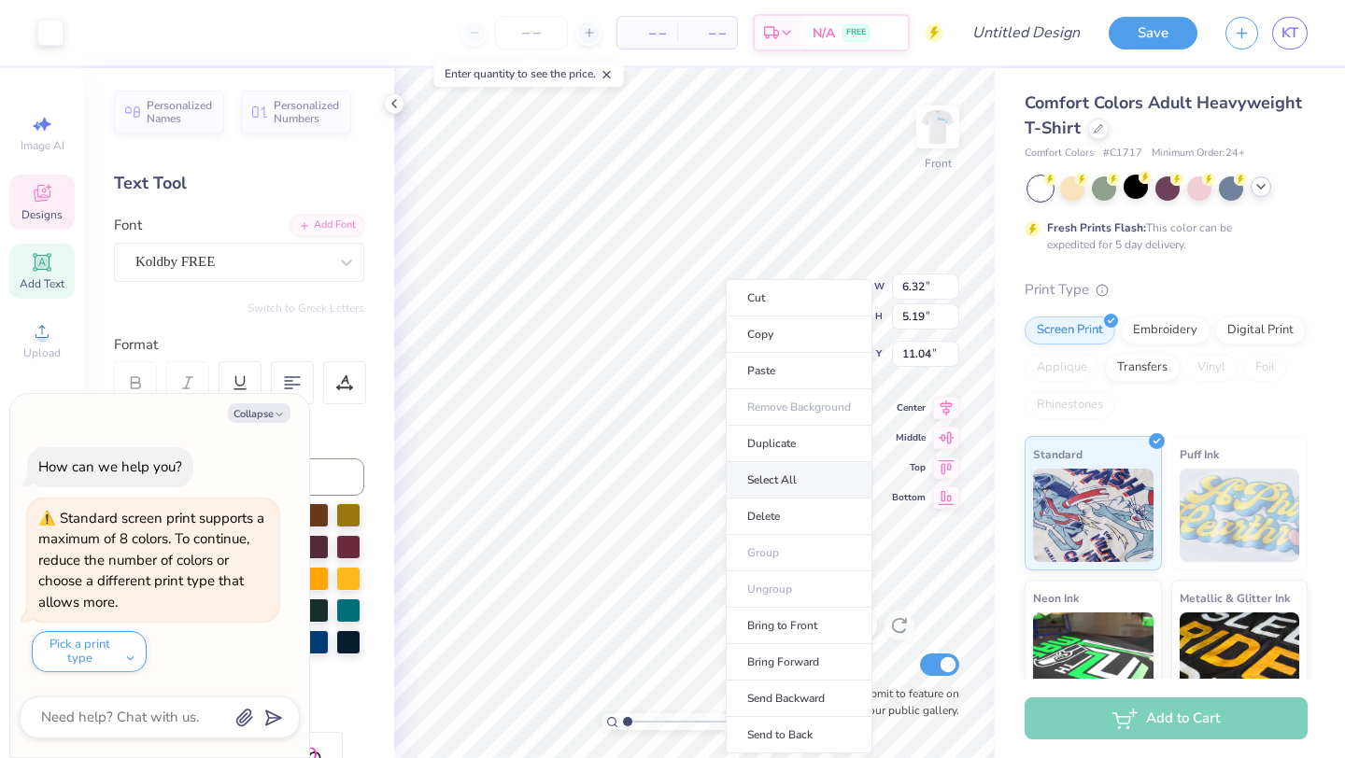
click at [769, 487] on li "Select All" at bounding box center [799, 480] width 147 height 36
type textarea "x"
type input "6.47"
type input "5.50"
type input "11.00"
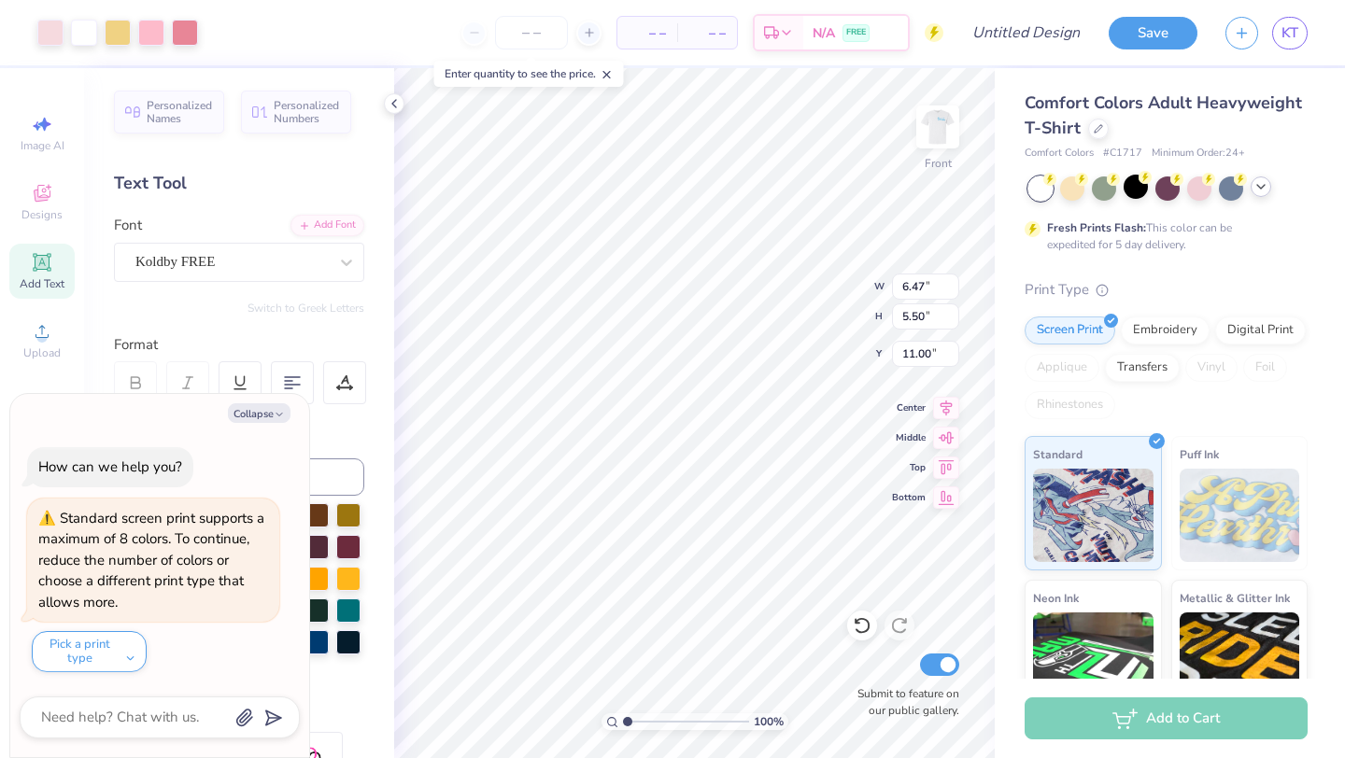
type textarea "x"
type input "9.28"
type input "7.88"
type textarea "x"
type input "8.38"
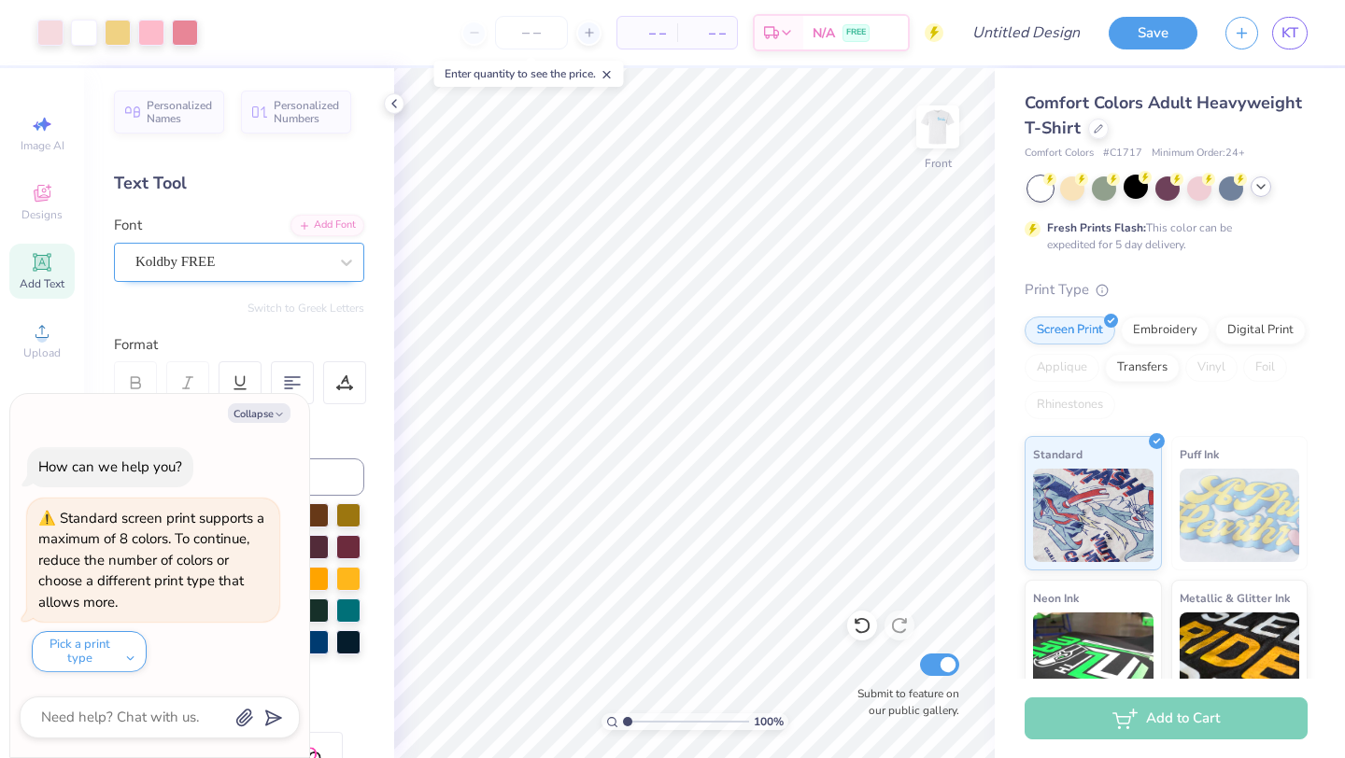
click at [243, 257] on div "Koldby FREE" at bounding box center [232, 261] width 196 height 29
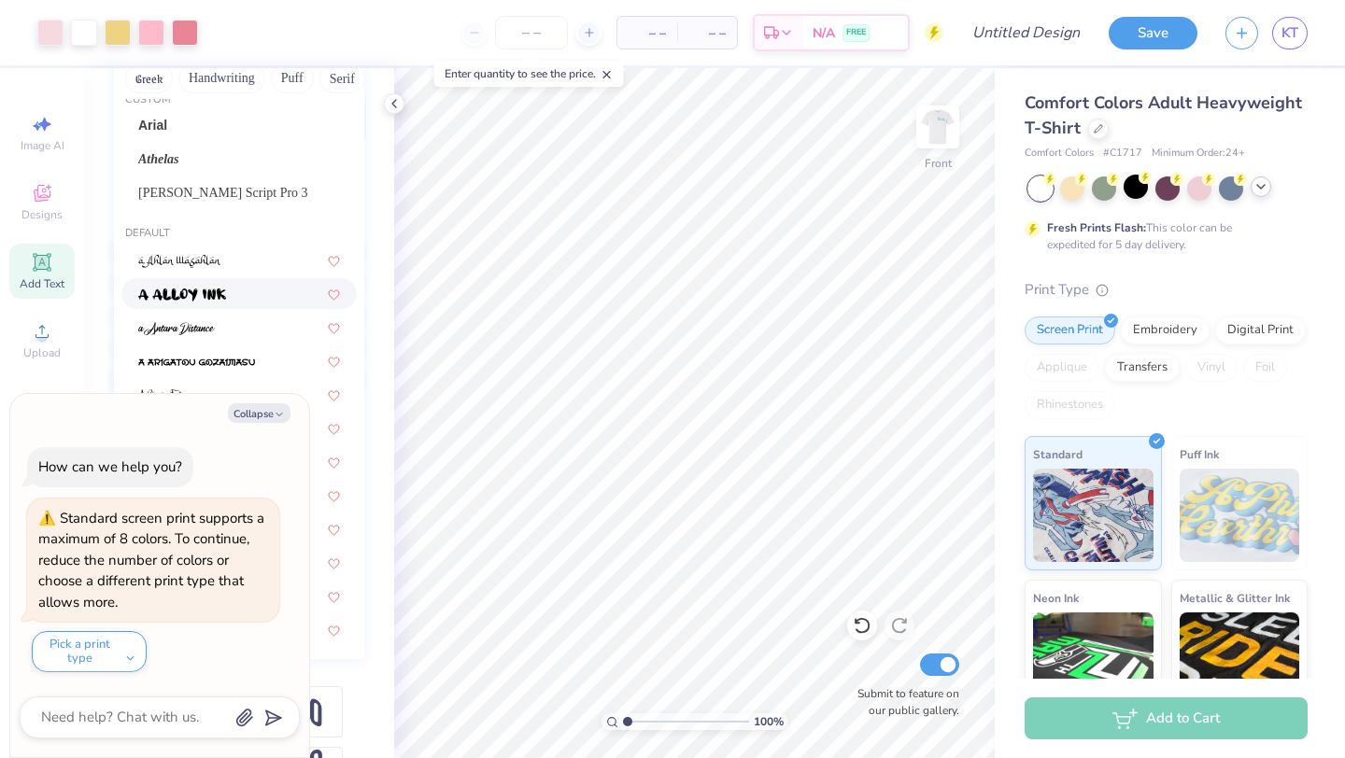
scroll to position [22, 0]
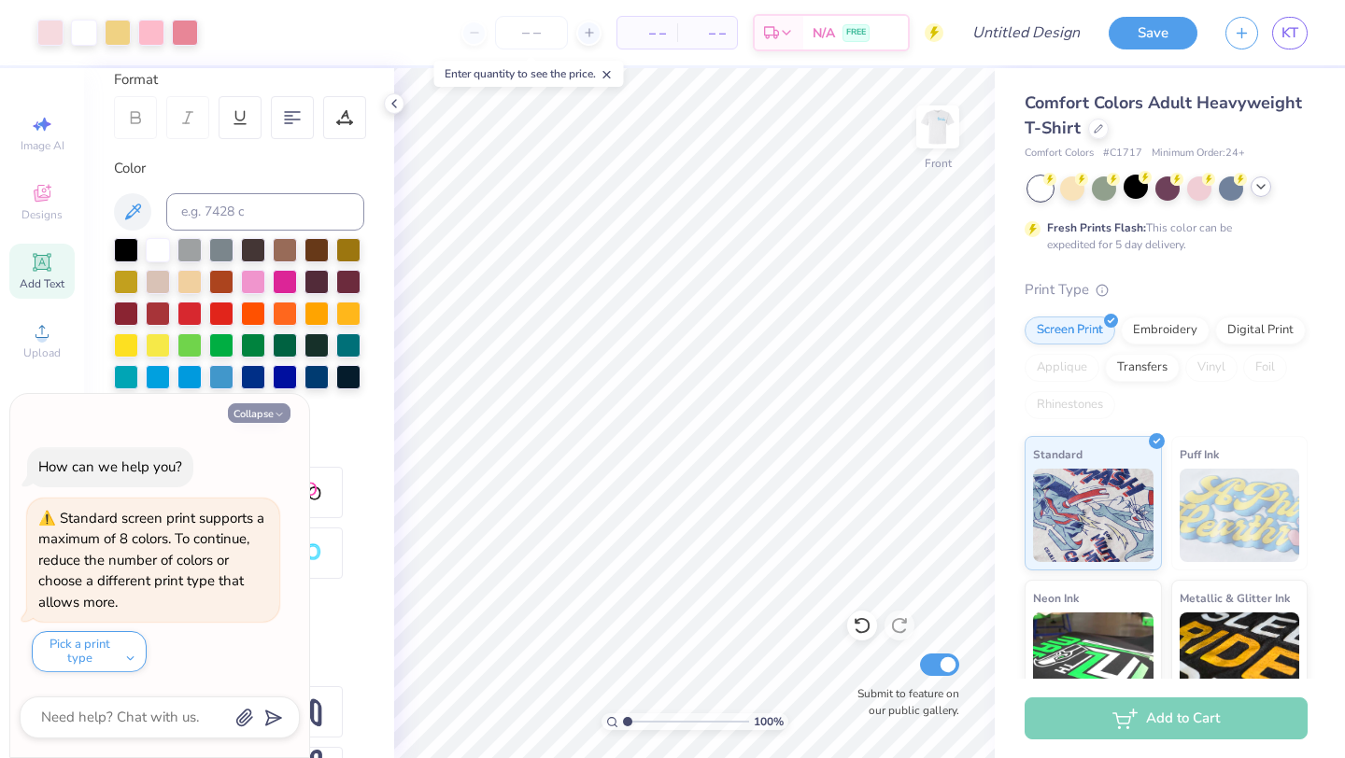
click at [244, 417] on button "Collapse" at bounding box center [259, 413] width 63 height 20
type textarea "x"
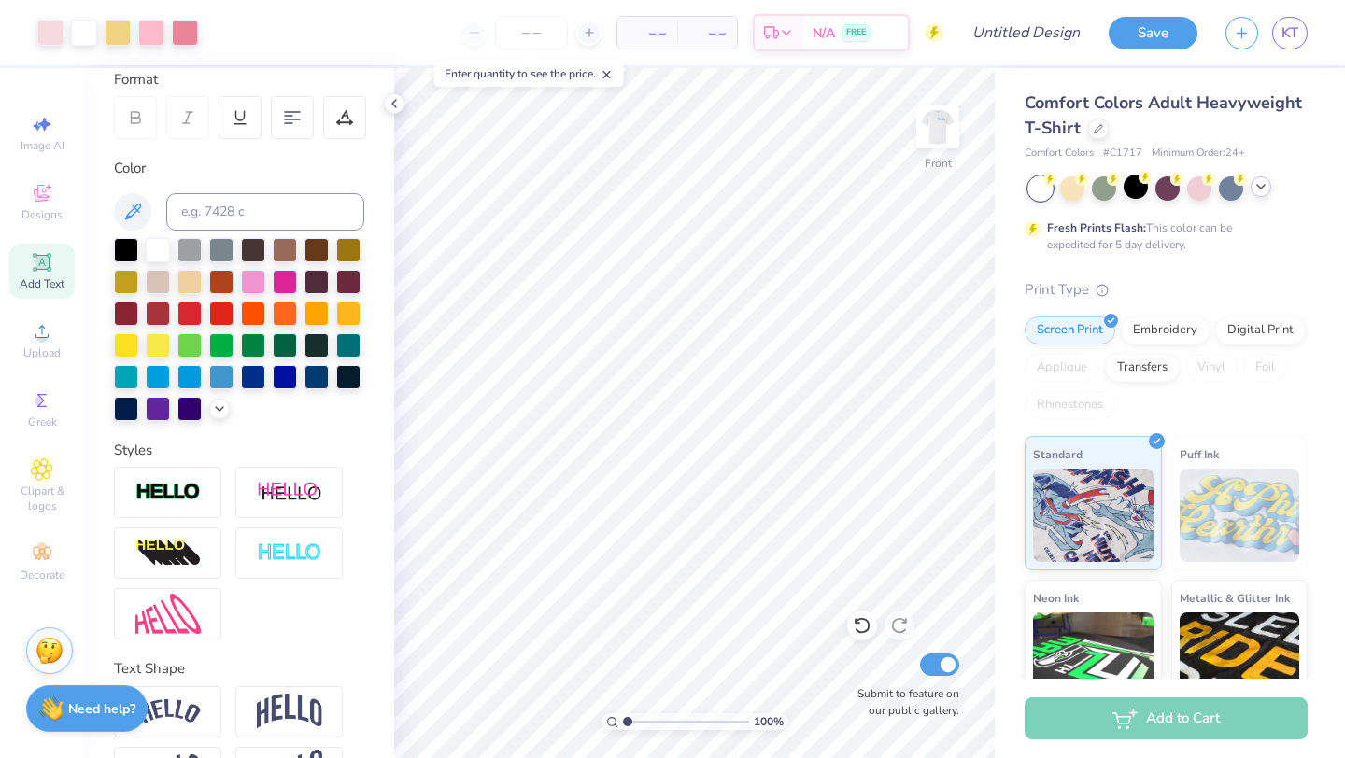
scroll to position [327, 0]
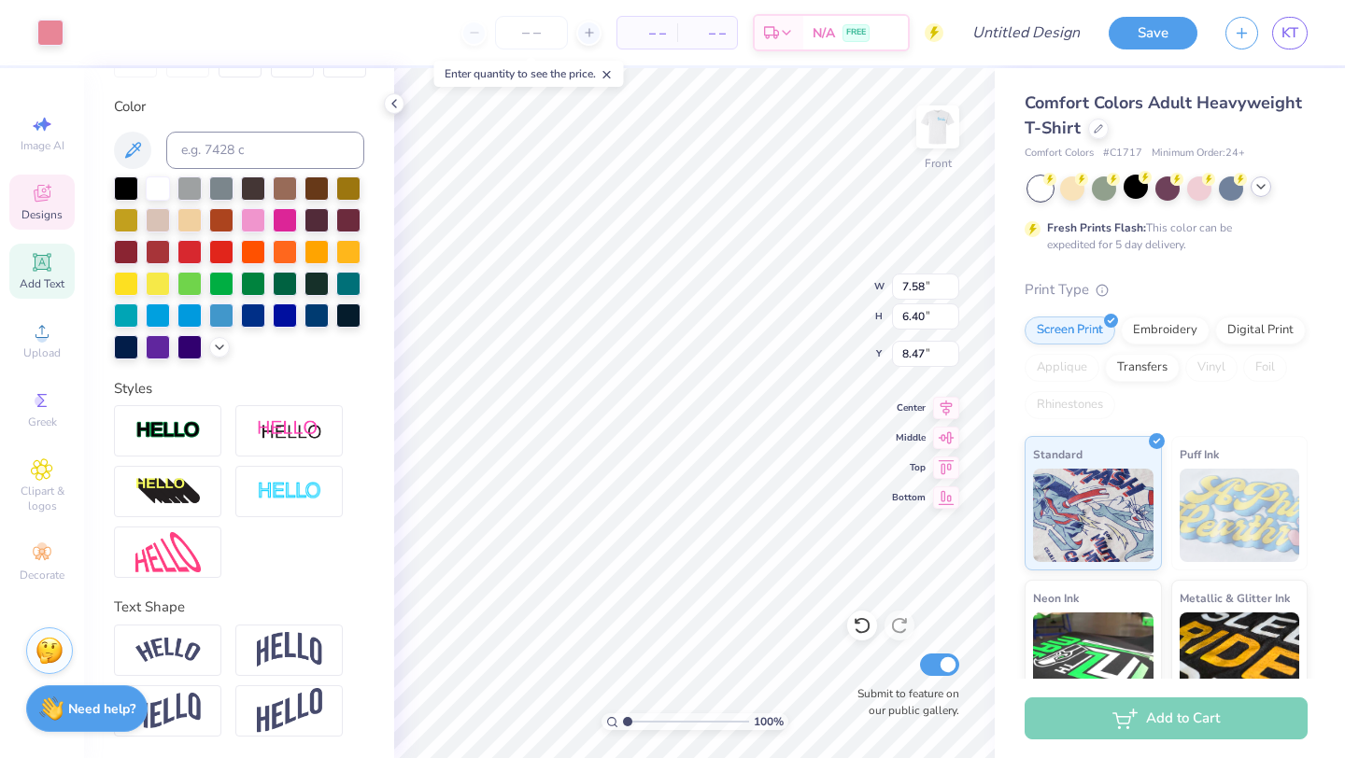
type input "7.58"
type input "6.40"
click at [864, 630] on icon at bounding box center [862, 625] width 19 height 19
type input "9.20"
type input "7.77"
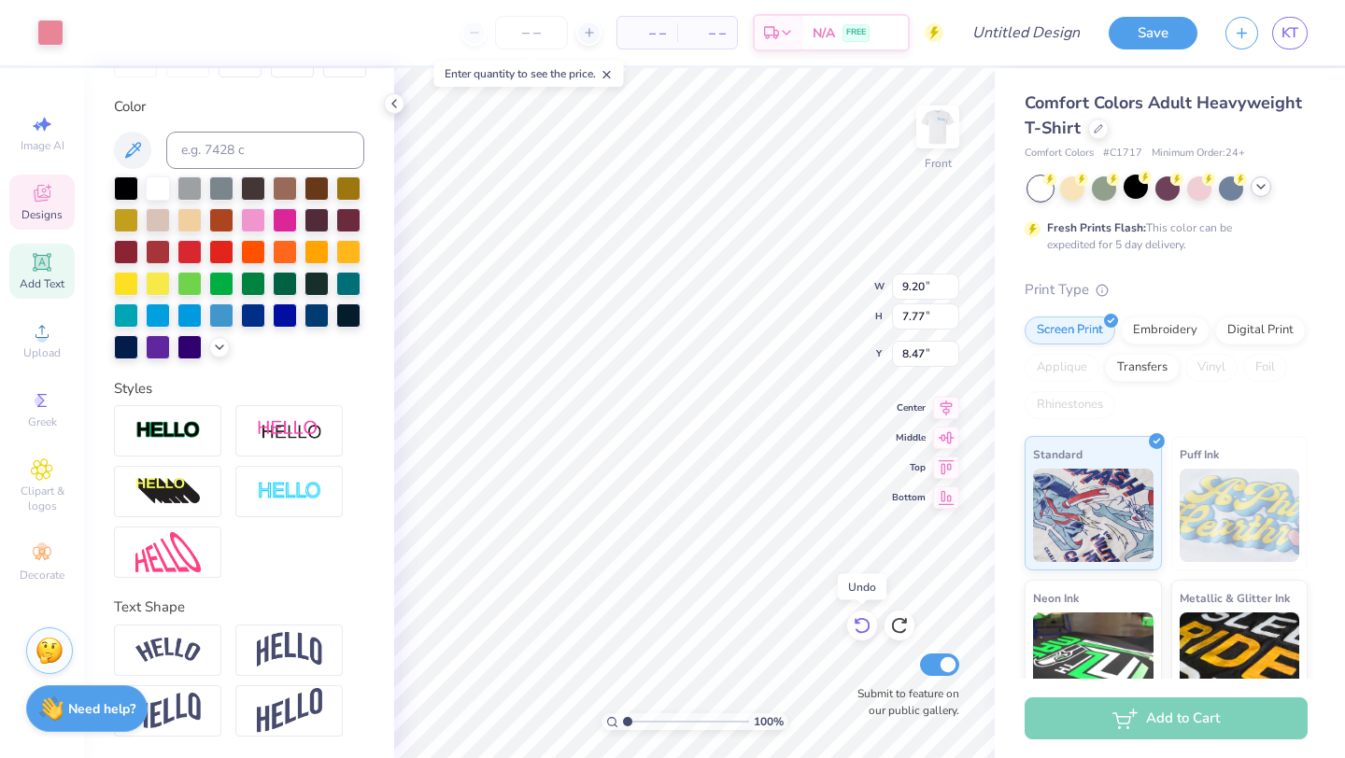
click at [864, 630] on icon at bounding box center [862, 625] width 19 height 19
type input "11.09"
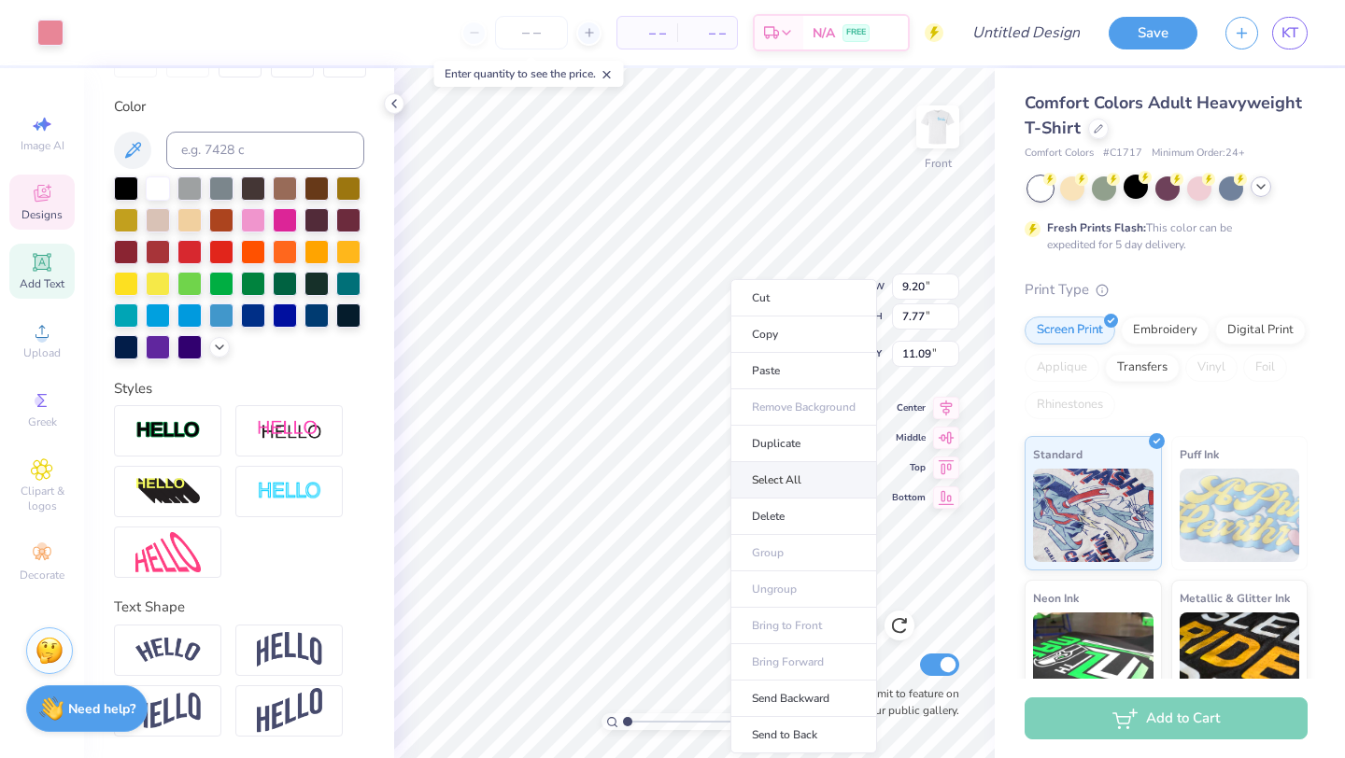
click at [790, 479] on li "Select All" at bounding box center [803, 480] width 147 height 36
type input "9.28"
type input "7.88"
type input "11.00"
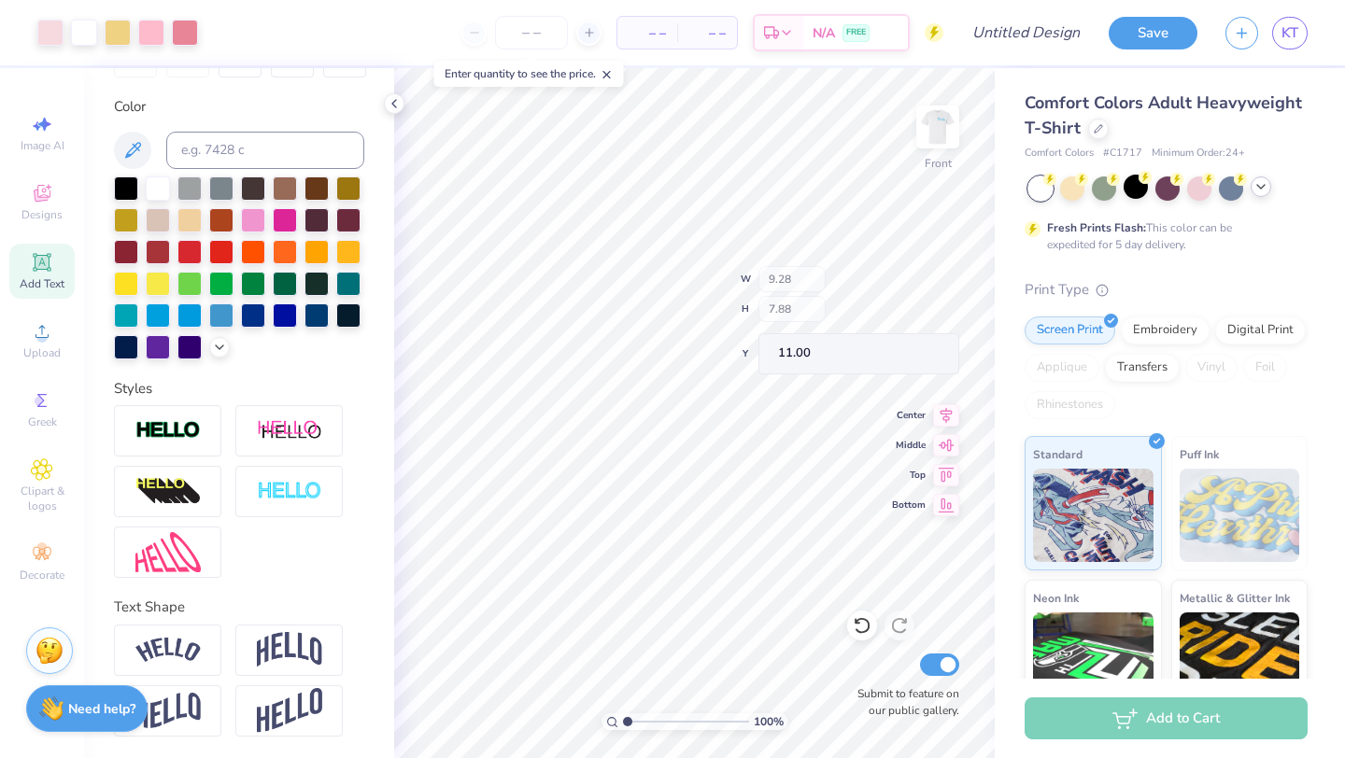
type input "7.47"
type input "6.34"
click at [866, 632] on icon at bounding box center [862, 625] width 19 height 19
click at [869, 633] on icon at bounding box center [862, 625] width 19 height 19
type input "11.06"
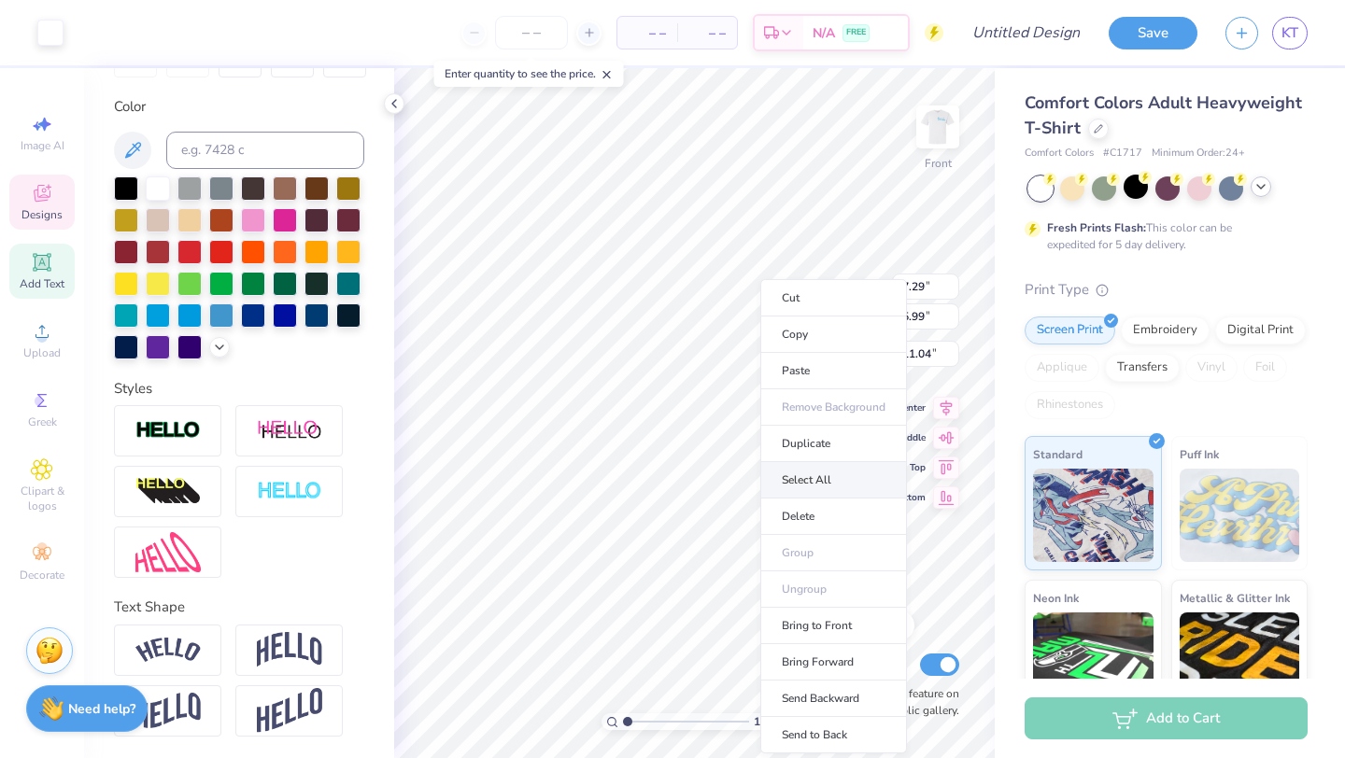
click at [797, 473] on li "Select All" at bounding box center [833, 480] width 147 height 36
type input "7.47"
type input "6.34"
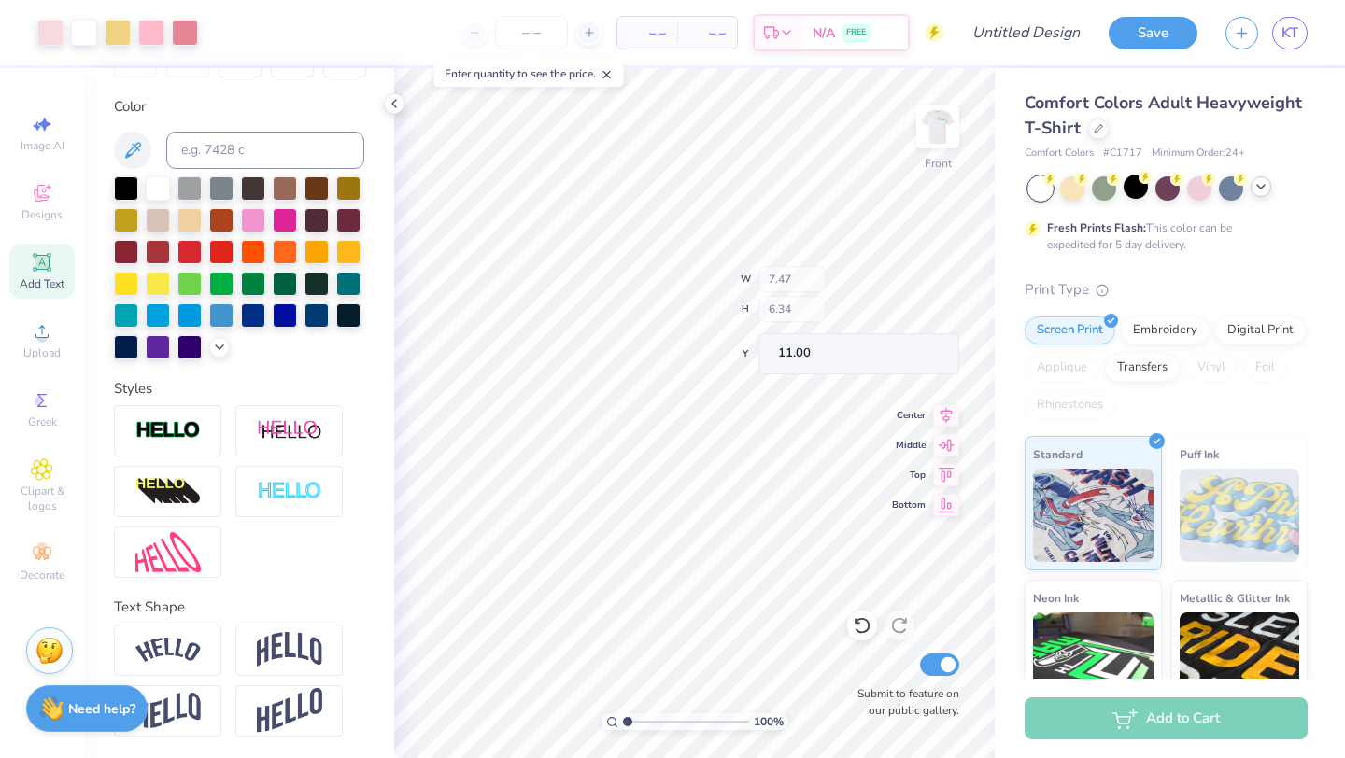
type input "10.58"
click at [862, 627] on icon at bounding box center [862, 625] width 19 height 19
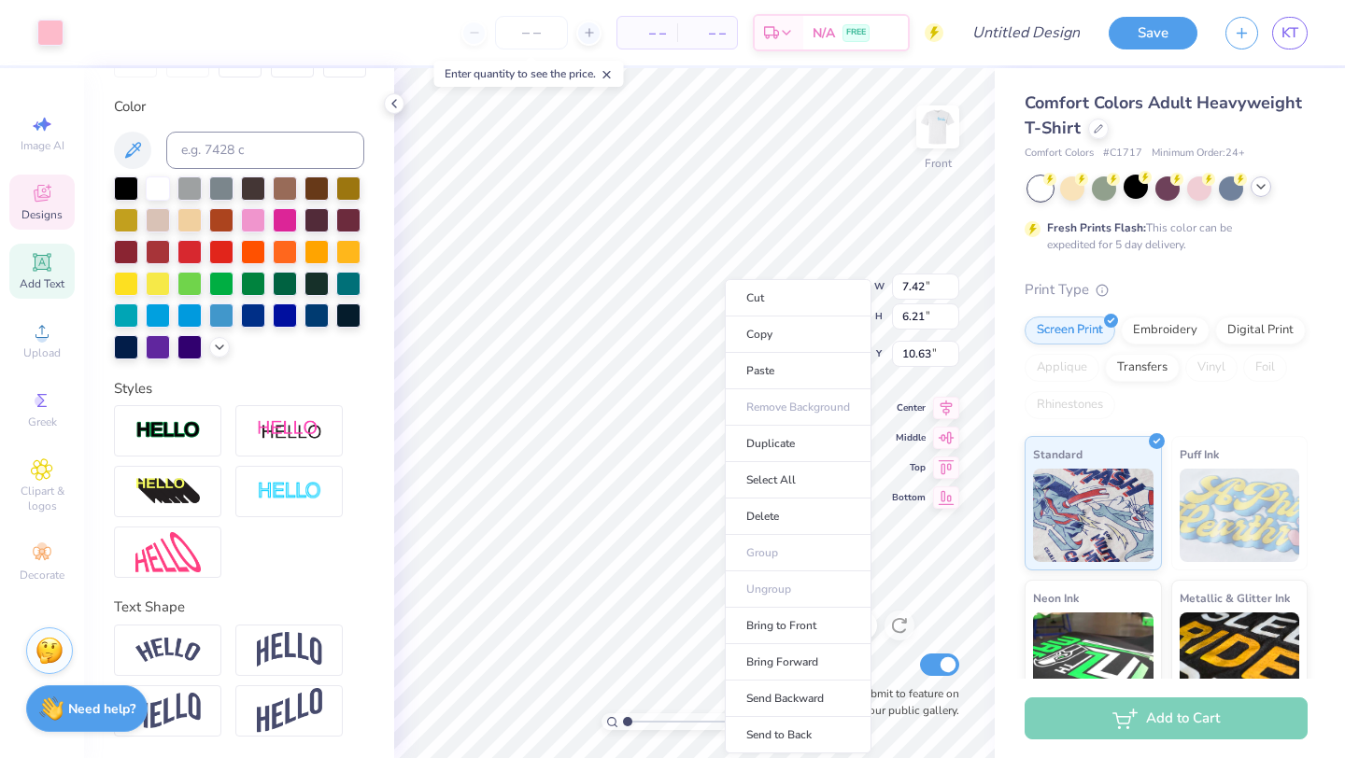
type input "10.64"
click at [750, 481] on li "Select All" at bounding box center [798, 480] width 147 height 36
type input "7.47"
type input "6.34"
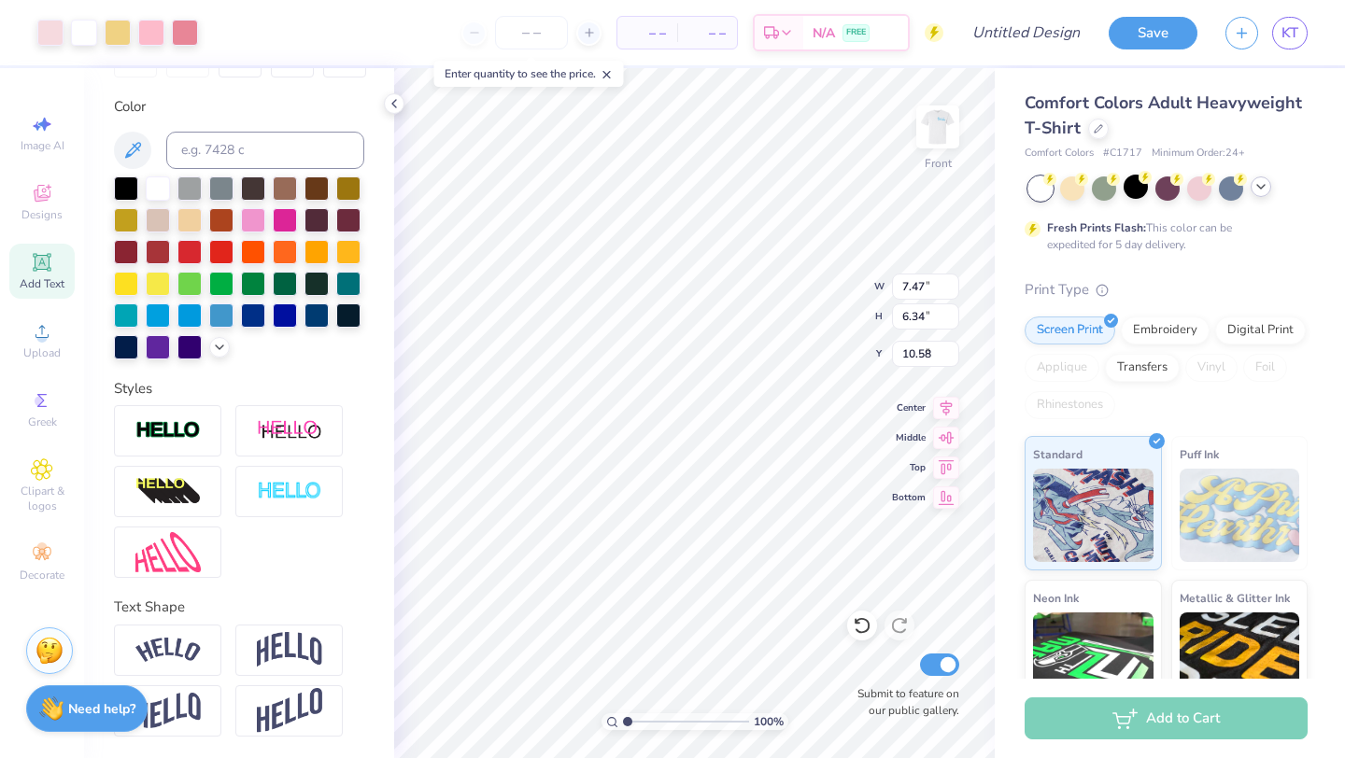
type input "8.46"
click at [46, 459] on icon at bounding box center [42, 469] width 21 height 21
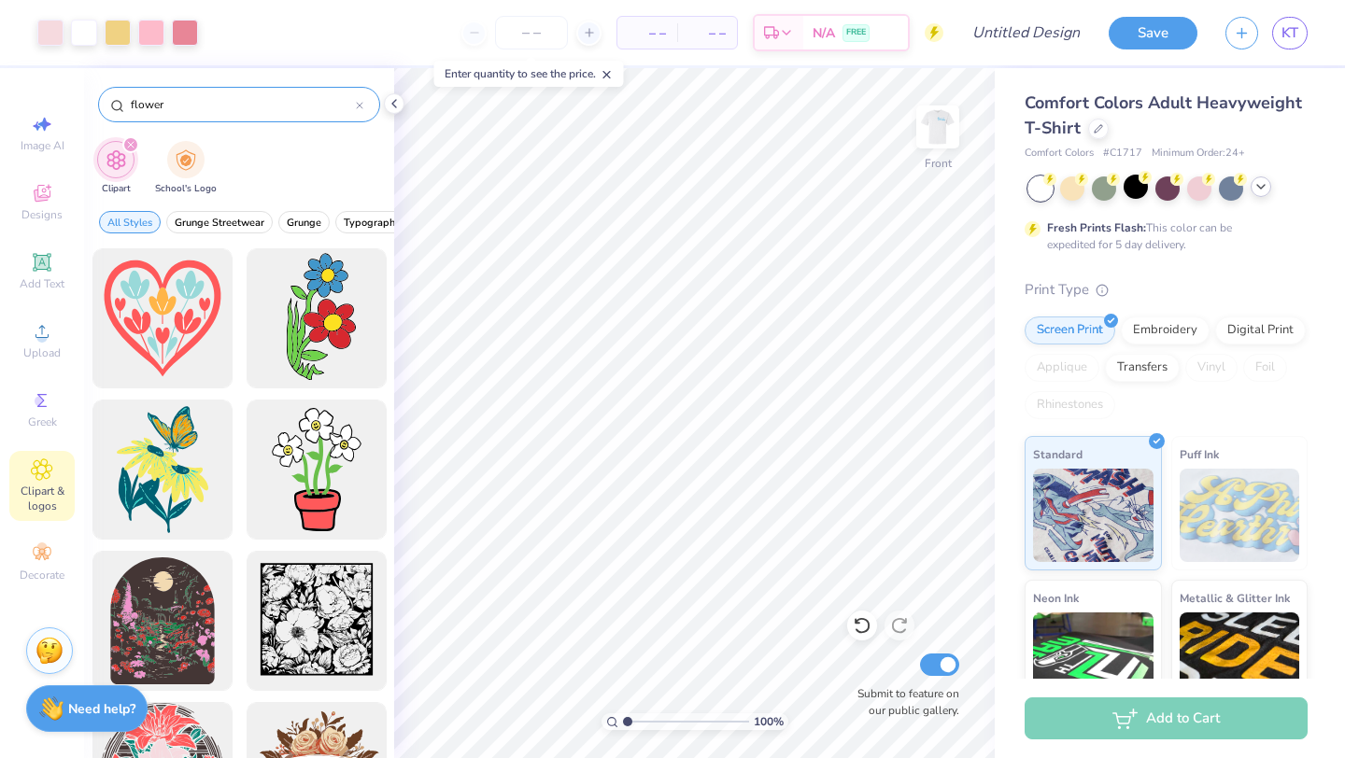
click at [139, 106] on input "flower" at bounding box center [242, 104] width 227 height 19
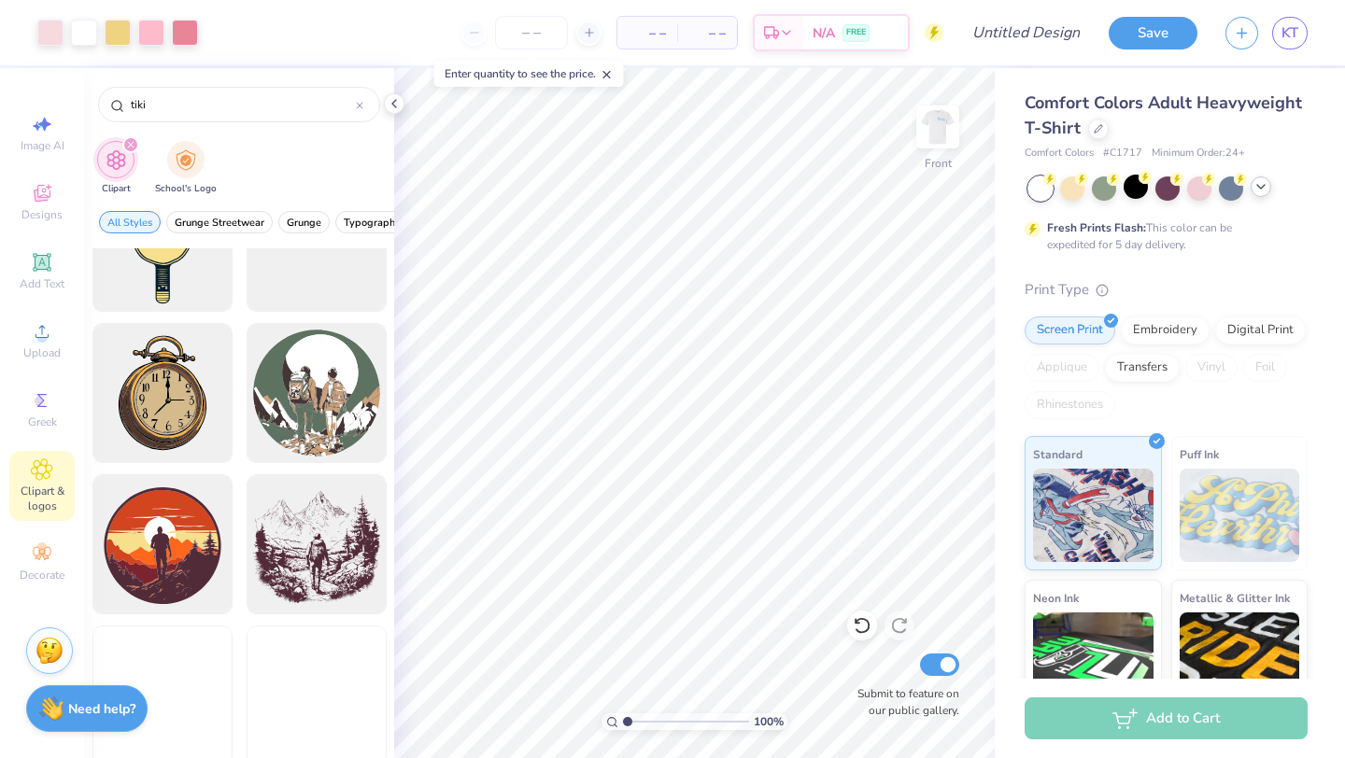
scroll to position [1147, 0]
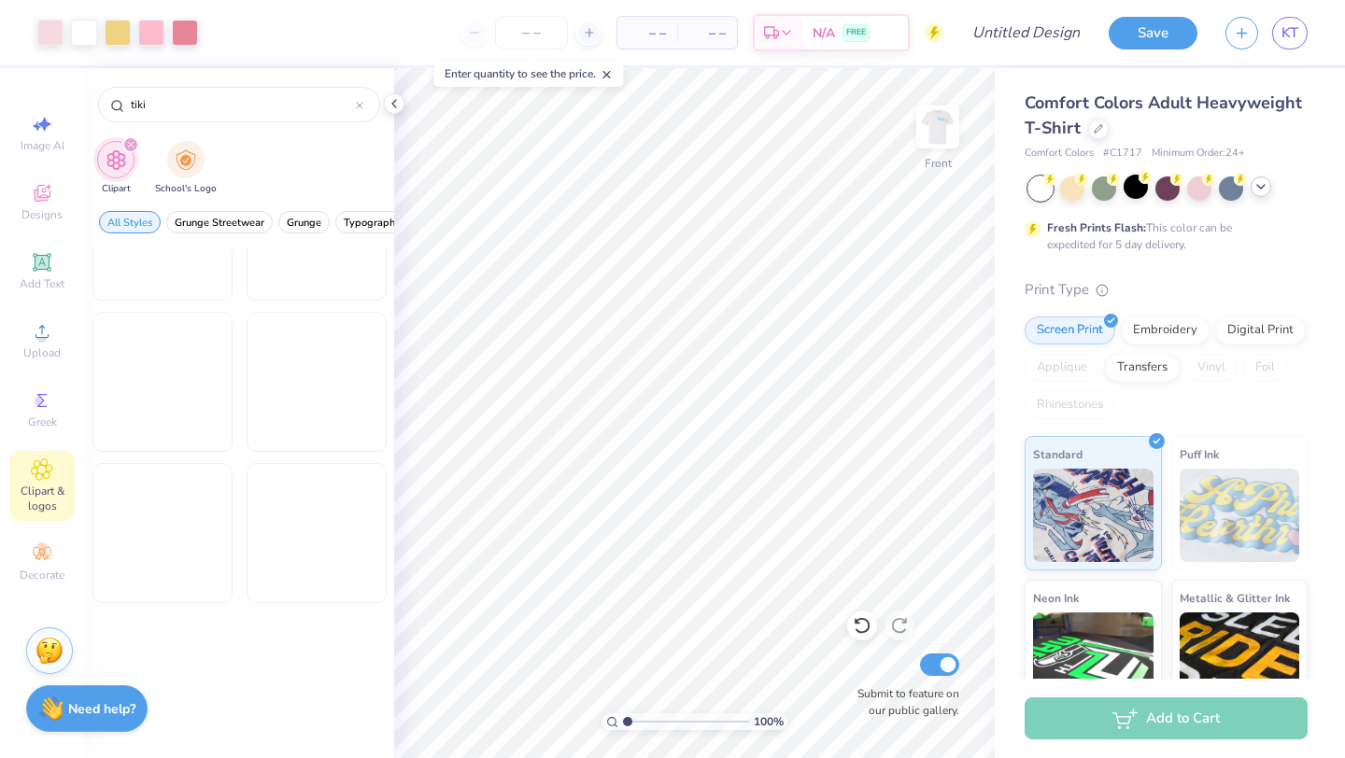
type input "tiki"
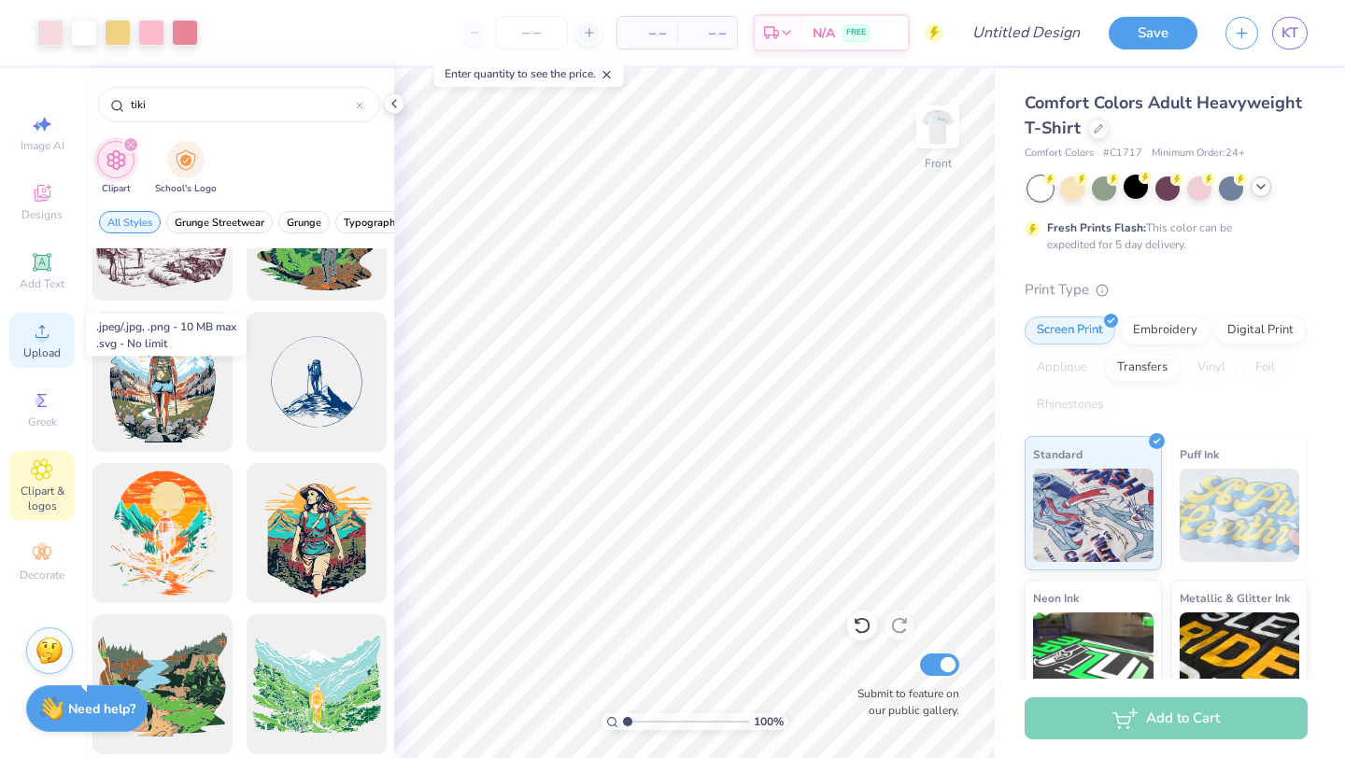
click at [43, 325] on icon at bounding box center [42, 331] width 22 height 22
click at [1134, 77] on div "Comfort Colors Adult Heavyweight T-Shirt Comfort Colors # C1717 Minimum Order: …" at bounding box center [1170, 463] width 350 height 790
click at [54, 332] on div "Upload" at bounding box center [41, 340] width 65 height 55
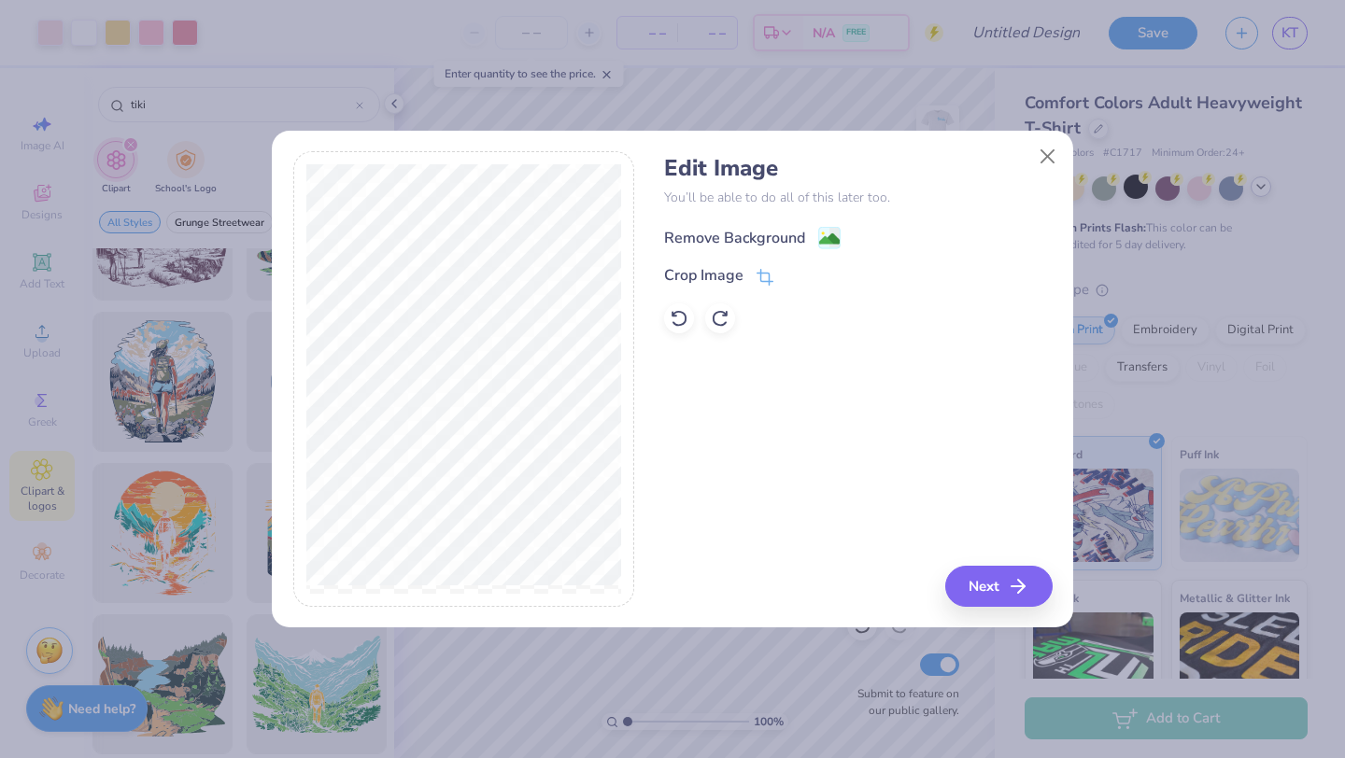
click at [826, 233] on image at bounding box center [829, 239] width 21 height 21
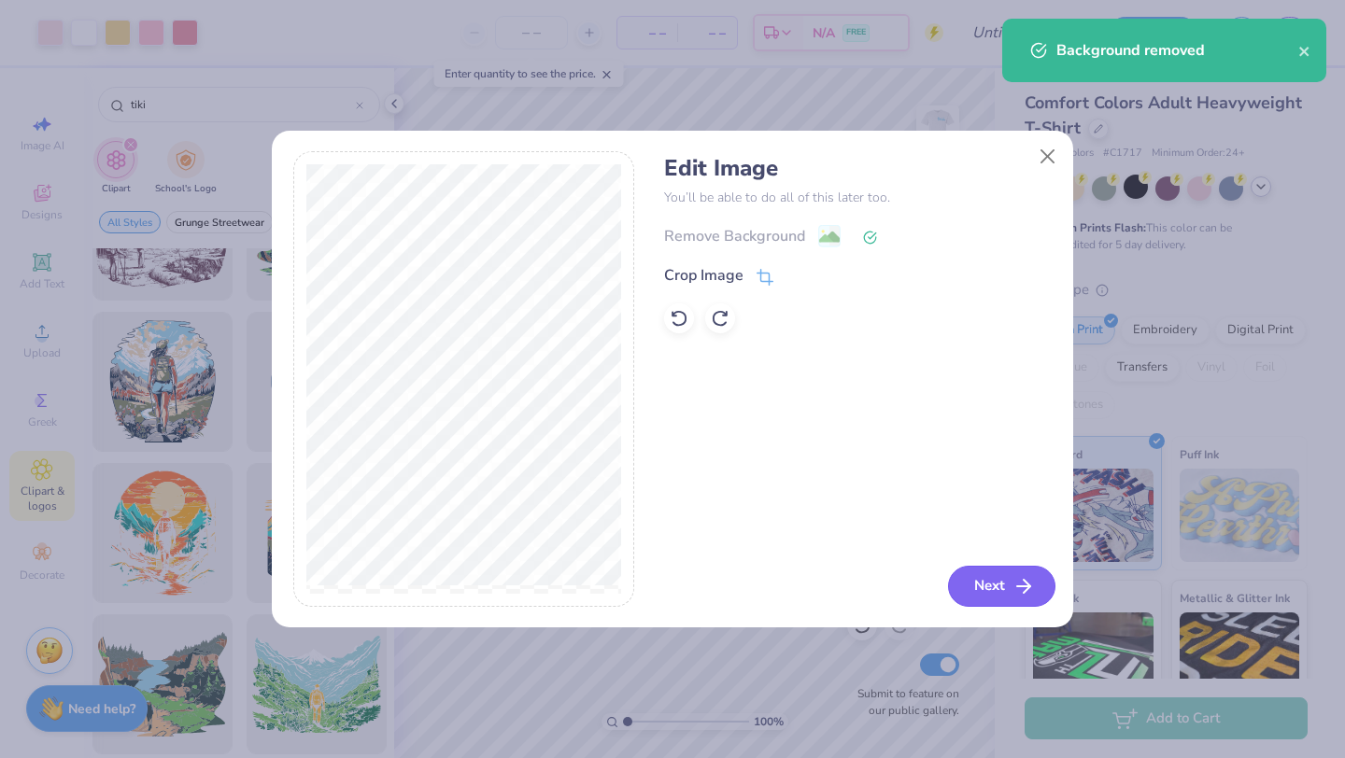
click at [971, 576] on button "Next" at bounding box center [1001, 586] width 107 height 41
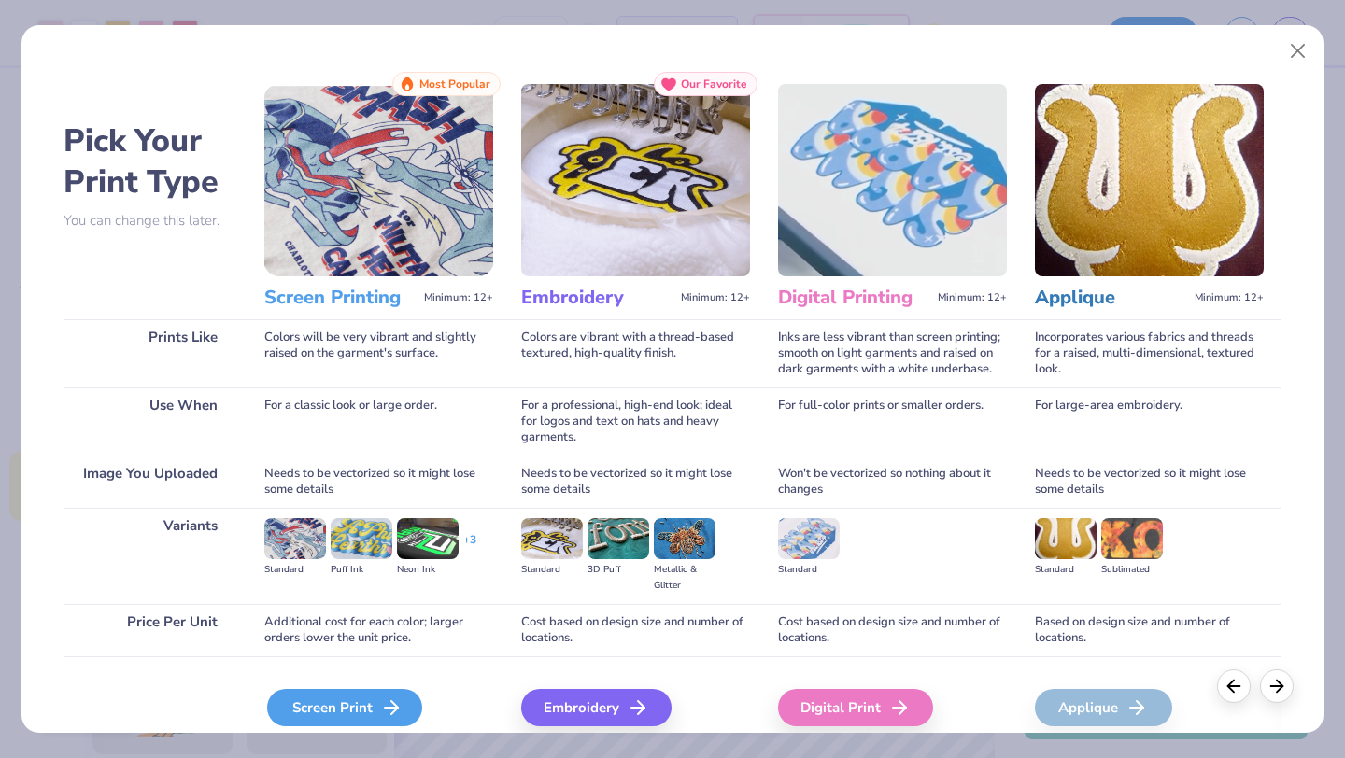
click at [347, 719] on div "Screen Print" at bounding box center [344, 707] width 155 height 37
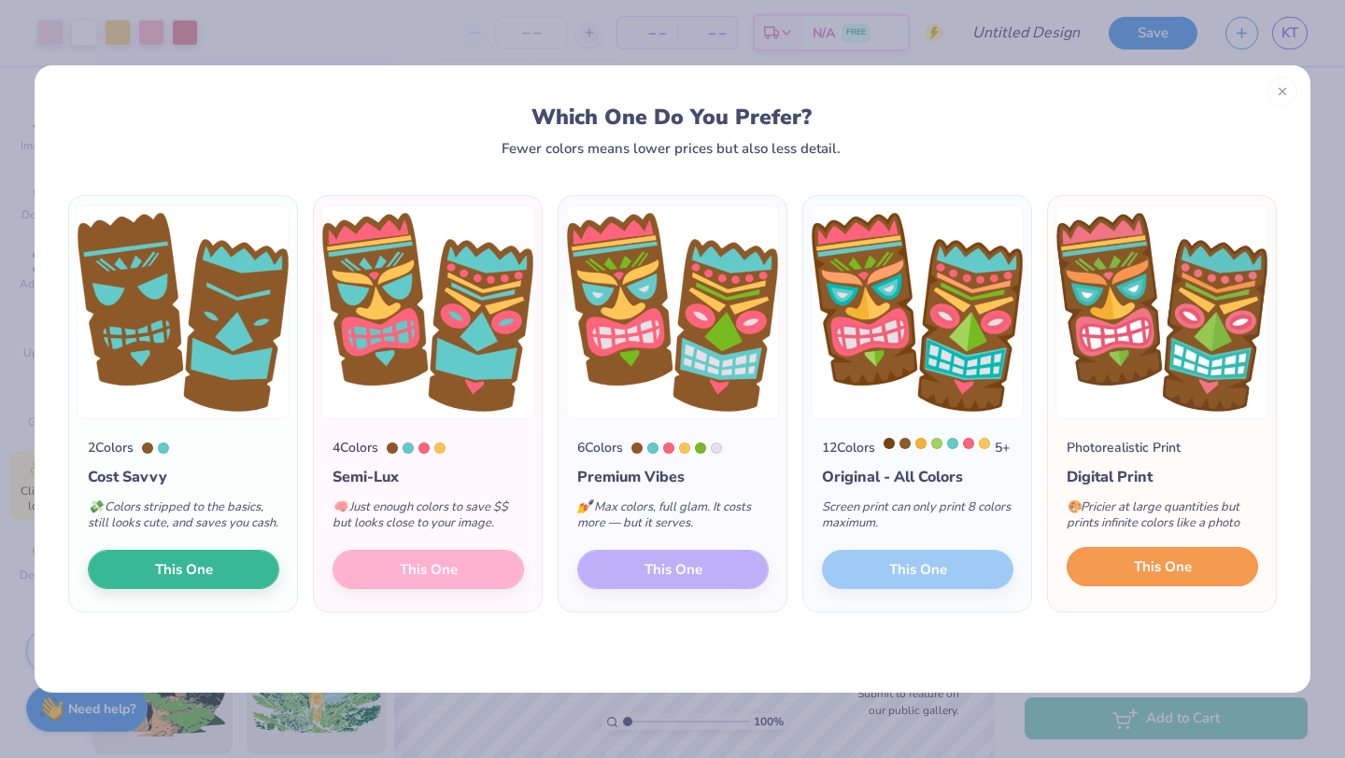
click at [1126, 570] on button "This One" at bounding box center [1162, 566] width 191 height 39
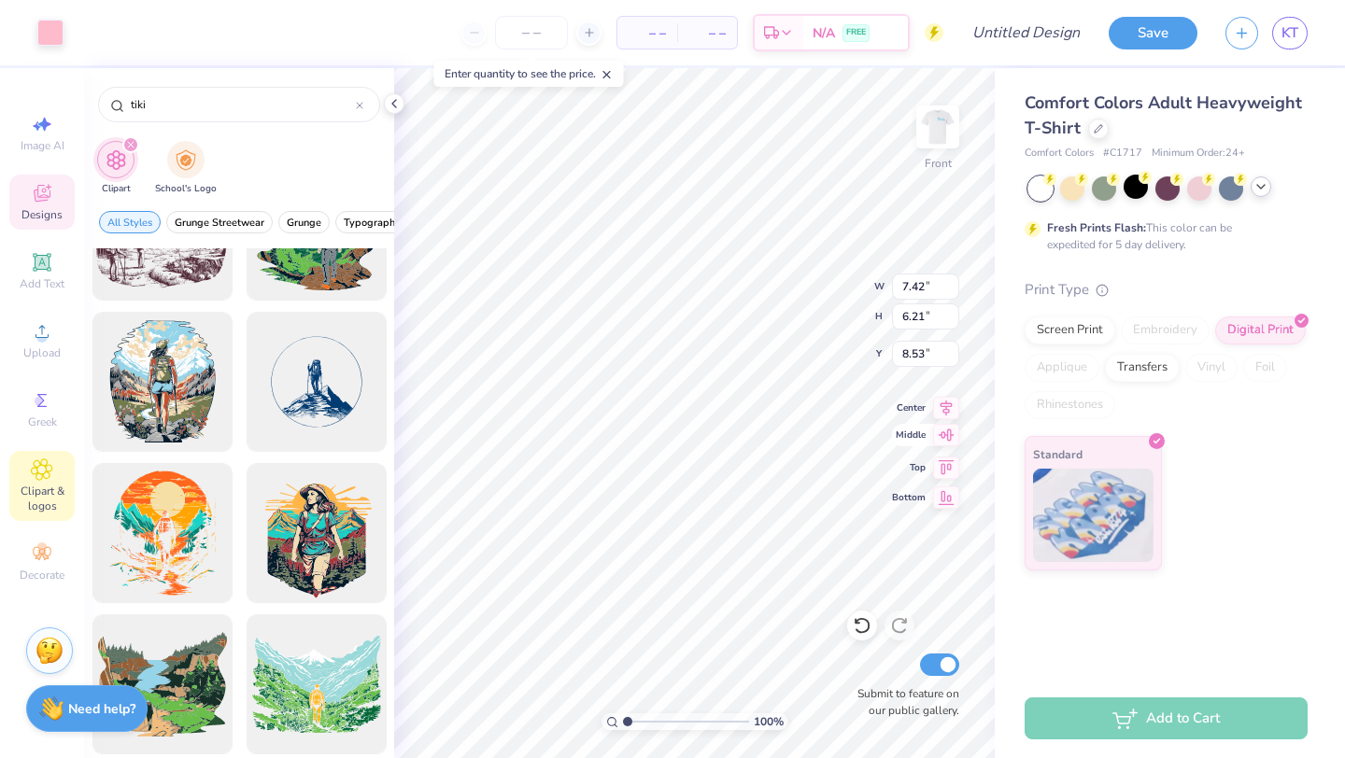
type input "7.42"
type input "6.21"
type input "8.53"
click at [954, 117] on img at bounding box center [937, 127] width 75 height 75
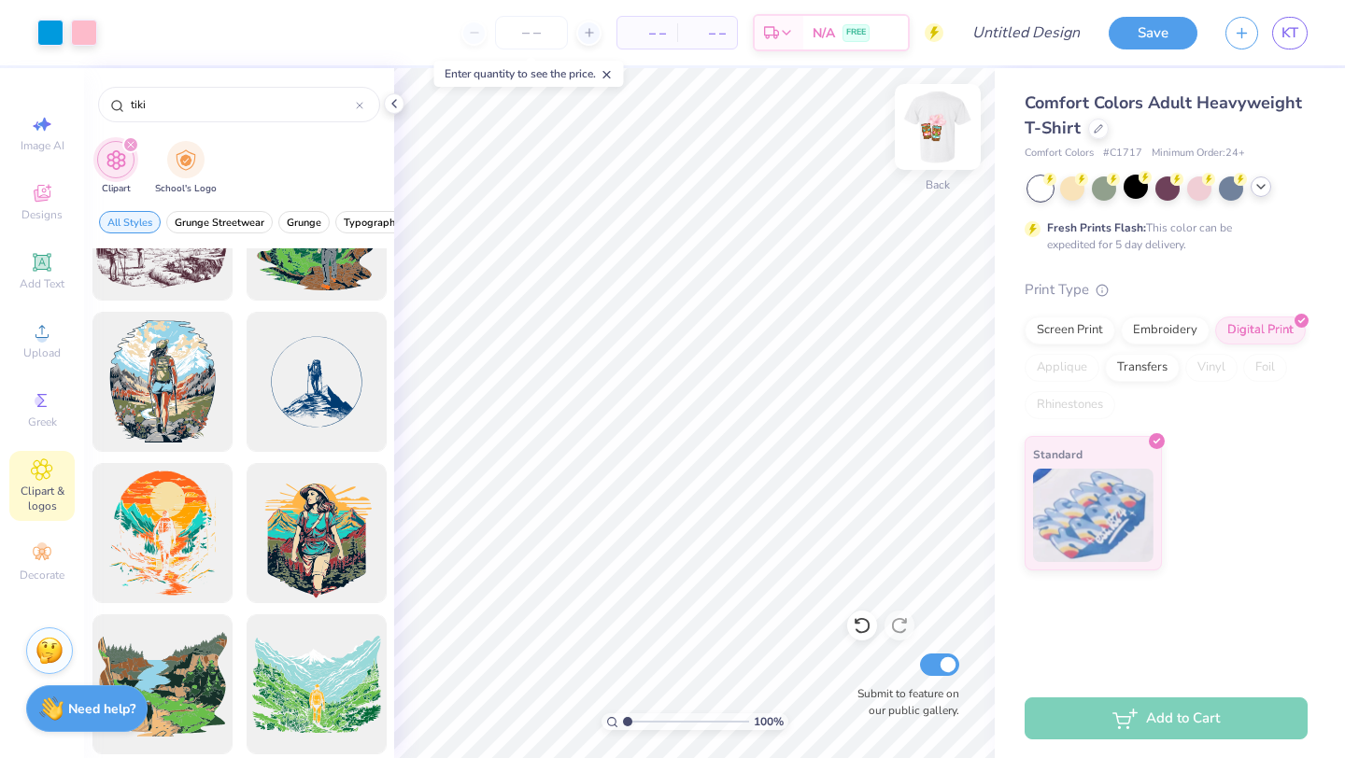
click at [936, 145] on img at bounding box center [937, 127] width 75 height 75
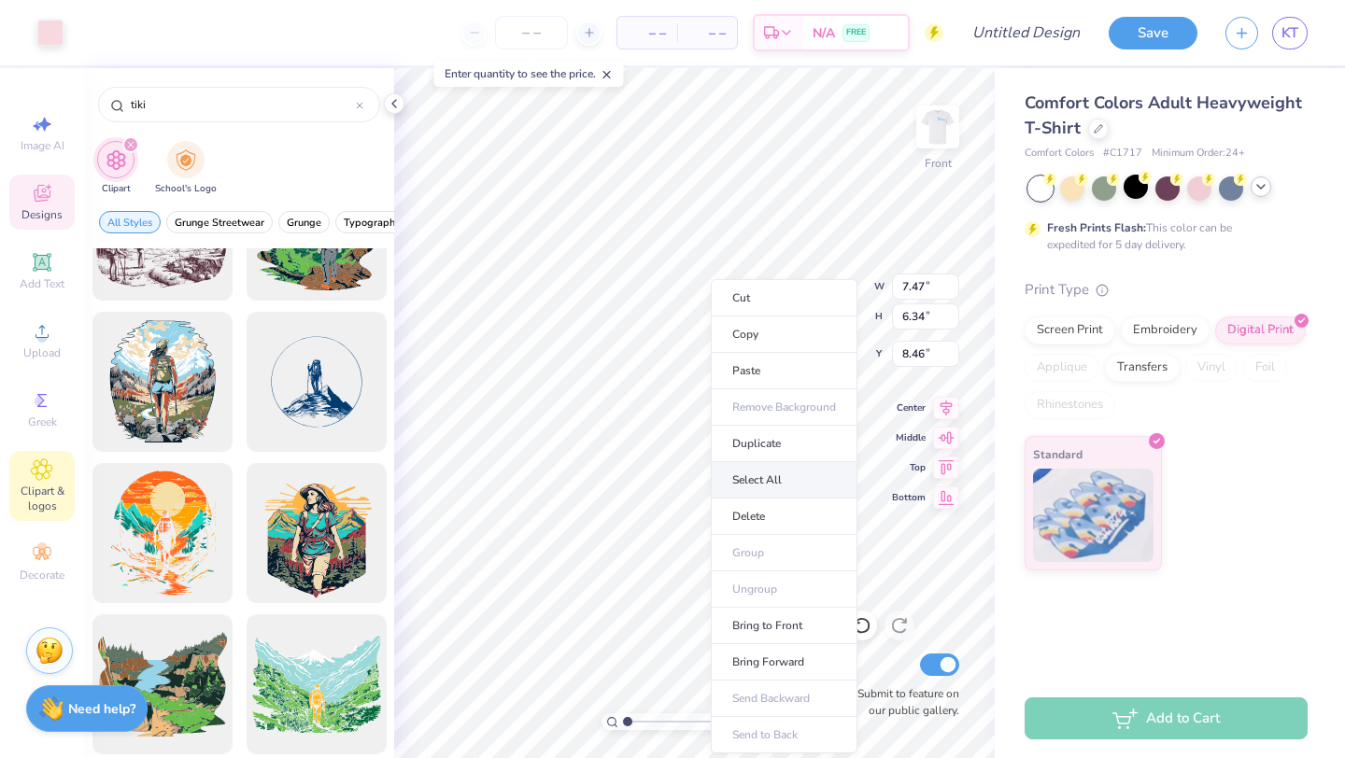
click at [758, 484] on li "Select All" at bounding box center [784, 480] width 147 height 36
type input "10.28"
type input "11.44"
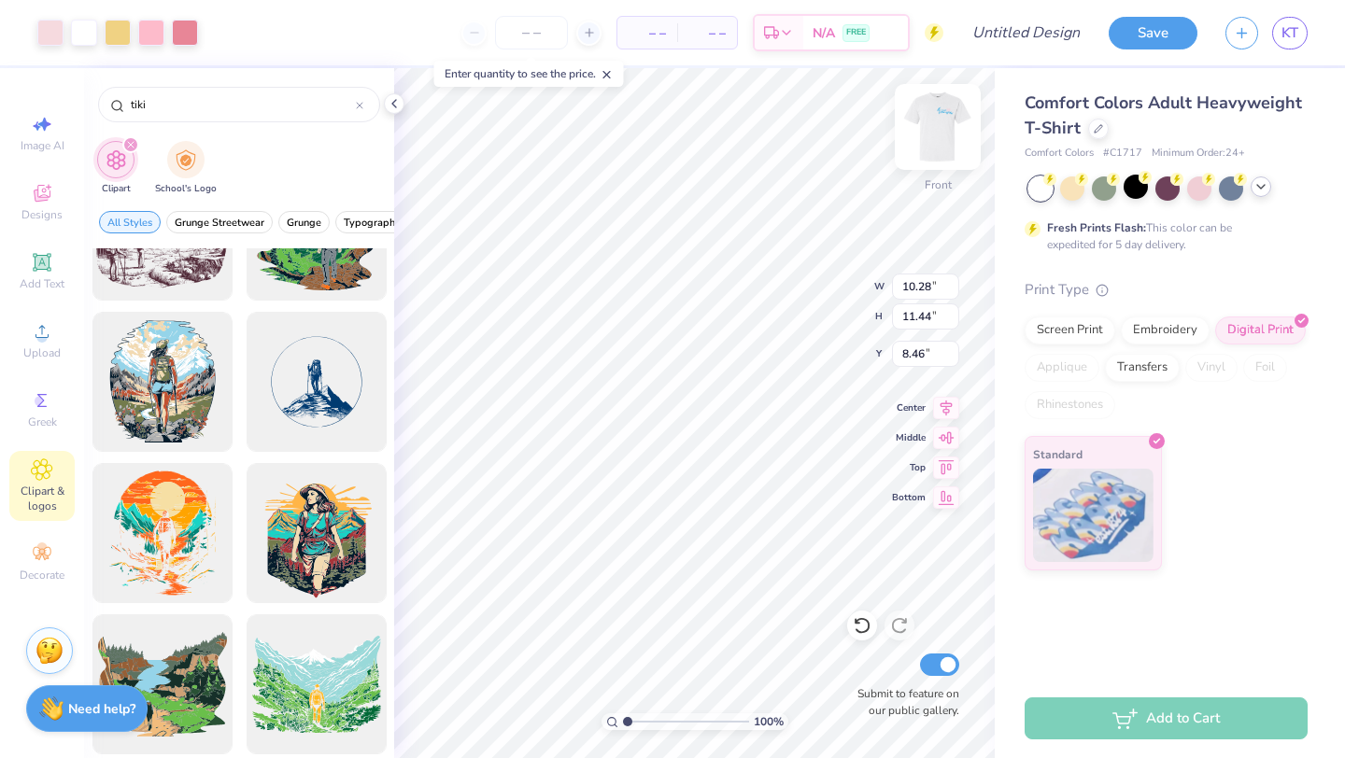
click at [942, 133] on img at bounding box center [937, 127] width 75 height 75
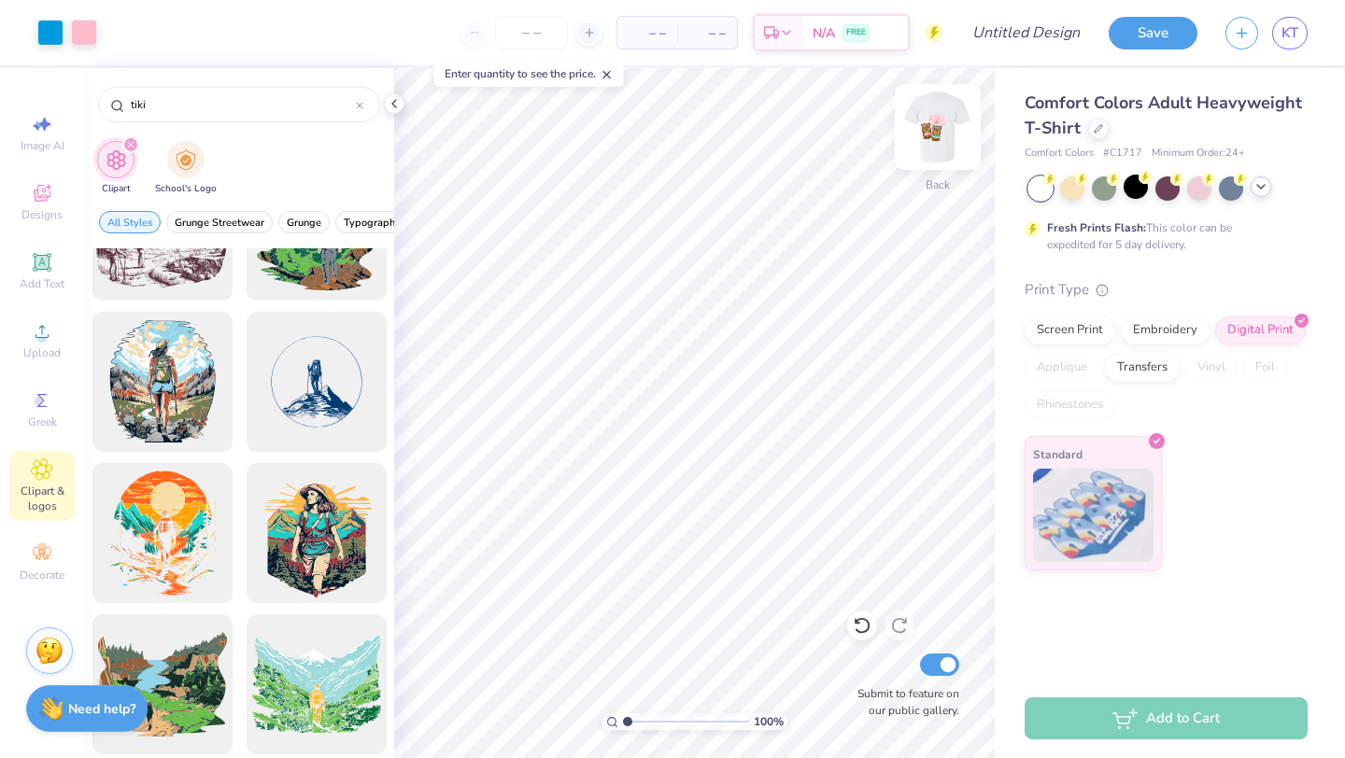
click at [925, 136] on img at bounding box center [937, 127] width 75 height 75
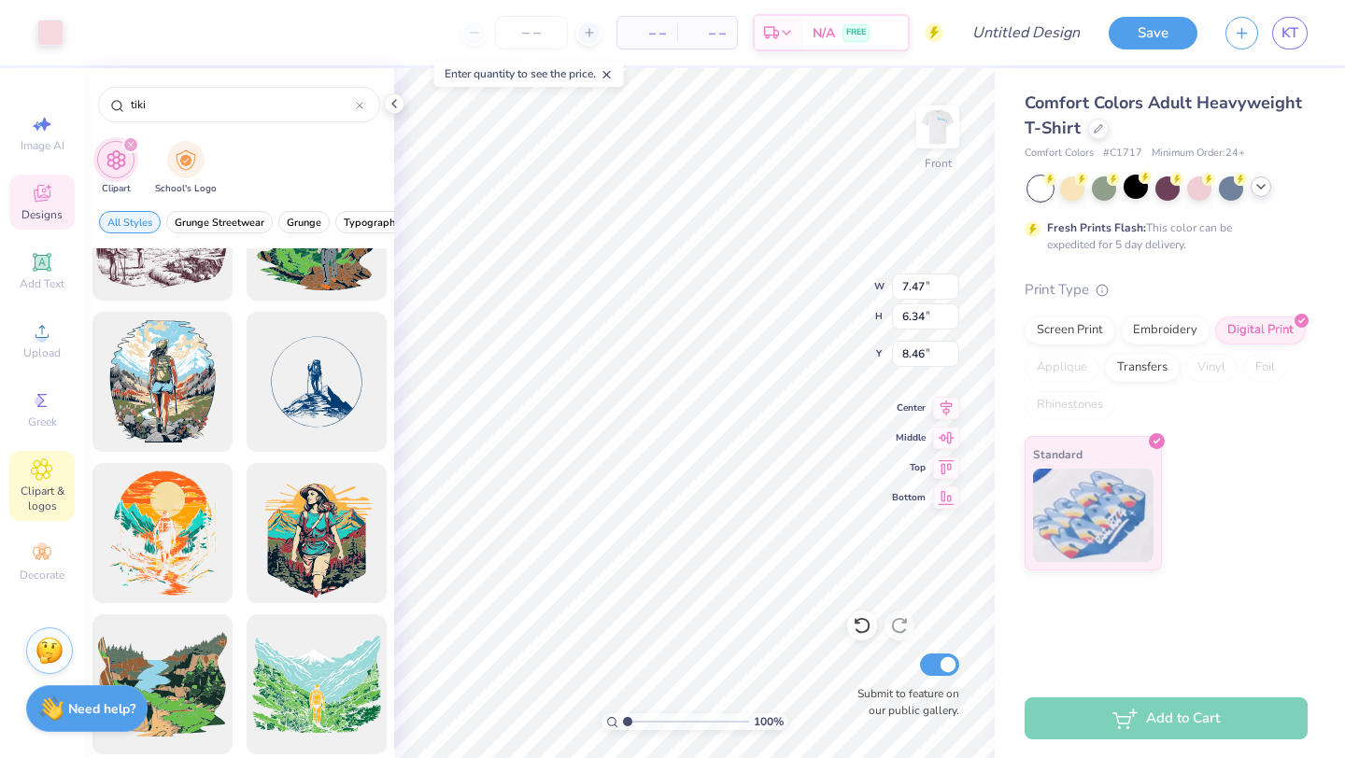
type input "7.47"
type input "6.34"
type input "8.49"
type input "7.42"
type input "6.21"
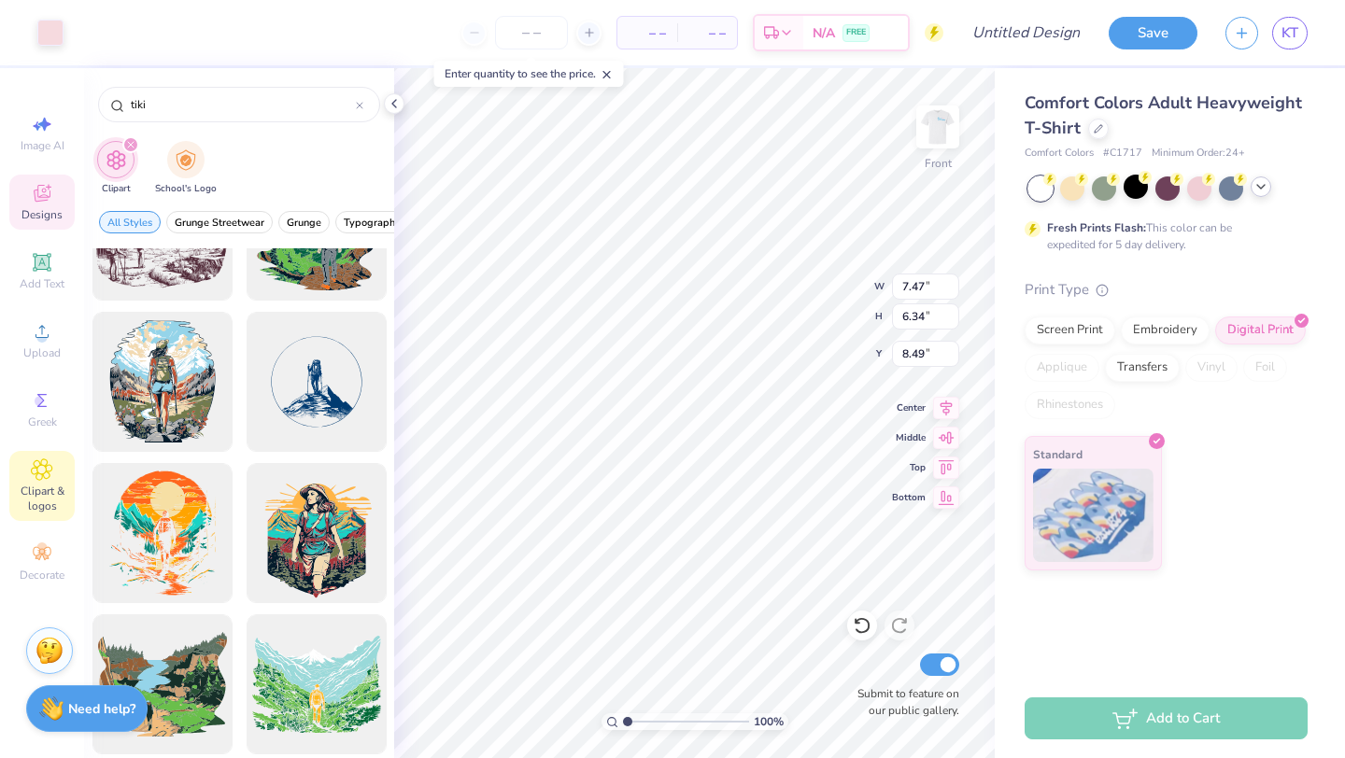
type input "8.53"
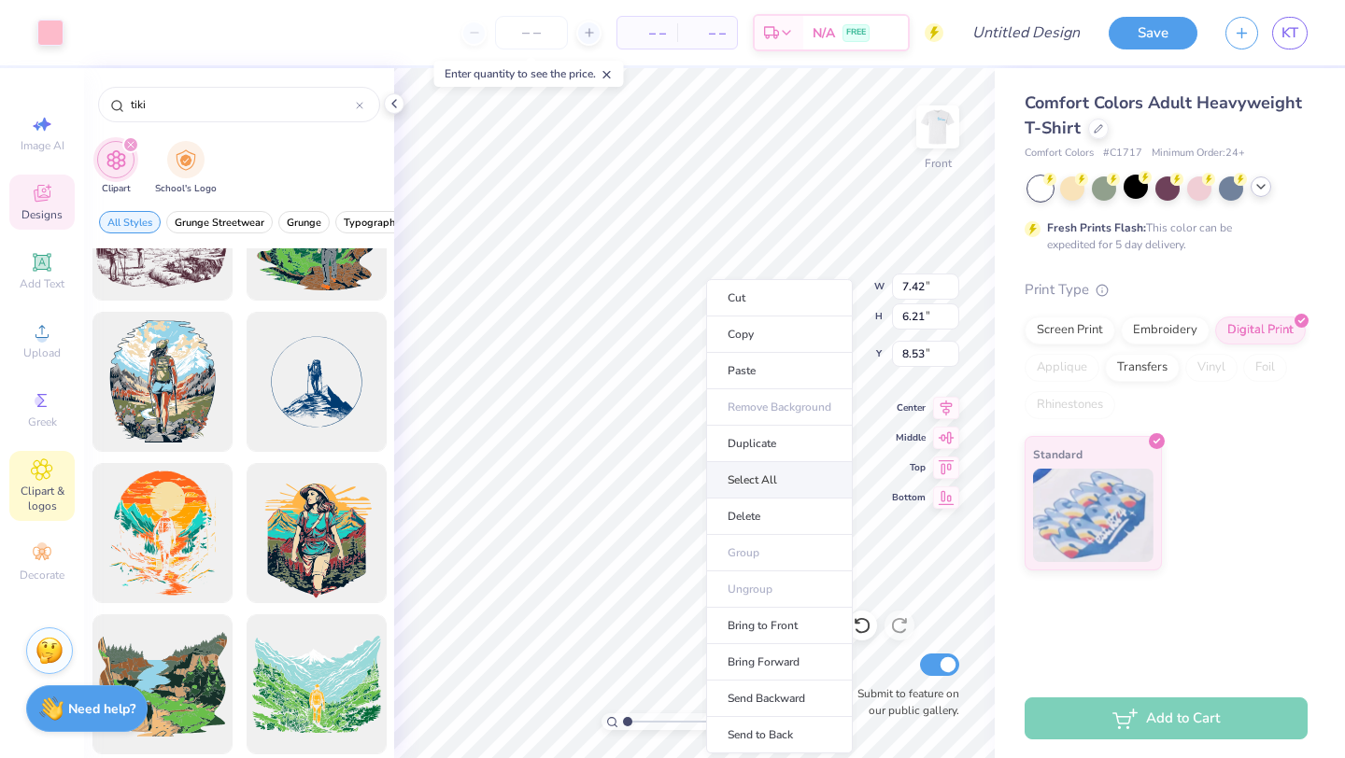
click at [761, 484] on li "Select All" at bounding box center [779, 480] width 147 height 36
type input "10.36"
type input "14.76"
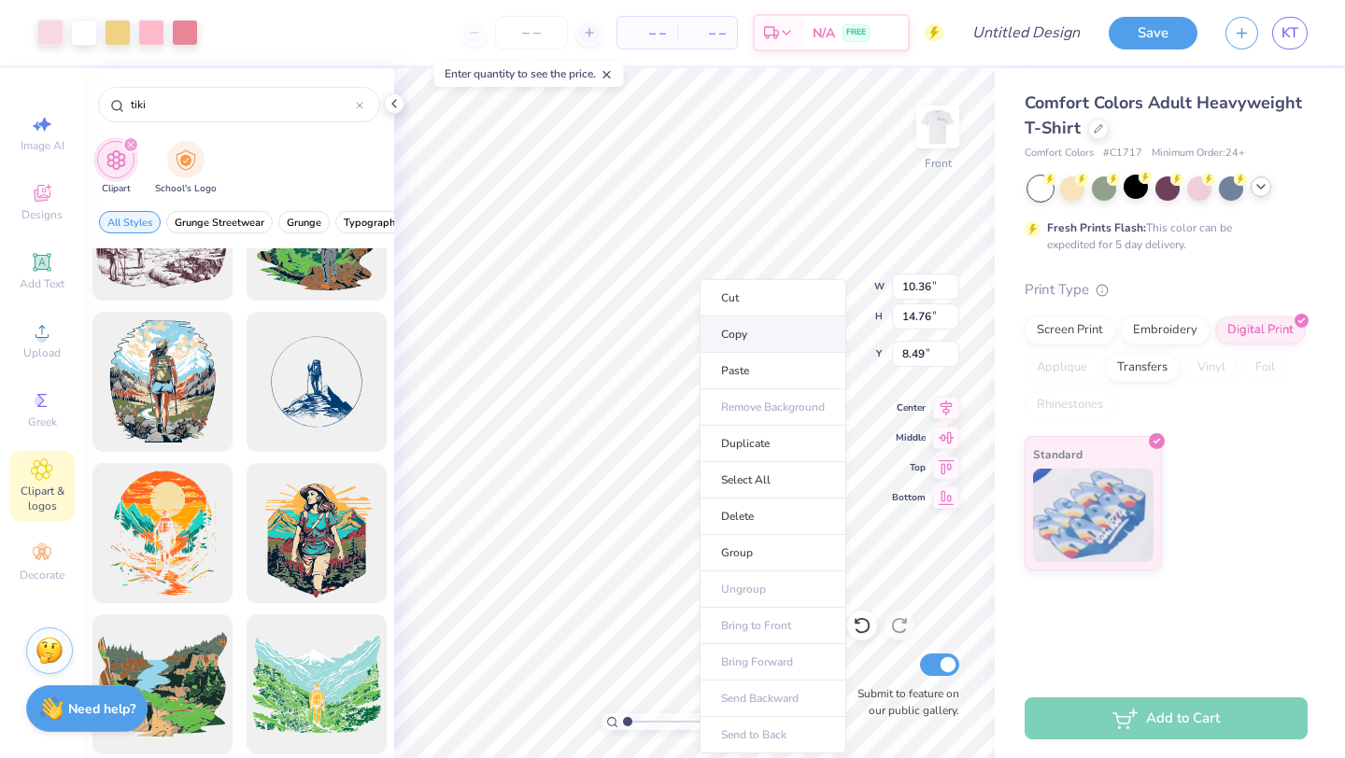
click at [757, 340] on li "Copy" at bounding box center [772, 335] width 147 height 36
type input "8.50"
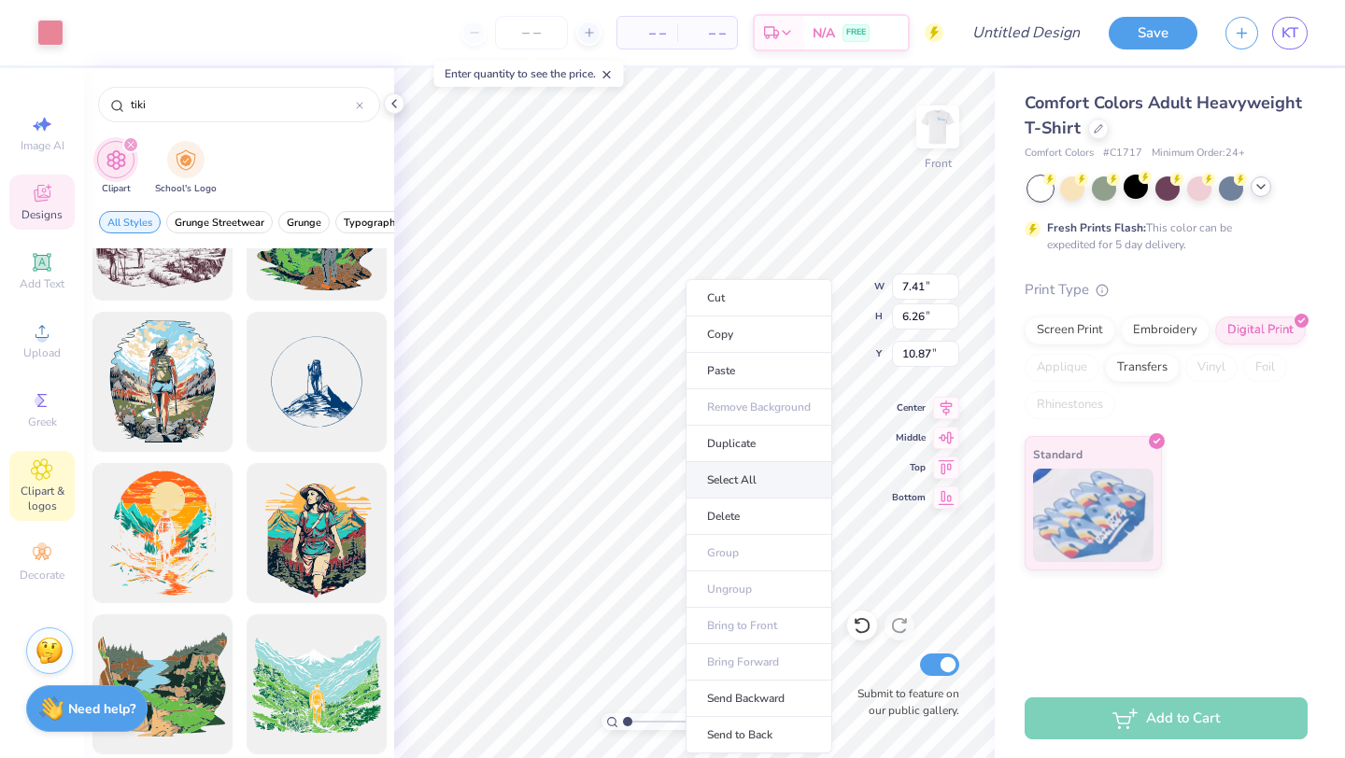
click at [716, 479] on li "Select All" at bounding box center [758, 480] width 147 height 36
type input "7.47"
type input "6.34"
type input "10.83"
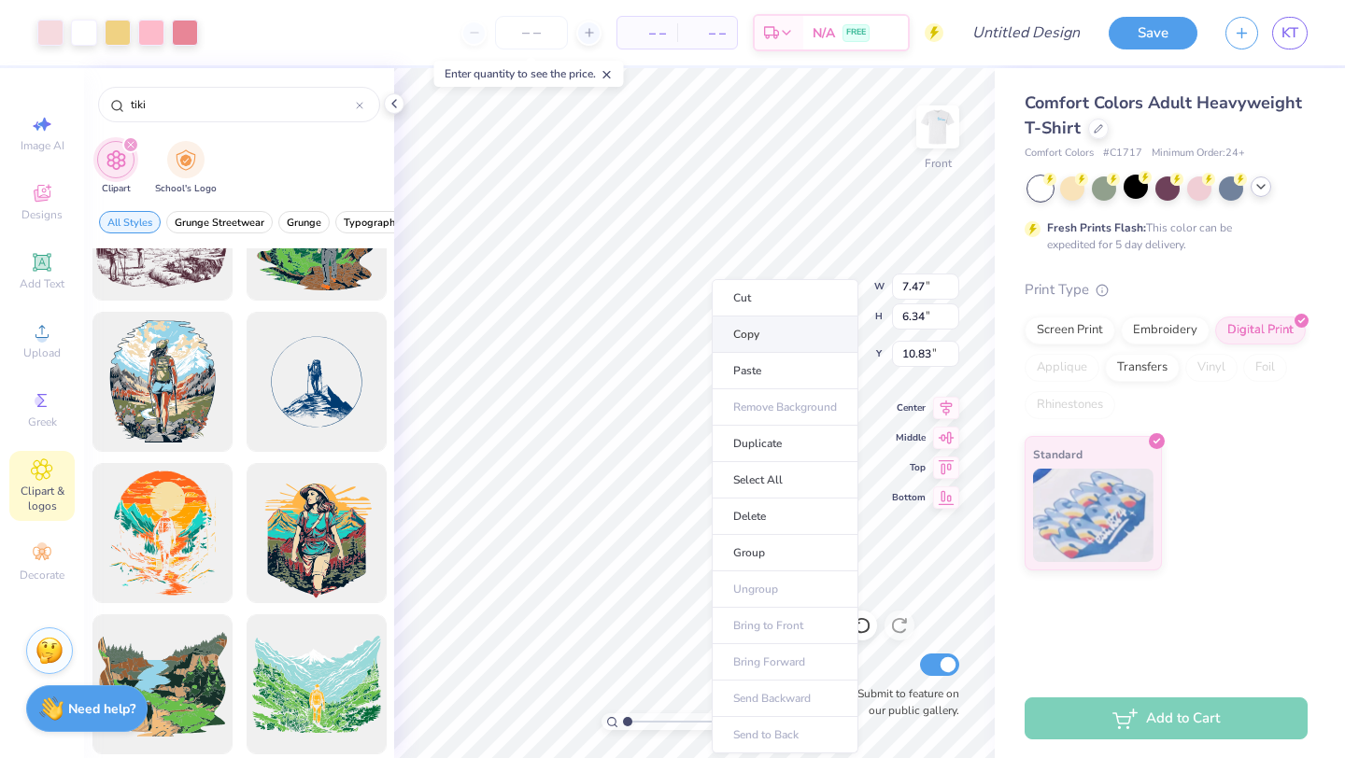
click at [753, 333] on li "Copy" at bounding box center [785, 335] width 147 height 36
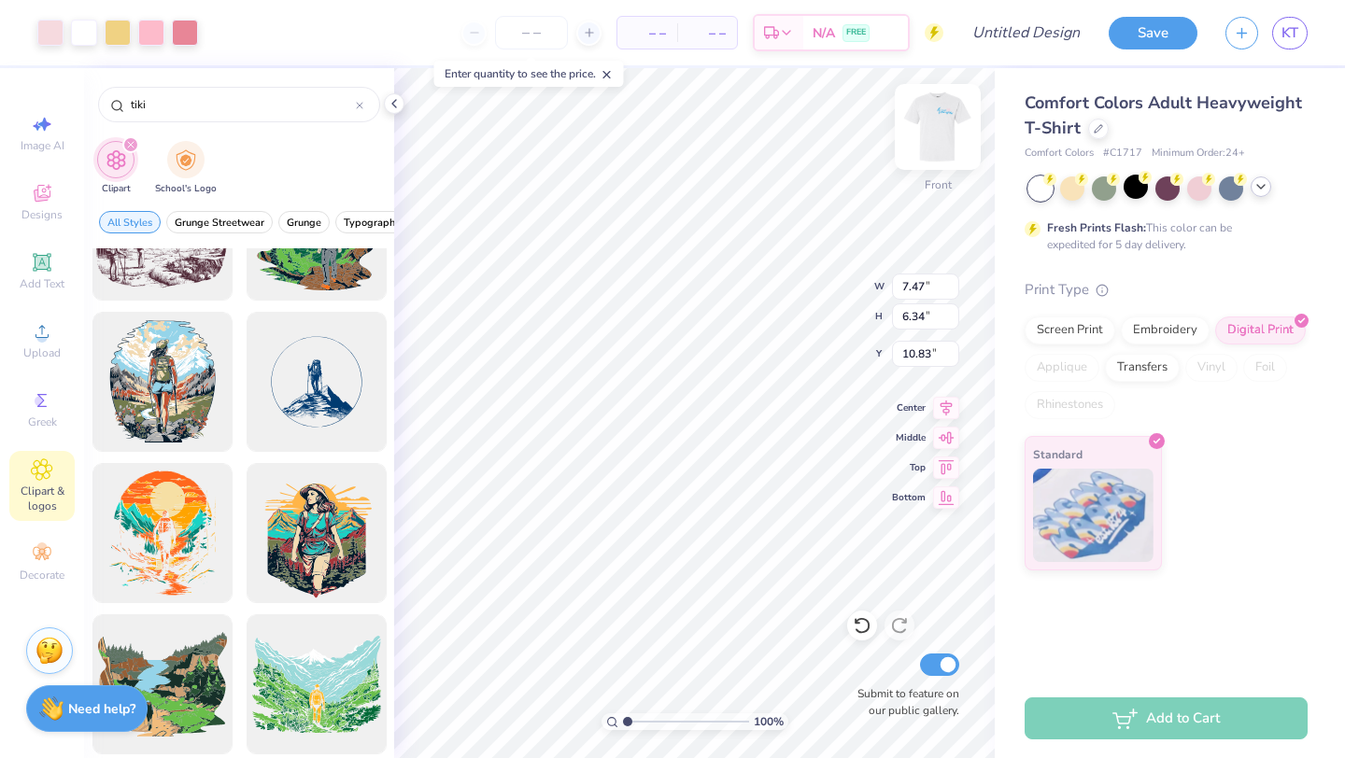
click at [931, 139] on img at bounding box center [937, 127] width 75 height 75
type input "1.88"
type input "1.58"
type input "3.66"
click at [859, 629] on icon at bounding box center [862, 625] width 19 height 19
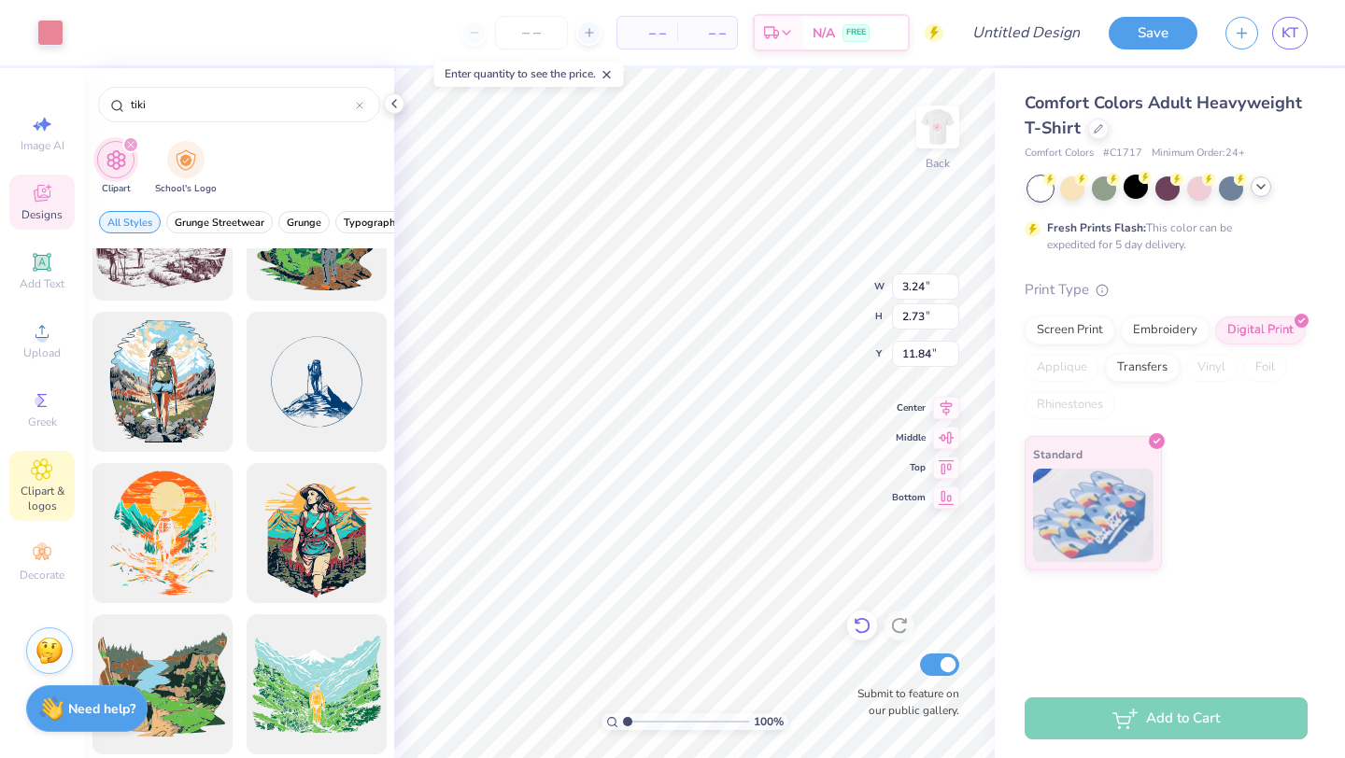
click at [861, 630] on icon at bounding box center [862, 625] width 19 height 19
click at [687, 489] on li "Select All" at bounding box center [720, 480] width 147 height 36
type input "10.16"
type input "11.06"
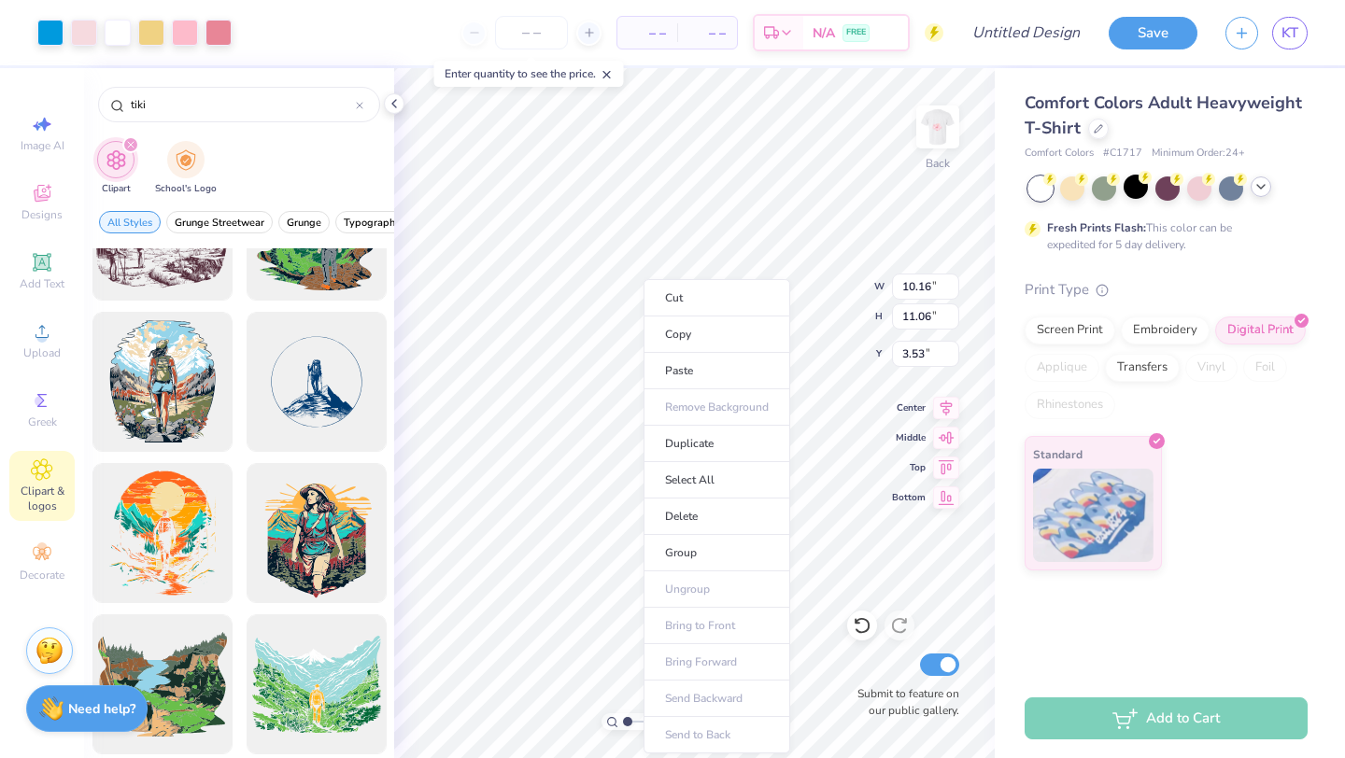
type input "3.54"
click at [666, 542] on li "Group" at bounding box center [716, 553] width 147 height 36
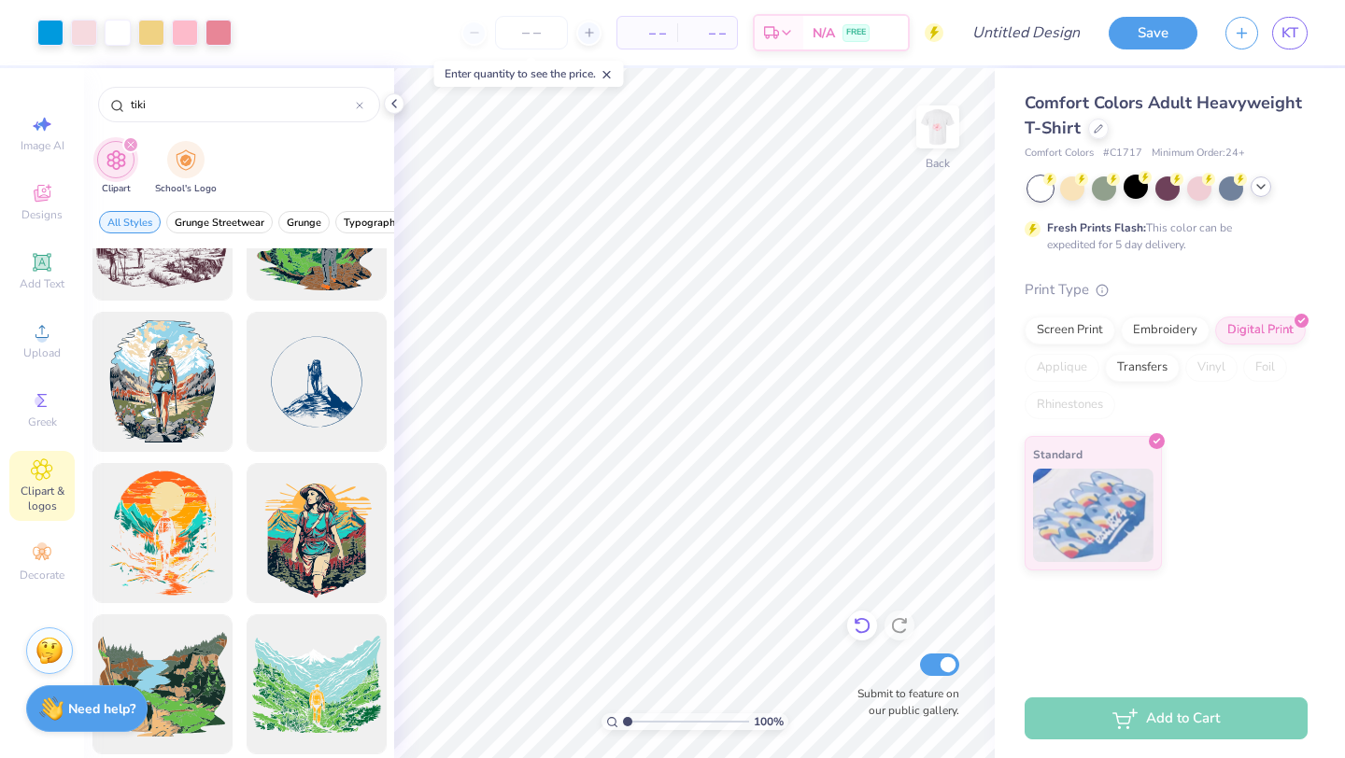
click at [861, 630] on icon at bounding box center [862, 625] width 19 height 19
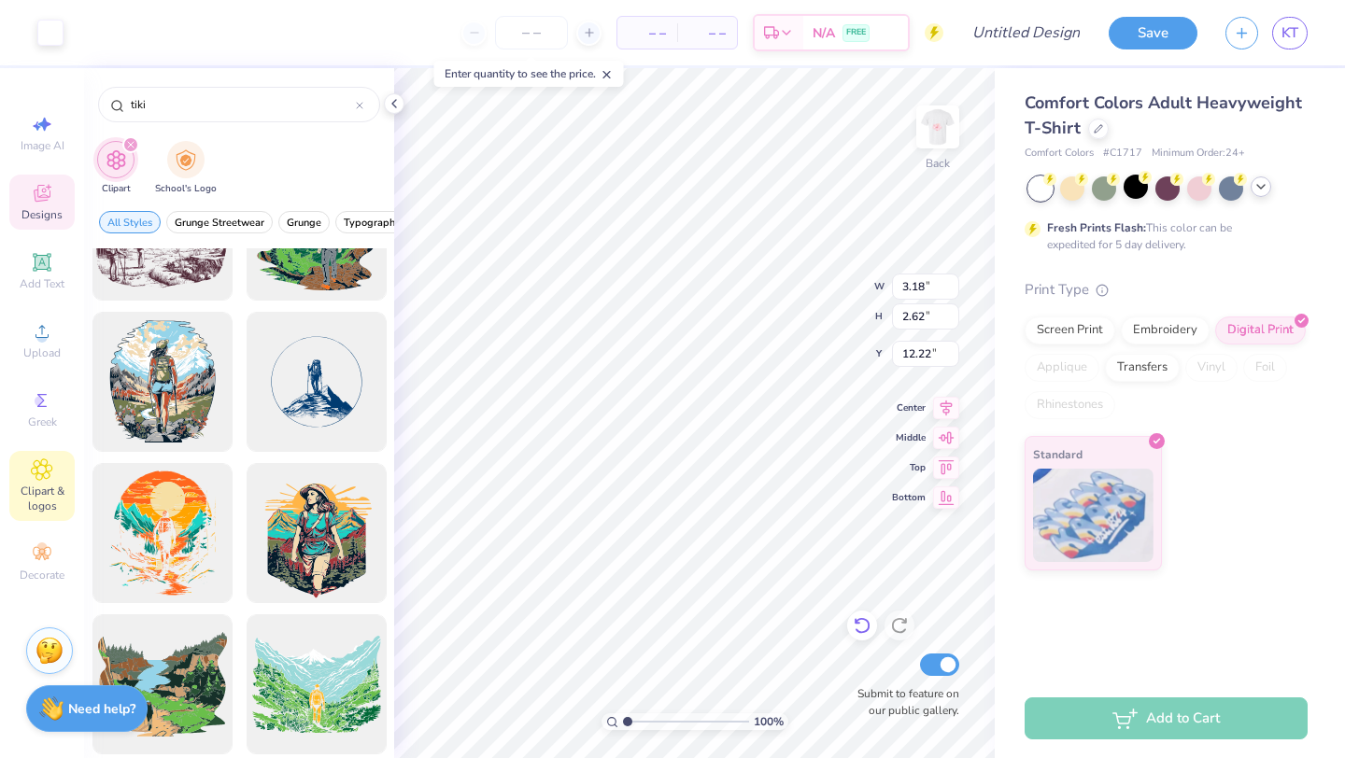
type input "3.18"
type input "2.62"
type input "12.22"
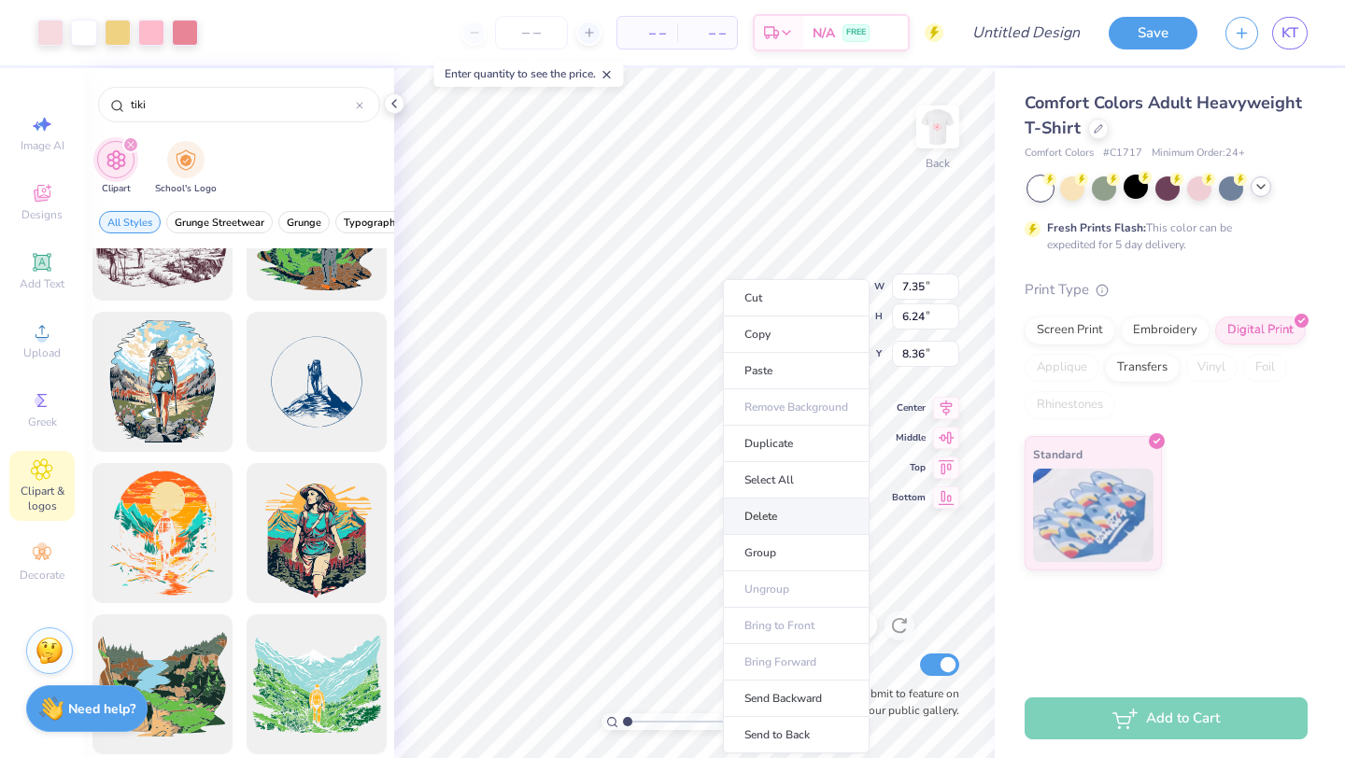
type input "8.36"
click at [762, 547] on li "Group" at bounding box center [796, 553] width 147 height 36
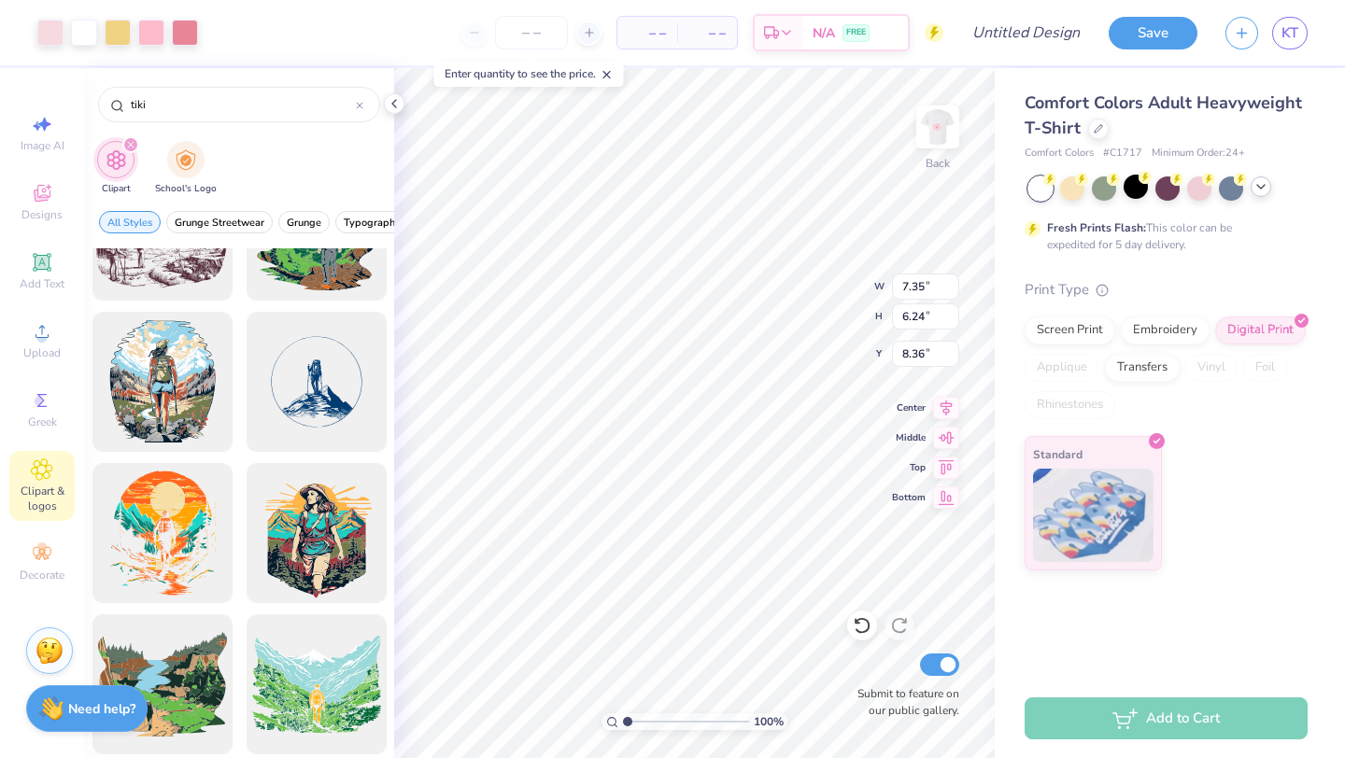
type input "2.02"
type input "1.72"
type input "12.88"
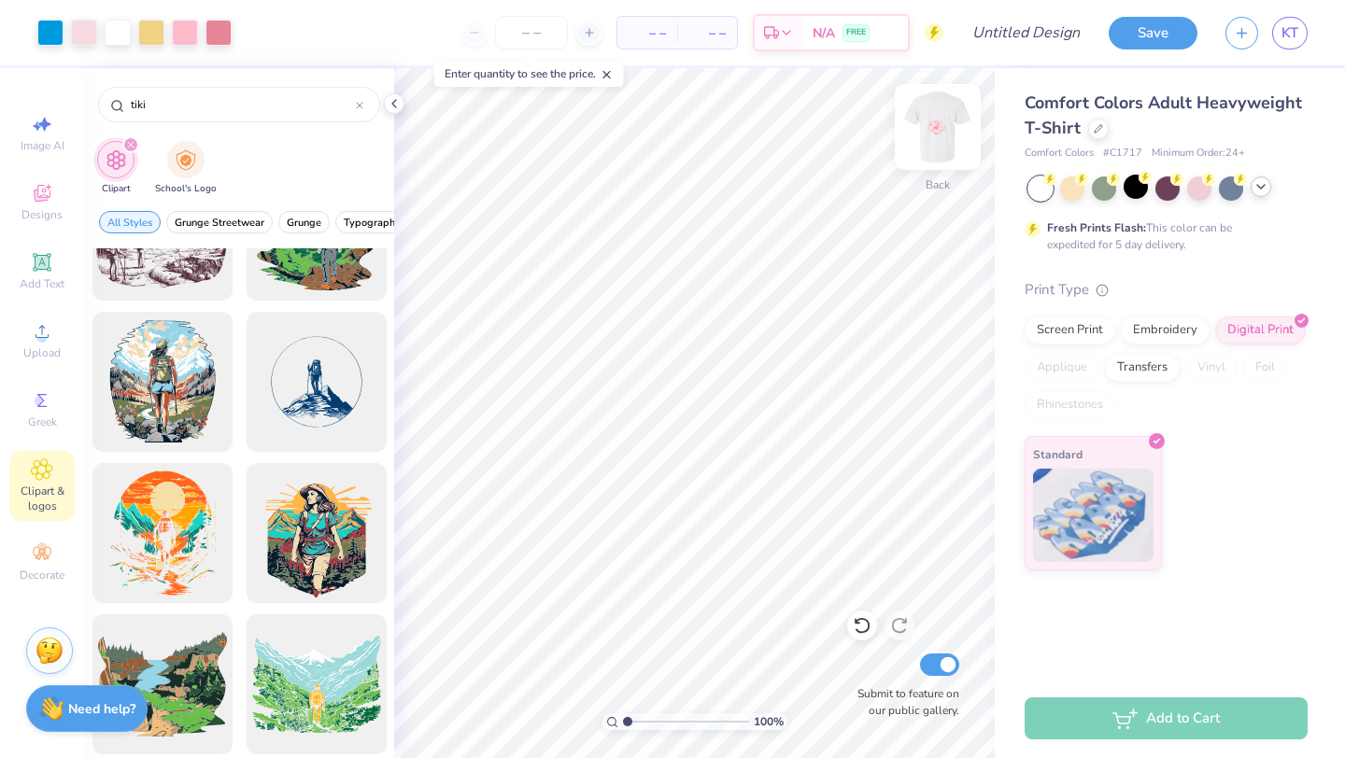
click at [939, 139] on img at bounding box center [937, 127] width 75 height 75
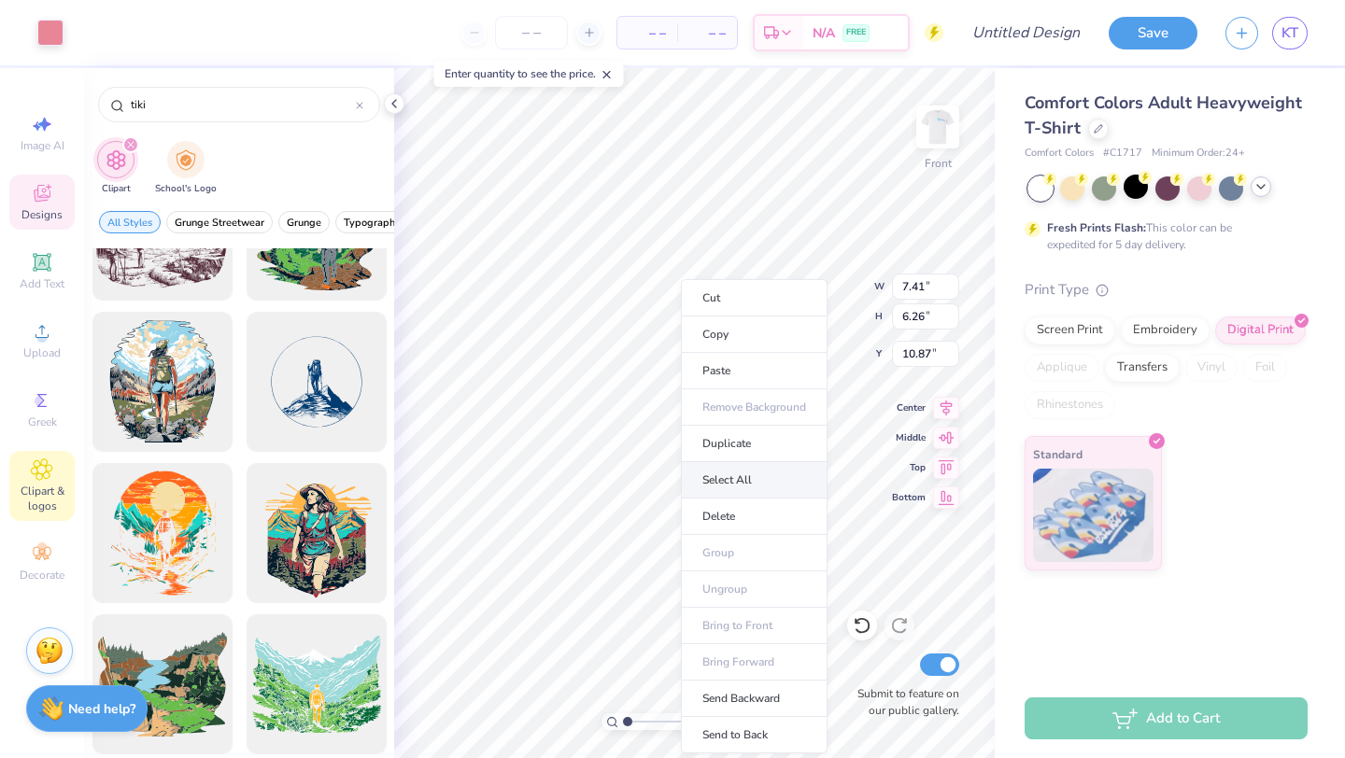
click at [721, 475] on li "Select All" at bounding box center [754, 480] width 147 height 36
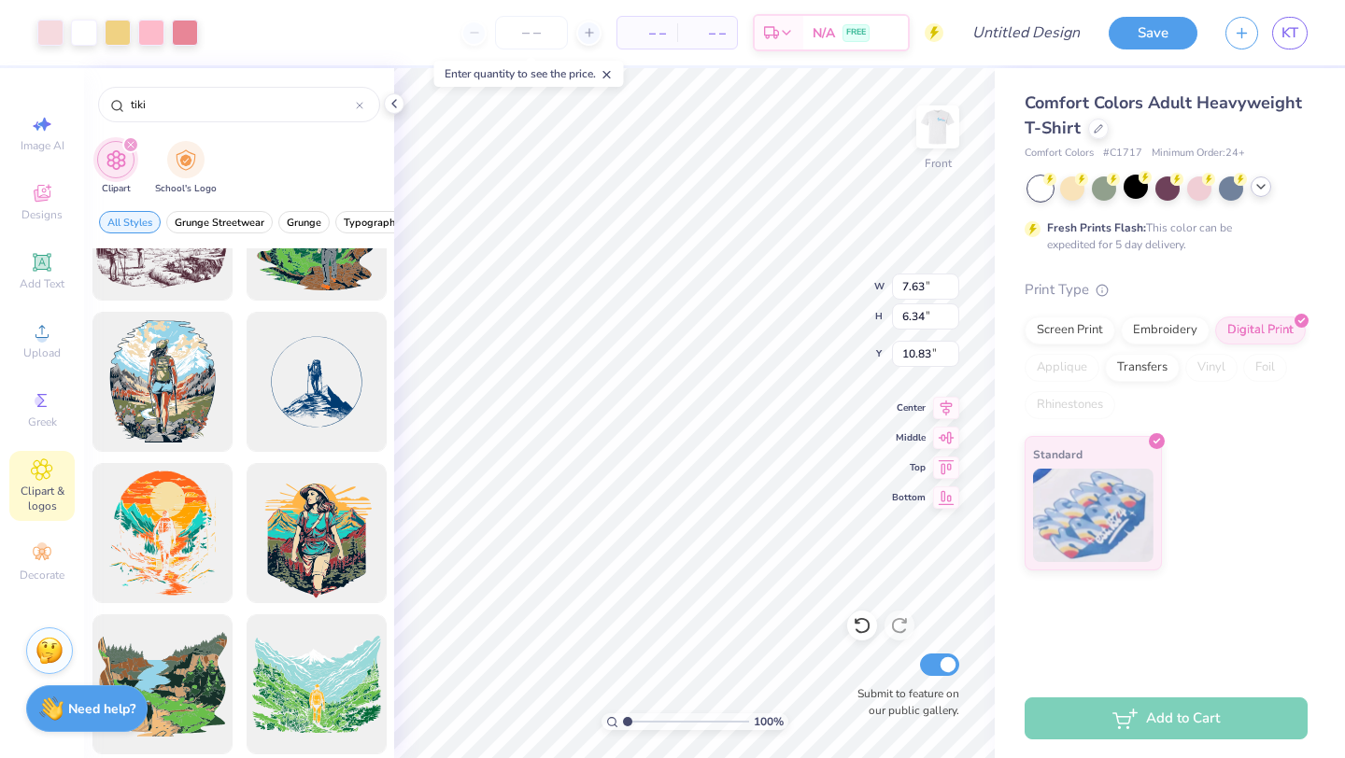
type input "7.63"
type input "6.34"
type input "10.83"
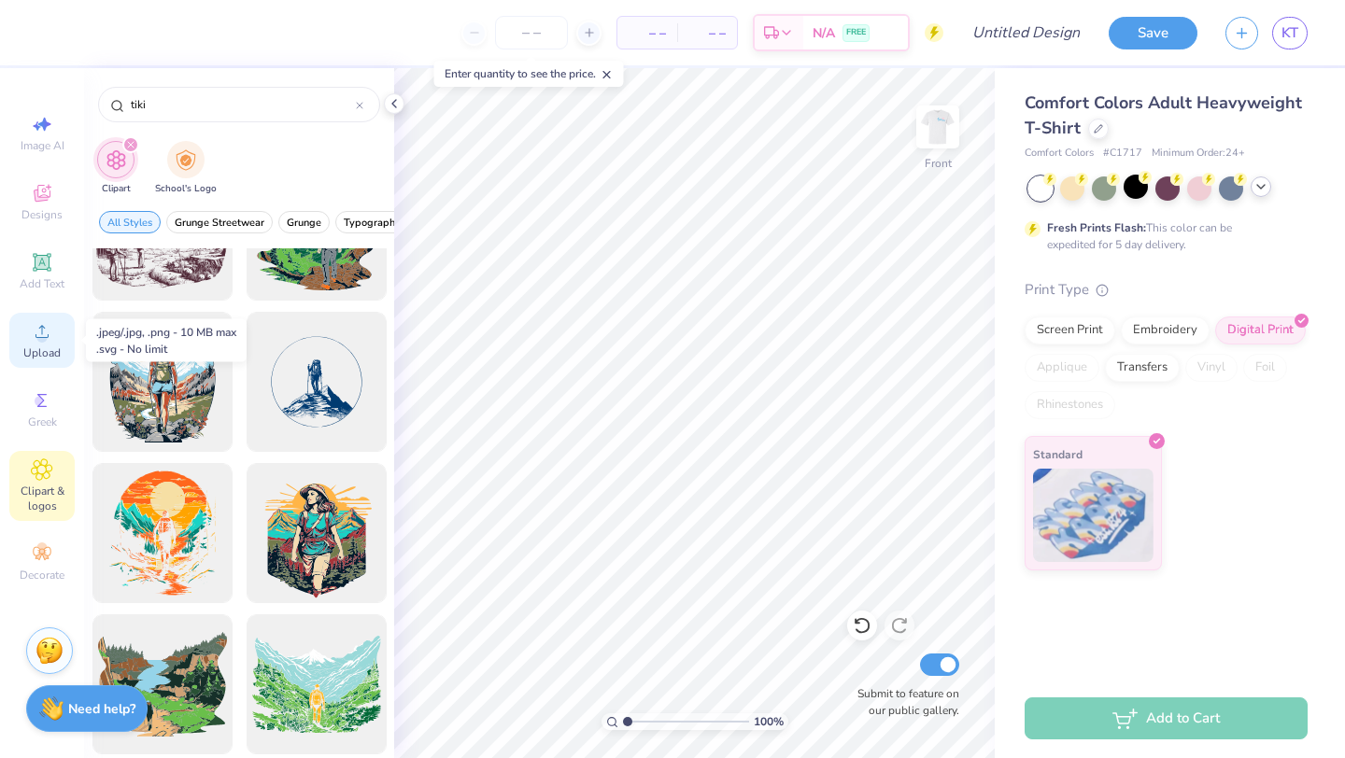
click at [31, 351] on span "Upload" at bounding box center [41, 353] width 37 height 15
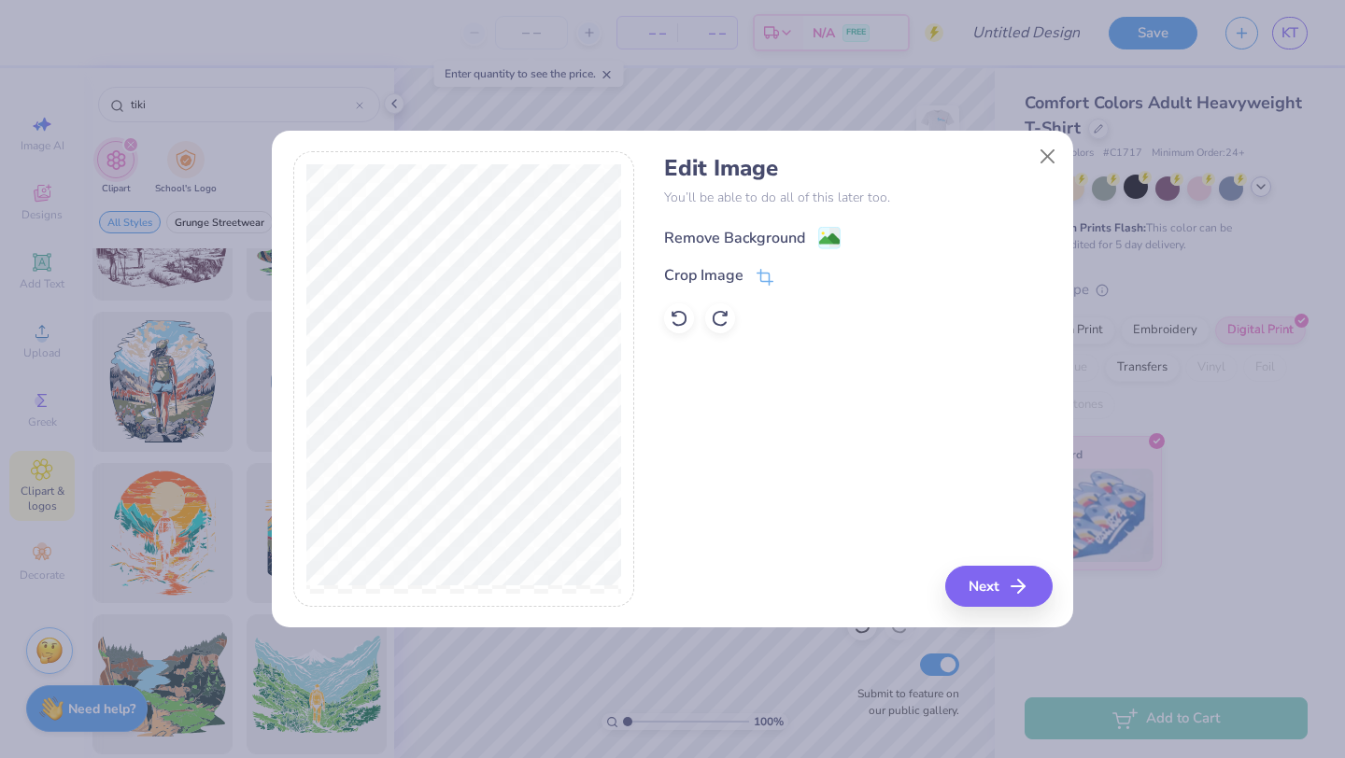
click at [708, 234] on div "Remove Background" at bounding box center [734, 238] width 141 height 22
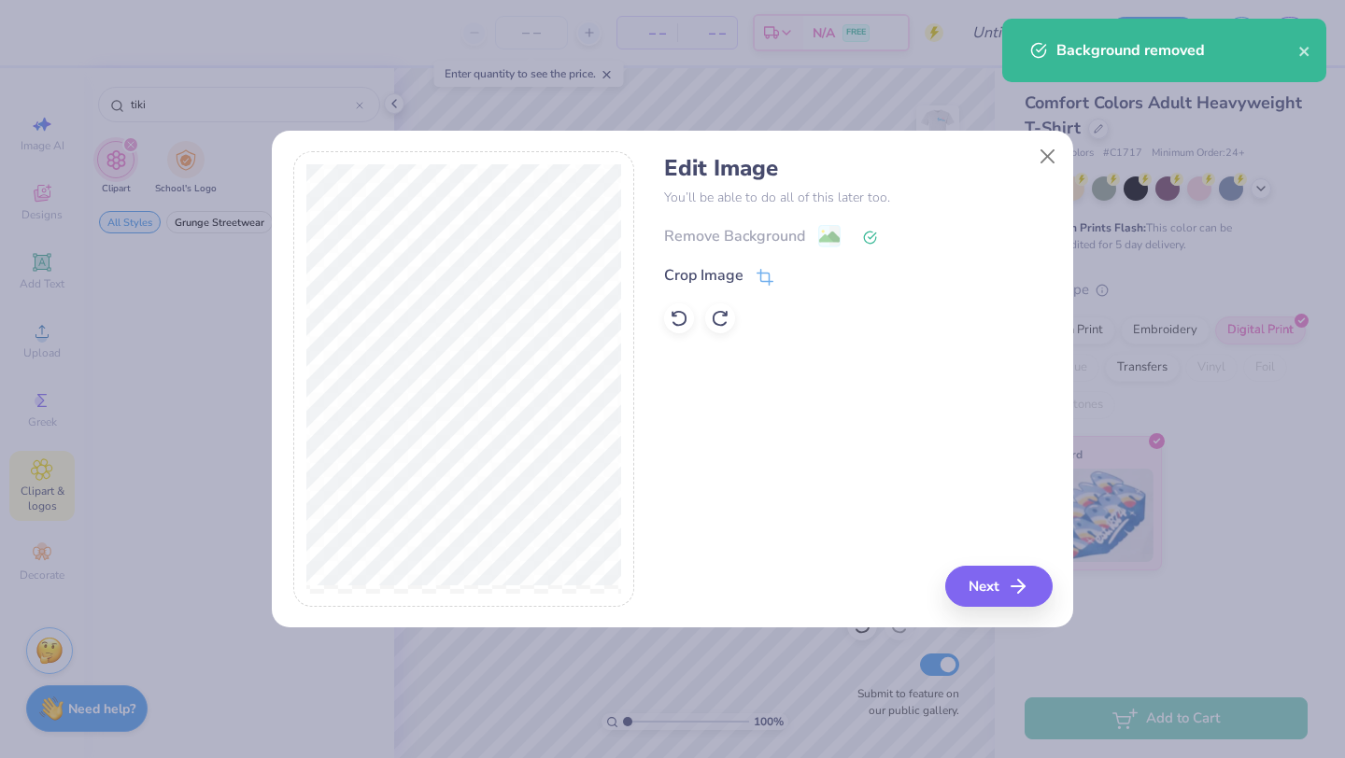
scroll to position [1147, 0]
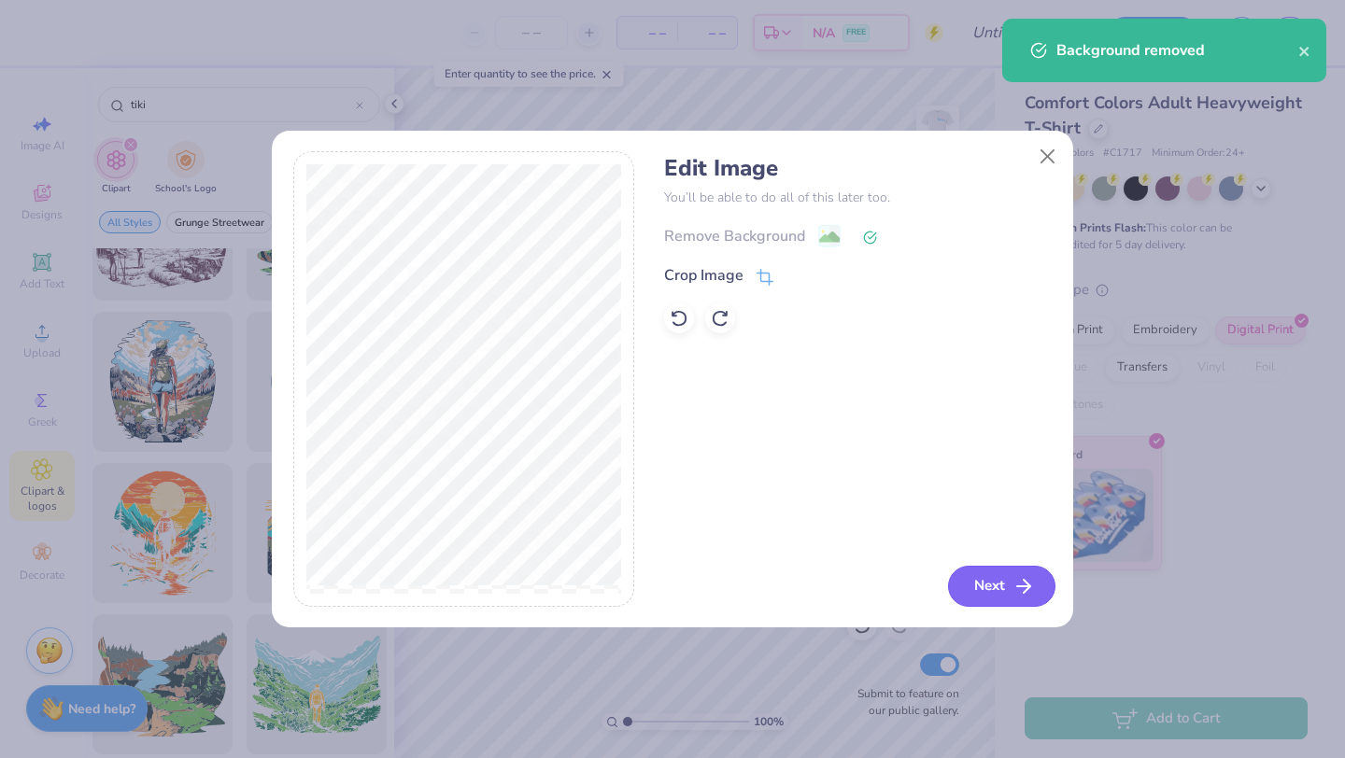
click at [975, 582] on button "Next" at bounding box center [1001, 586] width 107 height 41
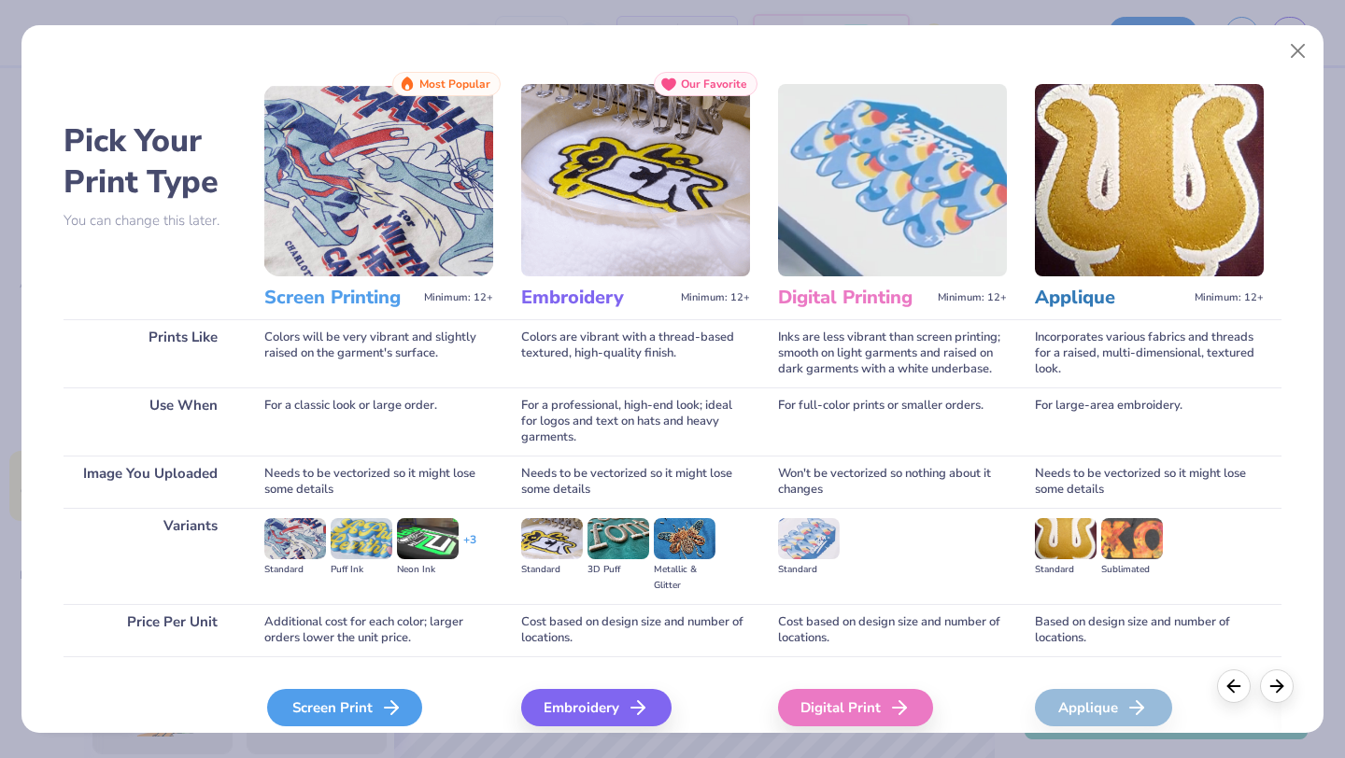
click at [375, 699] on div "Screen Print" at bounding box center [344, 707] width 155 height 37
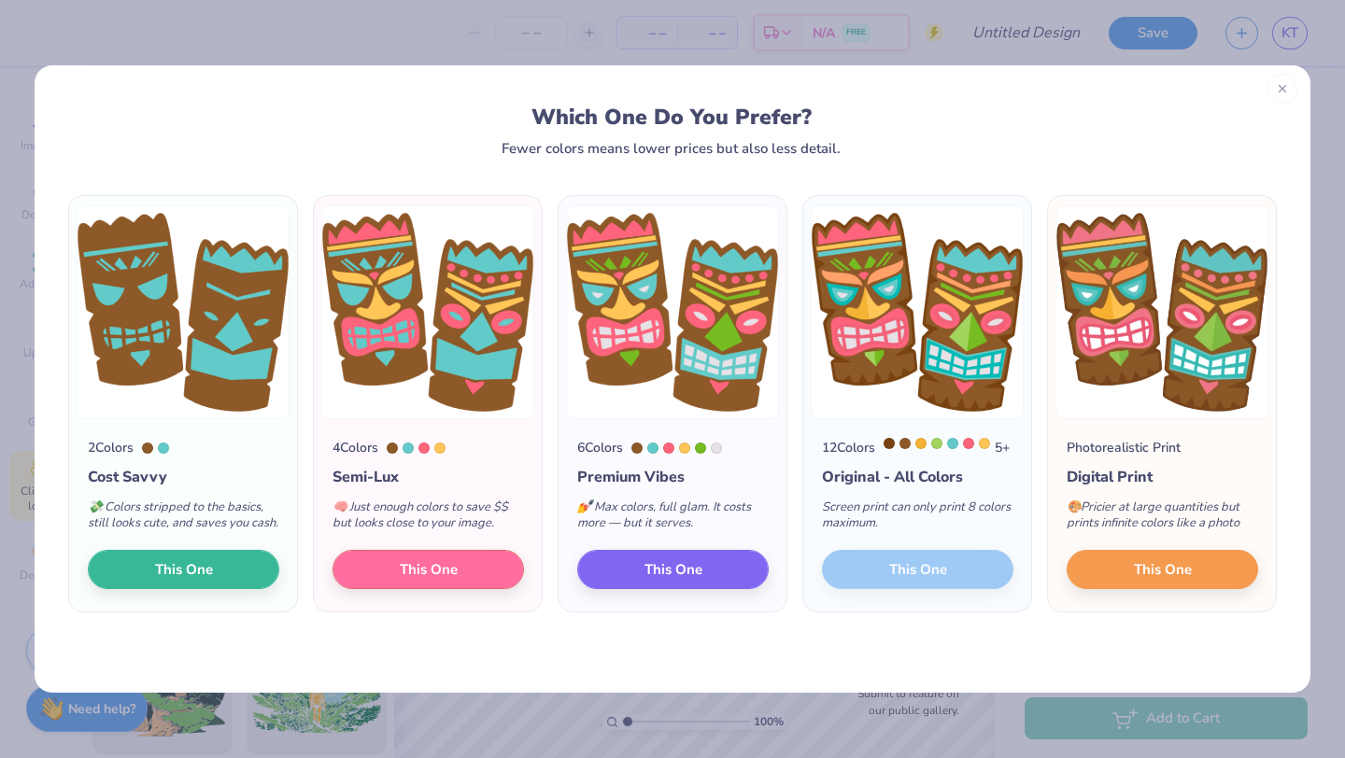
click at [1281, 87] on line at bounding box center [1282, 88] width 7 height 7
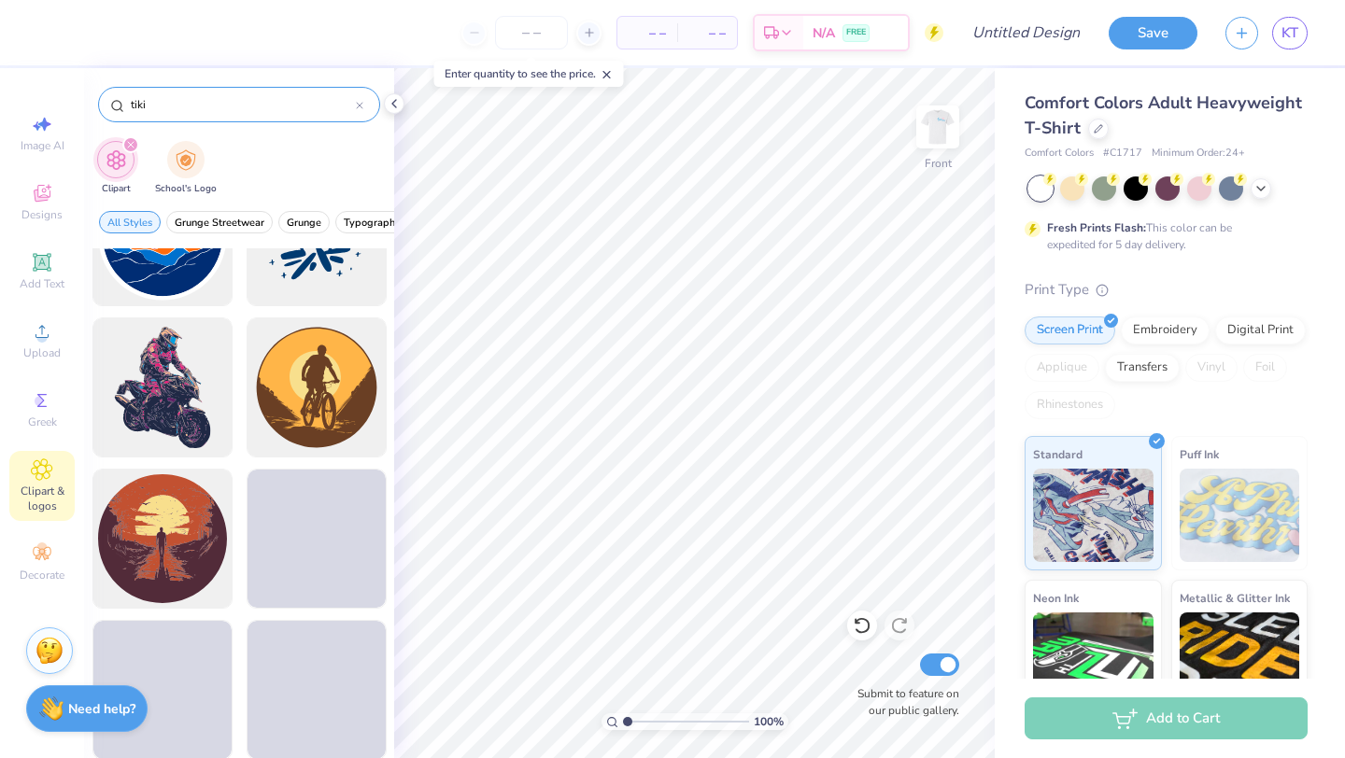
scroll to position [1920, 0]
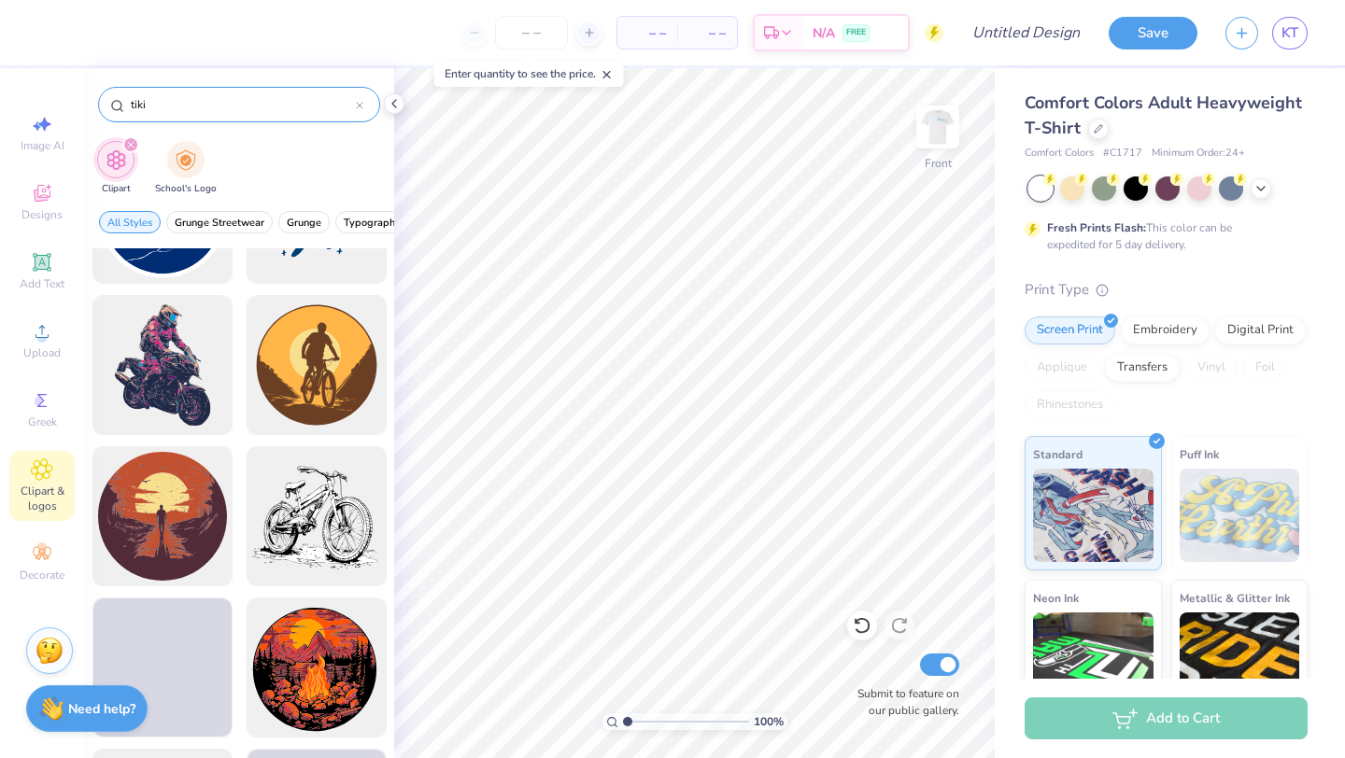
click at [167, 107] on input "tiki" at bounding box center [242, 104] width 227 height 19
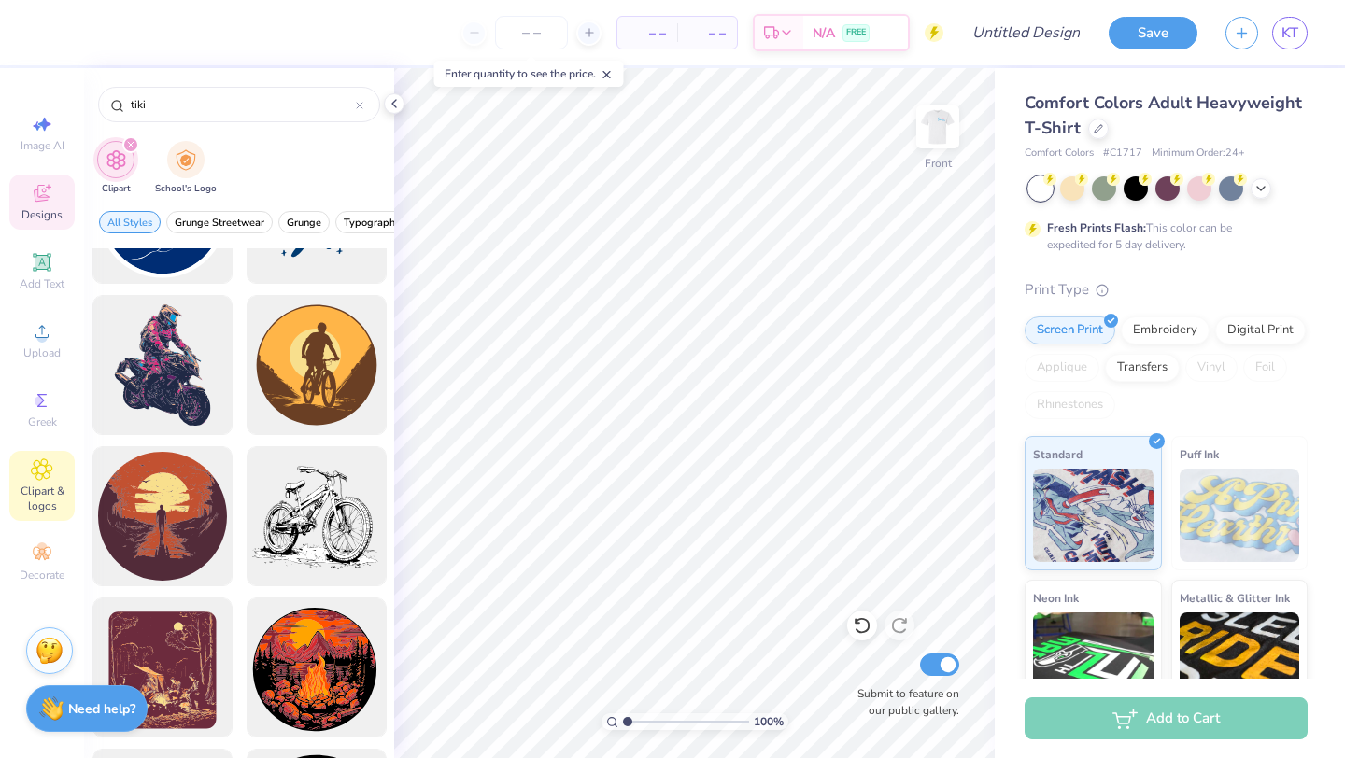
click at [43, 218] on span "Designs" at bounding box center [41, 214] width 41 height 15
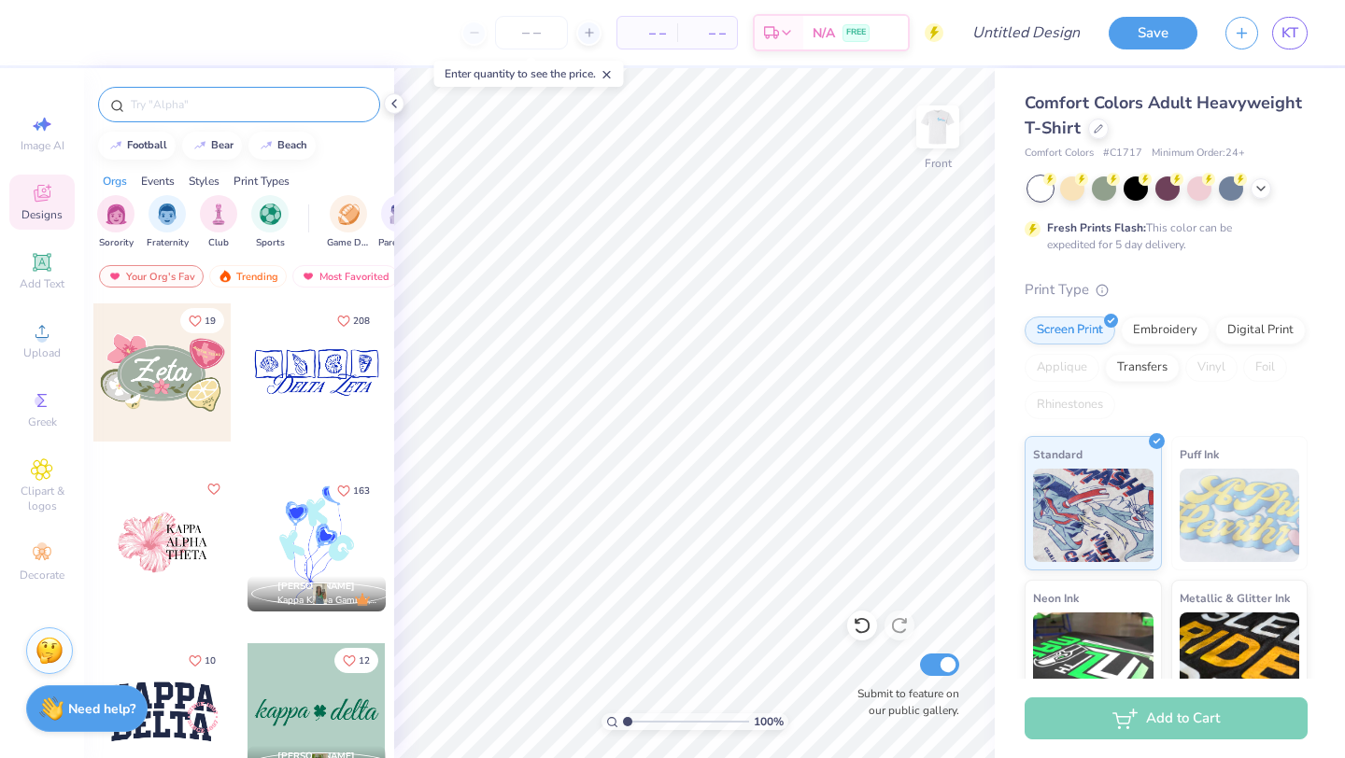
click at [157, 106] on input "text" at bounding box center [248, 104] width 239 height 19
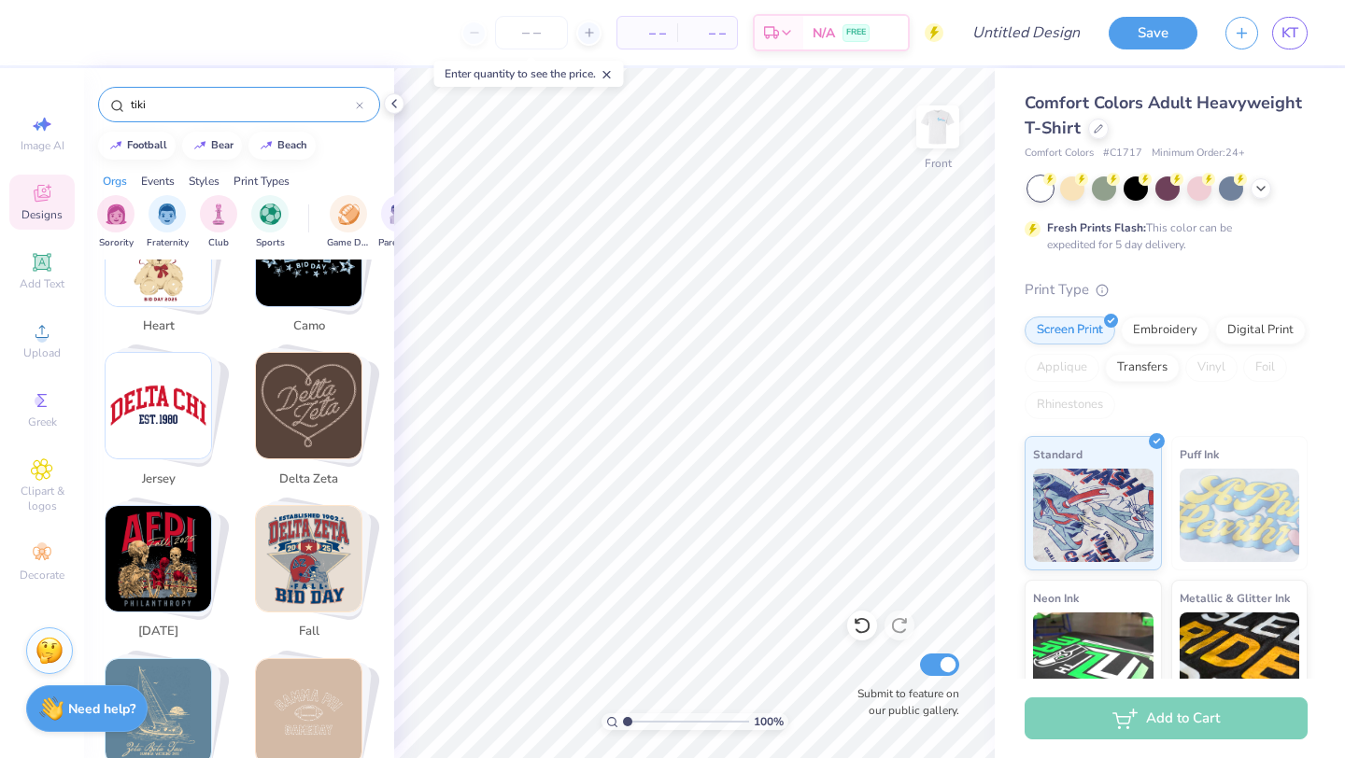
scroll to position [1636, 0]
type input "tiki"
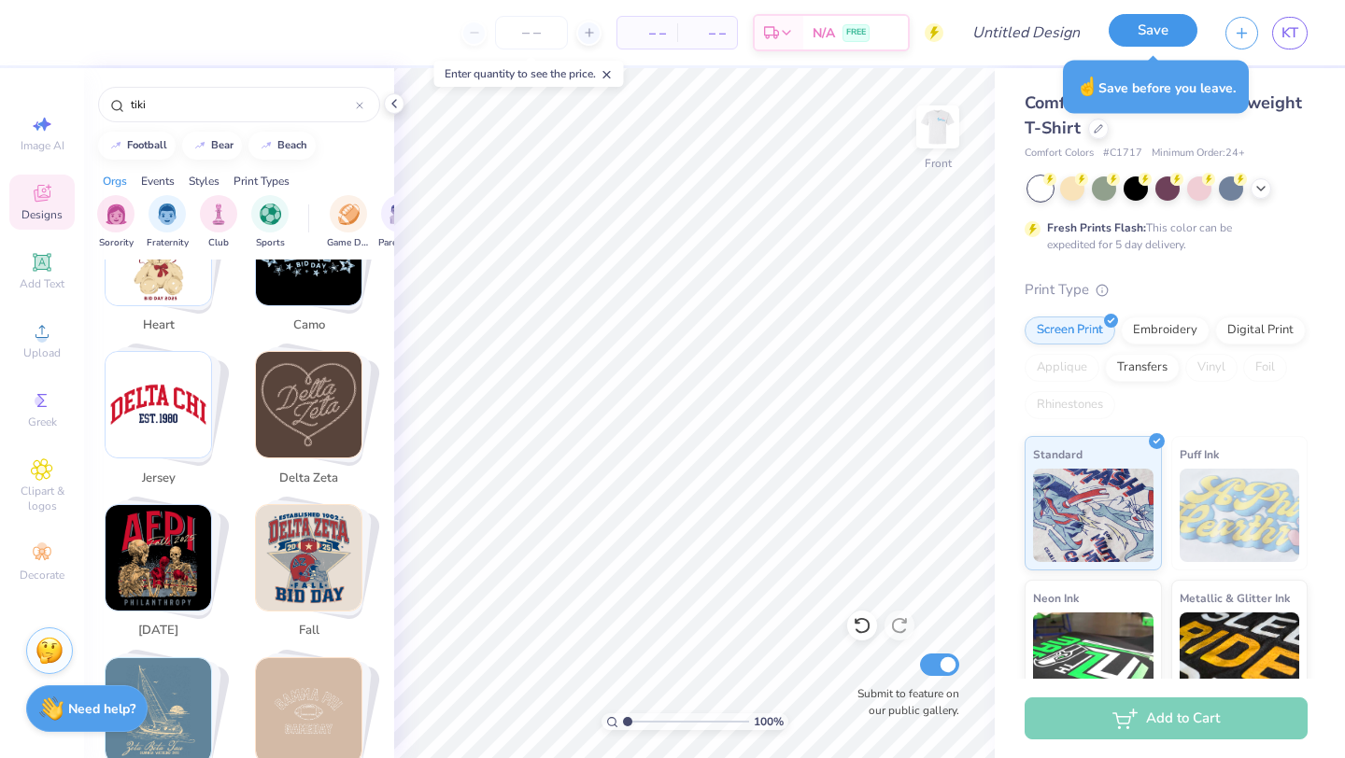
click at [1158, 32] on button "Save" at bounding box center [1153, 30] width 89 height 33
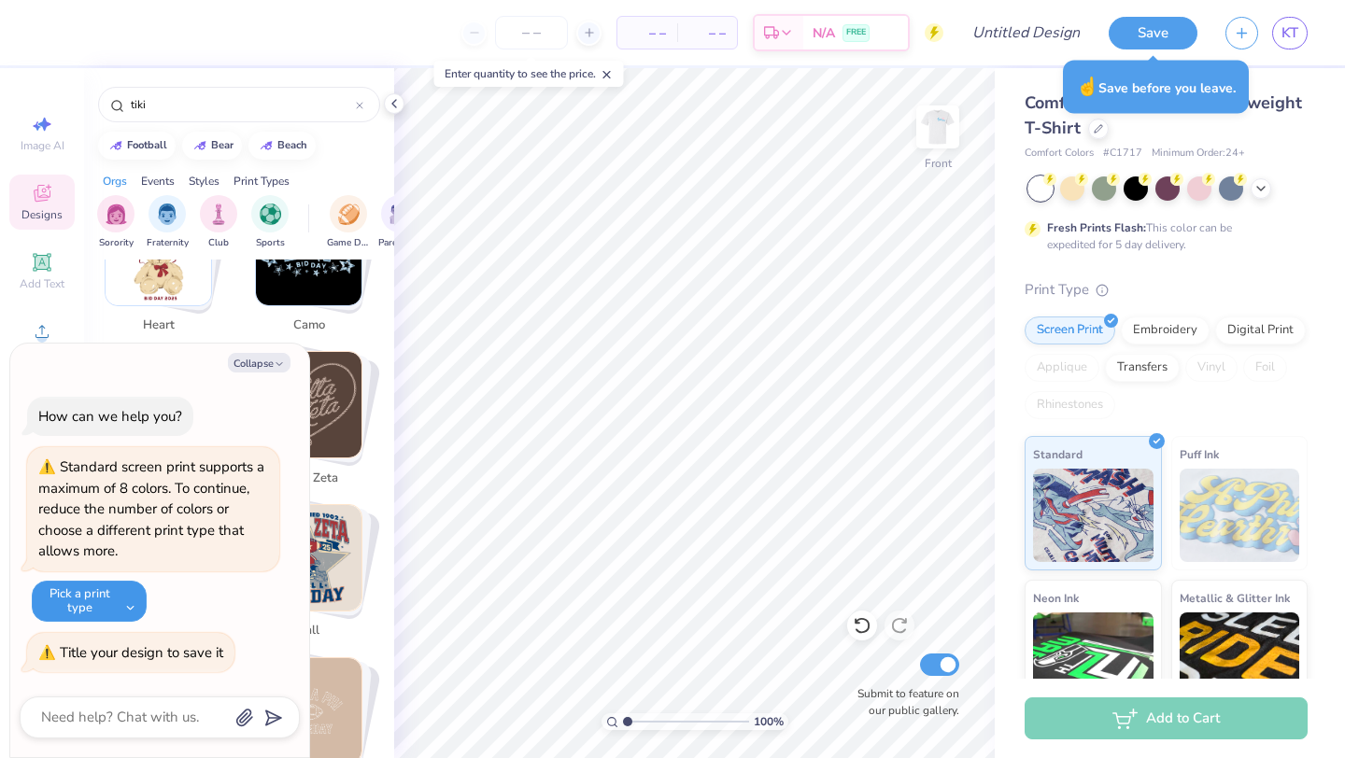
click at [133, 599] on button "Pick a print type" at bounding box center [89, 601] width 115 height 41
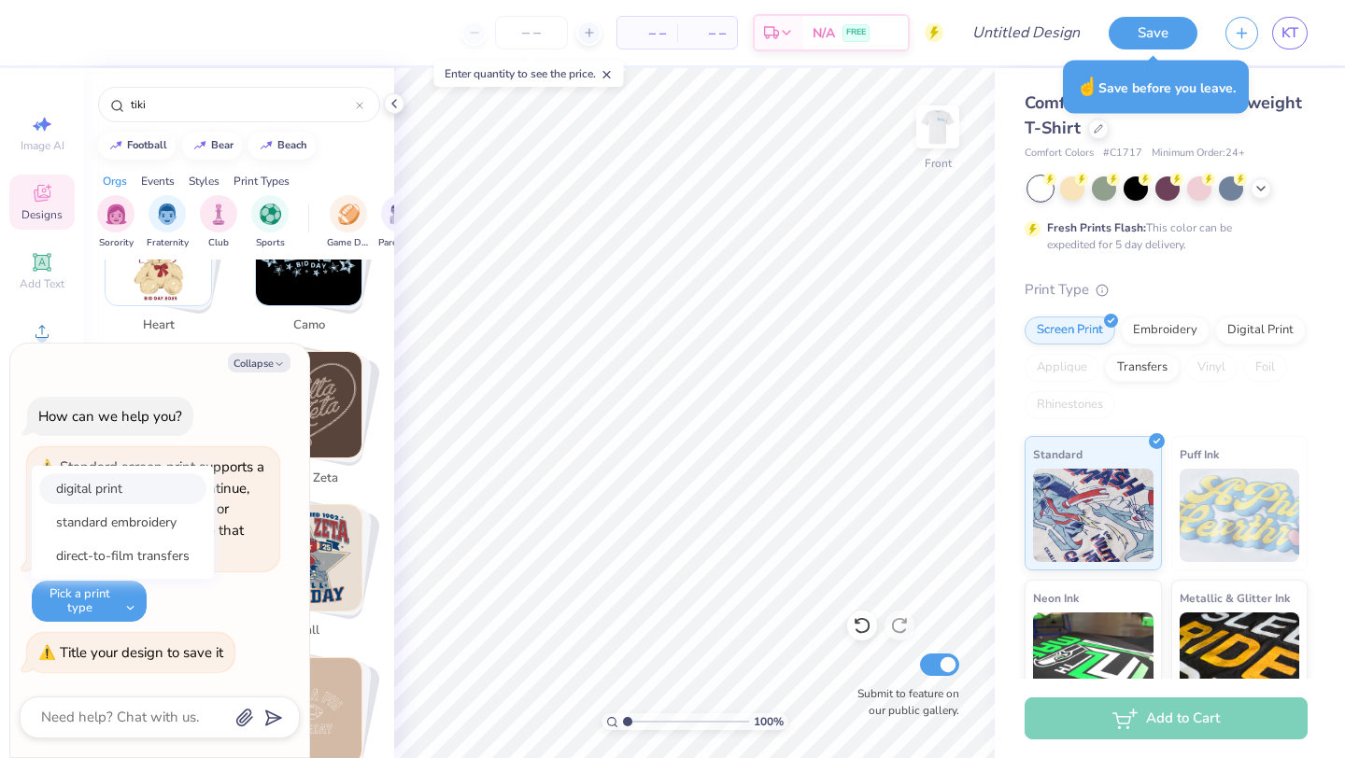
click at [155, 495] on button "digital print" at bounding box center [122, 488] width 167 height 31
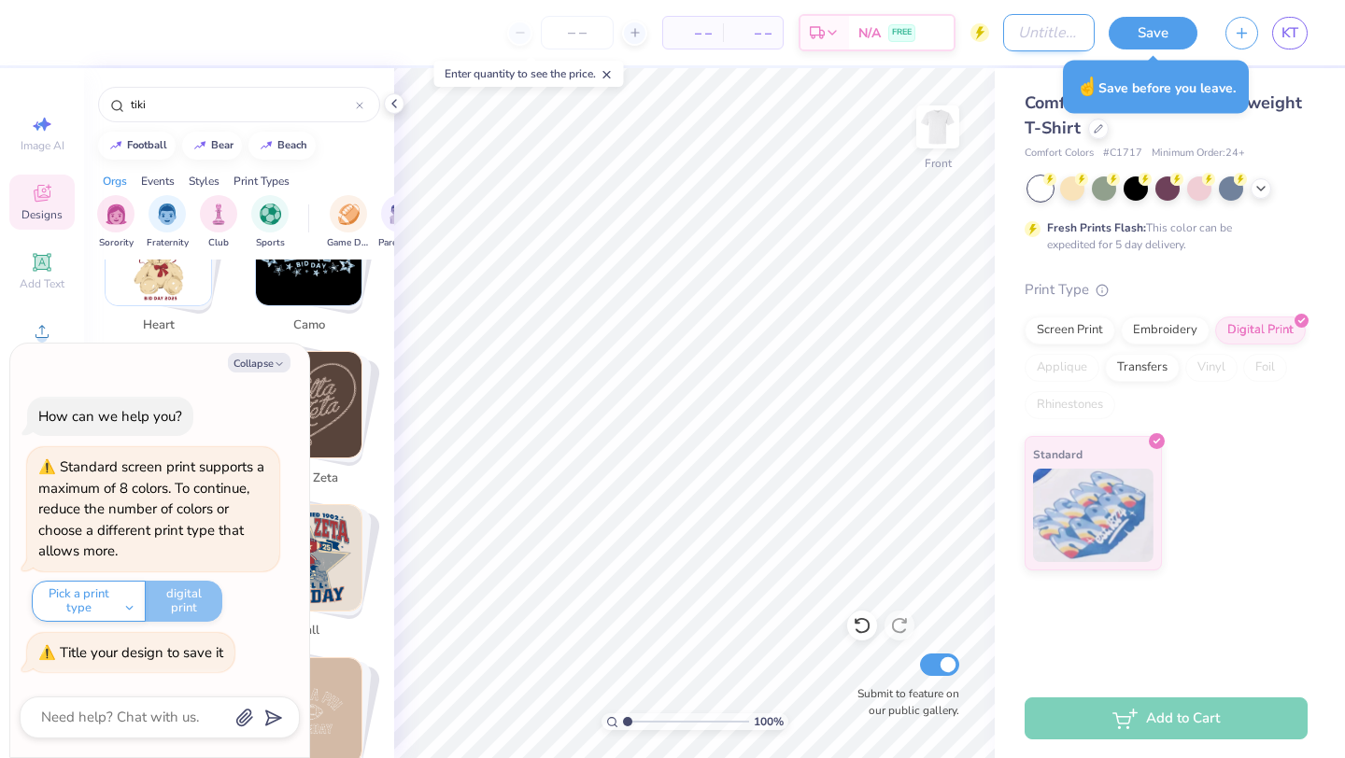
click at [1020, 37] on input "Design Title" at bounding box center [1049, 32] width 92 height 37
type textarea "x"
type input "p"
type textarea "x"
type input "pa"
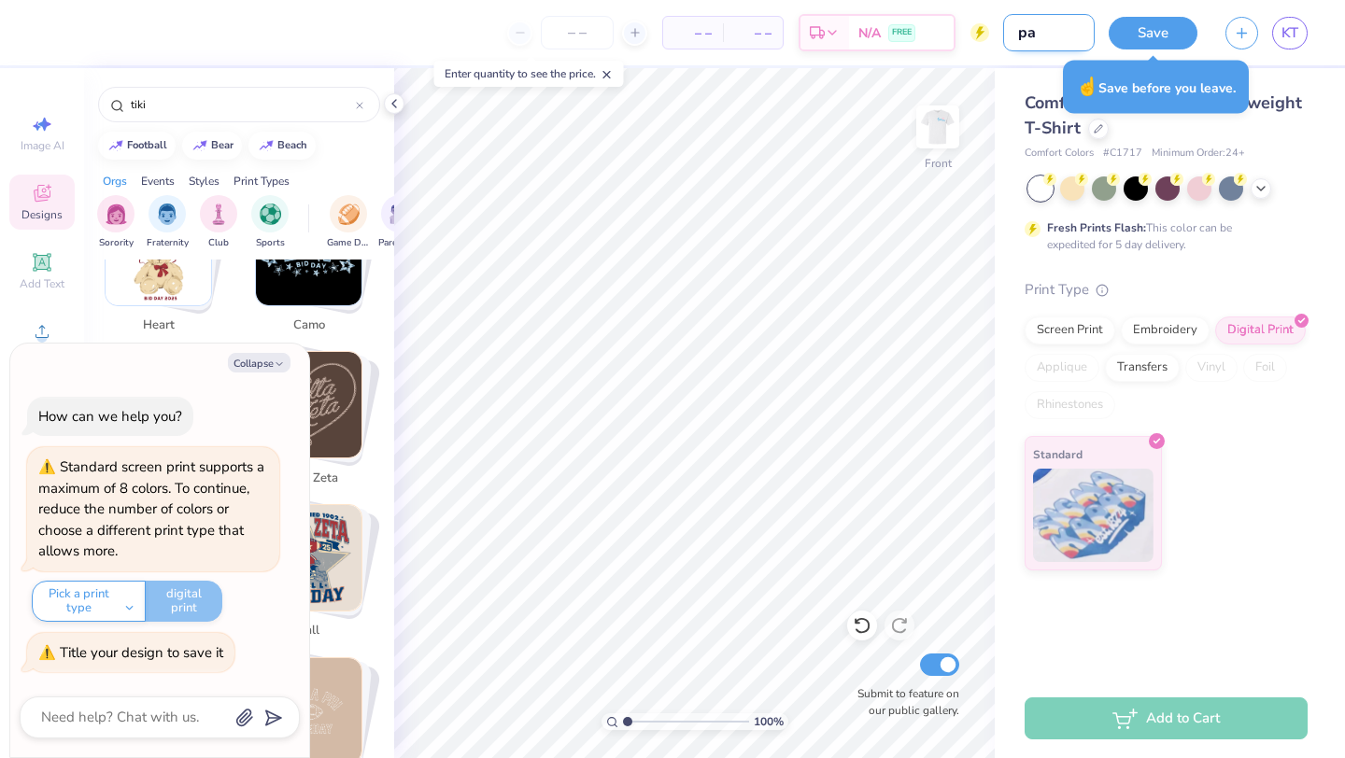
type textarea "x"
type input "par"
type textarea "x"
type input "pare"
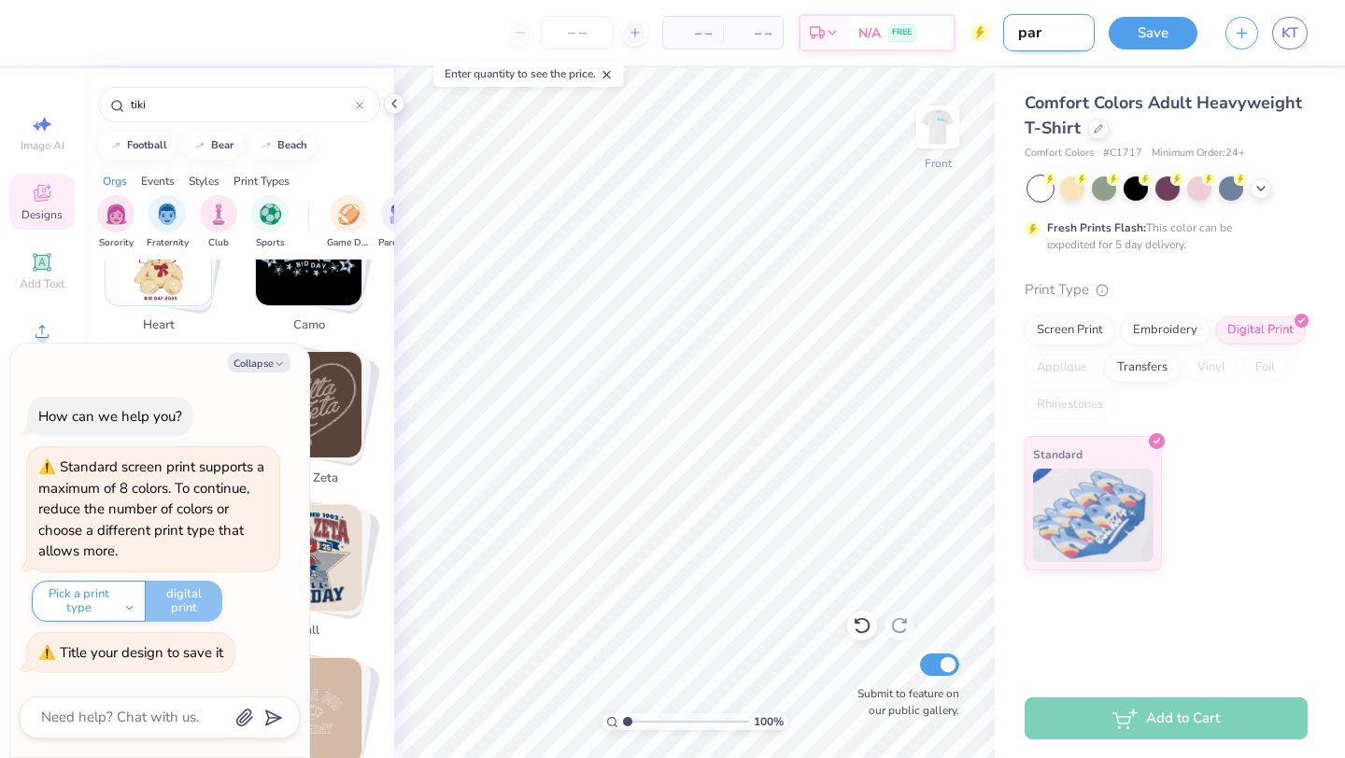
type textarea "x"
type input "paren"
type textarea "x"
type input "parent"
type textarea "x"
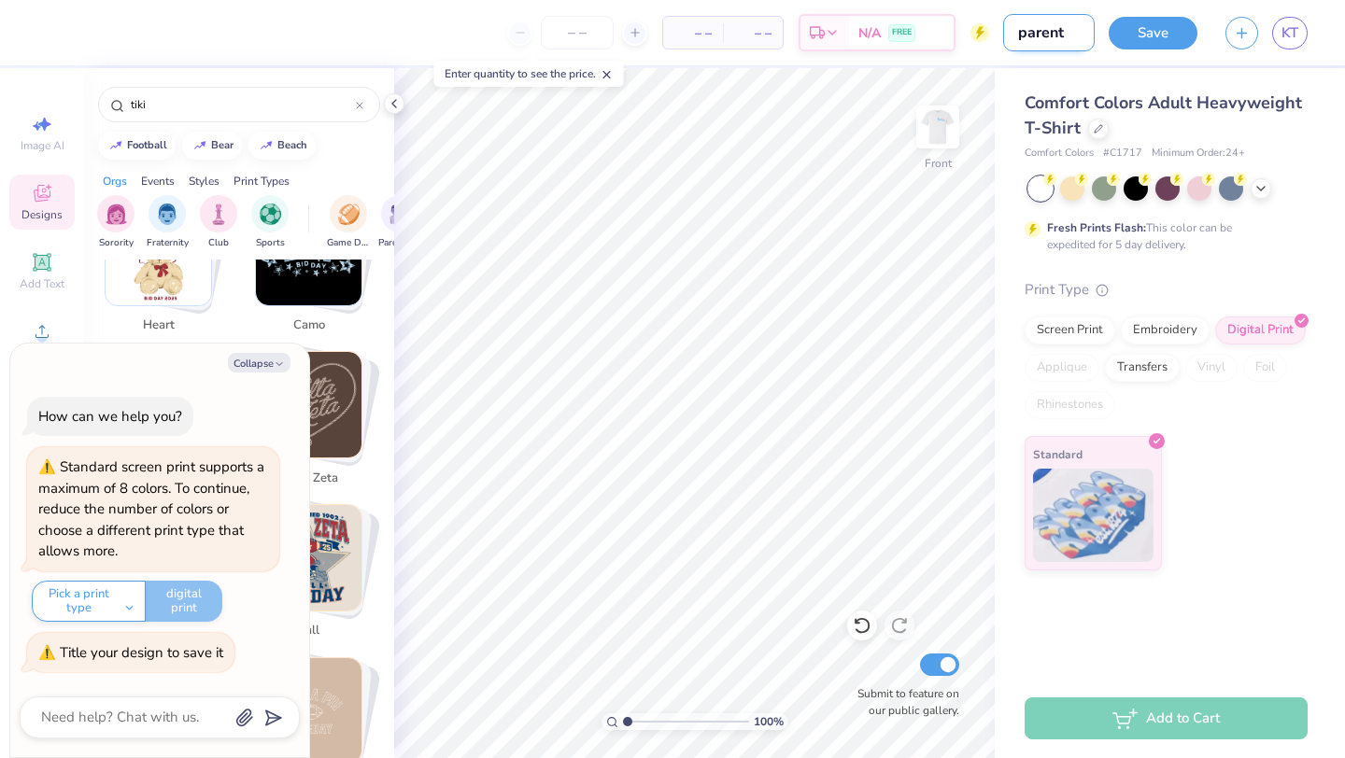
type input "parents"
type textarea "x"
type input "parents"
type textarea "x"
type input "parents w"
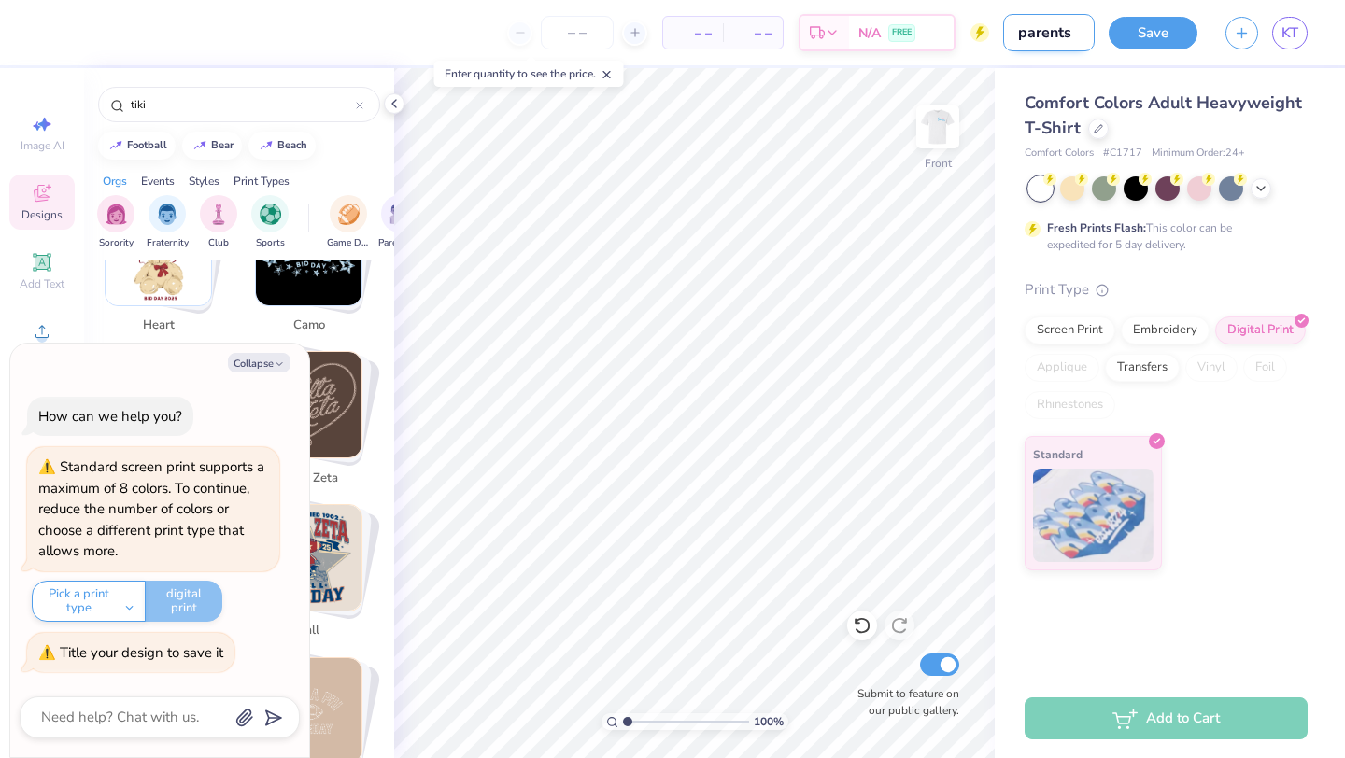
type textarea "x"
type input "parents wk"
type textarea "x"
type input "parents wkn"
type textarea "x"
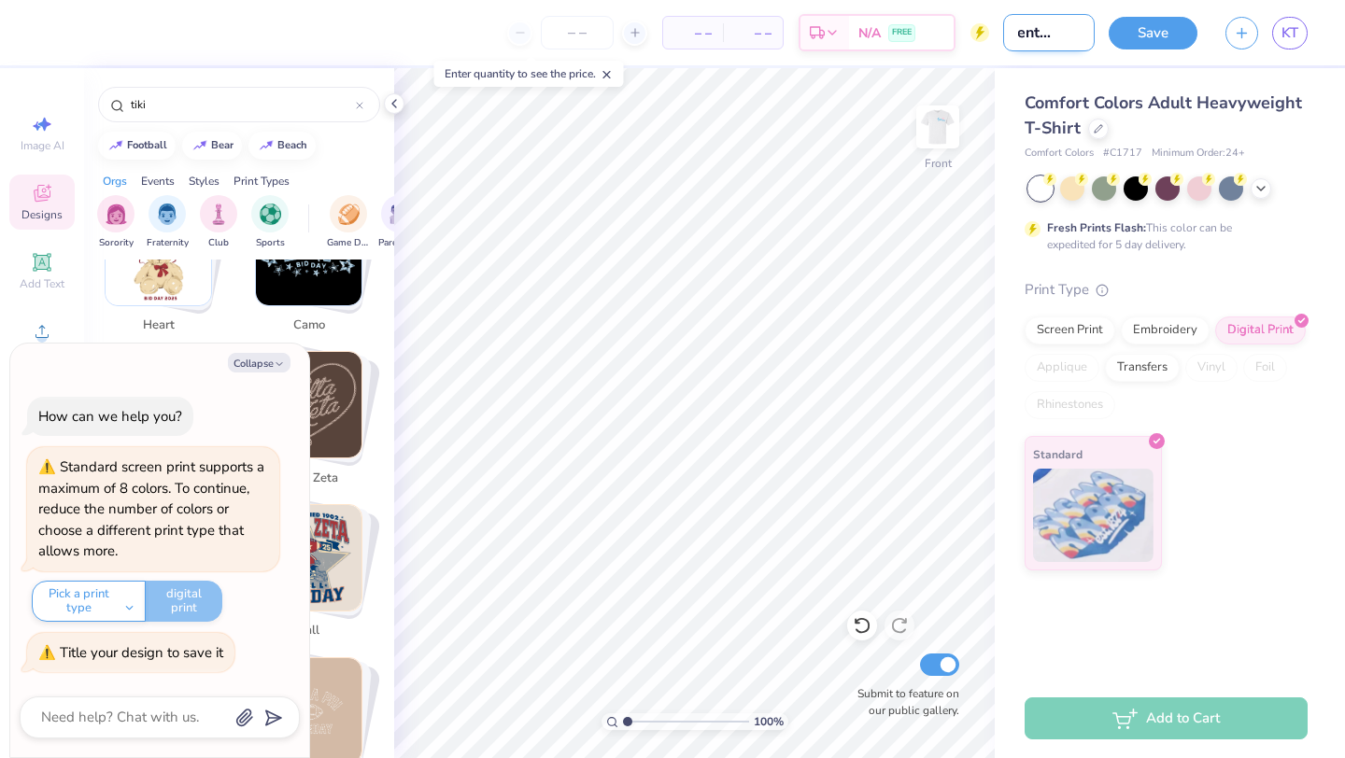
type input "parents wknd"
type textarea "x"
type input "parents wknd"
click at [1155, 42] on button "Save" at bounding box center [1153, 30] width 89 height 33
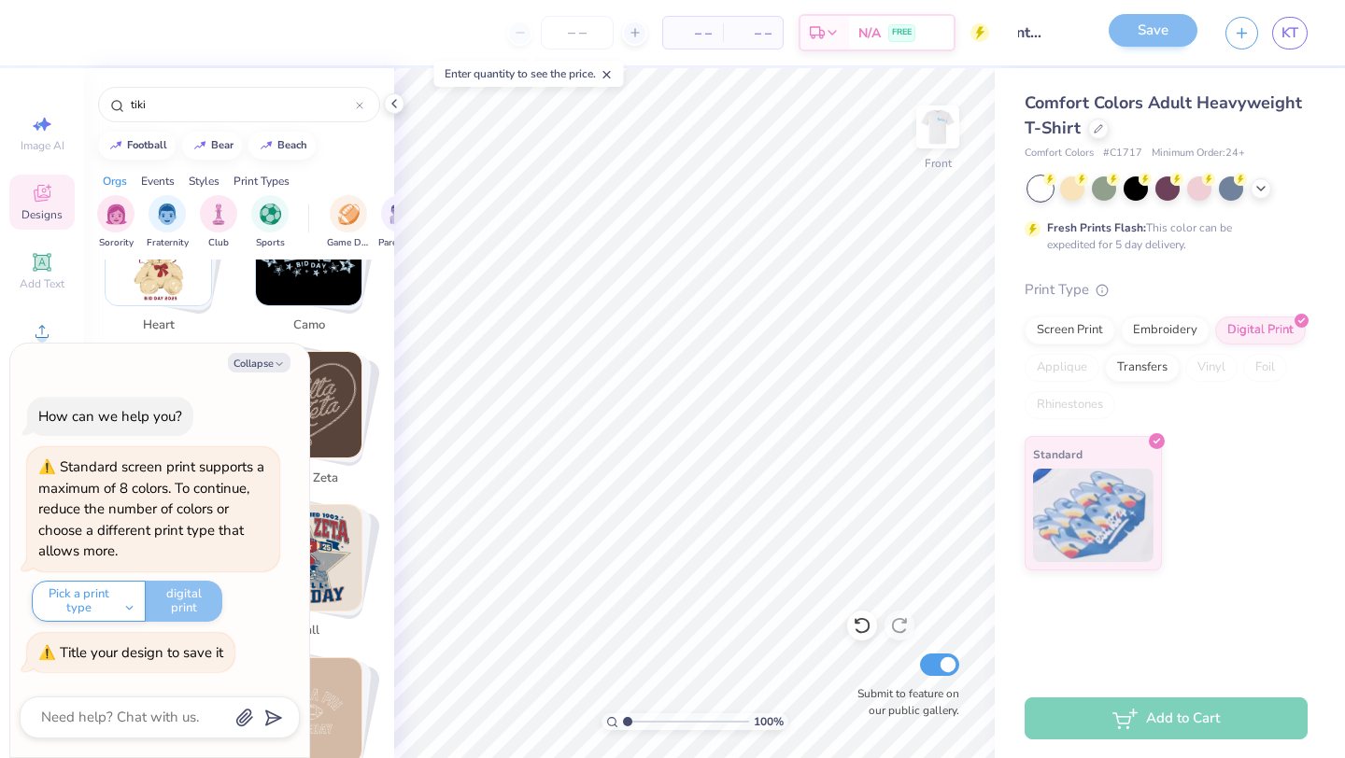
scroll to position [0, 0]
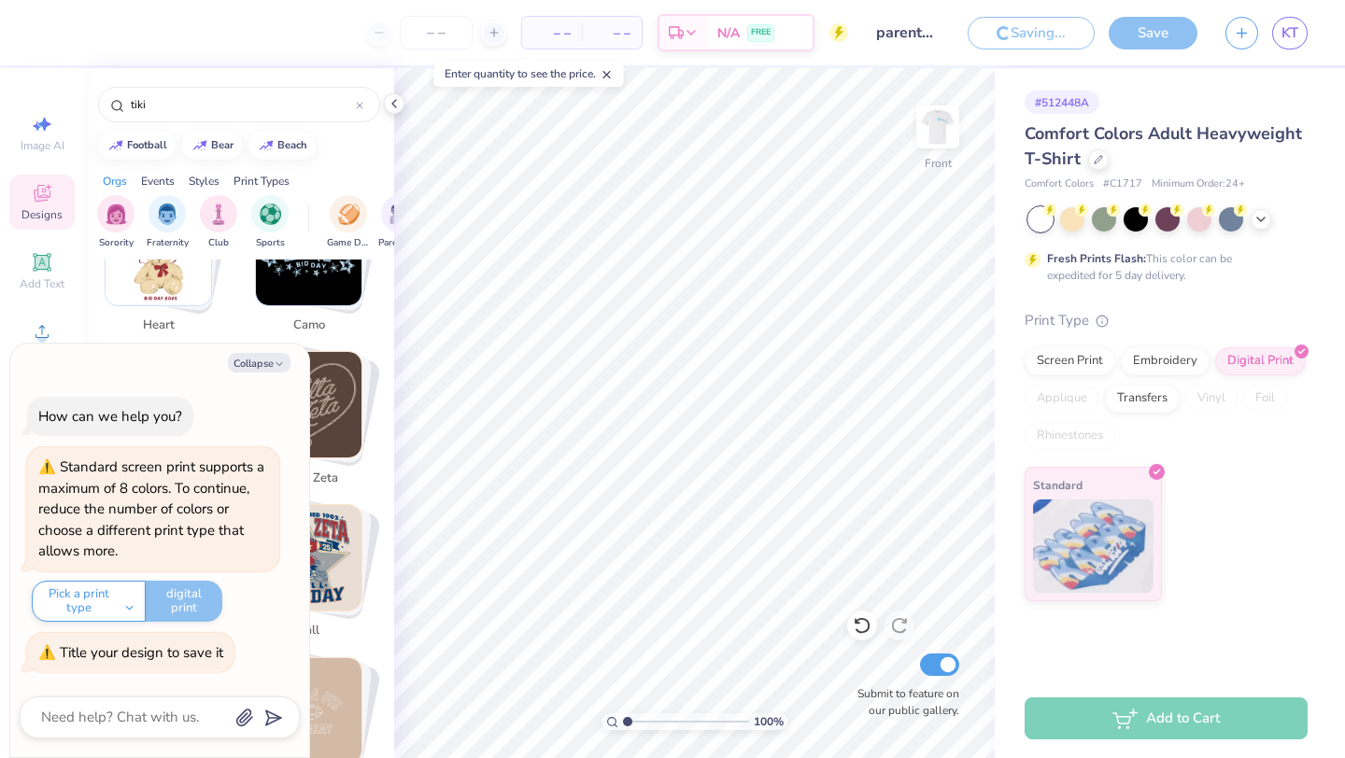
type textarea "x"
